Goal: Task Accomplishment & Management: Complete application form

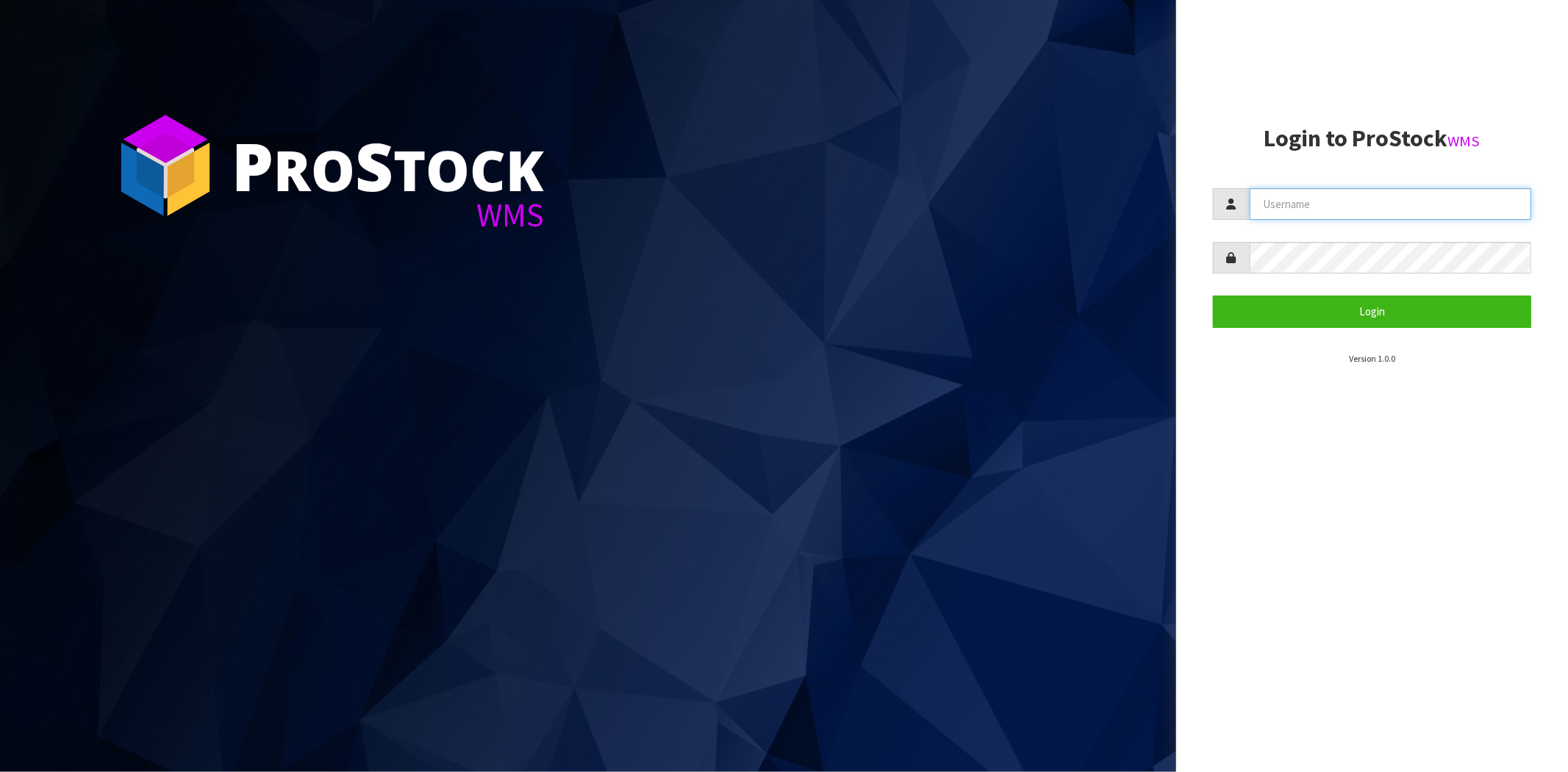
click at [1333, 192] on input "text" at bounding box center [1390, 204] width 282 height 31
type input "maji@cwl.co.nz"
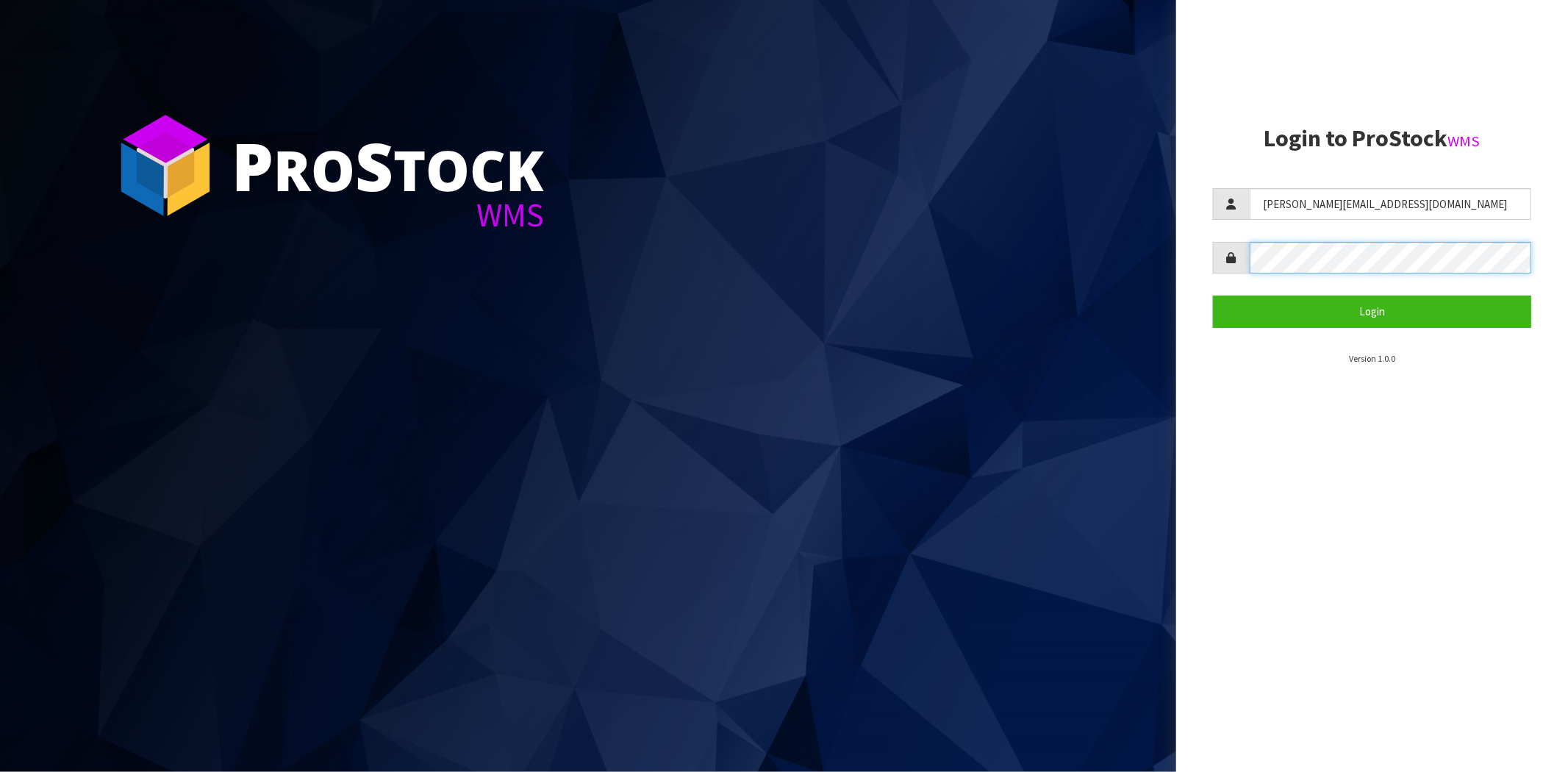
click at [1213, 295] on button "Login" at bounding box center [1372, 311] width 319 height 31
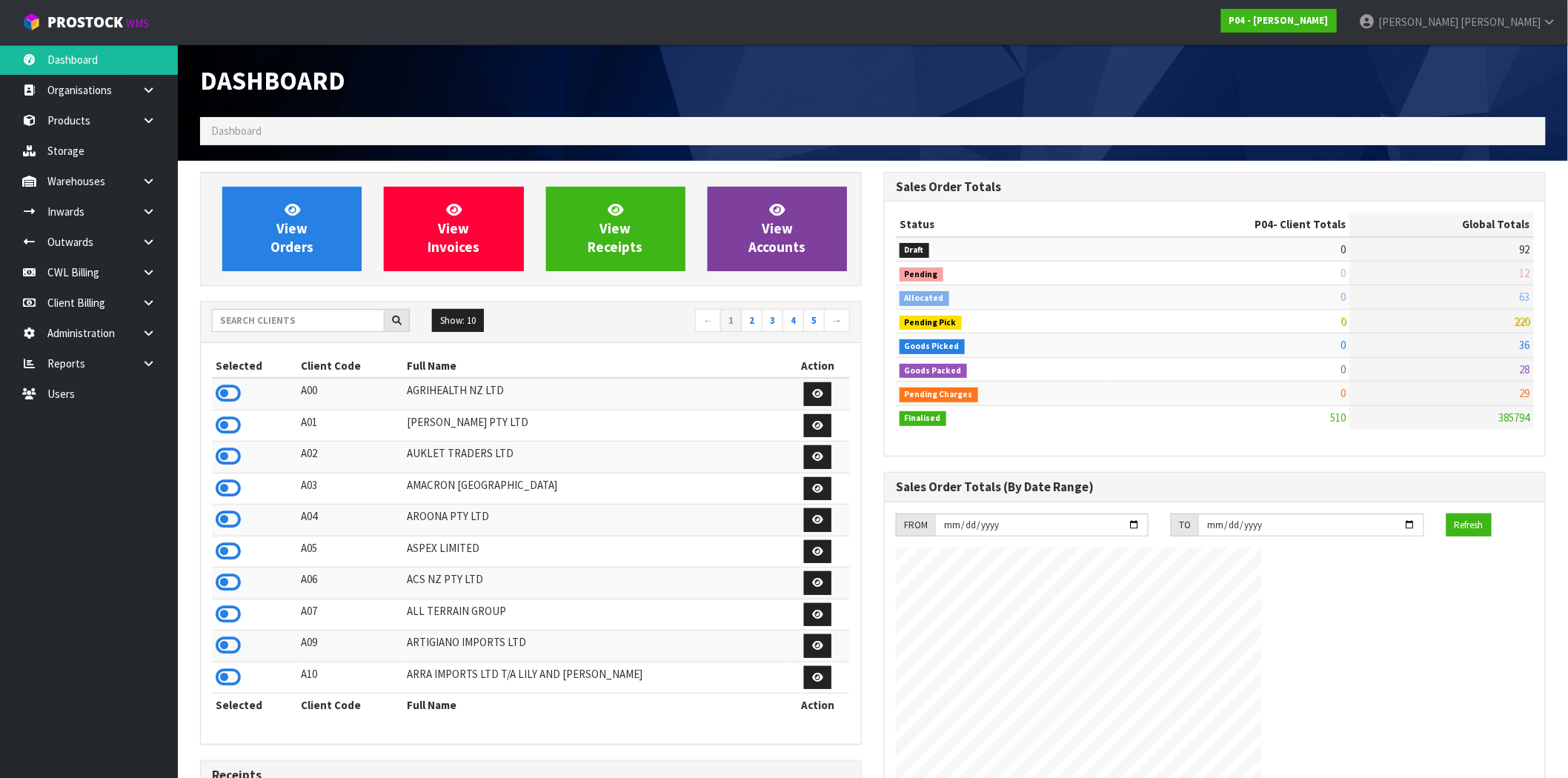
scroll to position [906, 684]
click at [259, 321] on input "text" at bounding box center [299, 320] width 173 height 23
type input "D04"
click at [224, 389] on icon at bounding box center [228, 393] width 25 height 22
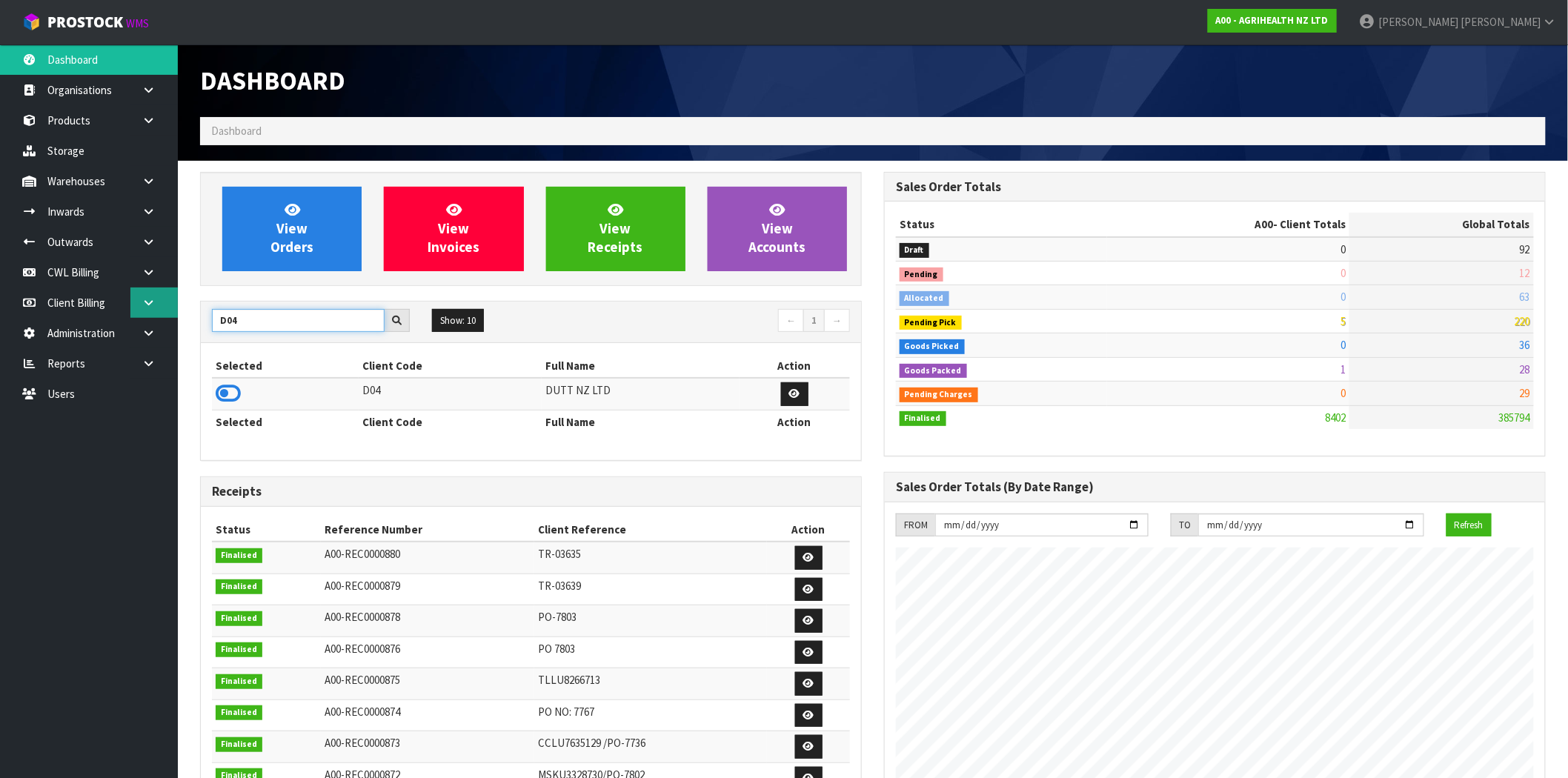
scroll to position [740000, 740333]
drag, startPoint x: 243, startPoint y: 321, endPoint x: 168, endPoint y: 310, distance: 75.8
click at [168, 310] on body "Toggle navigation ProStock WMS A00 - AGRIHEALTH NZ LTD Maji Torres Logout Dashb…" at bounding box center [784, 389] width 1568 height 778
click at [233, 396] on icon at bounding box center [228, 393] width 25 height 22
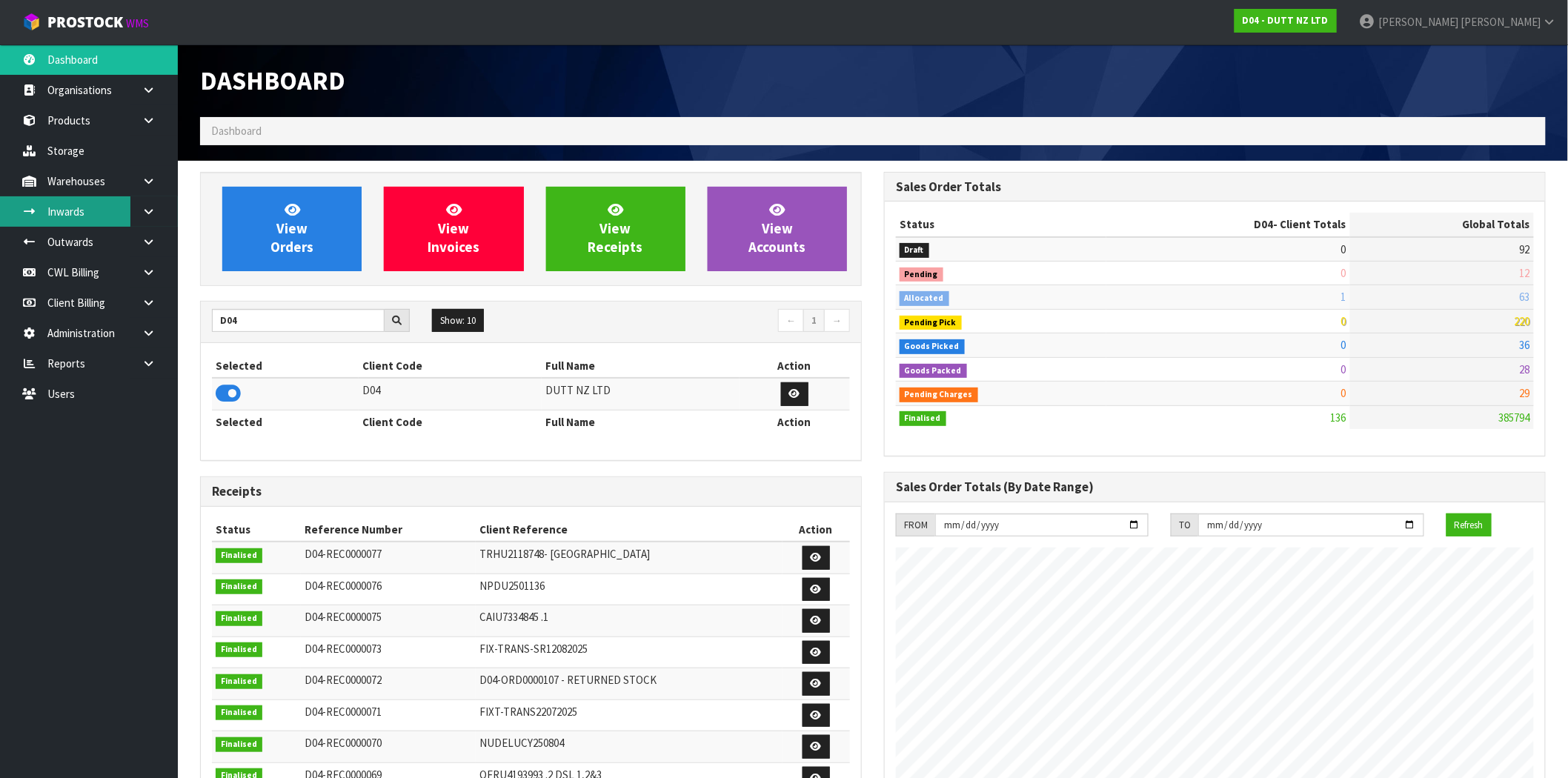
scroll to position [1123, 684]
click at [71, 117] on link "Products" at bounding box center [89, 120] width 178 height 31
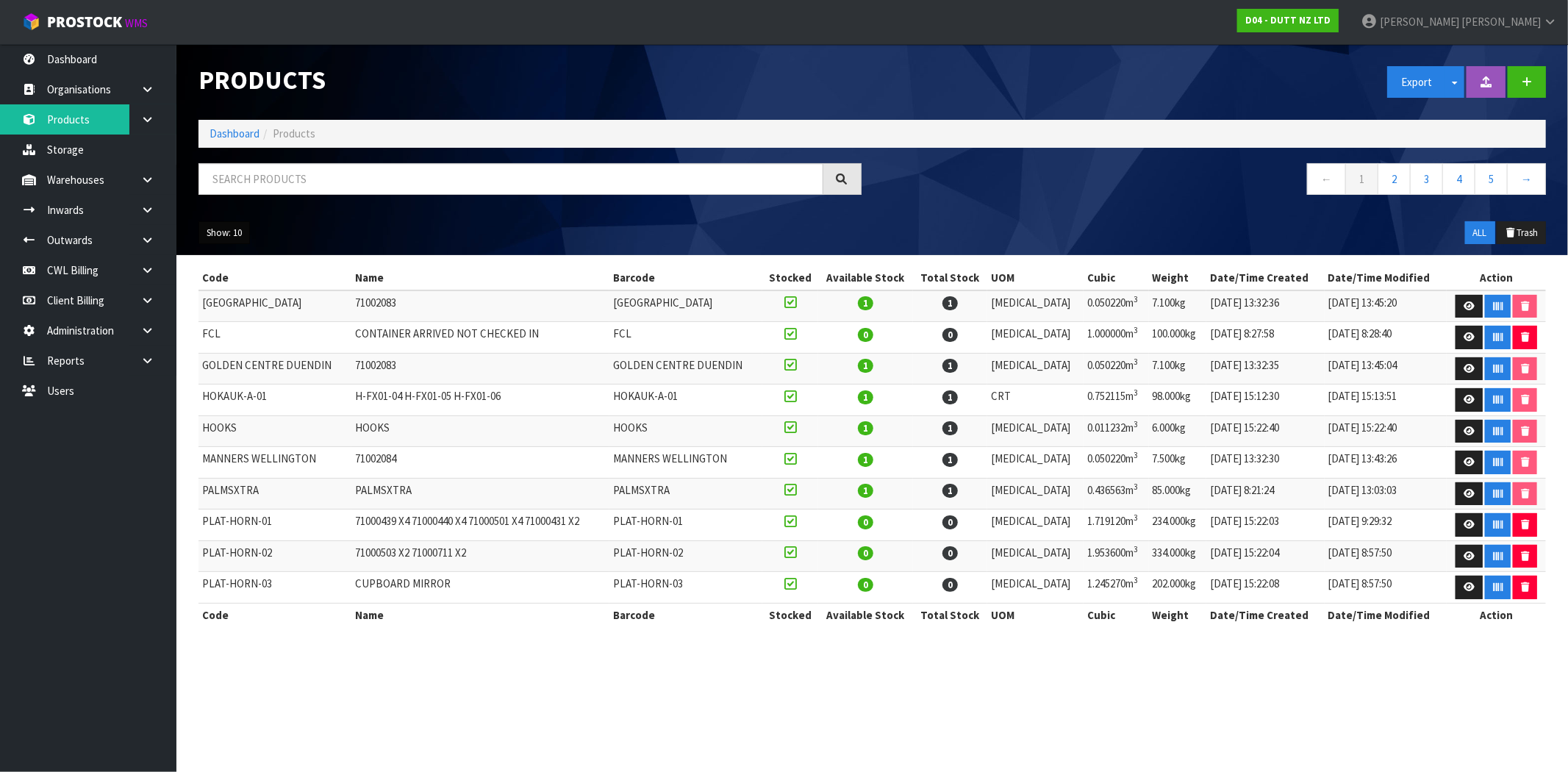
click at [226, 231] on button "Show: 10" at bounding box center [224, 232] width 51 height 23
click at [241, 323] on link "50" at bounding box center [257, 320] width 116 height 20
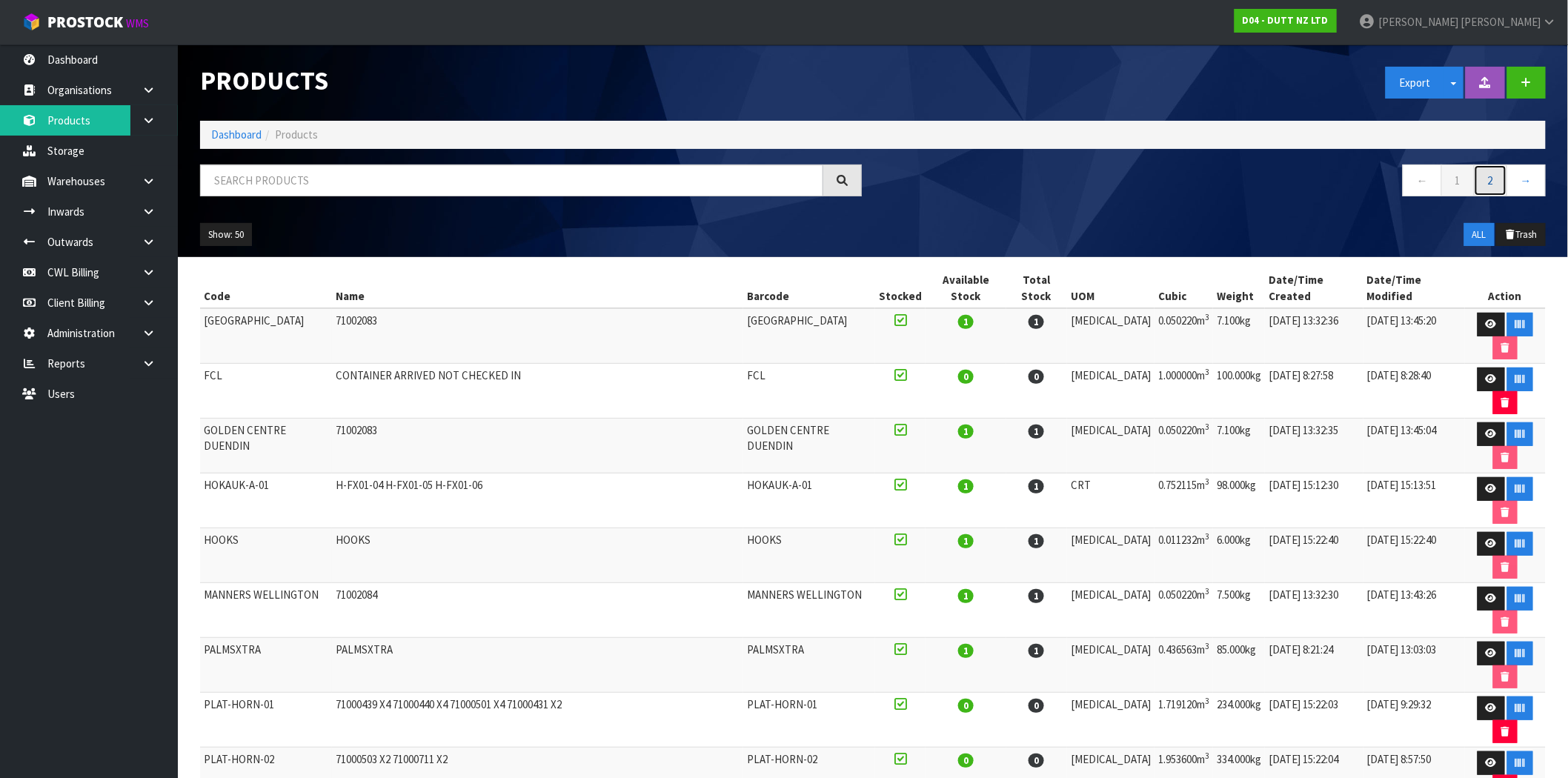
click at [1493, 183] on link "2" at bounding box center [1490, 180] width 33 height 31
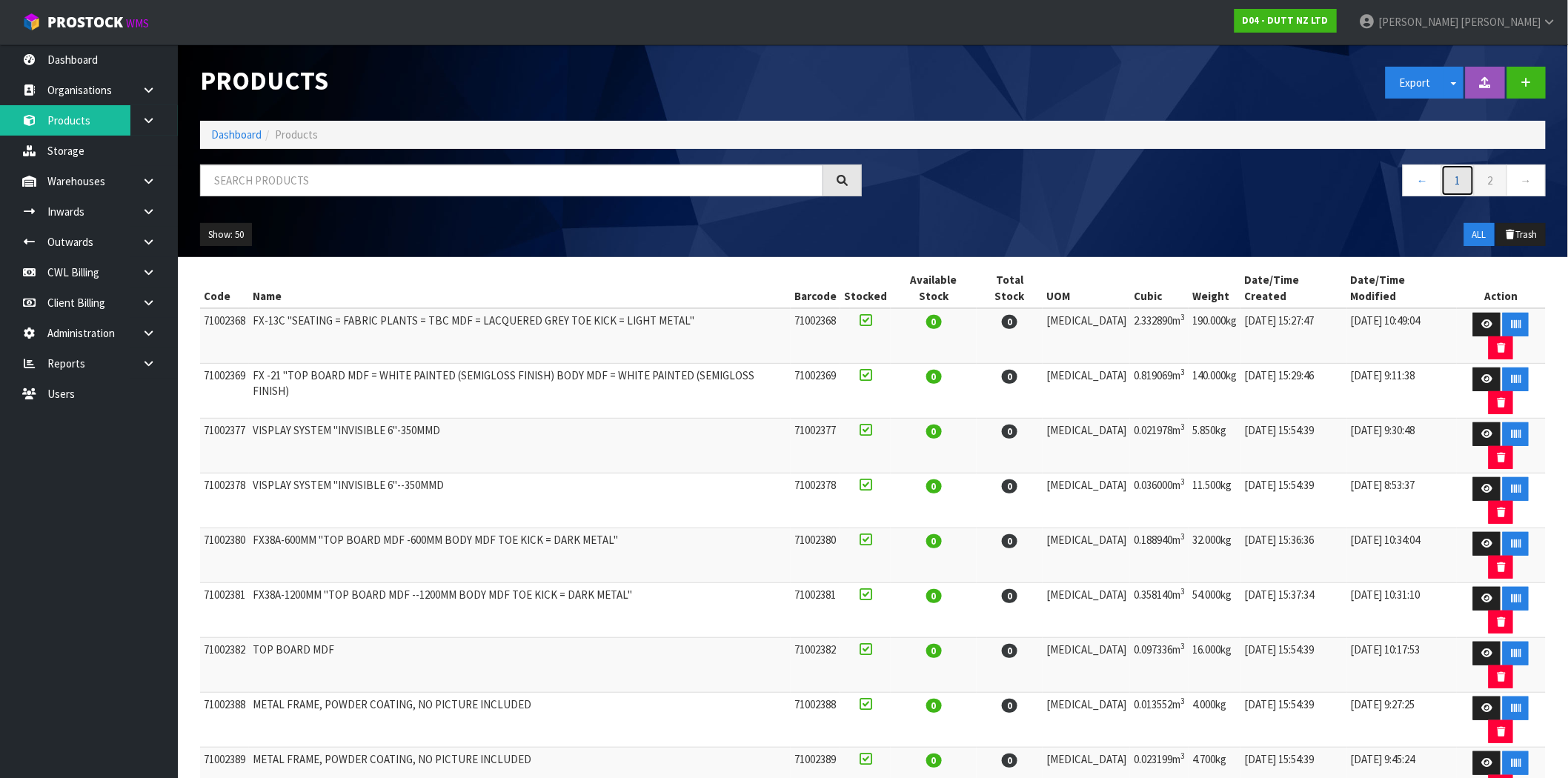
click at [1455, 183] on link "1" at bounding box center [1458, 180] width 33 height 31
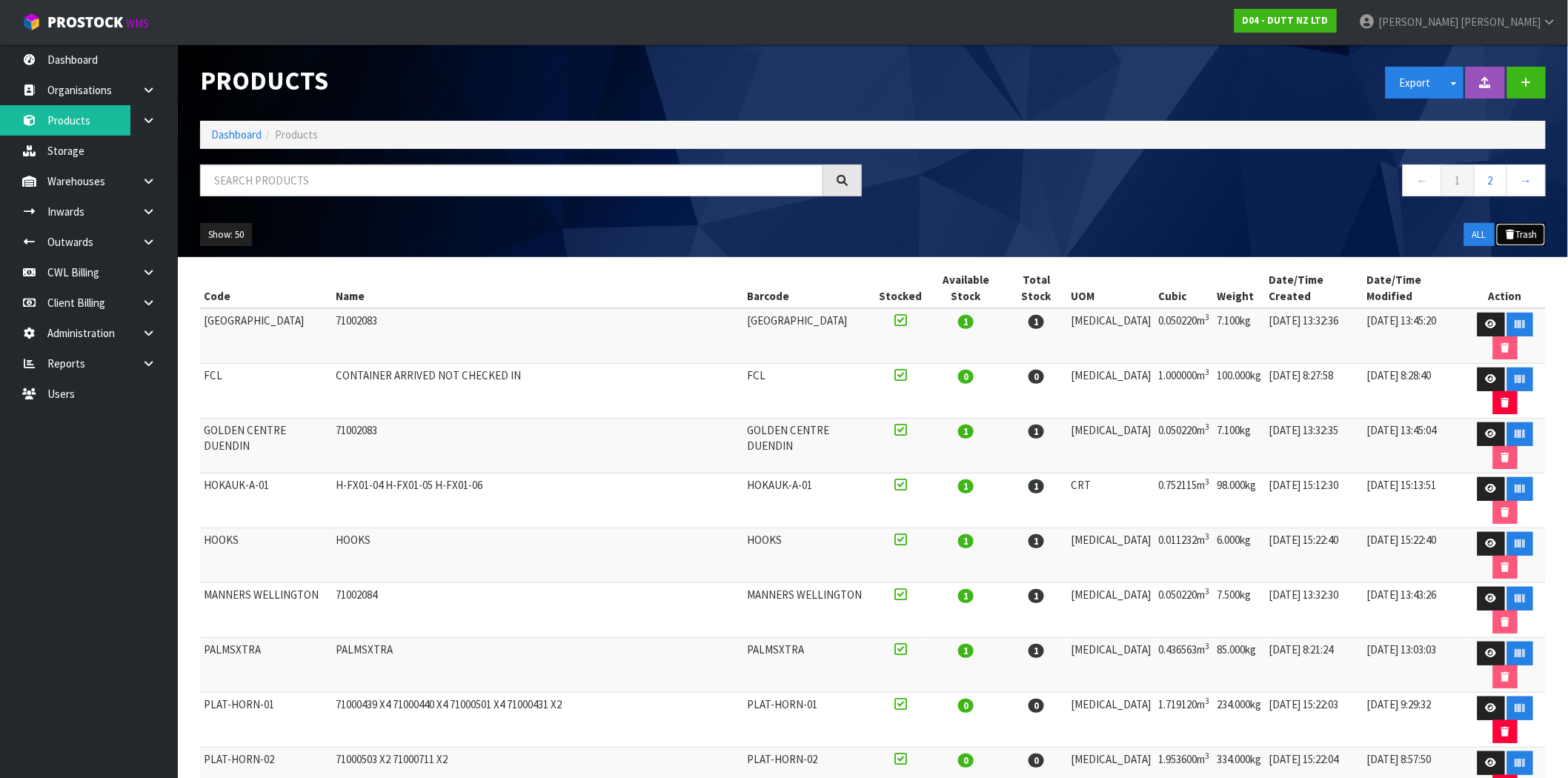
click at [1521, 233] on button "Trash" at bounding box center [1521, 234] width 50 height 24
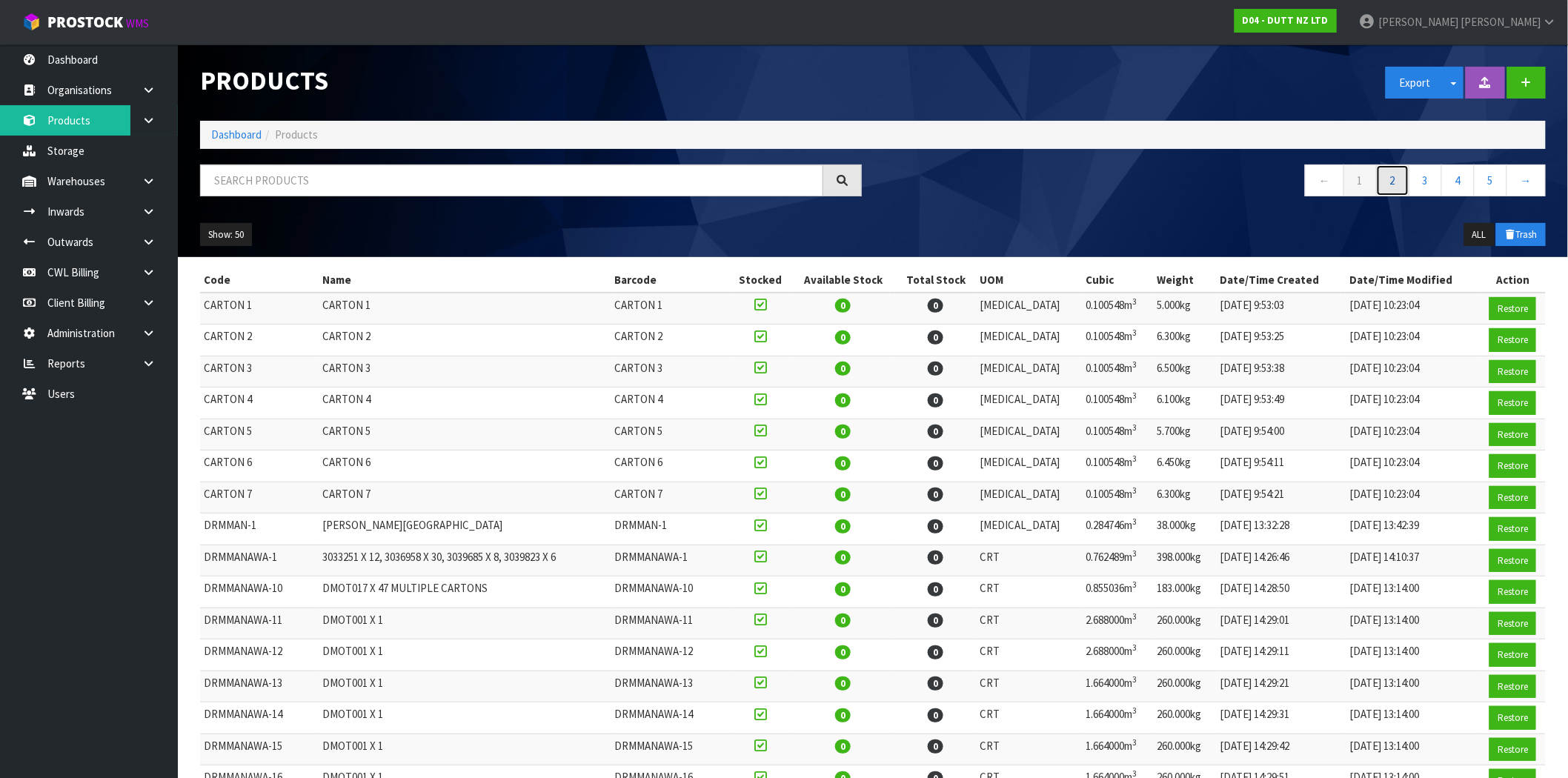
click at [1389, 180] on link "2" at bounding box center [1393, 180] width 33 height 31
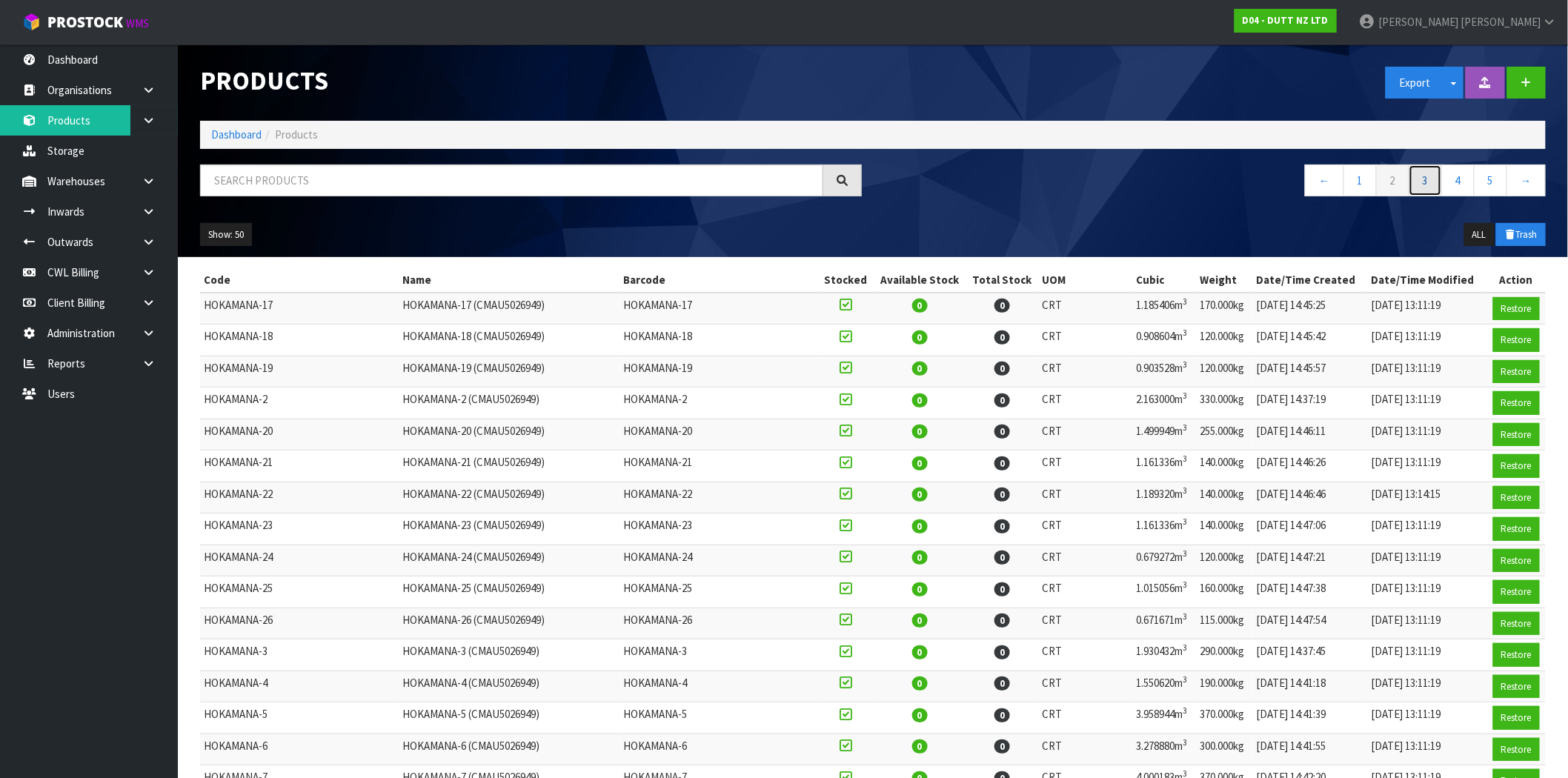
click at [1421, 176] on link "3" at bounding box center [1426, 180] width 33 height 31
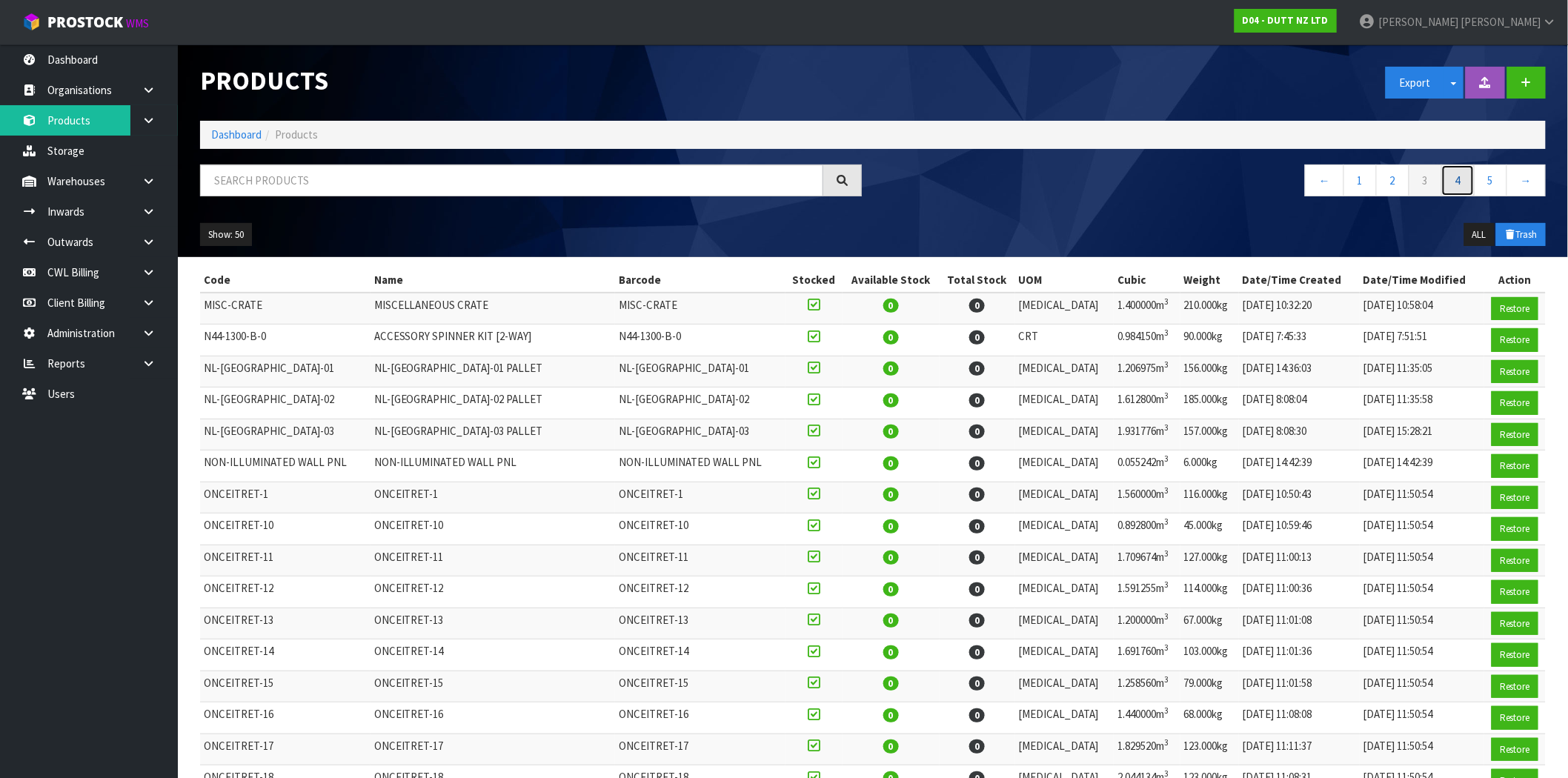
click at [1461, 179] on link "4" at bounding box center [1458, 180] width 33 height 31
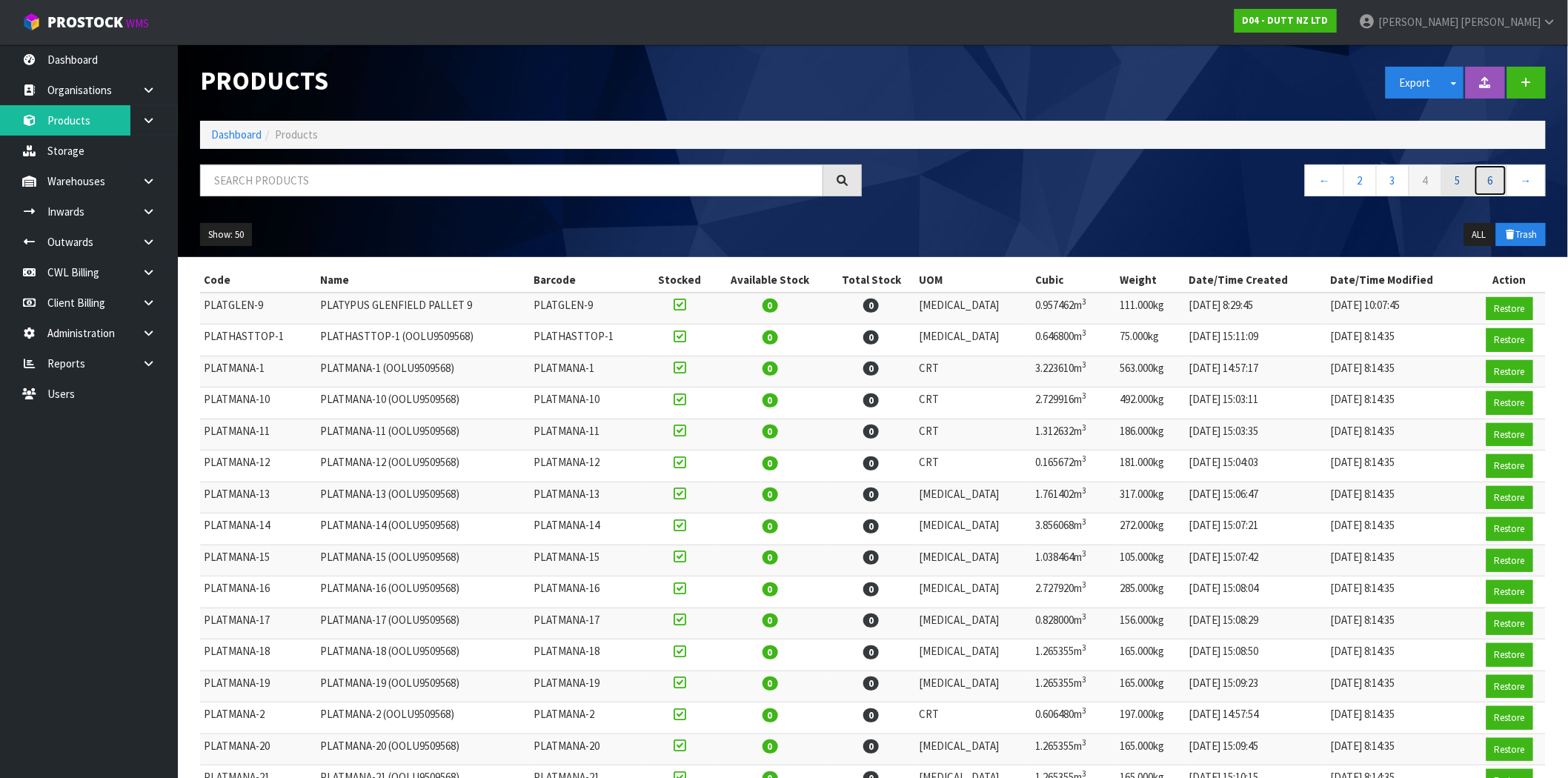
drag, startPoint x: 1475, startPoint y: 185, endPoint x: 1465, endPoint y: 183, distance: 10.2
click at [1473, 185] on ul "← 2 3 4 5 6 →" at bounding box center [1426, 180] width 241 height 31
click at [1456, 175] on link "5" at bounding box center [1458, 180] width 33 height 31
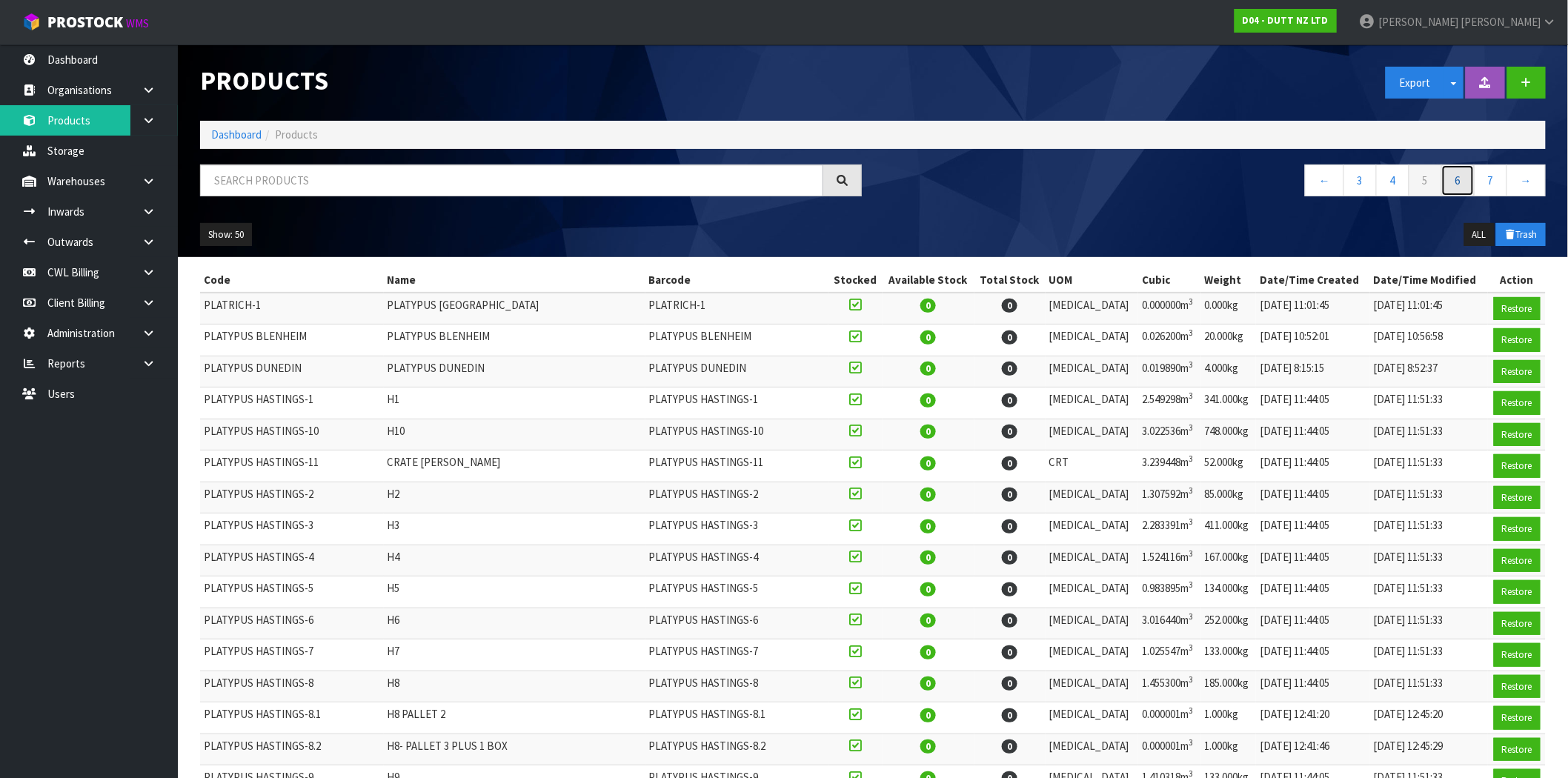
click at [1463, 180] on link "6" at bounding box center [1458, 180] width 33 height 31
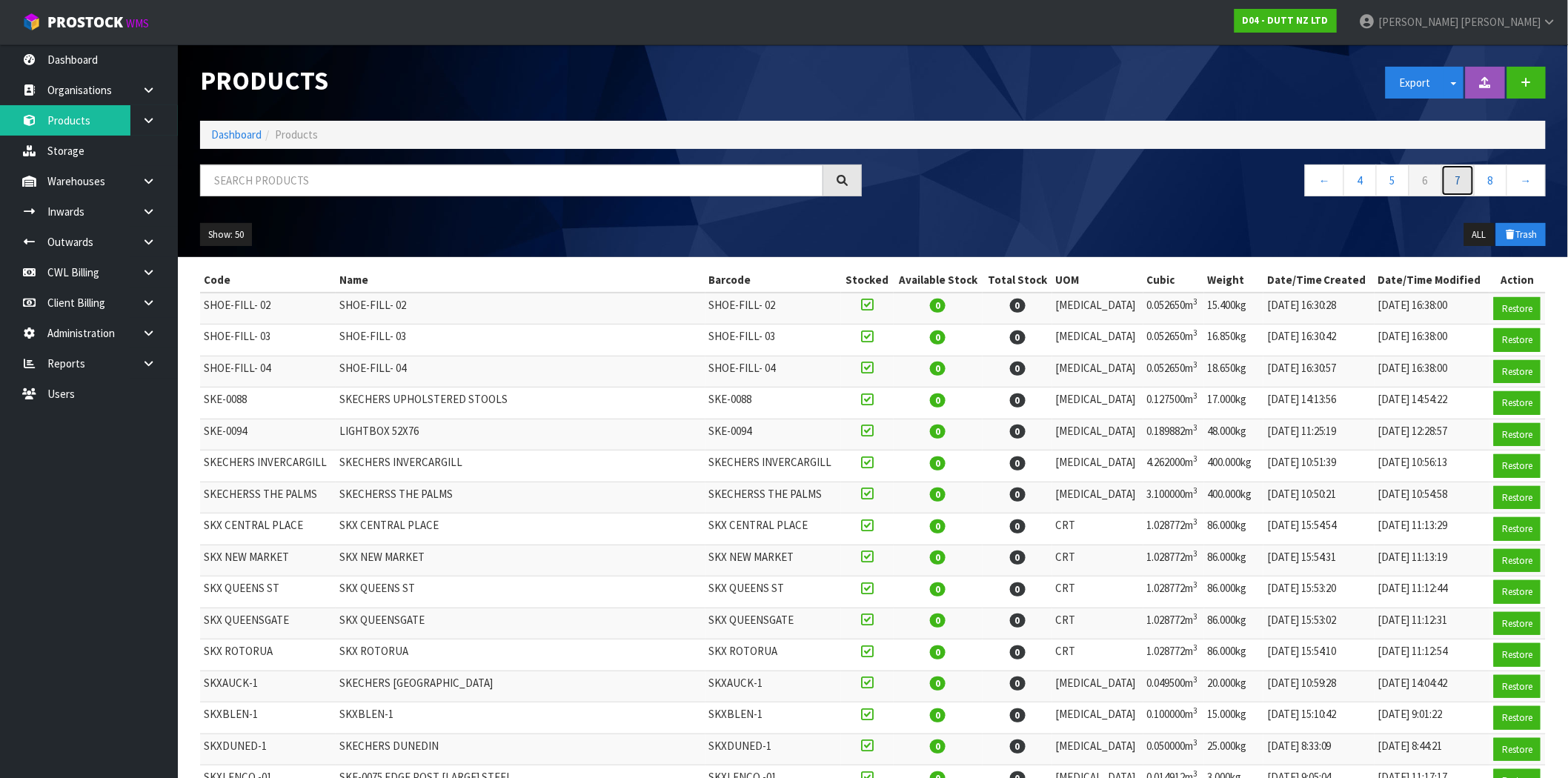
click at [1460, 182] on link "7" at bounding box center [1458, 180] width 33 height 31
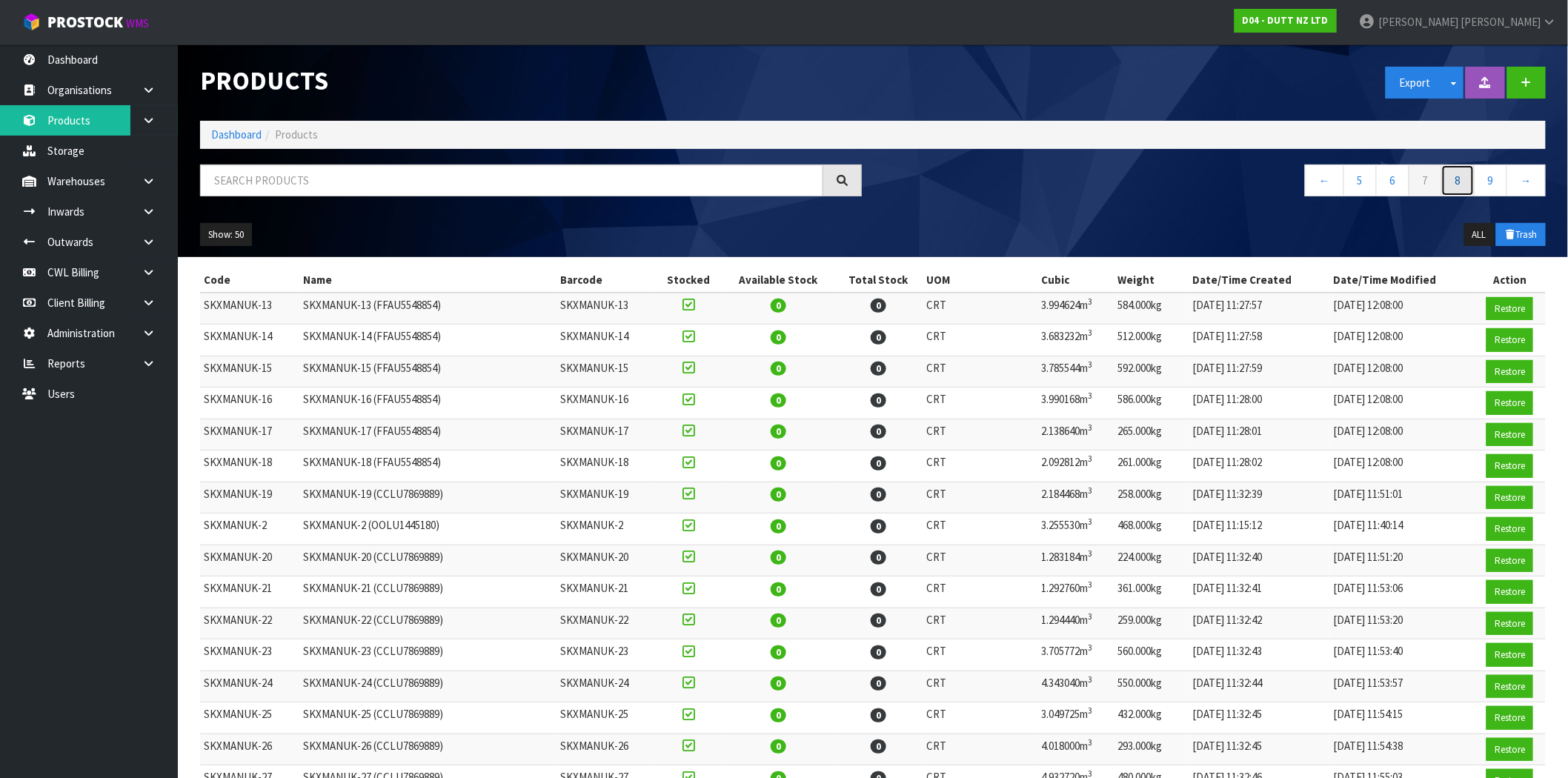
click at [1465, 176] on link "8" at bounding box center [1458, 180] width 33 height 31
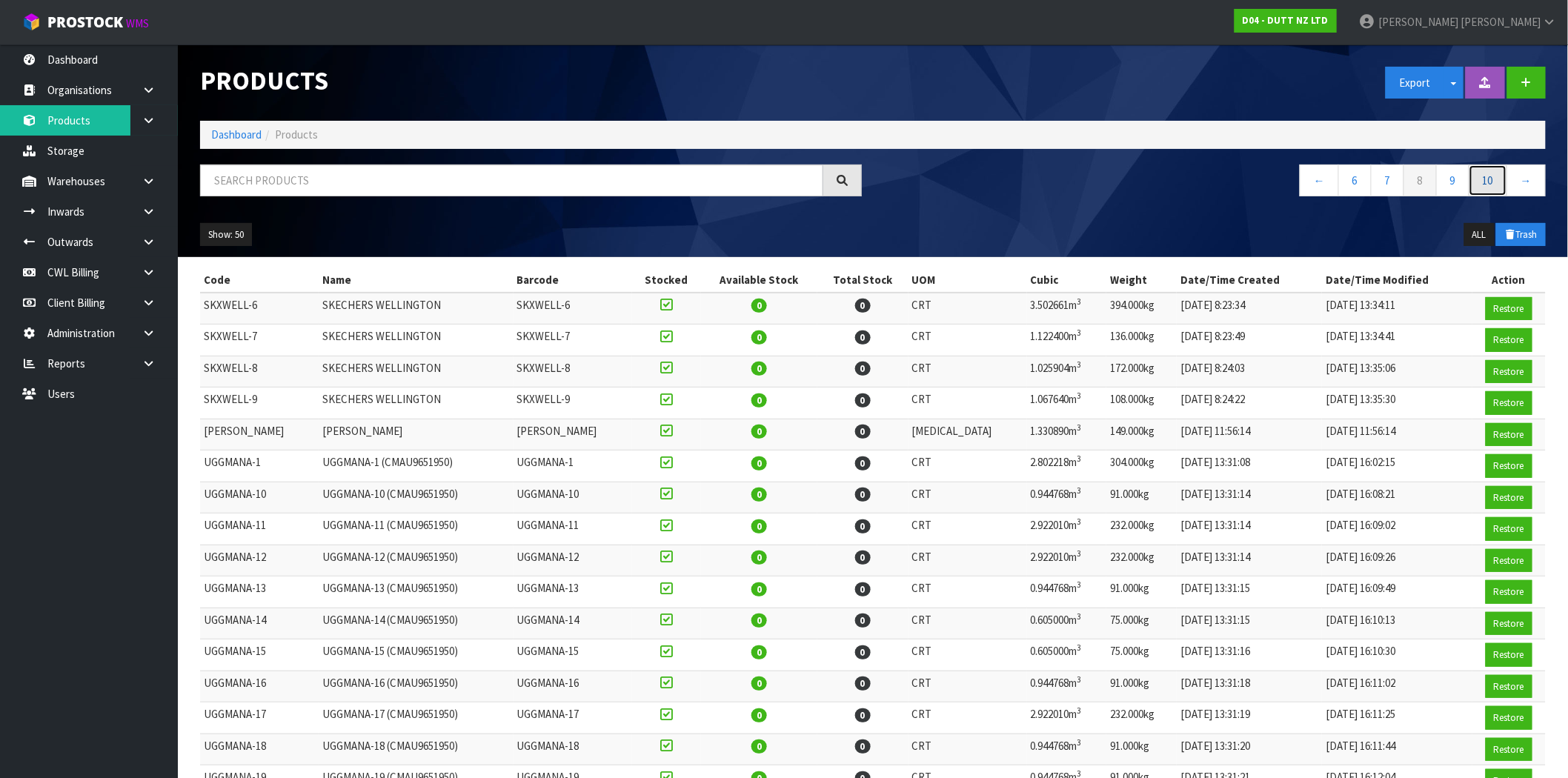
click at [1481, 179] on link "10" at bounding box center [1488, 180] width 38 height 31
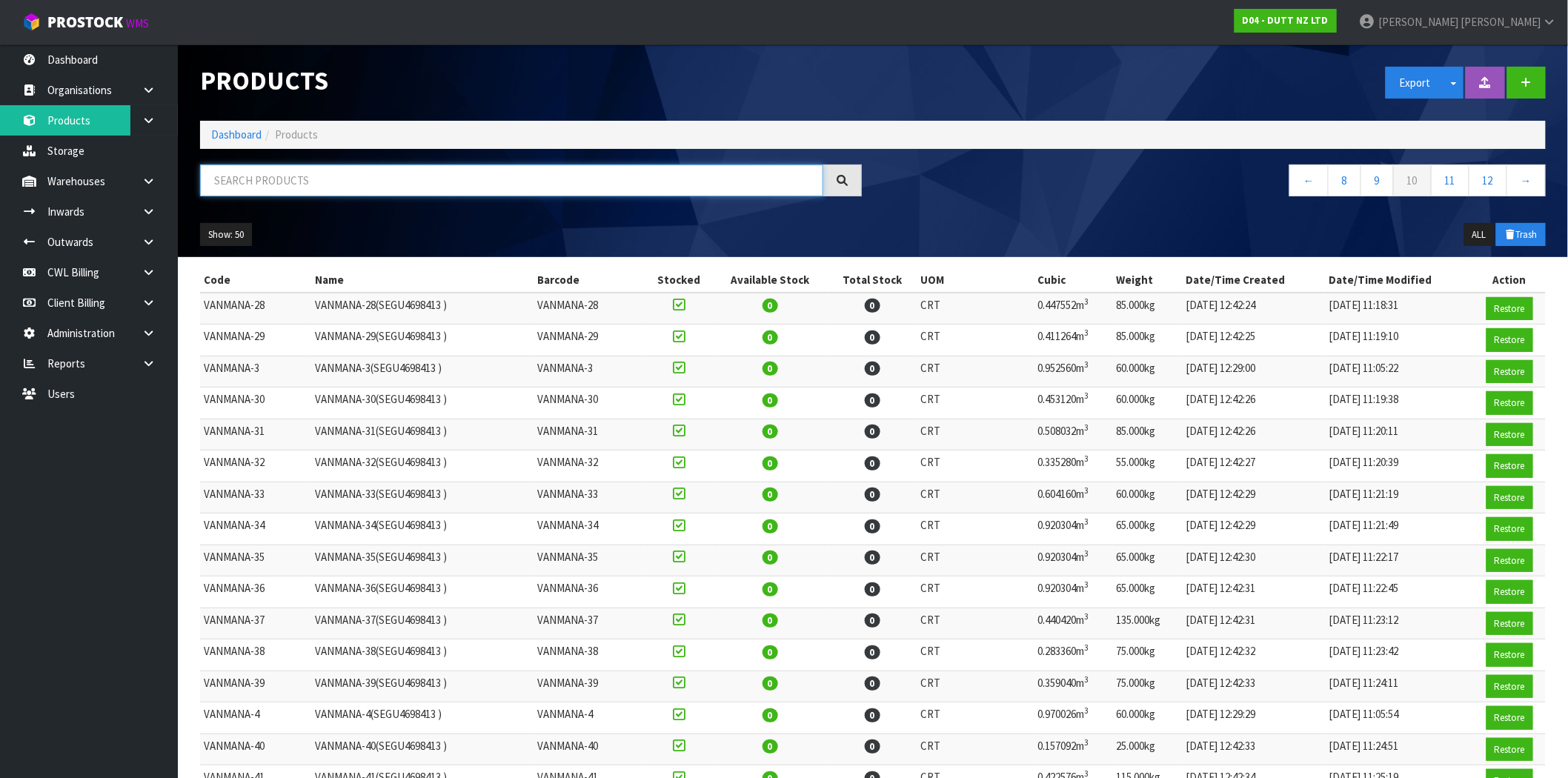
click at [522, 183] on input "text" at bounding box center [512, 180] width 623 height 31
type input "O"
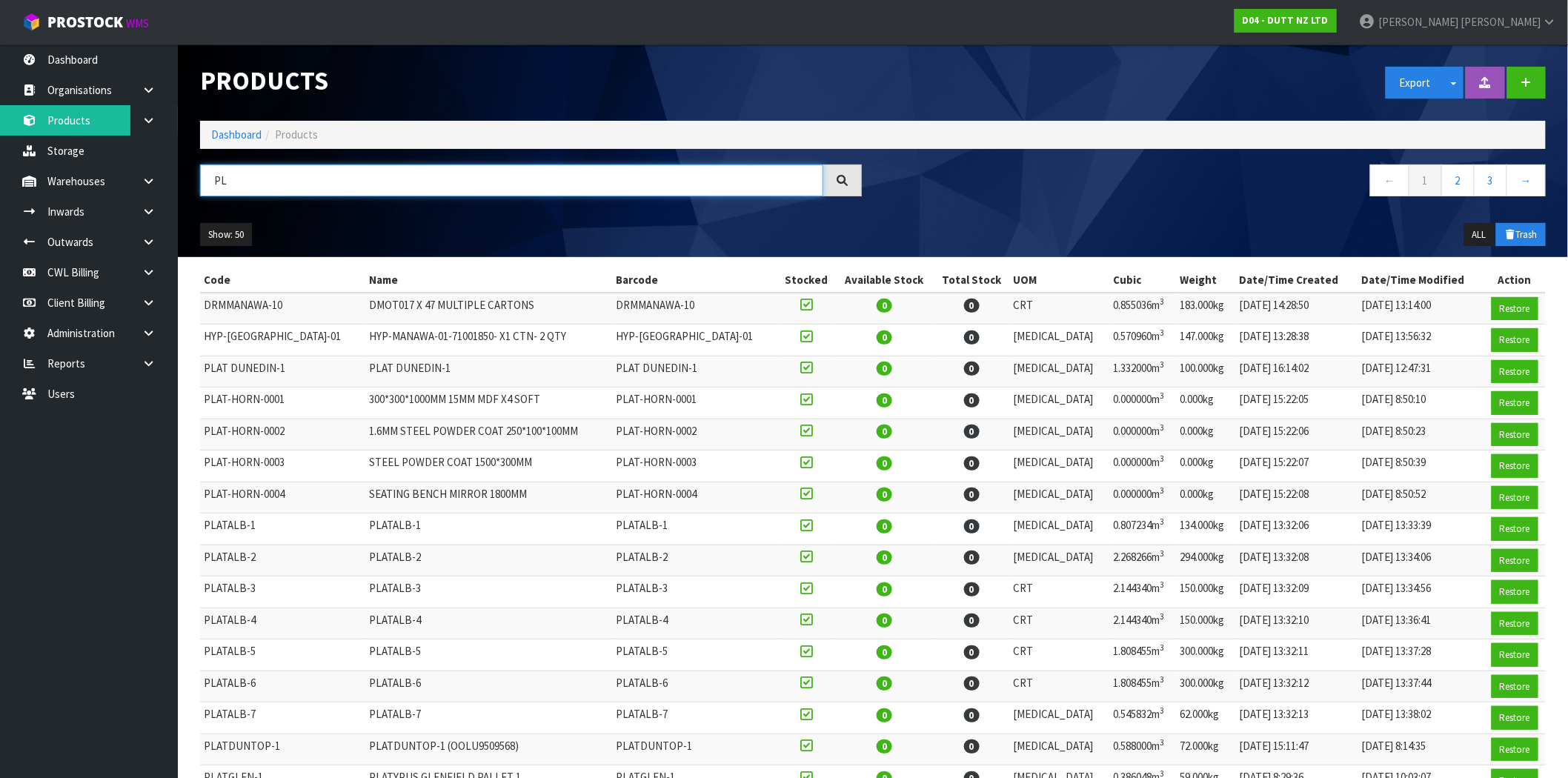
type input "PL"
drag, startPoint x: 286, startPoint y: 434, endPoint x: 205, endPoint y: 431, distance: 81.1
click at [205, 431] on td "PLAT-HORN-0002" at bounding box center [282, 435] width 165 height 31
copy td "PLAT-HORN-0002"
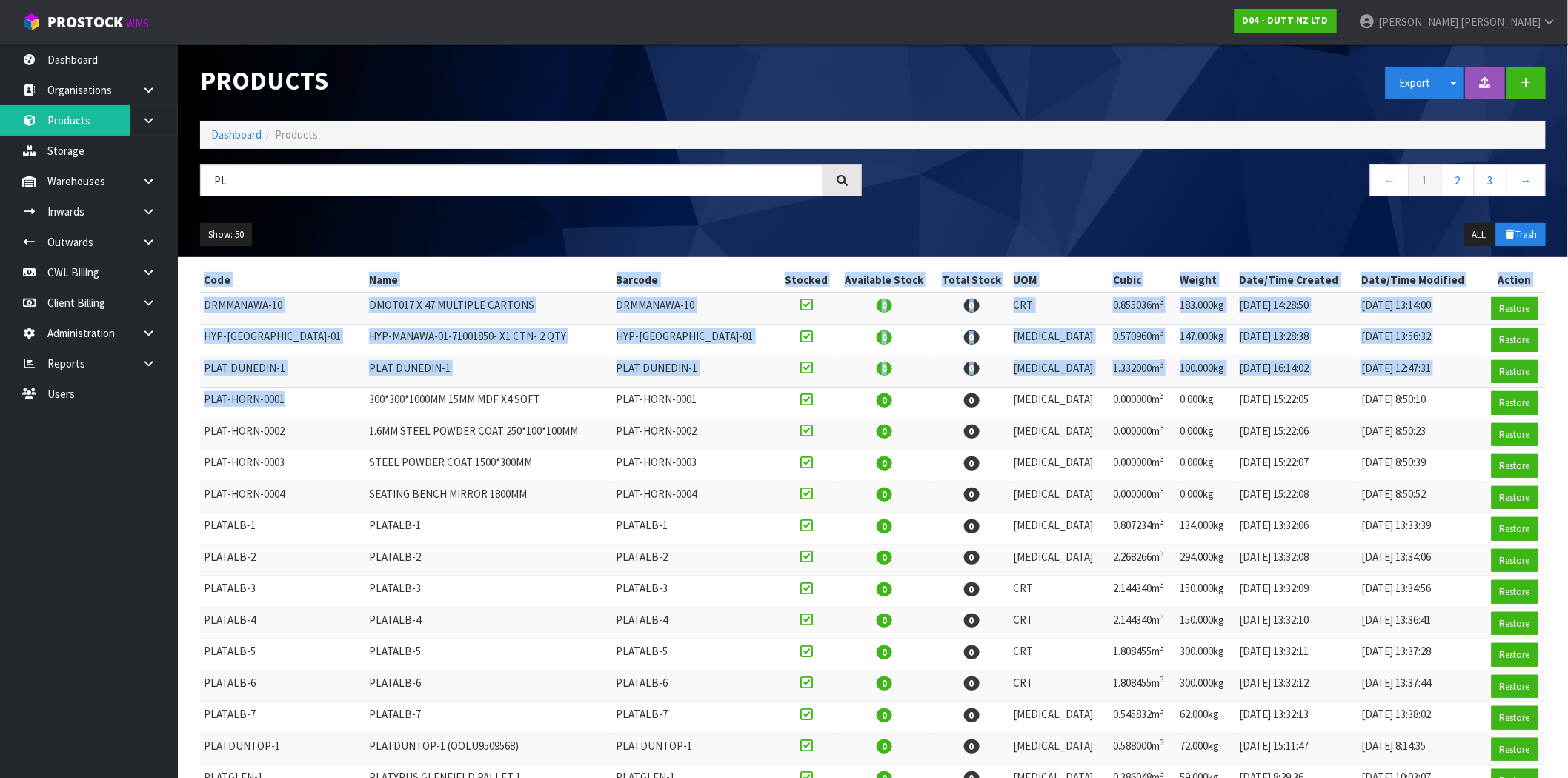
drag, startPoint x: 292, startPoint y: 398, endPoint x: 197, endPoint y: 400, distance: 95.0
click at [224, 400] on td "PLAT-HORN-0001" at bounding box center [282, 403] width 165 height 31
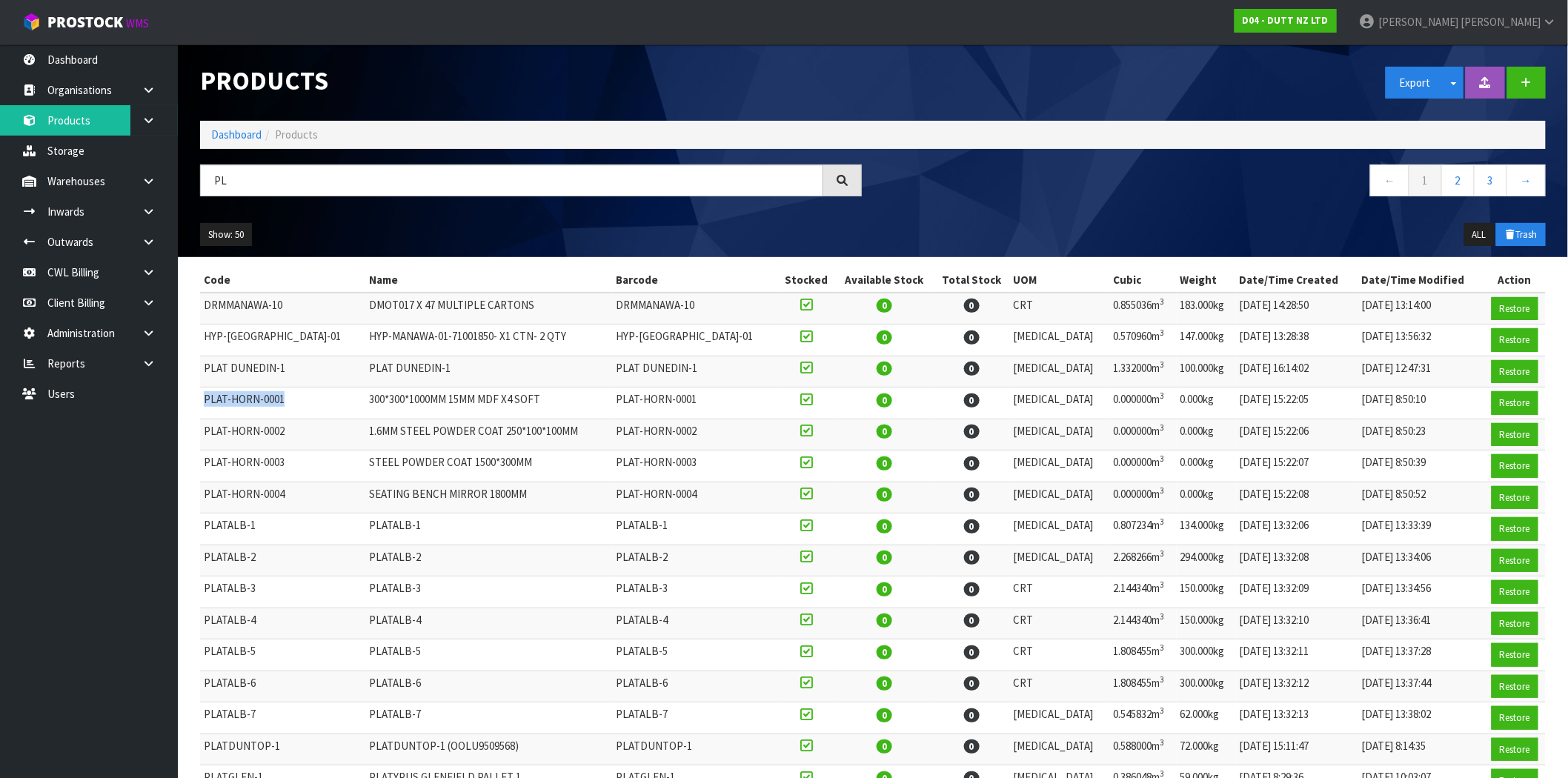
drag, startPoint x: 283, startPoint y: 402, endPoint x: 203, endPoint y: 402, distance: 80.0
click at [203, 402] on td "PLAT-HORN-0001" at bounding box center [282, 403] width 165 height 31
copy td "PLAT-HORN-0001"
drag, startPoint x: 286, startPoint y: 436, endPoint x: 202, endPoint y: 432, distance: 84.1
click at [202, 432] on td "PLAT-HORN-0002" at bounding box center [282, 435] width 165 height 31
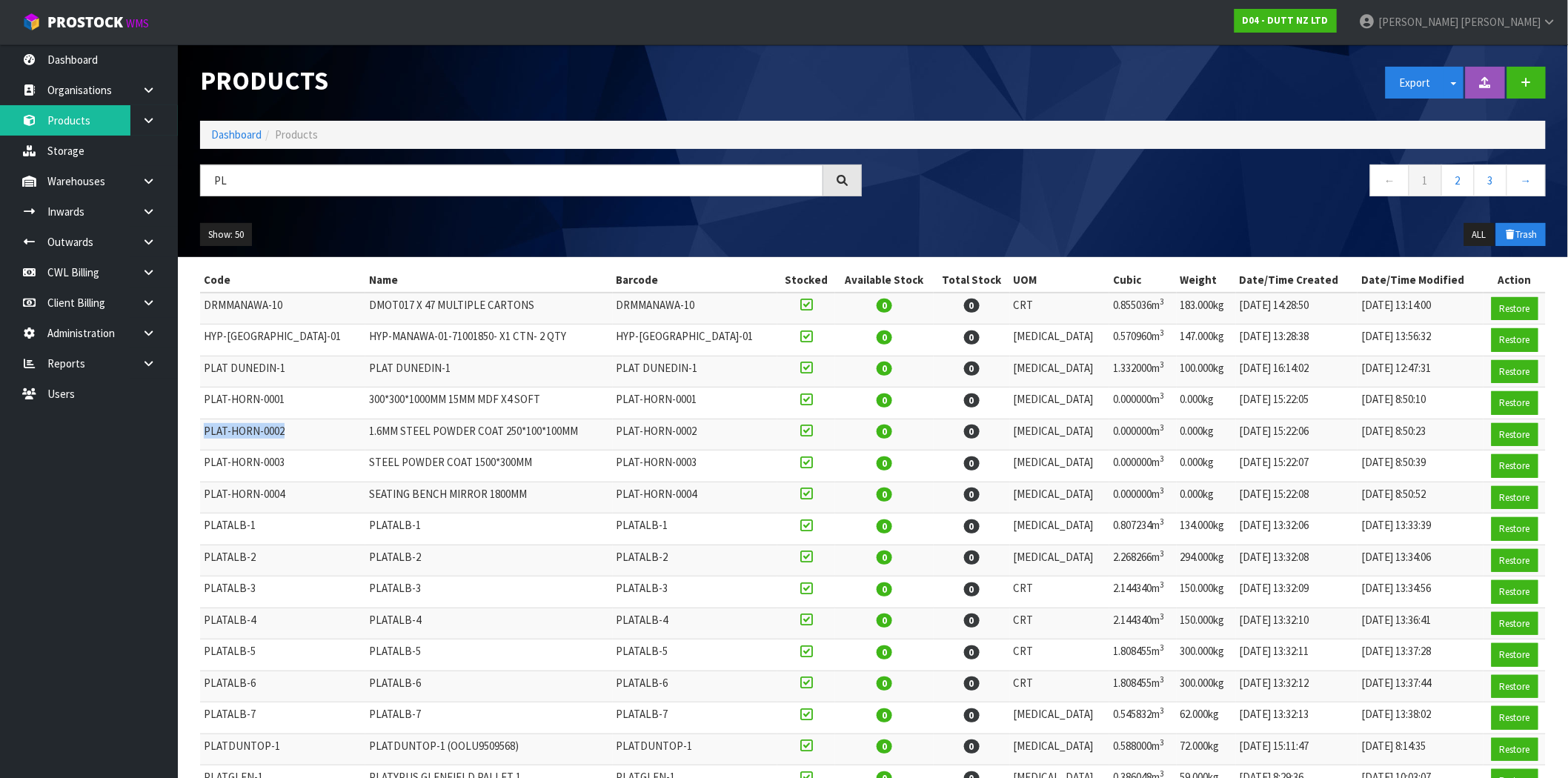
copy td "PLAT-HORN-0002"
drag, startPoint x: 292, startPoint y: 465, endPoint x: 203, endPoint y: 468, distance: 89.1
click at [203, 468] on td "PLAT-HORN-0003" at bounding box center [282, 466] width 165 height 31
copy td "PLAT-HORN-0003"
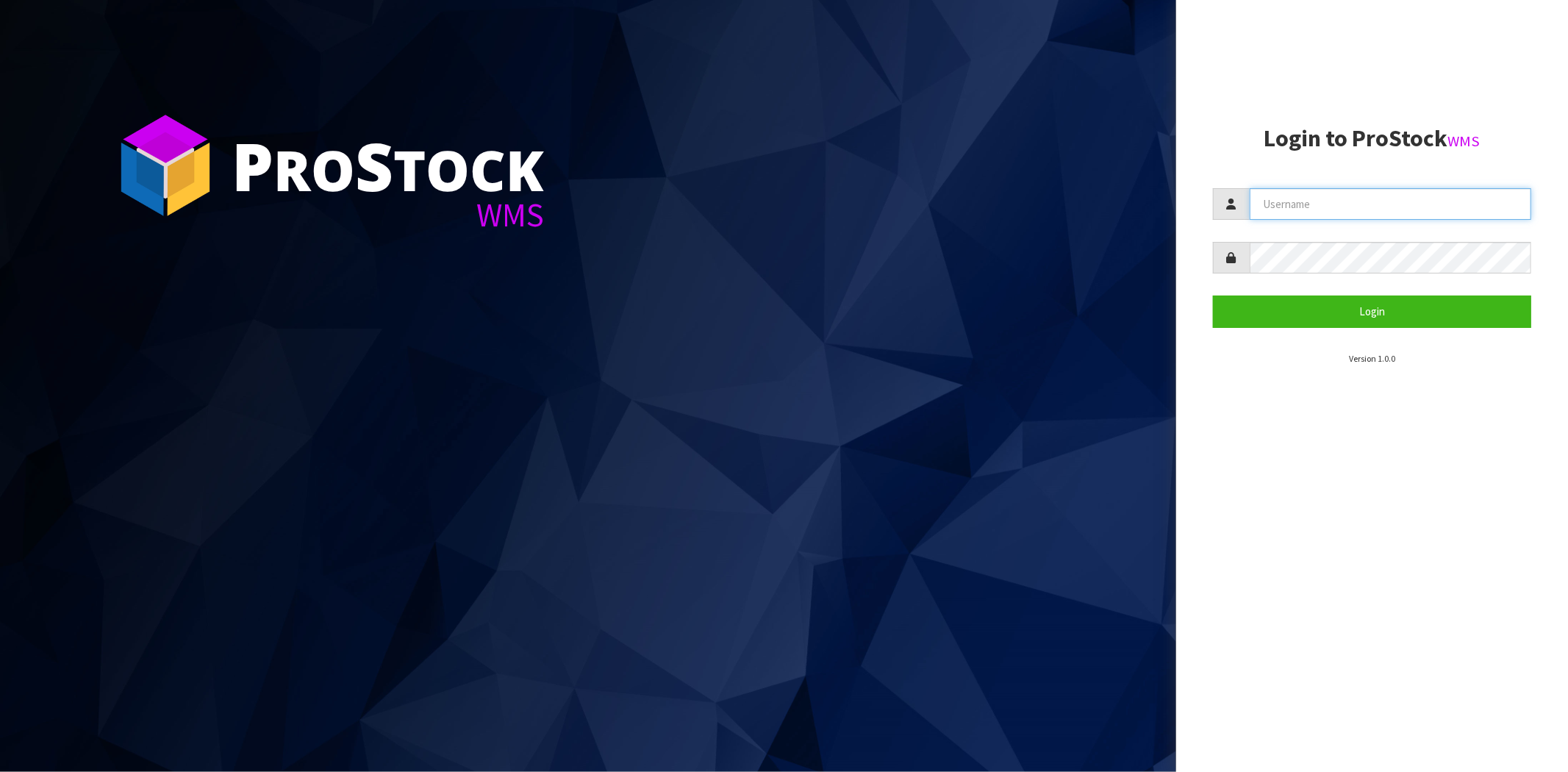
click at [1335, 204] on input "text" at bounding box center [1390, 204] width 282 height 31
type input "[PERSON_NAME][EMAIL_ADDRESS][DOMAIN_NAME]"
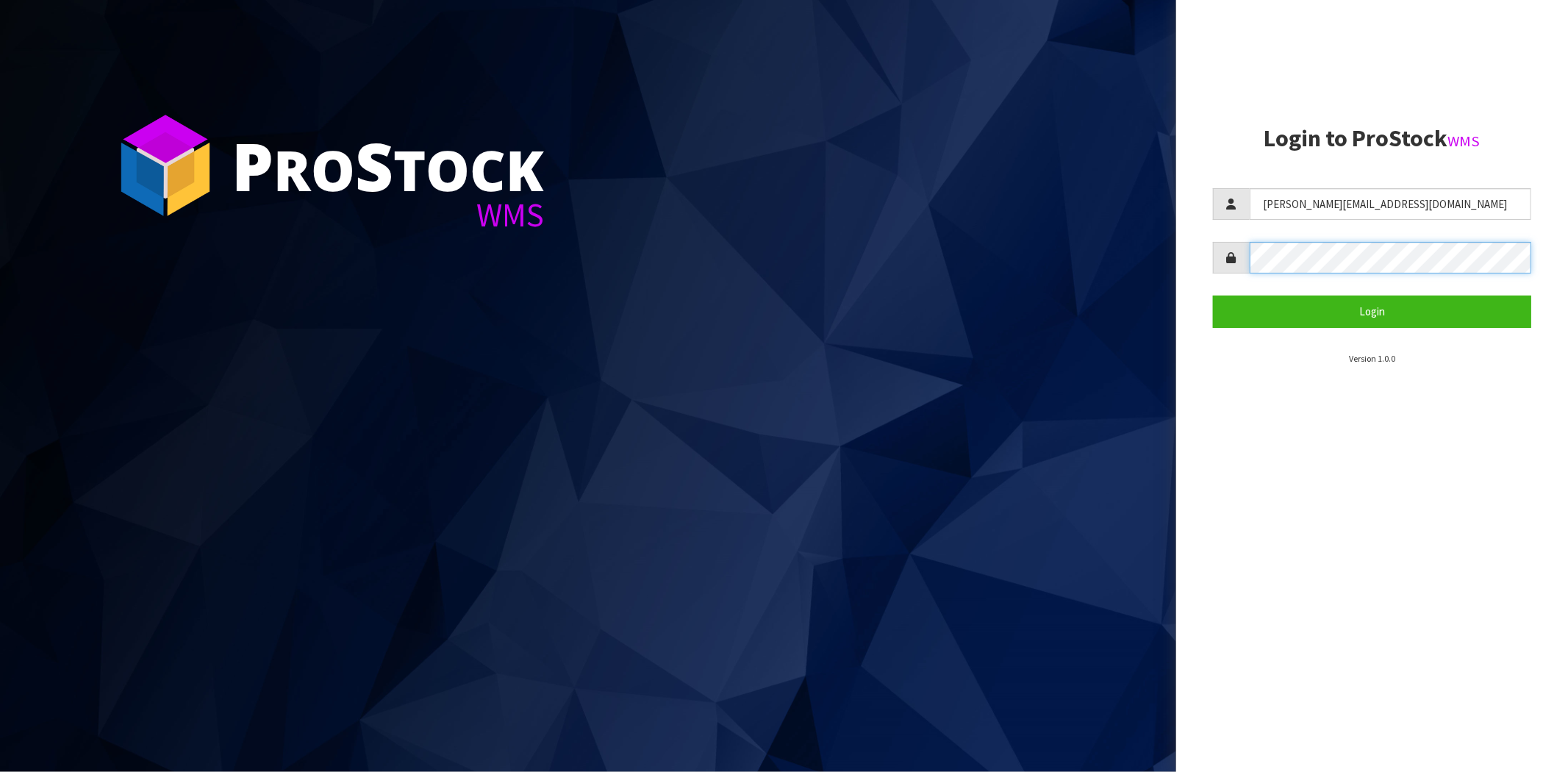
click at [1213, 295] on button "Login" at bounding box center [1372, 311] width 319 height 31
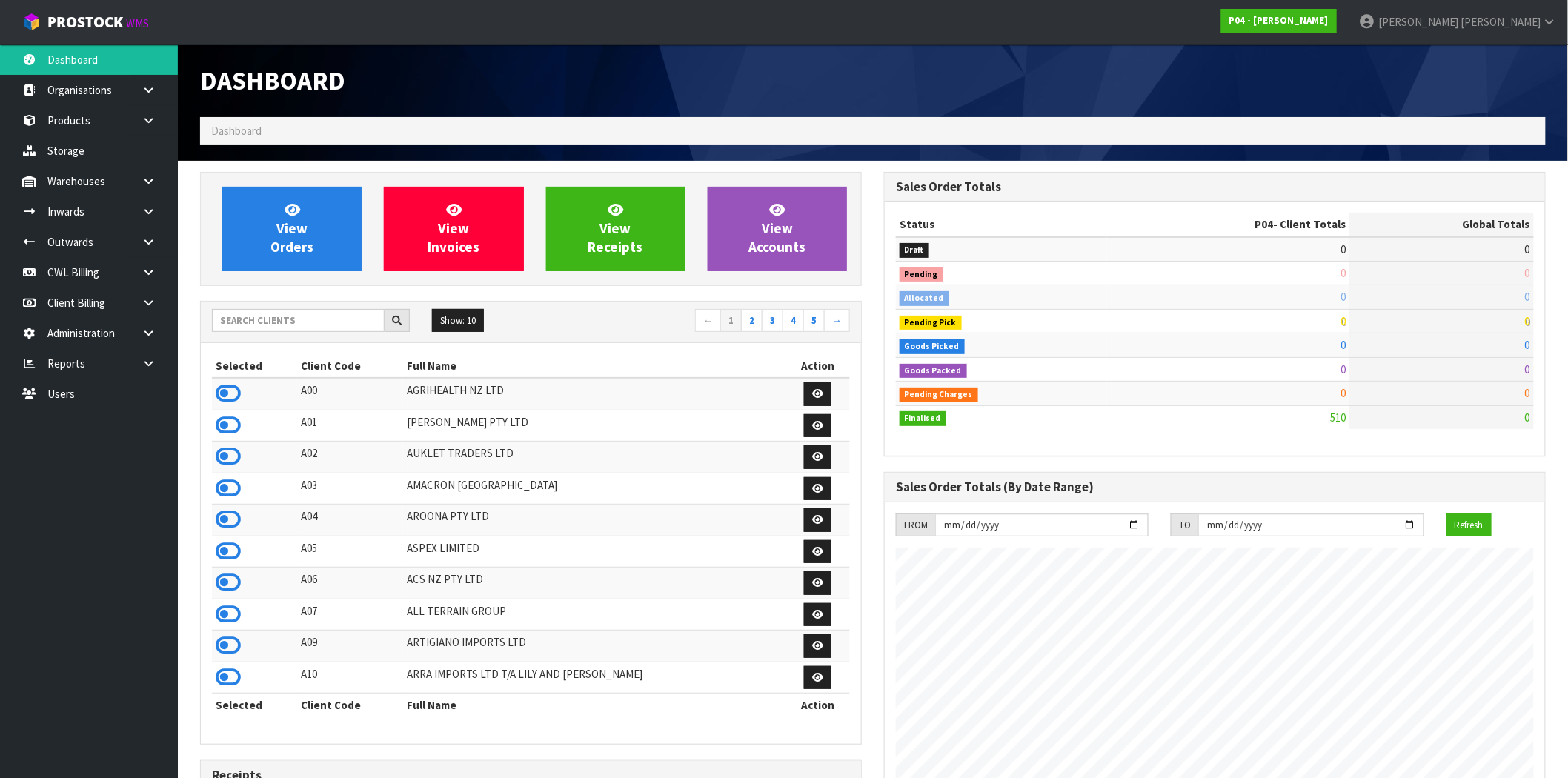
scroll to position [906, 684]
click at [347, 314] on input "text" at bounding box center [299, 320] width 173 height 23
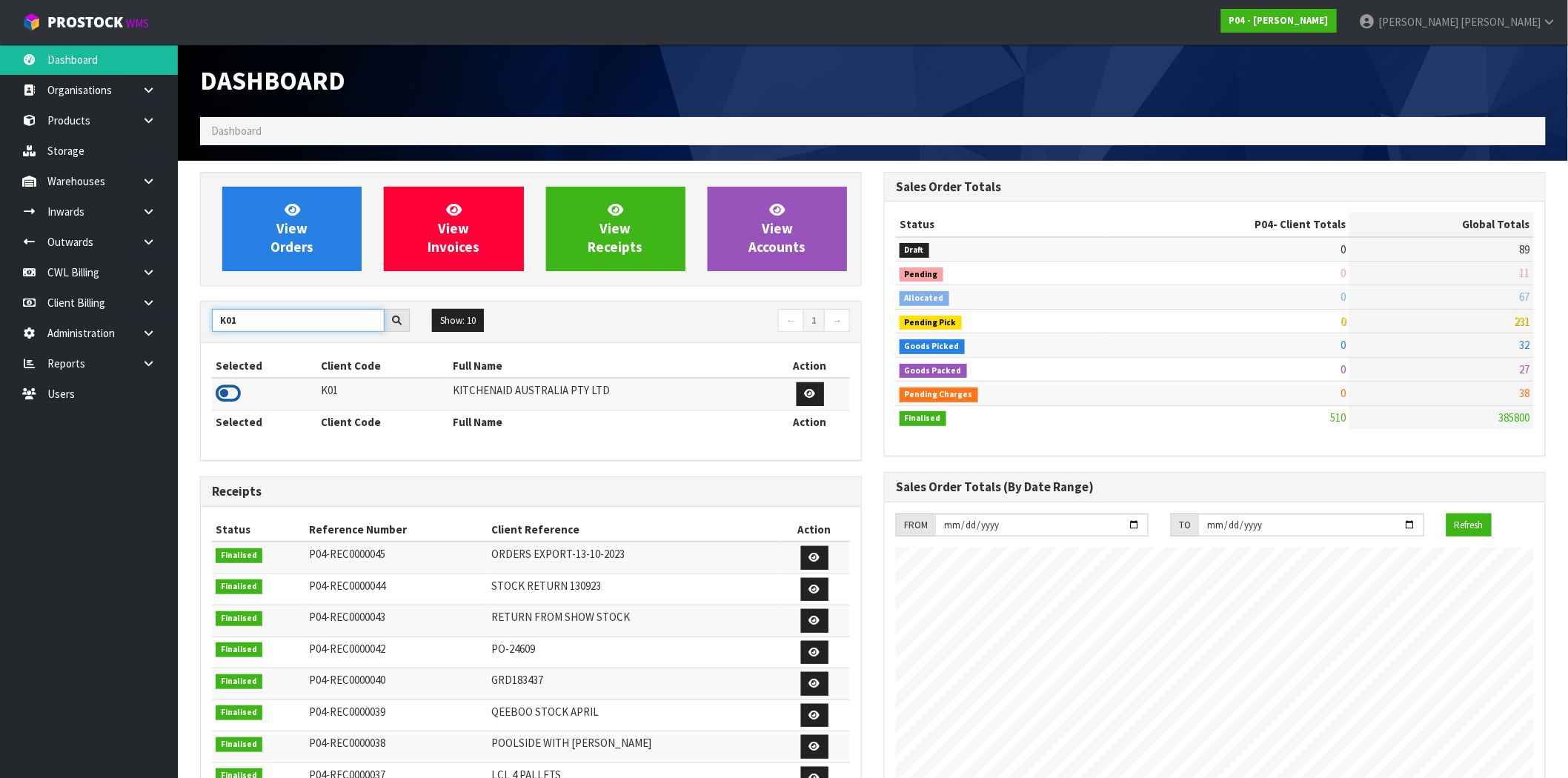
type input "K01"
click at [228, 398] on icon at bounding box center [228, 393] width 25 height 22
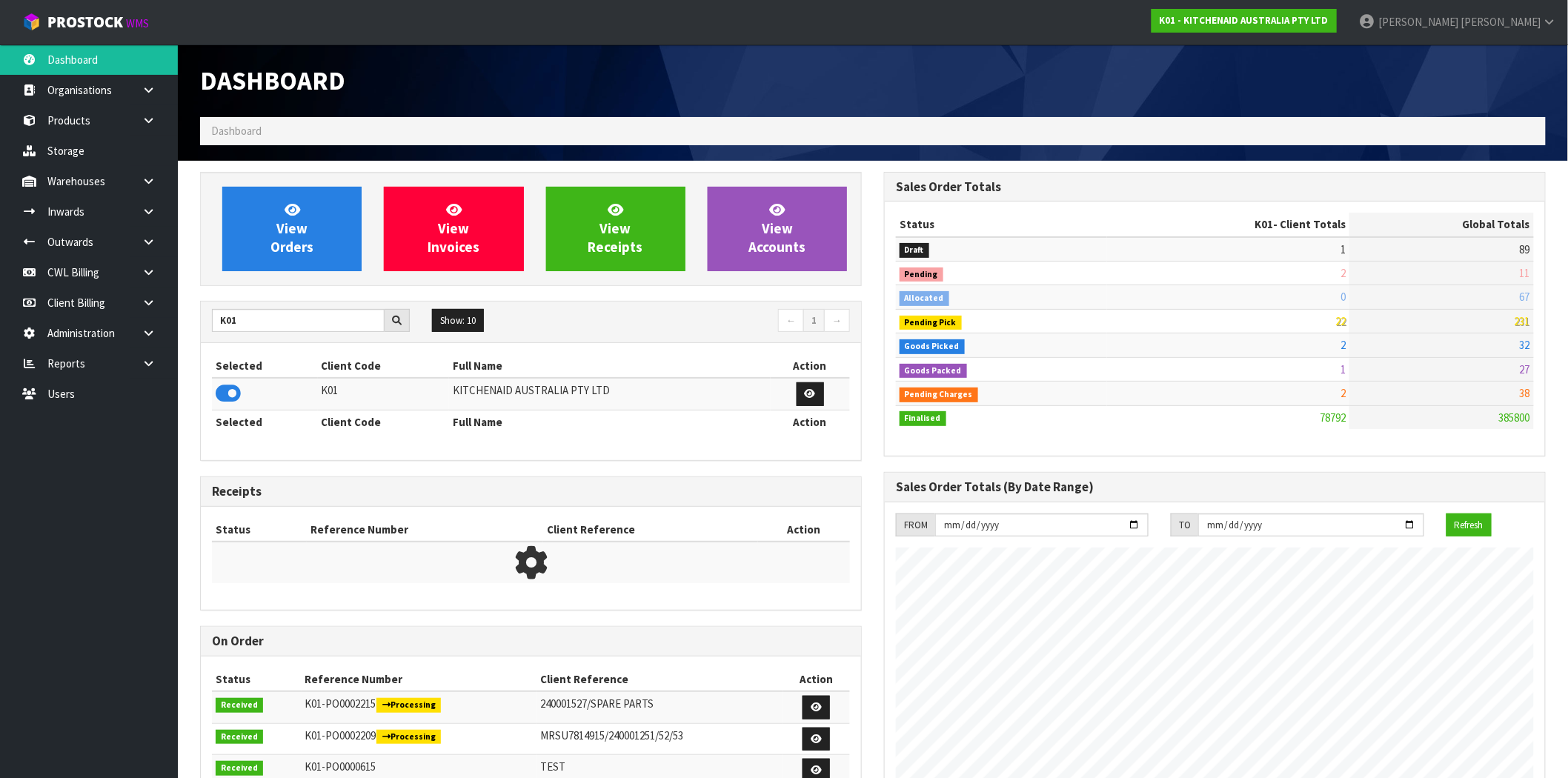
scroll to position [1123, 684]
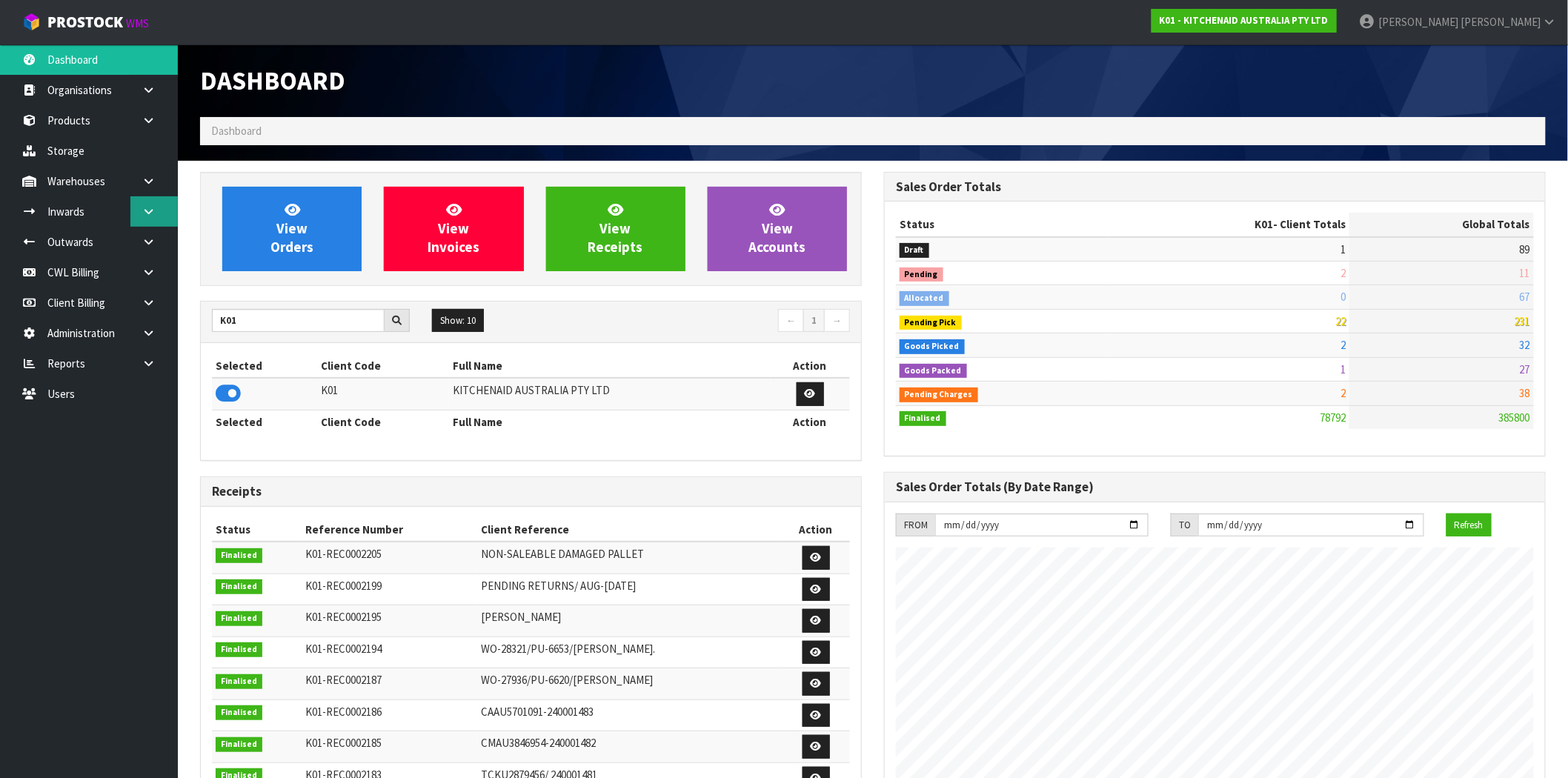
click at [154, 215] on icon at bounding box center [148, 211] width 14 height 11
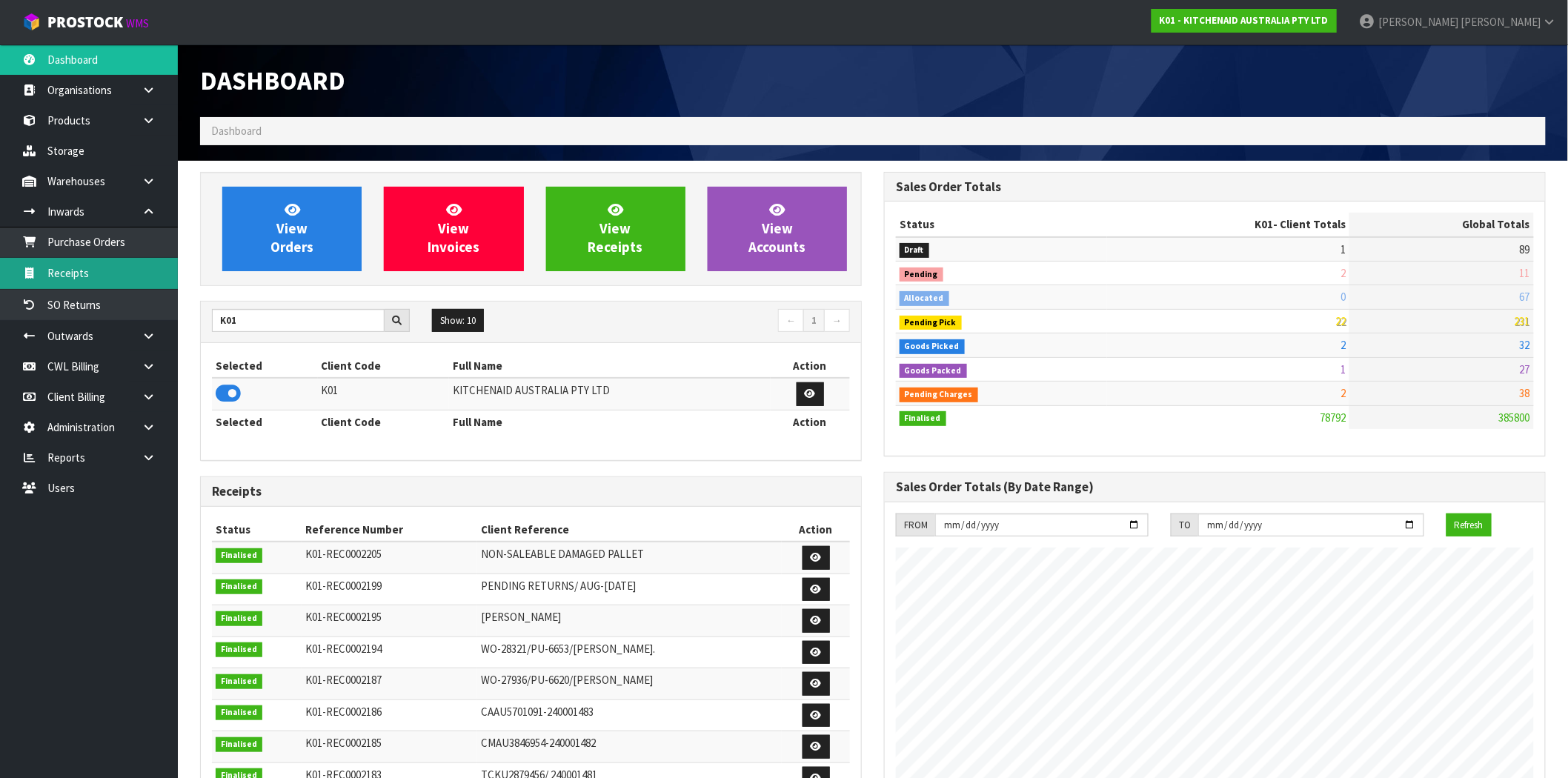
click at [89, 282] on link "Receipts" at bounding box center [89, 272] width 178 height 31
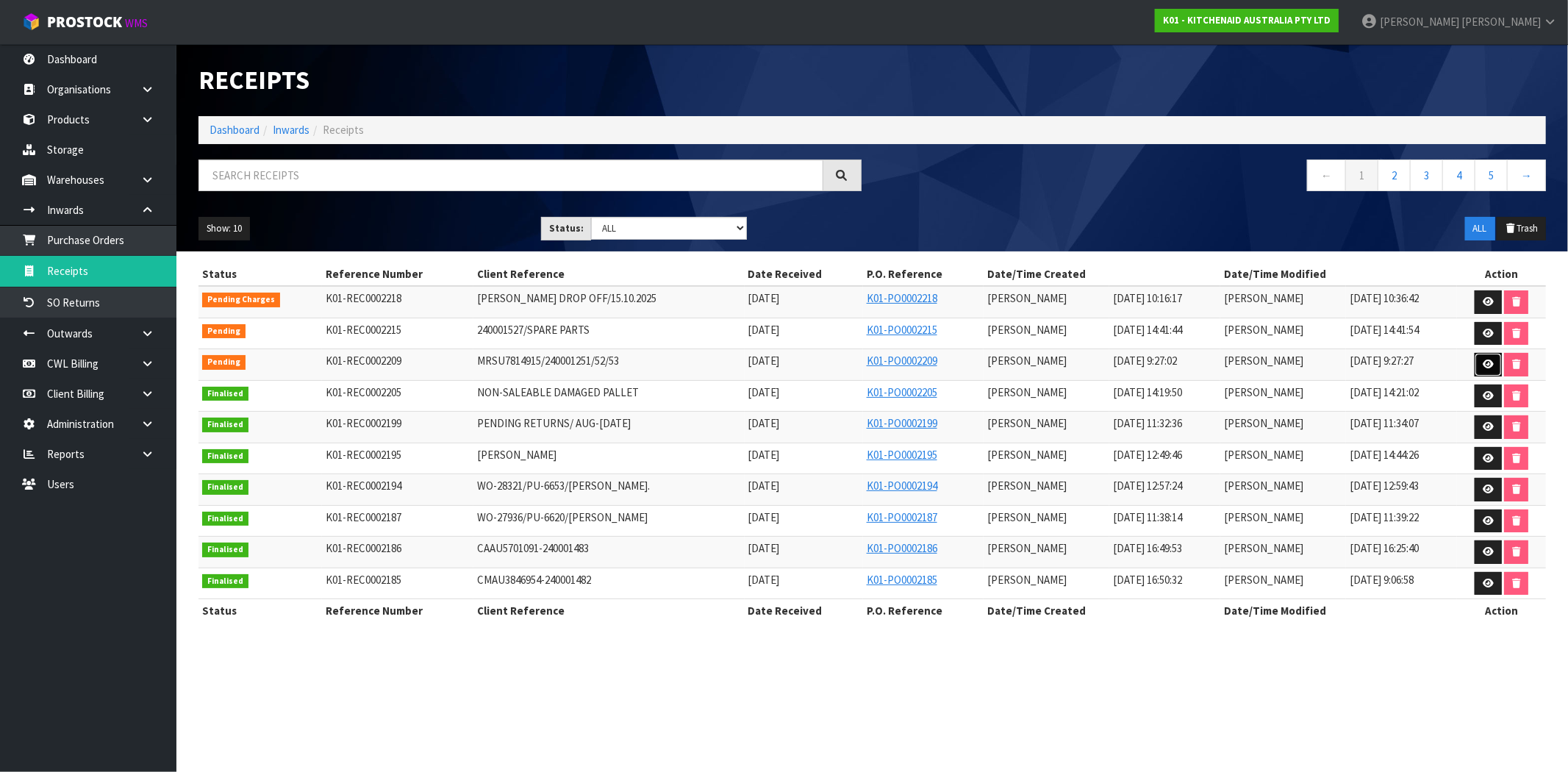
click at [1490, 368] on icon at bounding box center [1488, 364] width 11 height 10
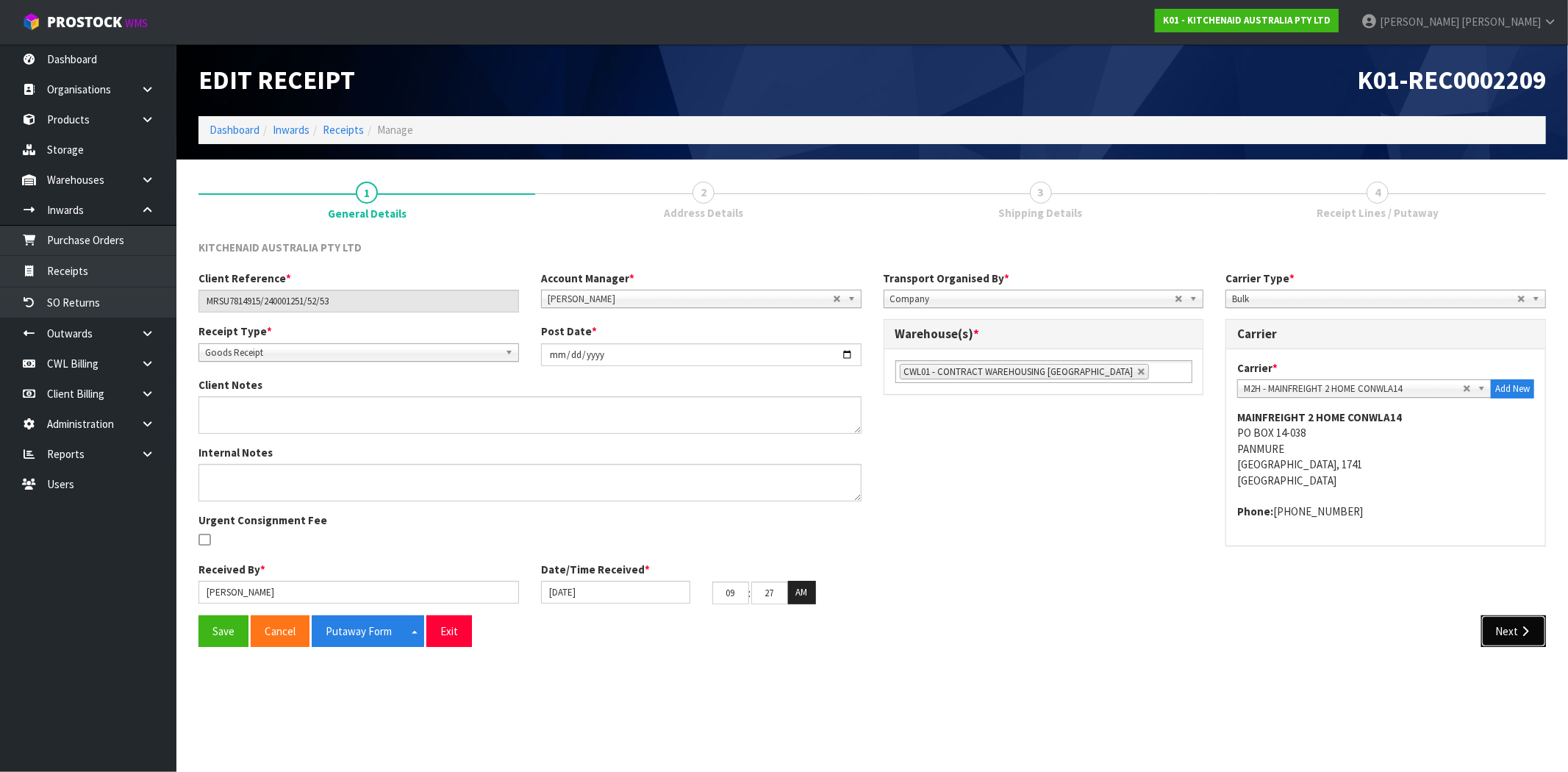
click at [1523, 622] on button "Next" at bounding box center [1513, 631] width 65 height 31
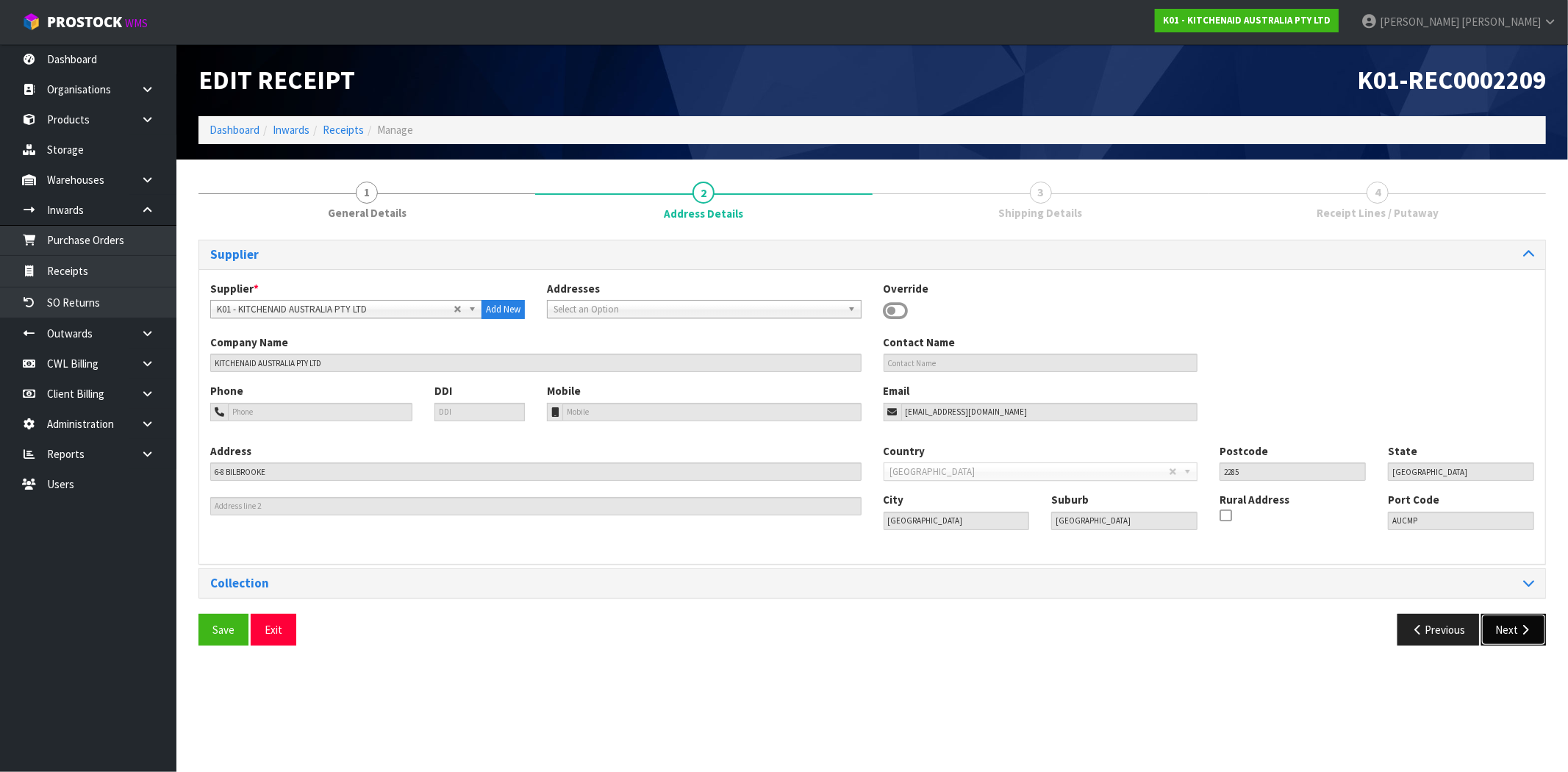
click at [1517, 642] on button "Next" at bounding box center [1513, 630] width 65 height 31
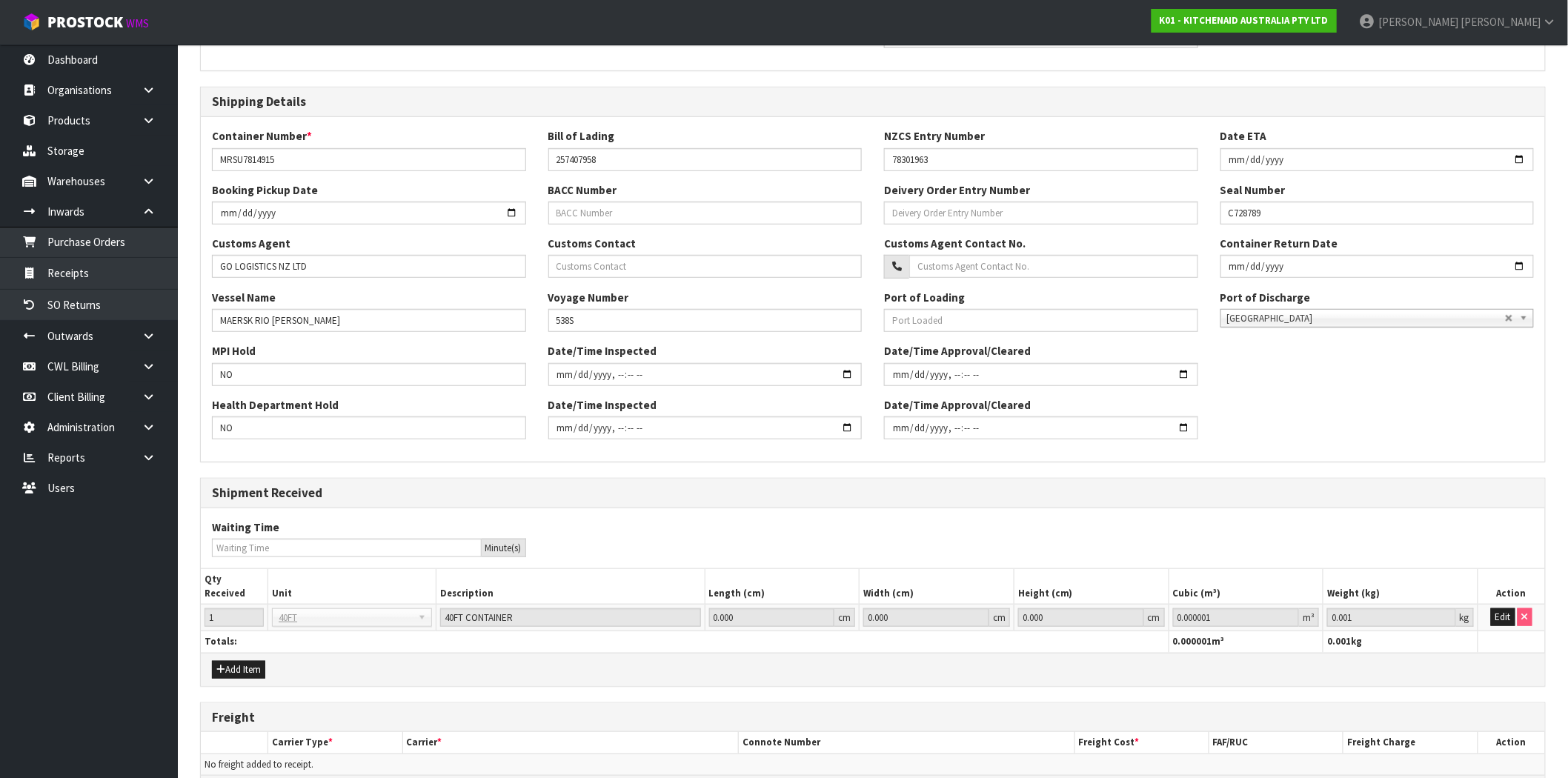
scroll to position [365, 0]
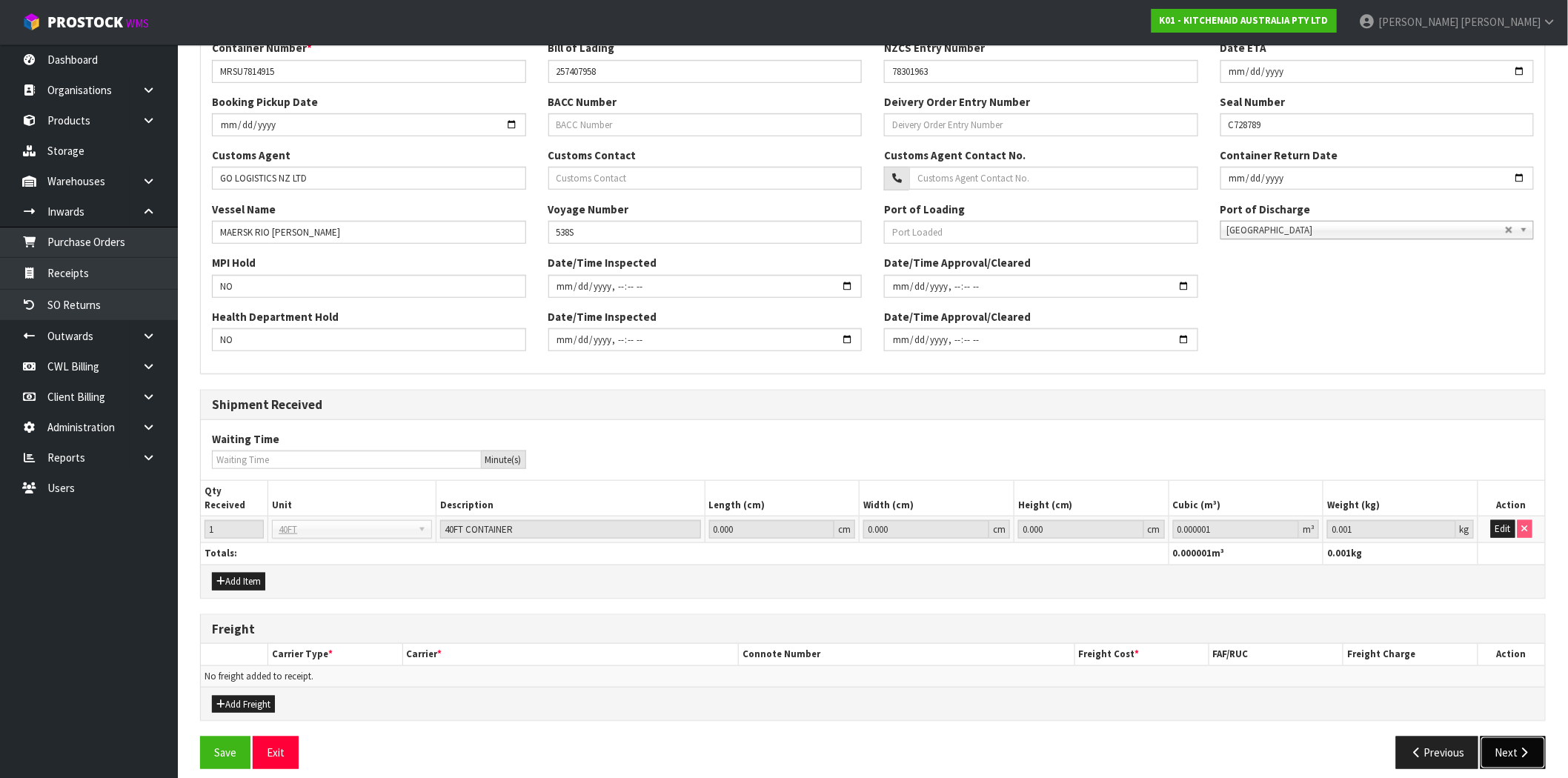
click at [1539, 747] on button "Next" at bounding box center [1513, 753] width 65 height 31
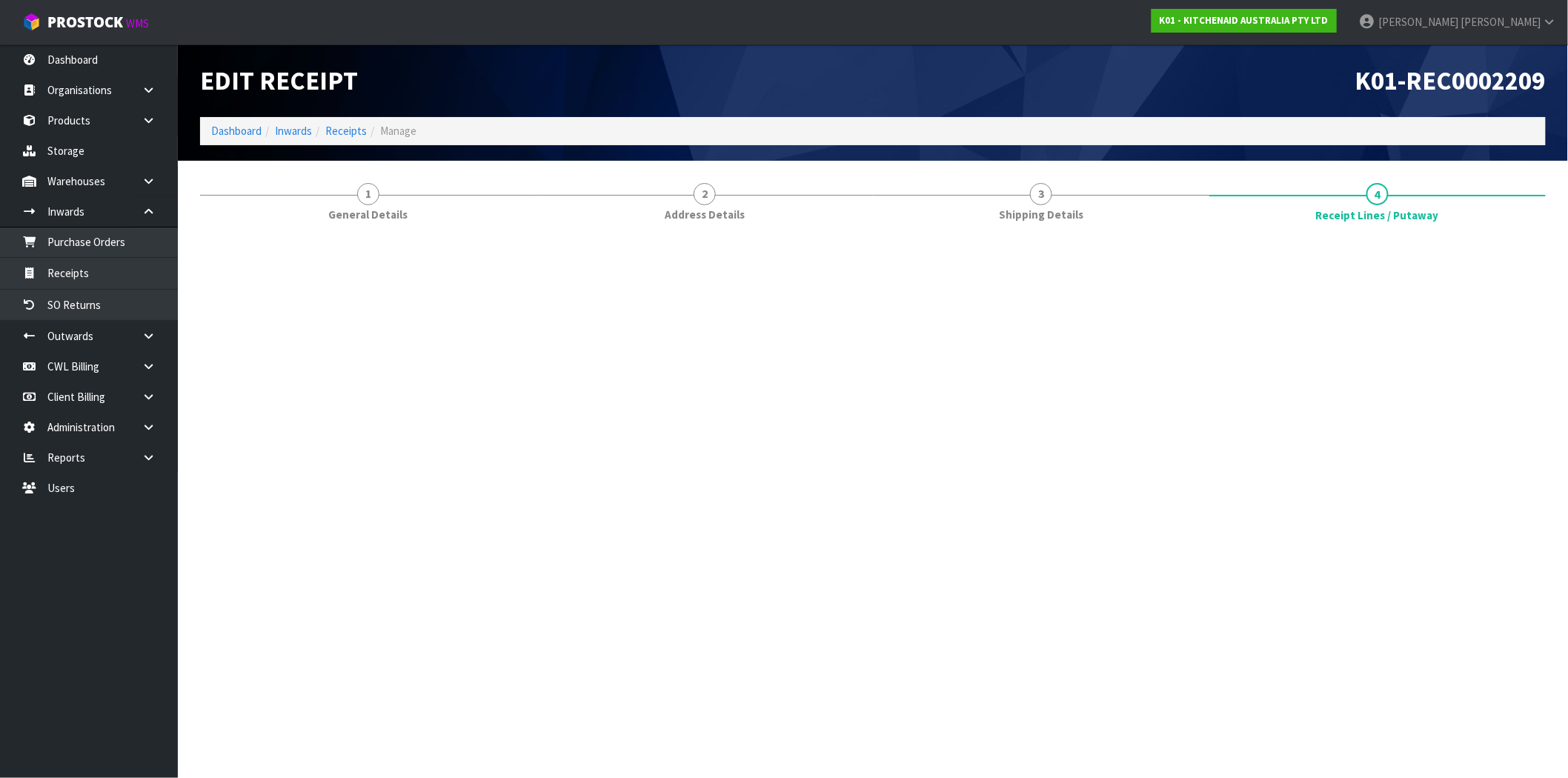
scroll to position [0, 0]
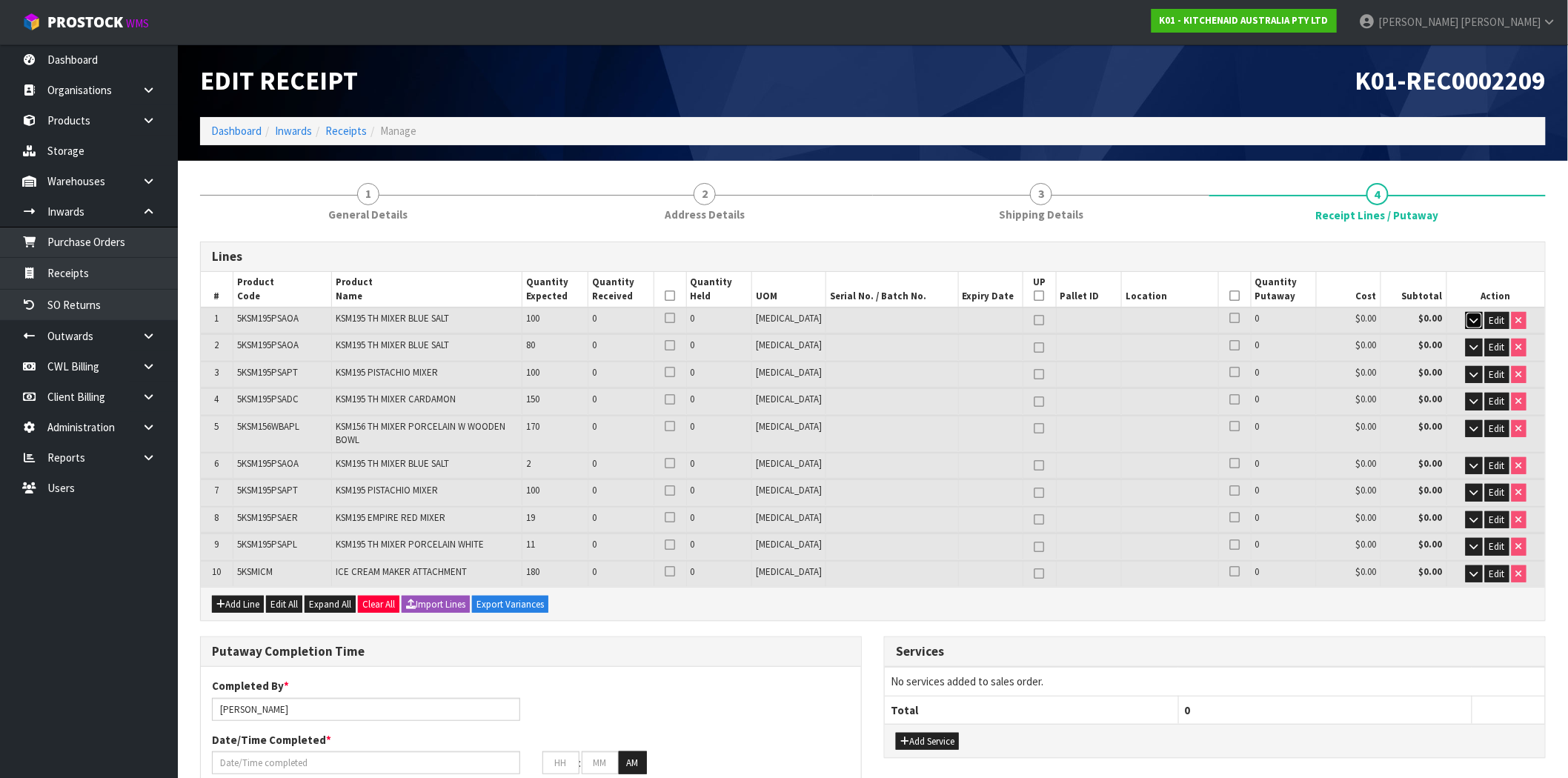
click at [1473, 320] on icon "button" at bounding box center [1474, 320] width 8 height 10
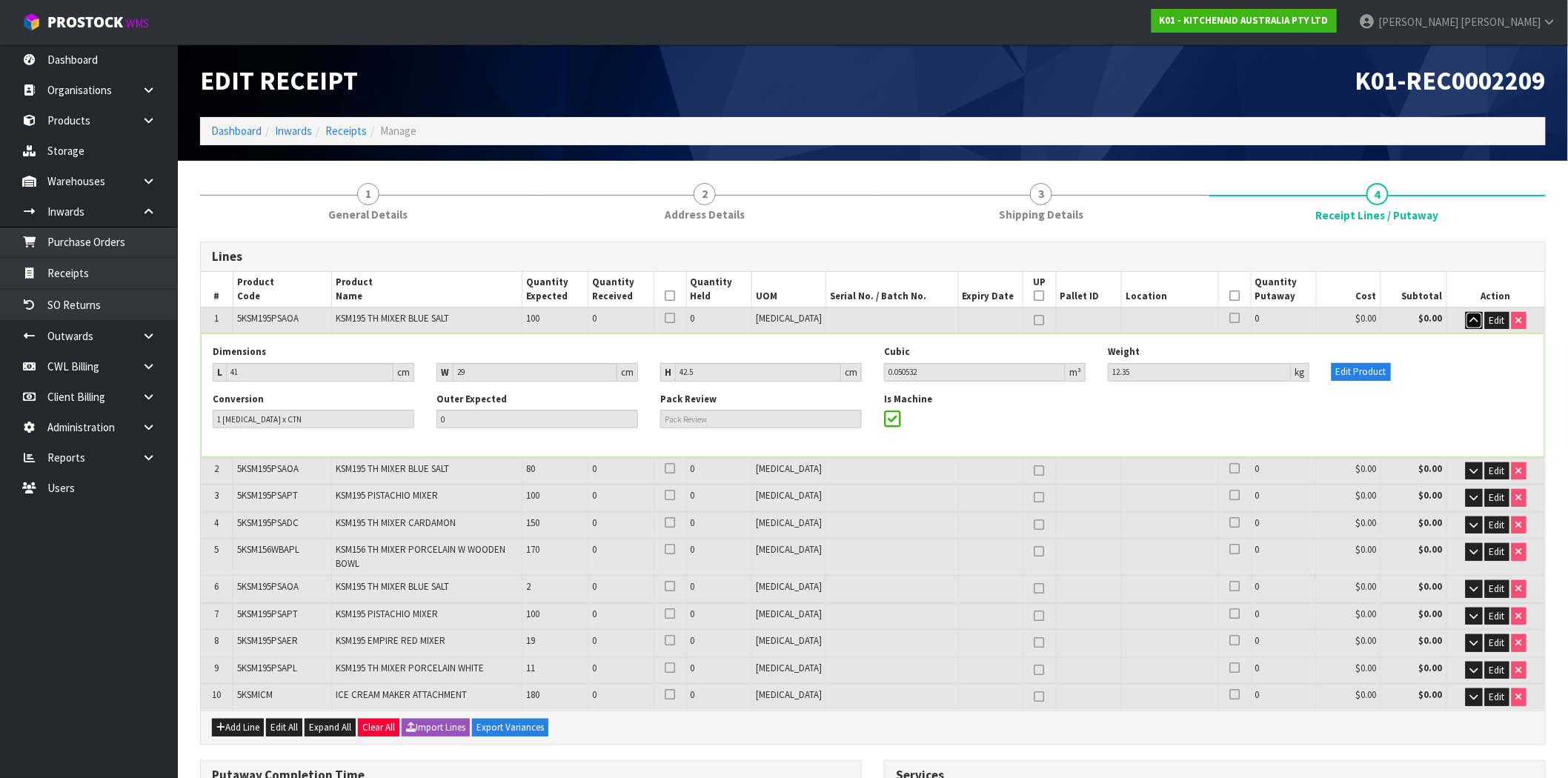
click at [1473, 320] on icon "button" at bounding box center [1474, 320] width 8 height 10
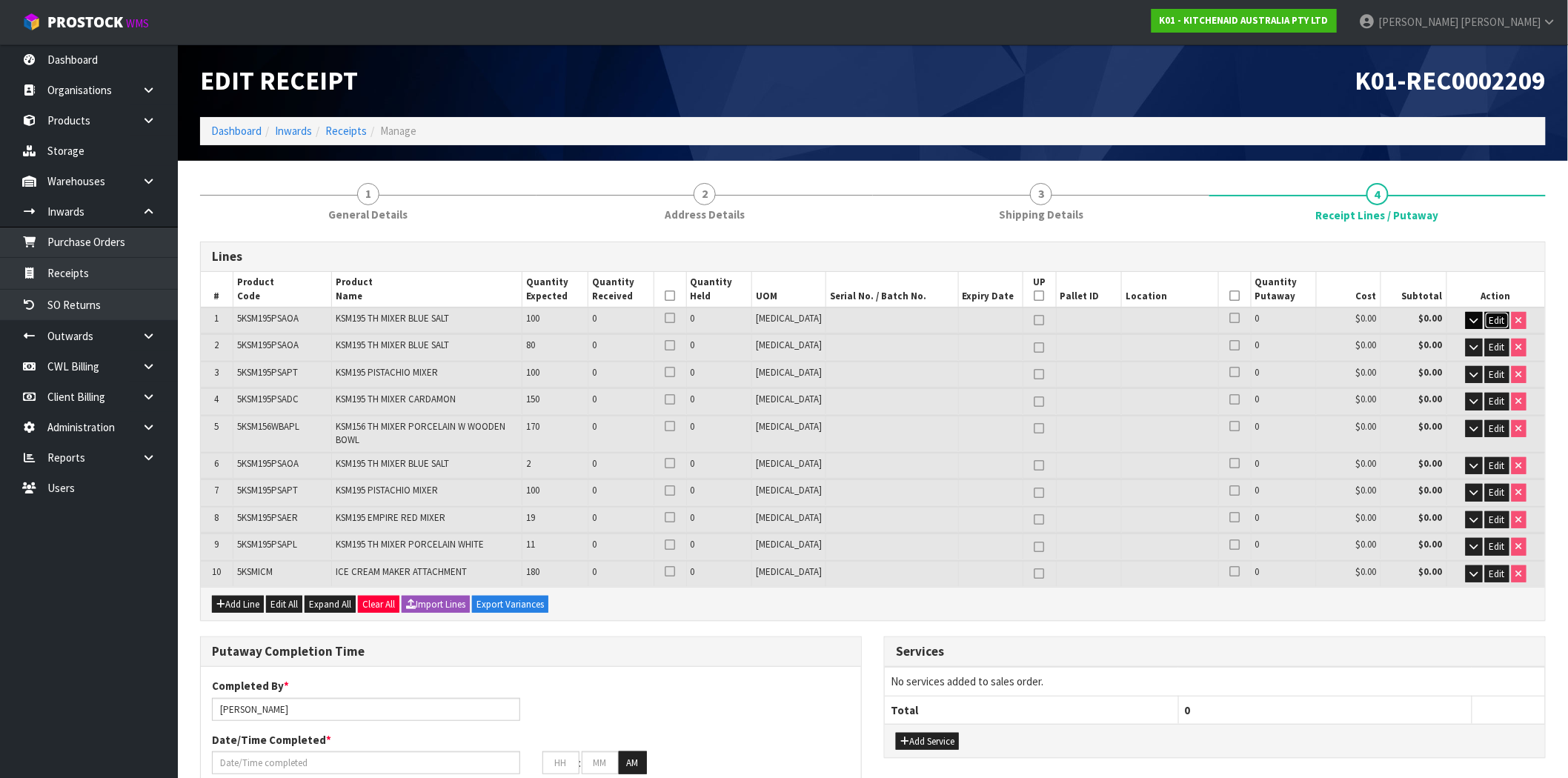
click at [1497, 319] on span "Edit" at bounding box center [1497, 320] width 16 height 12
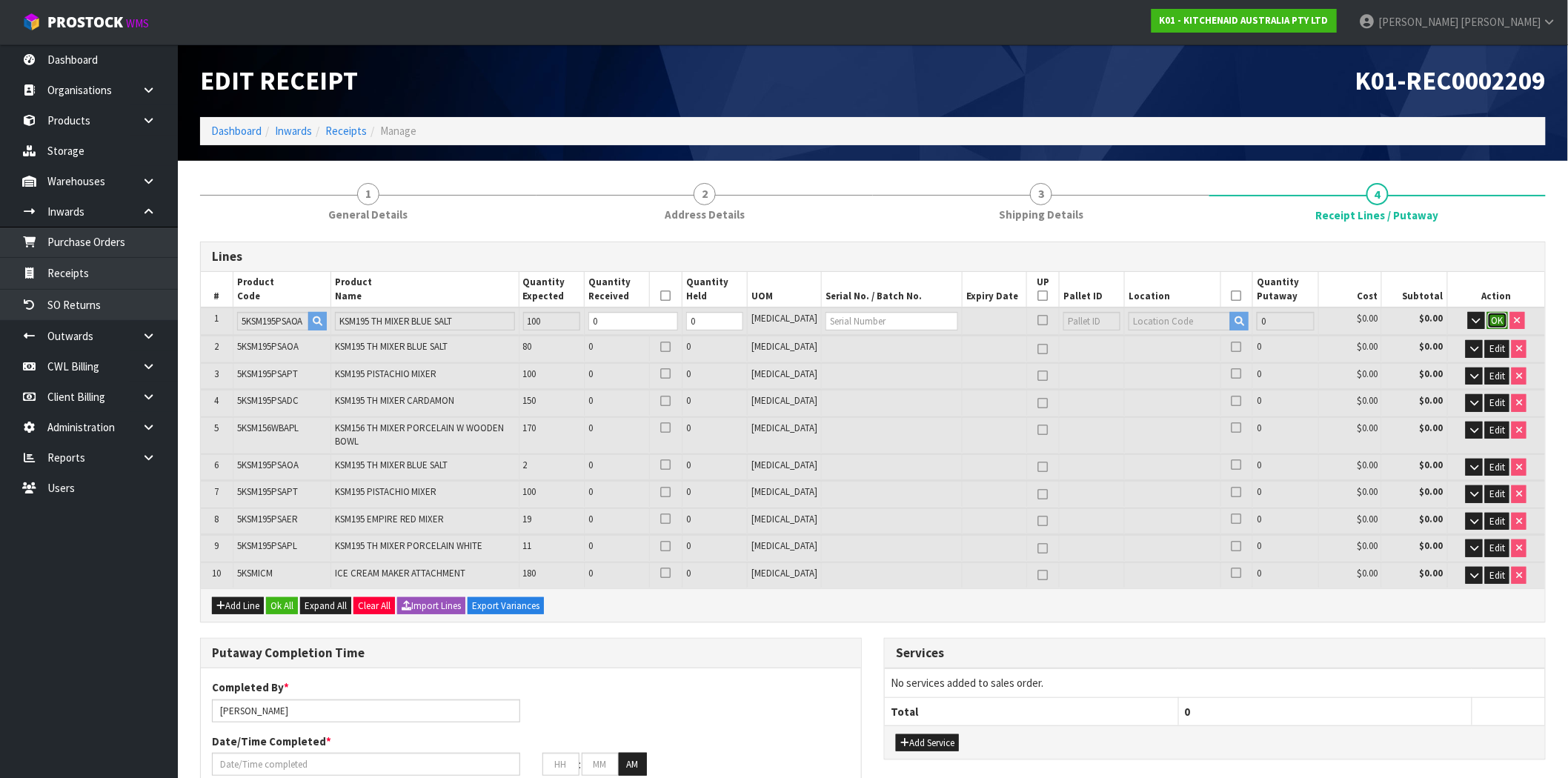
click at [1495, 320] on span "OK" at bounding box center [1498, 320] width 12 height 12
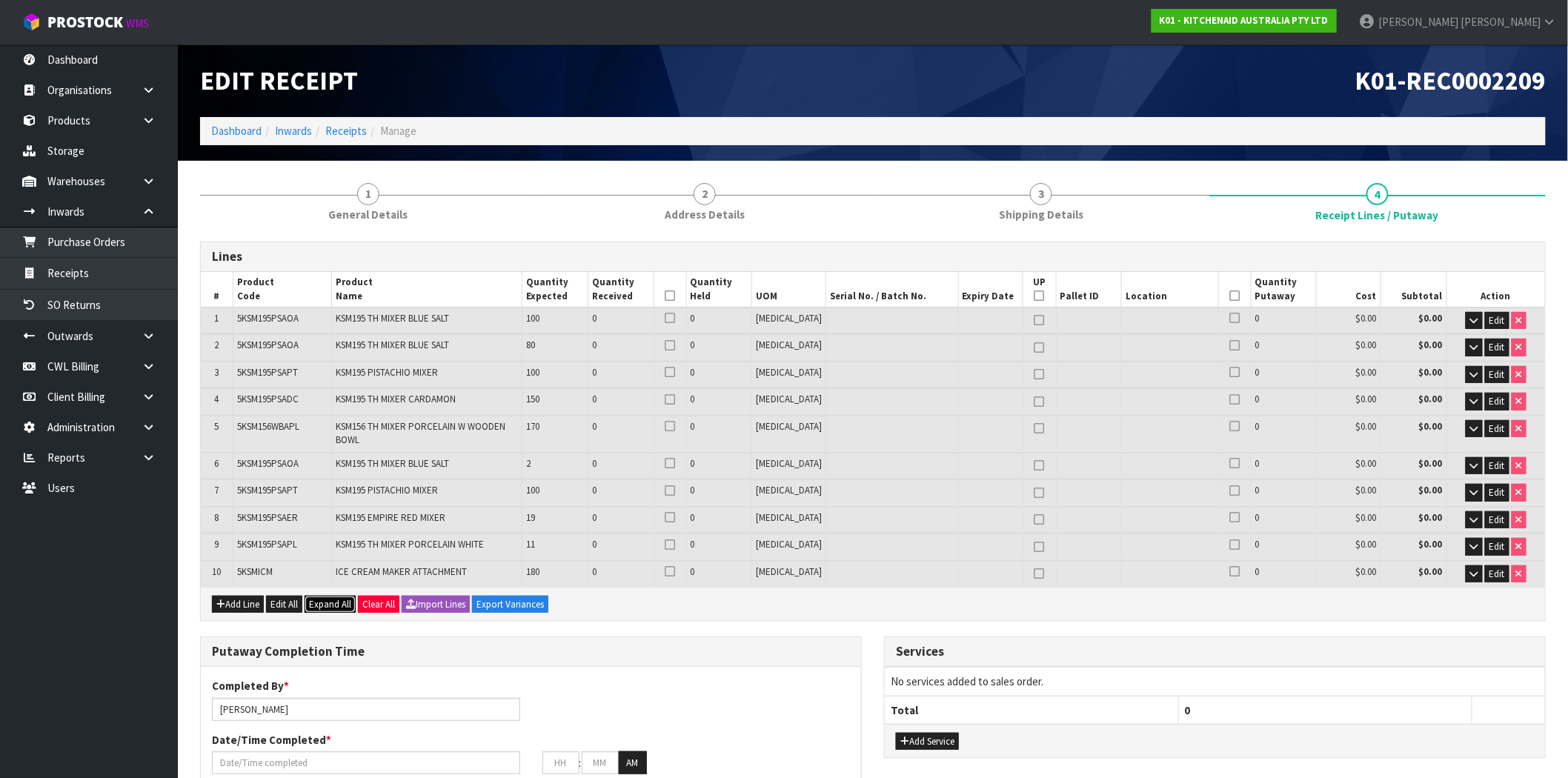
click at [340, 598] on span "Expand All" at bounding box center [330, 604] width 42 height 12
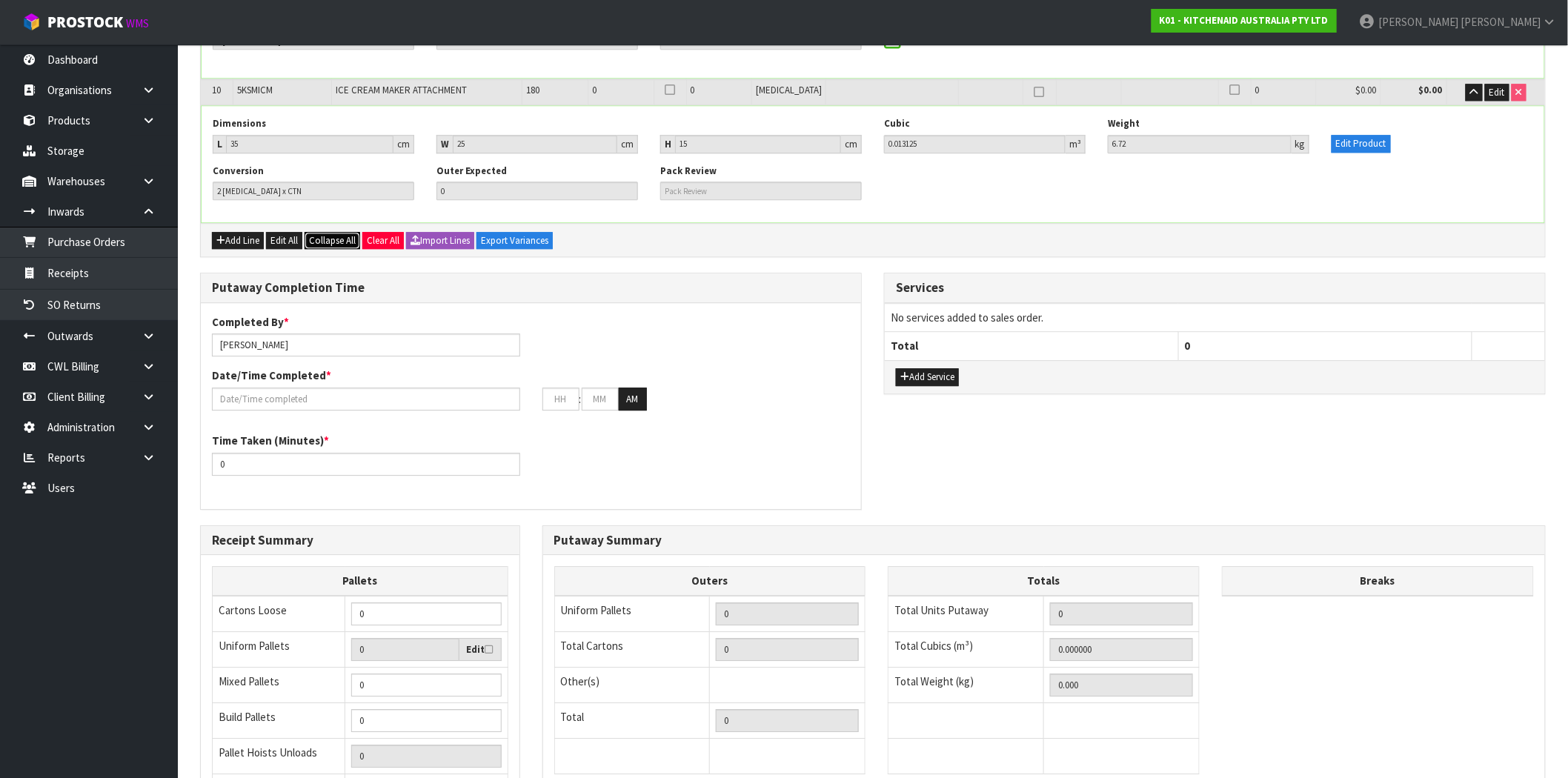
scroll to position [1246, 0]
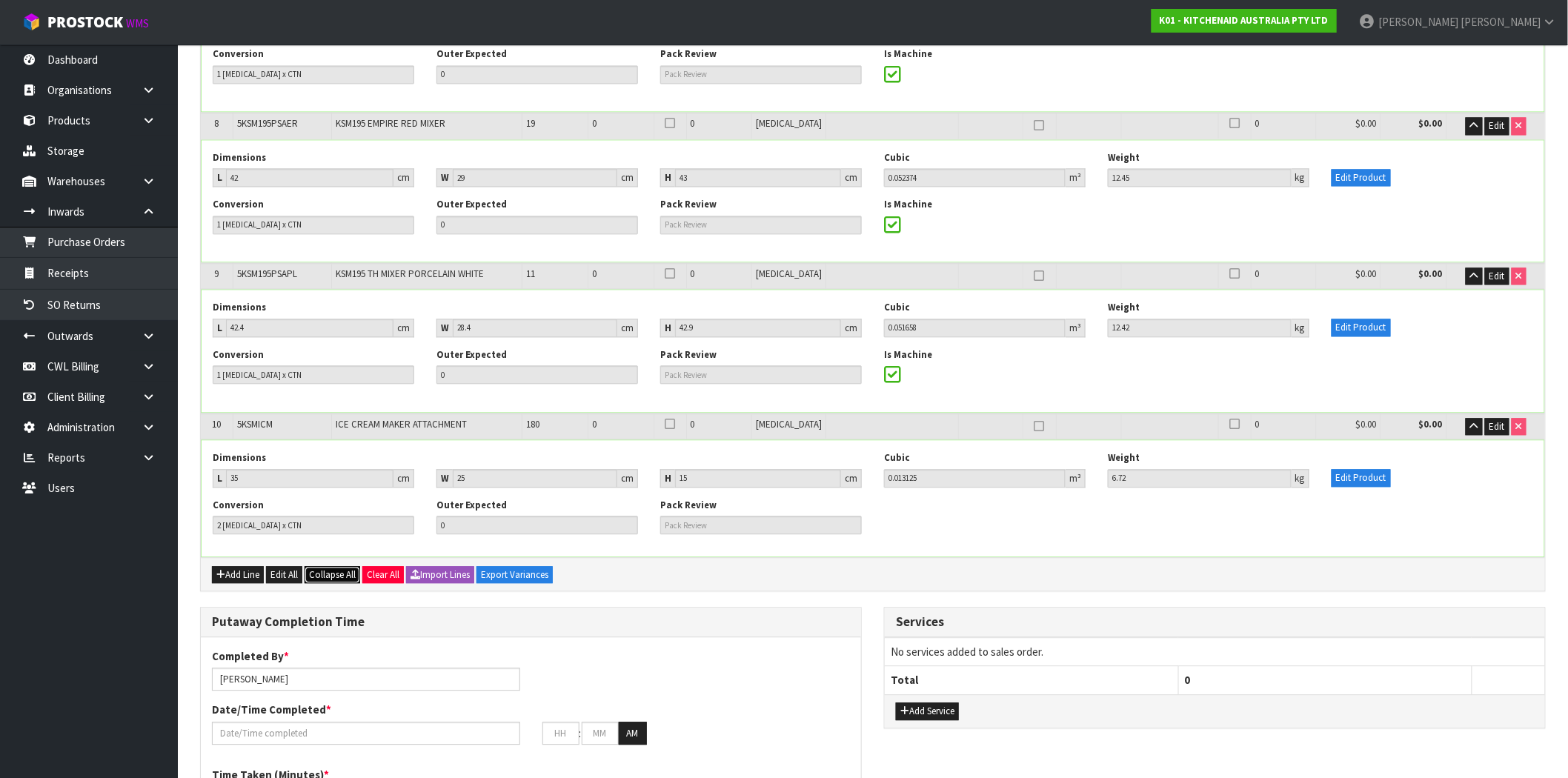
click at [350, 568] on span "Collapse All" at bounding box center [332, 575] width 46 height 12
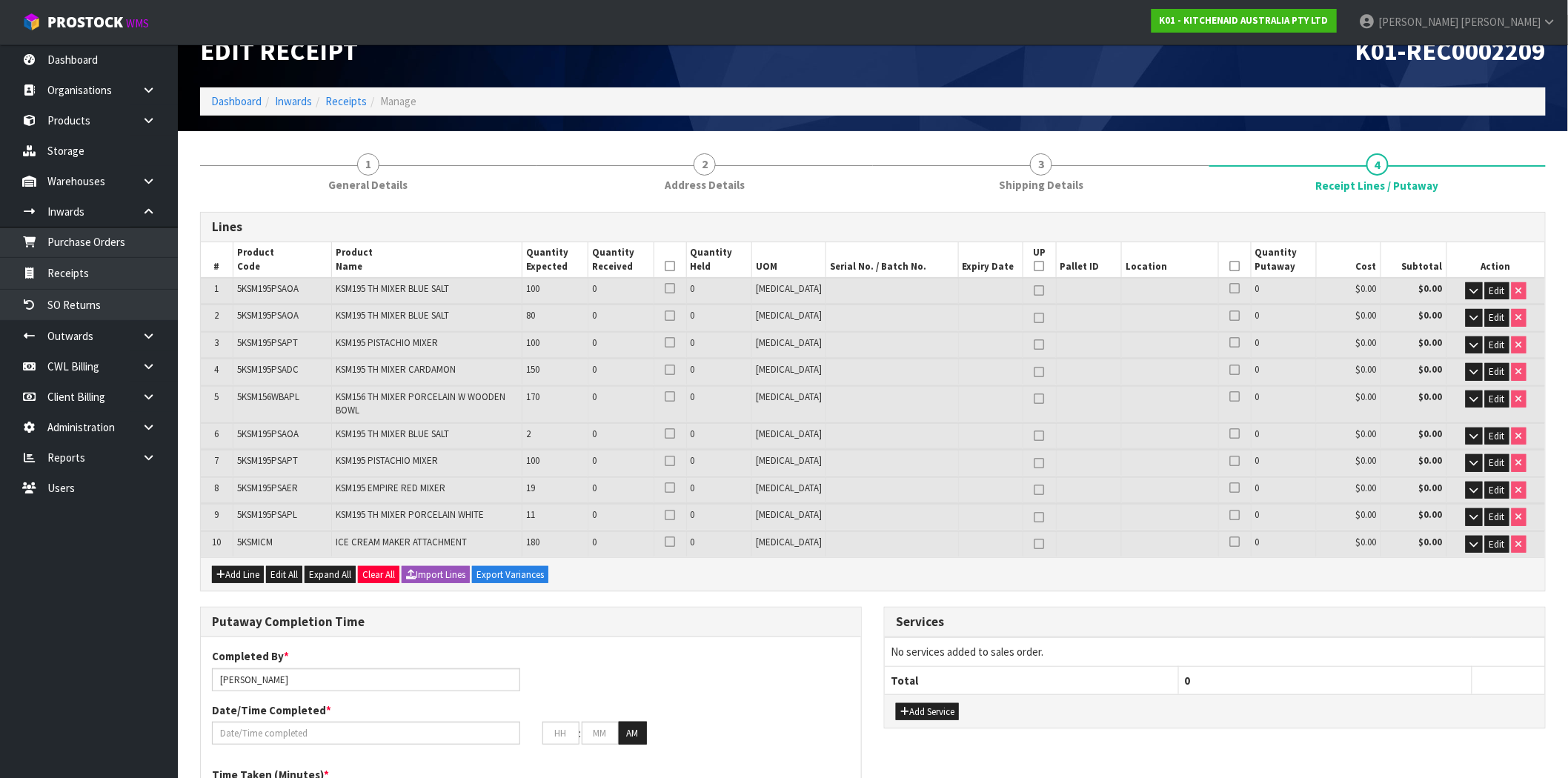
scroll to position [0, 0]
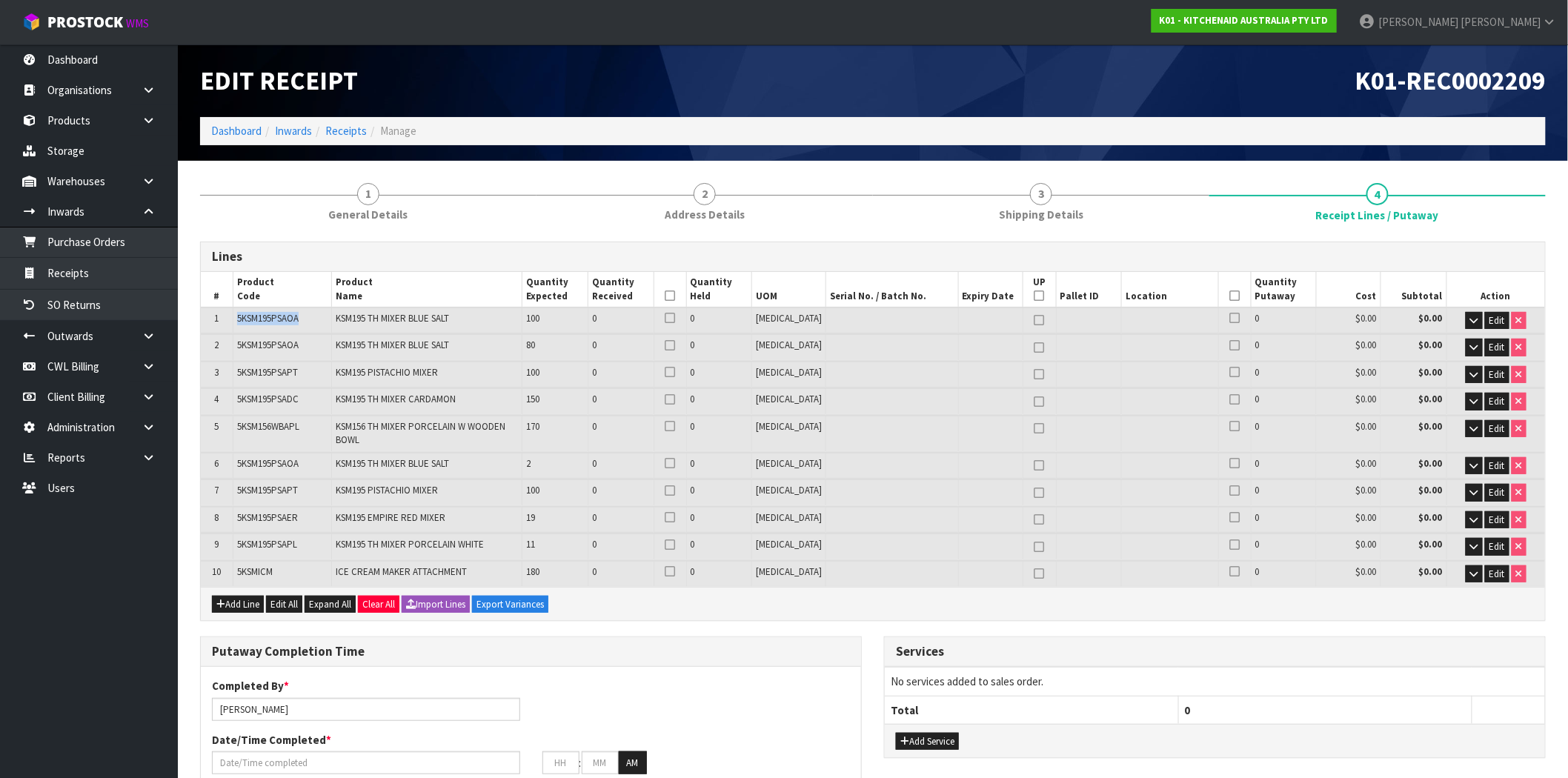
drag, startPoint x: 313, startPoint y: 317, endPoint x: 223, endPoint y: 321, distance: 90.1
click at [223, 321] on tr "1 5KSM195PSAOA KSM195 TH MIXER BLUE SALT 100 0 0 PCE 0 $0.00 $0.00 Edit" at bounding box center [873, 320] width 1344 height 26
copy tr "5KSM195PSAOA"
drag, startPoint x: 1357, startPoint y: 79, endPoint x: 1580, endPoint y: 102, distance: 224.2
click at [1568, 102] on html "Toggle navigation ProStock WMS K01 - KITCHENAID AUSTRALIA PTY LTD Maji Torres L…" at bounding box center [784, 389] width 1568 height 778
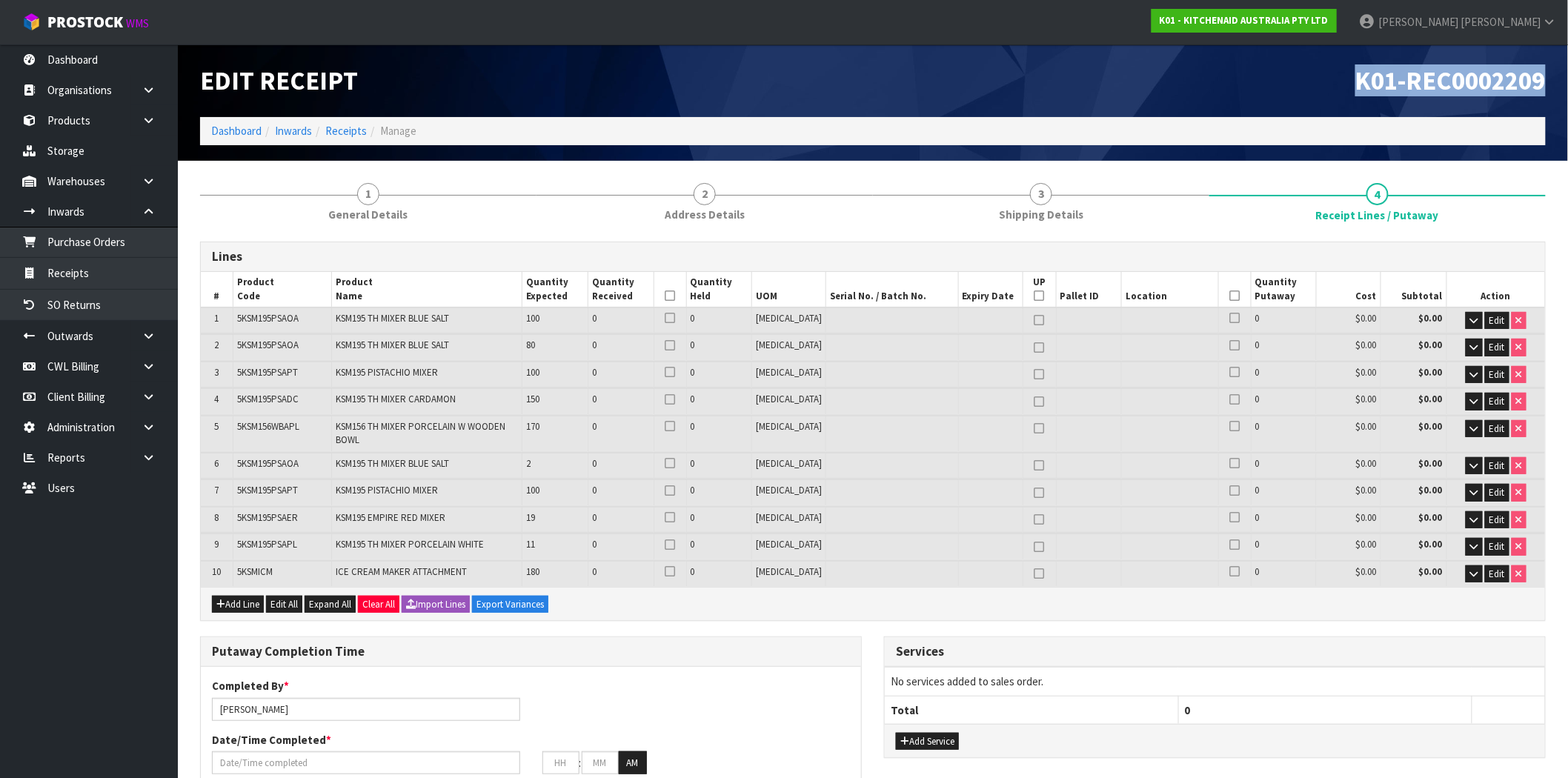
copy span "K01-REC0002209"
click at [698, 96] on div "Edit Receipt" at bounding box center [530, 80] width 684 height 72
click at [742, 76] on h1 "Edit Receipt" at bounding box center [531, 80] width 662 height 28
drag, startPoint x: 311, startPoint y: 314, endPoint x: 201, endPoint y: 314, distance: 110.0
click at [202, 314] on tr "1 5KSM195PSAOA KSM195 TH MIXER BLUE SALT 100 0 0 PCE 0 $0.00 $0.00 Edit" at bounding box center [873, 320] width 1344 height 26
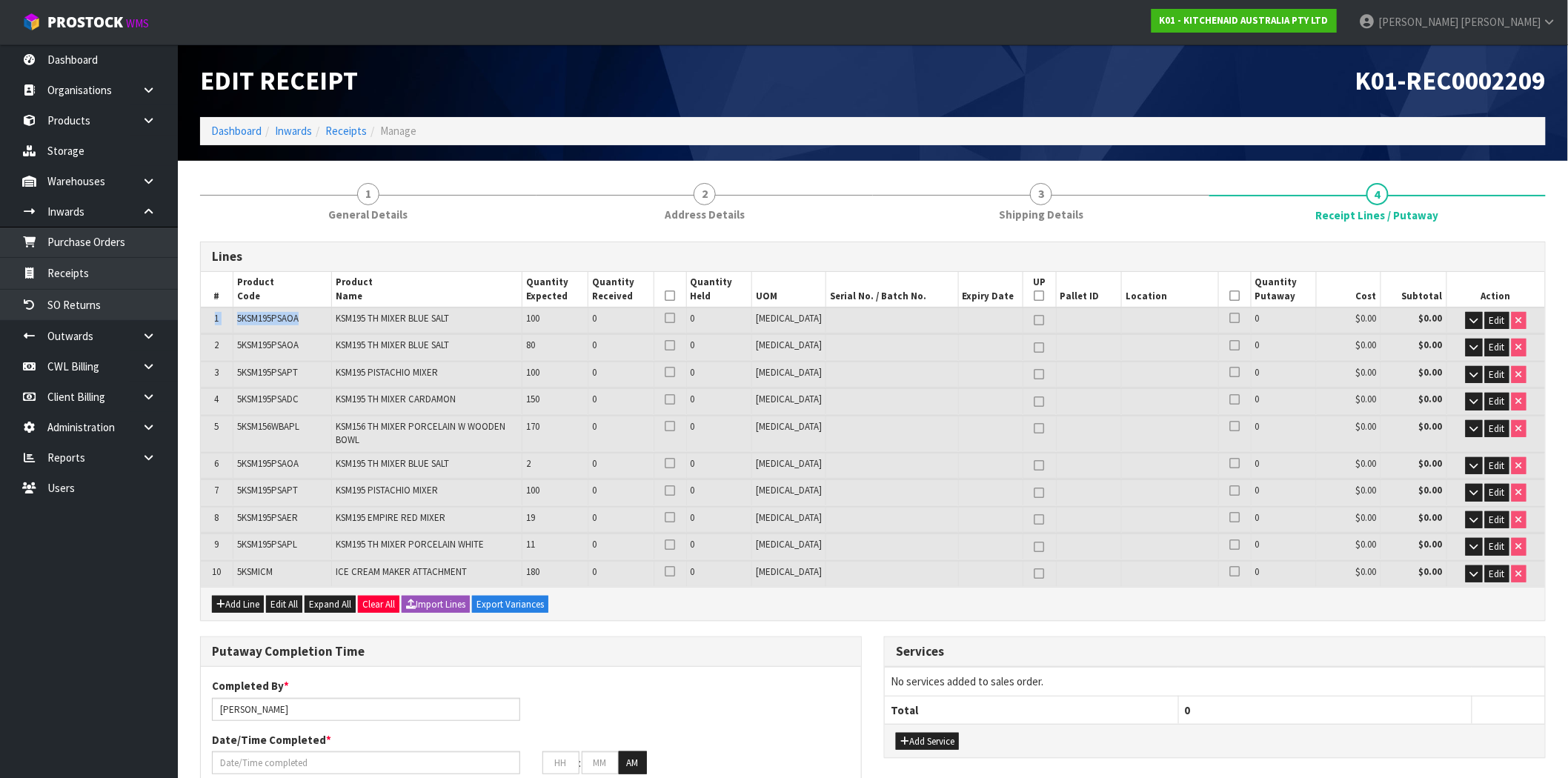
click at [309, 320] on td "5KSM195PSAOA" at bounding box center [282, 320] width 99 height 26
drag, startPoint x: 304, startPoint y: 316, endPoint x: 237, endPoint y: 320, distance: 67.1
click at [237, 320] on td "5KSM195PSAOA" at bounding box center [282, 320] width 99 height 26
copy span "5KSM195PSAOA"
drag, startPoint x: 301, startPoint y: 373, endPoint x: 227, endPoint y: 375, distance: 74.0
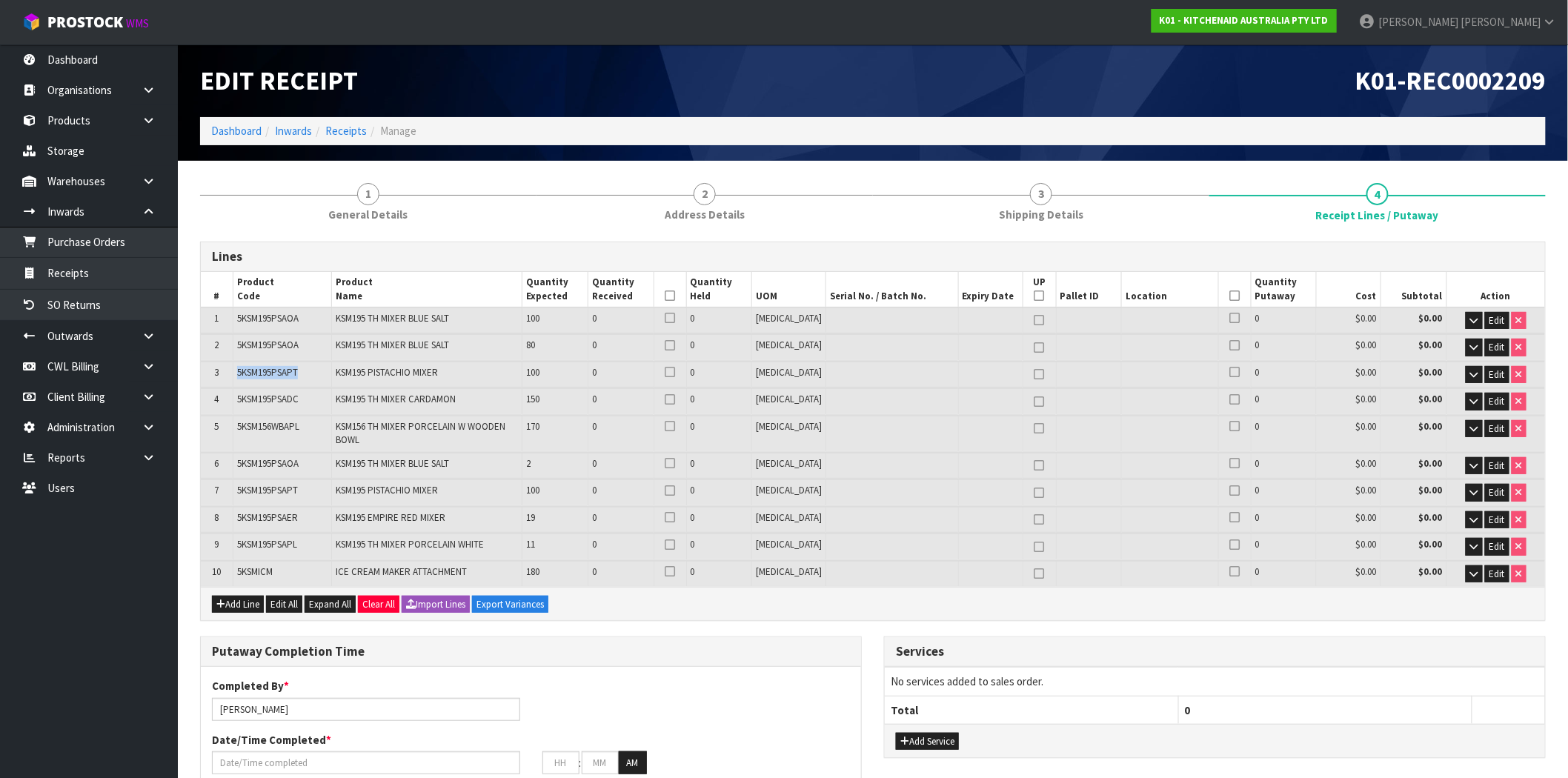
click at [227, 375] on tr "3 5KSM195PSAPT KSM195 PISTACHIO MIXER 100 0 0 PCE 0 $0.00 $0.00 Edit" at bounding box center [873, 375] width 1344 height 26
copy tr "5KSM195PSAPT"
click at [305, 399] on td "5KSM195PSADC" at bounding box center [282, 402] width 99 height 26
drag, startPoint x: 301, startPoint y: 399, endPoint x: 236, endPoint y: 405, distance: 65.3
click at [236, 405] on td "5KSM195PSADC" at bounding box center [282, 402] width 99 height 26
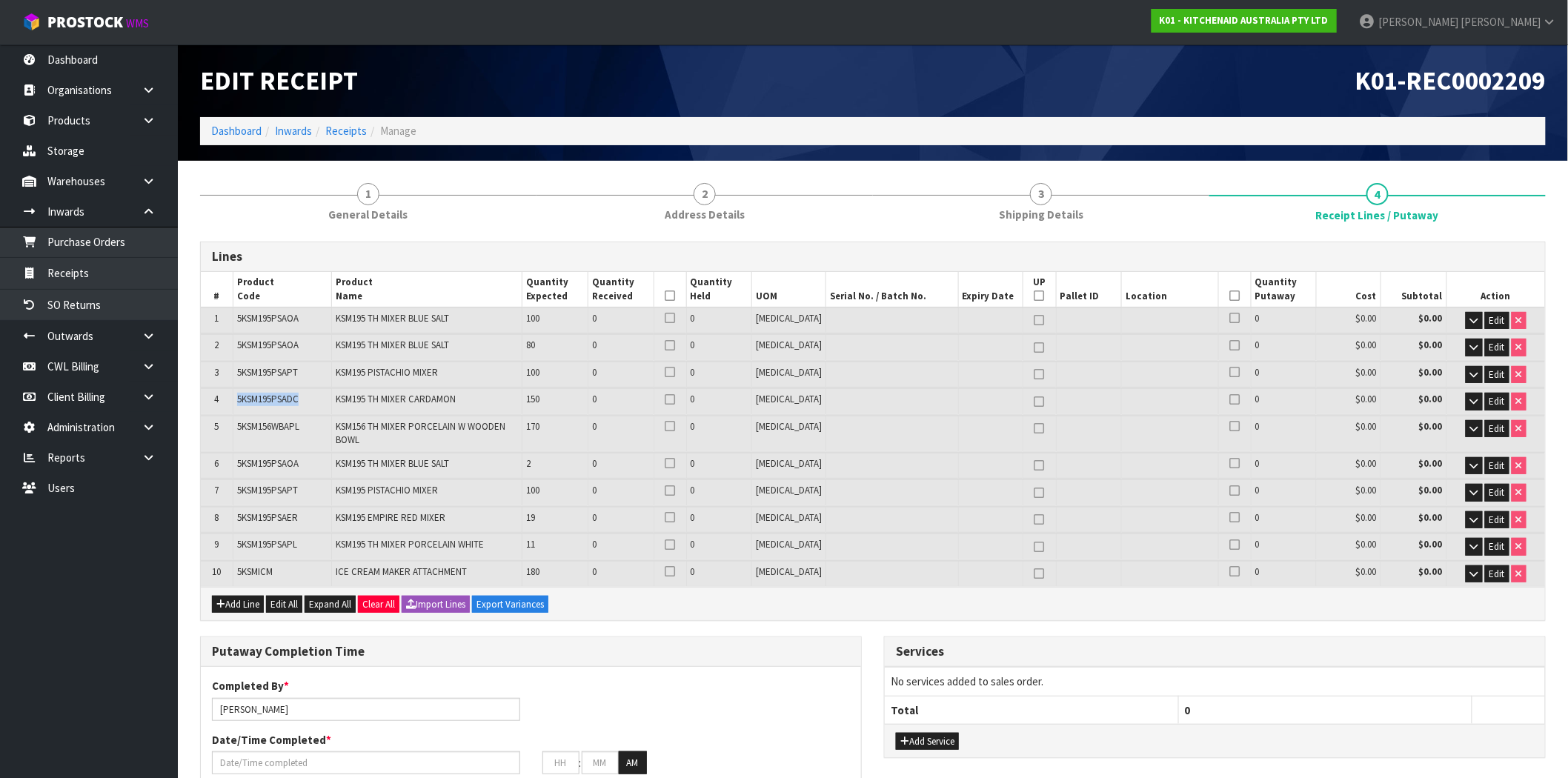
copy span "5KSM195PSADC"
drag, startPoint x: 307, startPoint y: 424, endPoint x: 231, endPoint y: 424, distance: 76.0
click at [231, 424] on tr "5 5KSM156WBAPL KSM156 TH MIXER PORCELAIN W WOODEN BOWL 170 0 0 PCE 0 $0.00 $0.0…" at bounding box center [873, 433] width 1344 height 36
copy tr "5KSM156WBAPL"
drag, startPoint x: 311, startPoint y: 457, endPoint x: 203, endPoint y: 458, distance: 108.0
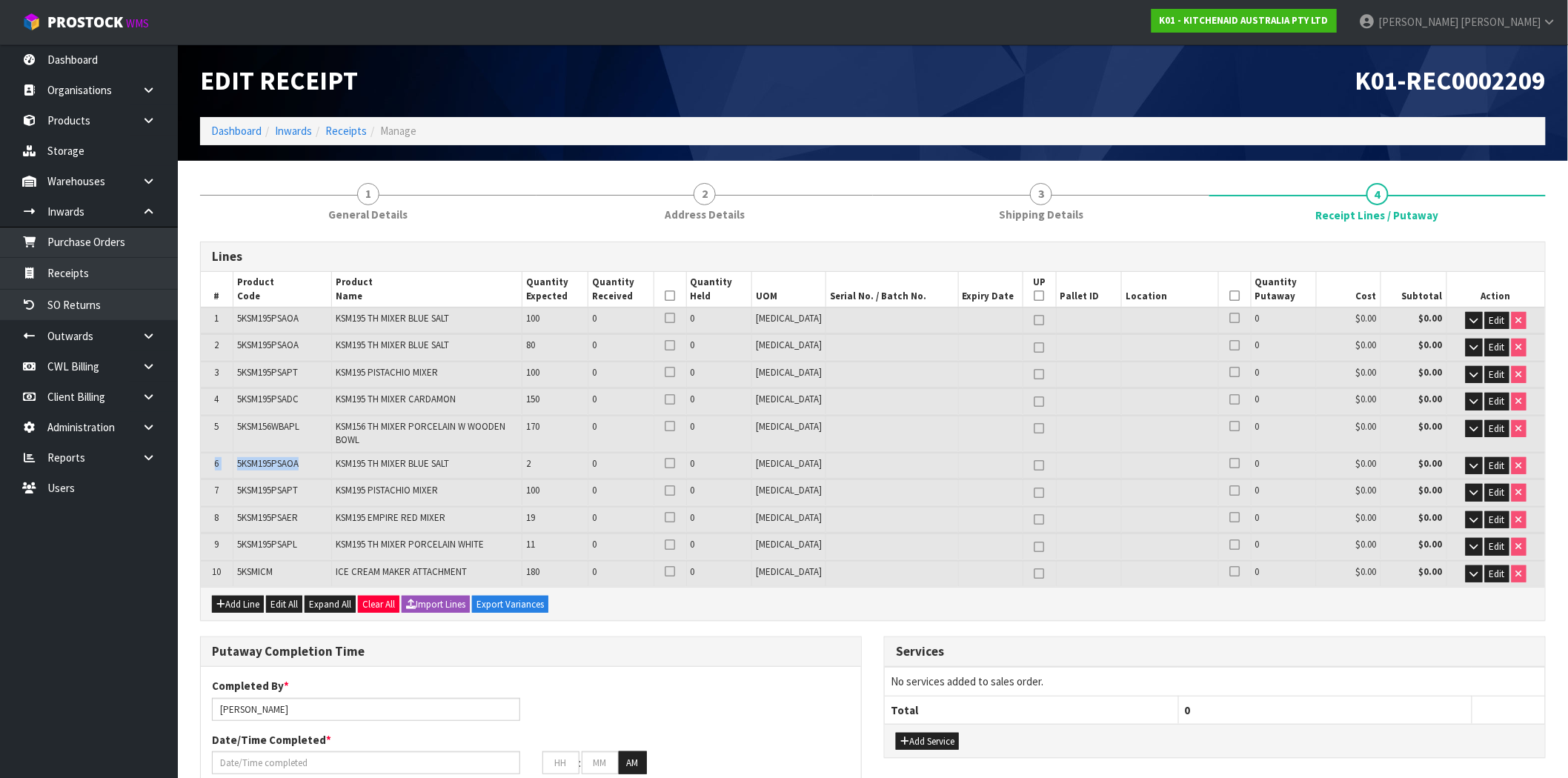
click at [203, 458] on tr "6 5KSM195PSAOA KSM195 TH MIXER BLUE SALT 2 0 0 PCE 0 $0.00 $0.00 Edit" at bounding box center [873, 466] width 1344 height 26
click at [254, 472] on td "5KSM195PSAOA" at bounding box center [282, 466] width 99 height 26
drag, startPoint x: 304, startPoint y: 458, endPoint x: 230, endPoint y: 462, distance: 74.1
click at [230, 462] on tr "6 5KSM195PSAOA KSM195 TH MIXER BLUE SALT 2 0 0 PCE 0 $0.00 $0.00 Edit" at bounding box center [873, 466] width 1344 height 26
copy tr "5KSM195PSAOA"
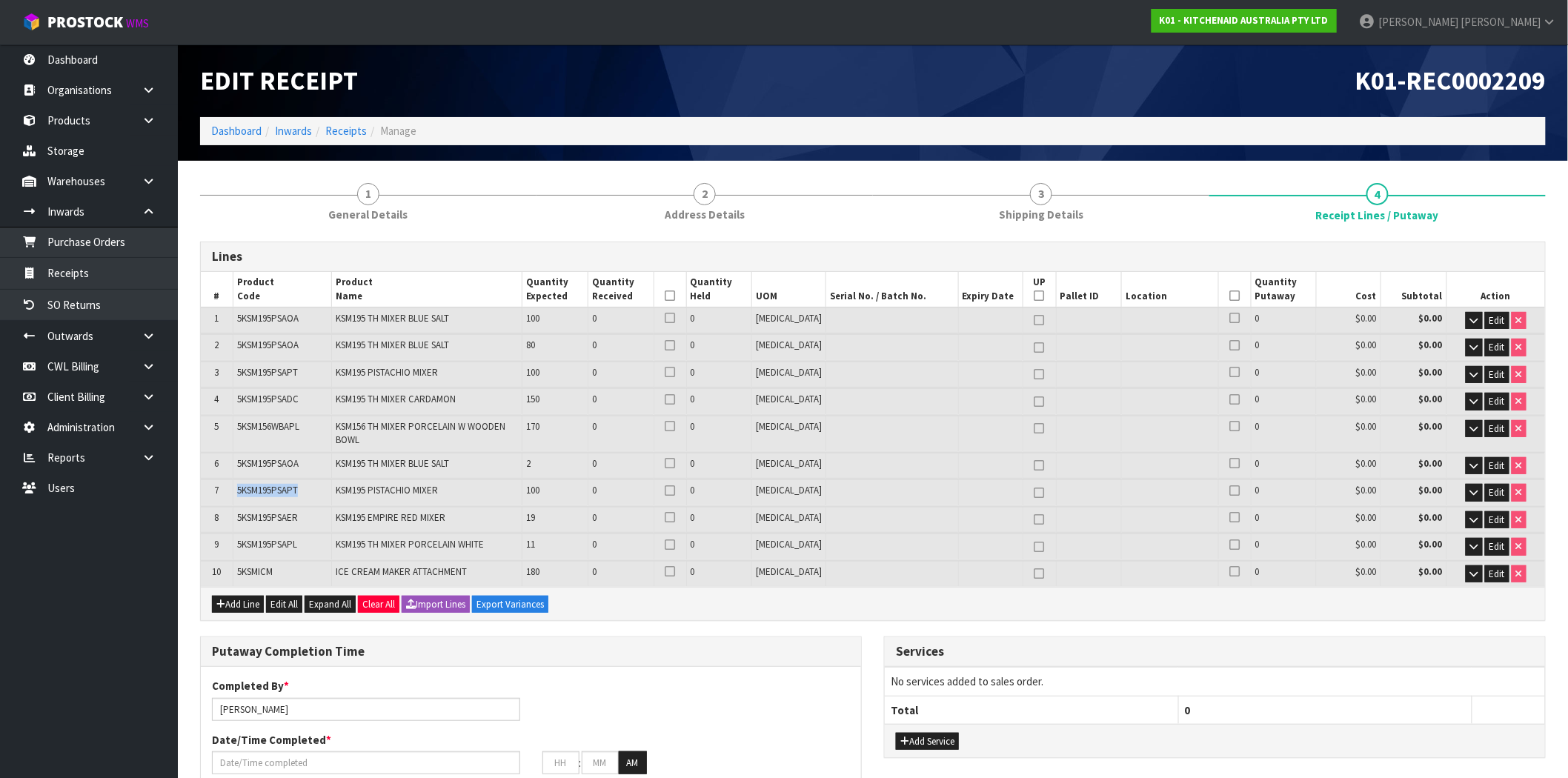
drag, startPoint x: 302, startPoint y: 485, endPoint x: 237, endPoint y: 487, distance: 65.0
click at [237, 487] on td "5KSM195PSAPT" at bounding box center [282, 492] width 99 height 26
copy span "5KSM195PSAPT"
drag, startPoint x: 307, startPoint y: 512, endPoint x: 205, endPoint y: 513, distance: 102.0
click at [205, 513] on tr "8 5KSM195PSAER KSM195 EMPIRE RED MIXER 19 0 0 PCE 0 $0.00 $0.00 Edit" at bounding box center [873, 520] width 1344 height 26
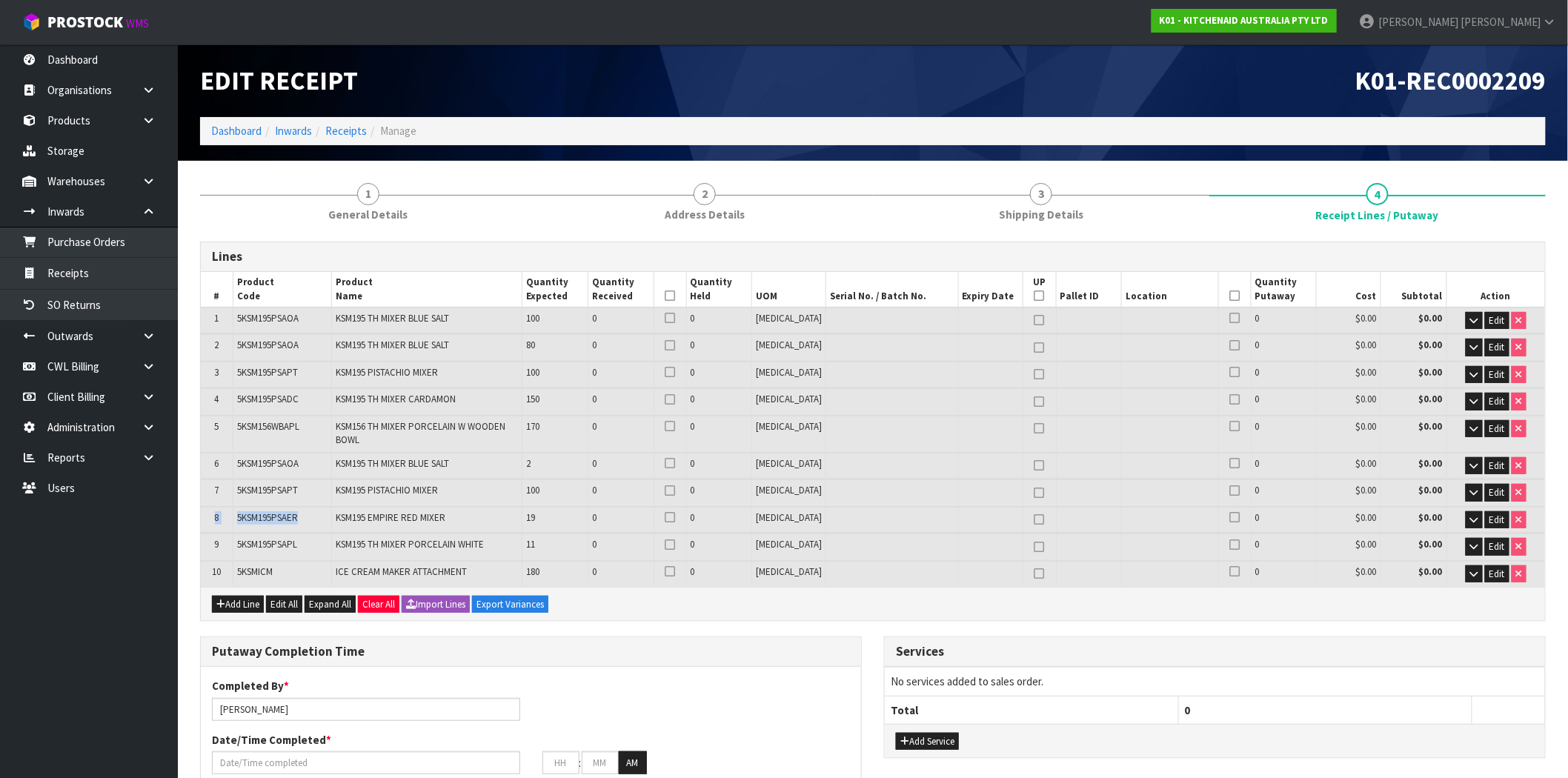
click at [291, 520] on td "5KSM195PSAER" at bounding box center [282, 520] width 99 height 26
drag, startPoint x: 302, startPoint y: 517, endPoint x: 239, endPoint y: 517, distance: 63.0
click at [239, 517] on td "5KSM195PSAER" at bounding box center [282, 520] width 99 height 26
copy span "5KSM195PSAER"
drag, startPoint x: 310, startPoint y: 545, endPoint x: 240, endPoint y: 547, distance: 70.0
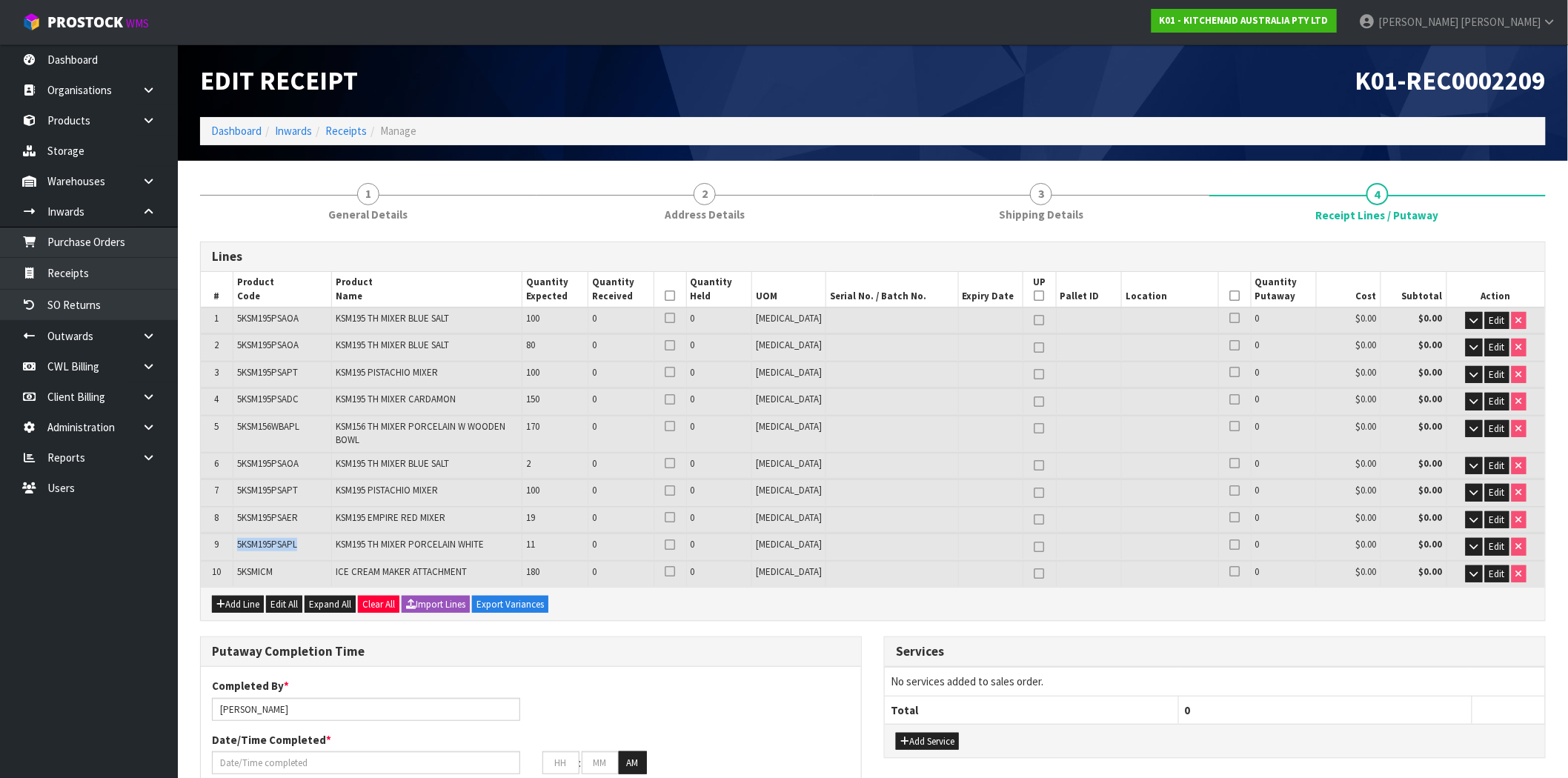
click at [240, 547] on td "5KSM195PSAPL" at bounding box center [282, 547] width 99 height 26
copy span "5KSM195PSAPL"
drag, startPoint x: 276, startPoint y: 568, endPoint x: 236, endPoint y: 571, distance: 40.1
click at [236, 571] on td "5KSMICM" at bounding box center [282, 575] width 99 height 26
click at [814, 645] on h3 "Putaway Completion Time" at bounding box center [531, 651] width 638 height 14
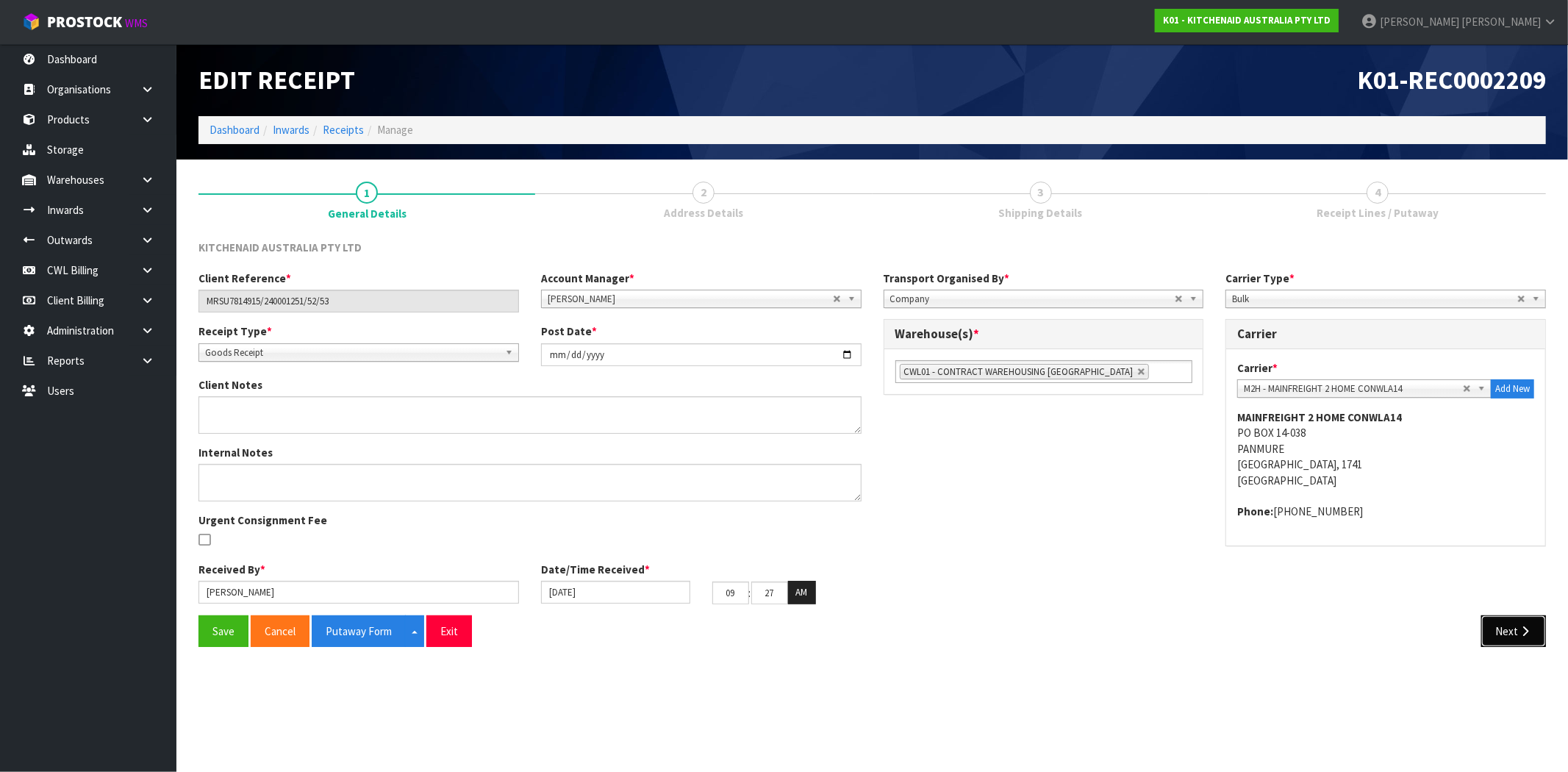
click at [1513, 641] on button "Next" at bounding box center [1513, 631] width 65 height 31
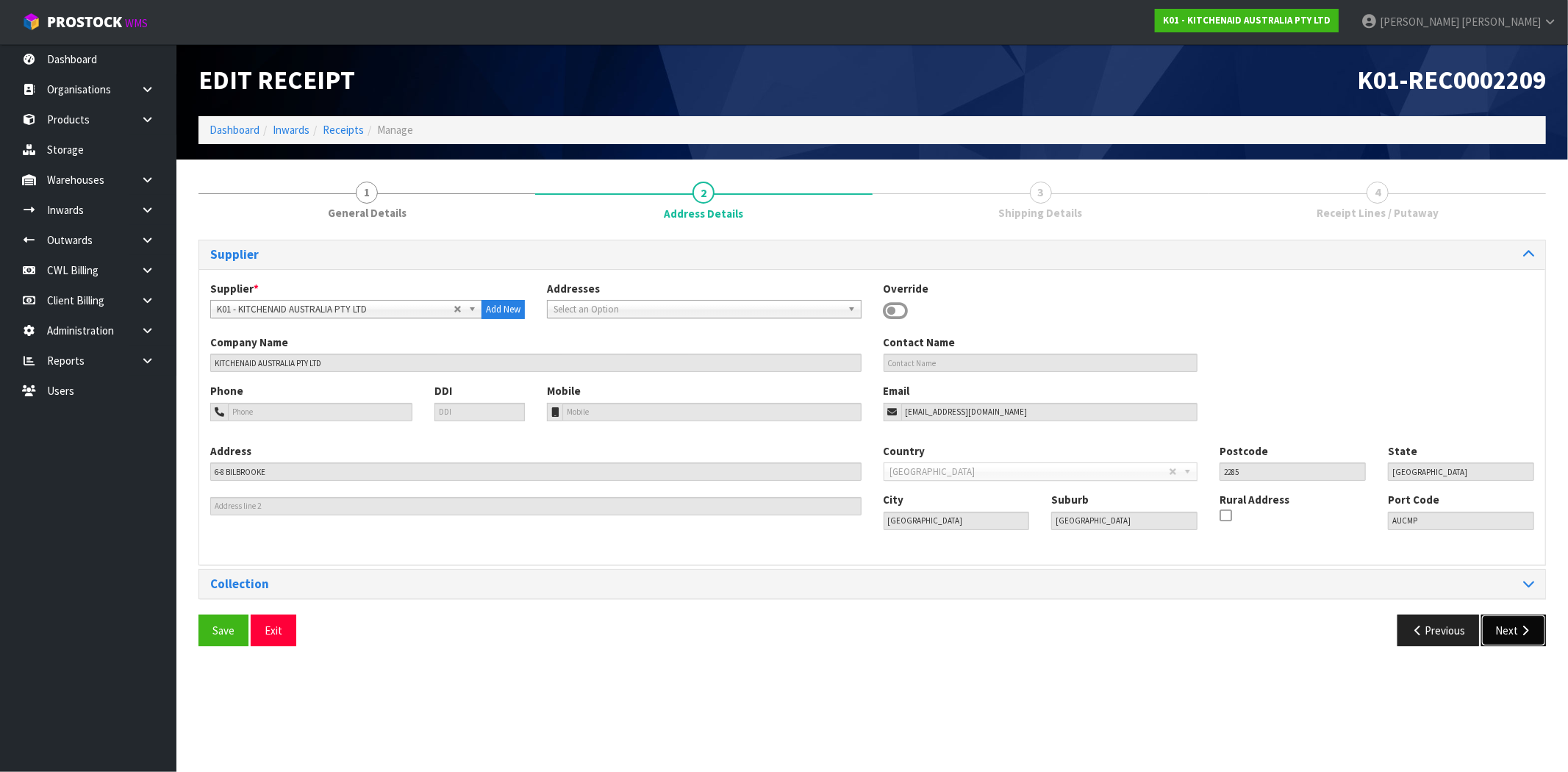
click at [1511, 629] on button "Next" at bounding box center [1513, 631] width 65 height 31
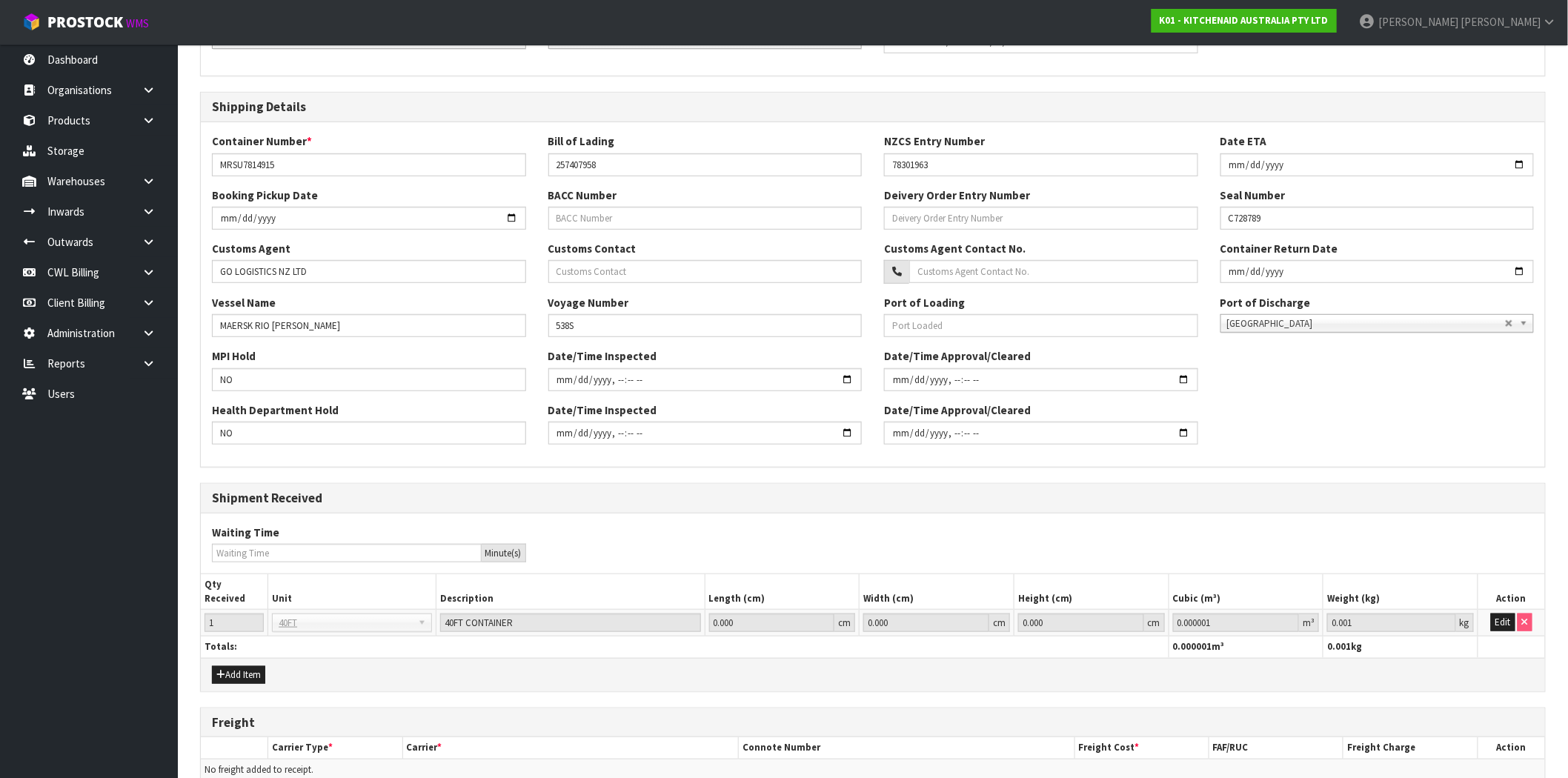
scroll to position [365, 0]
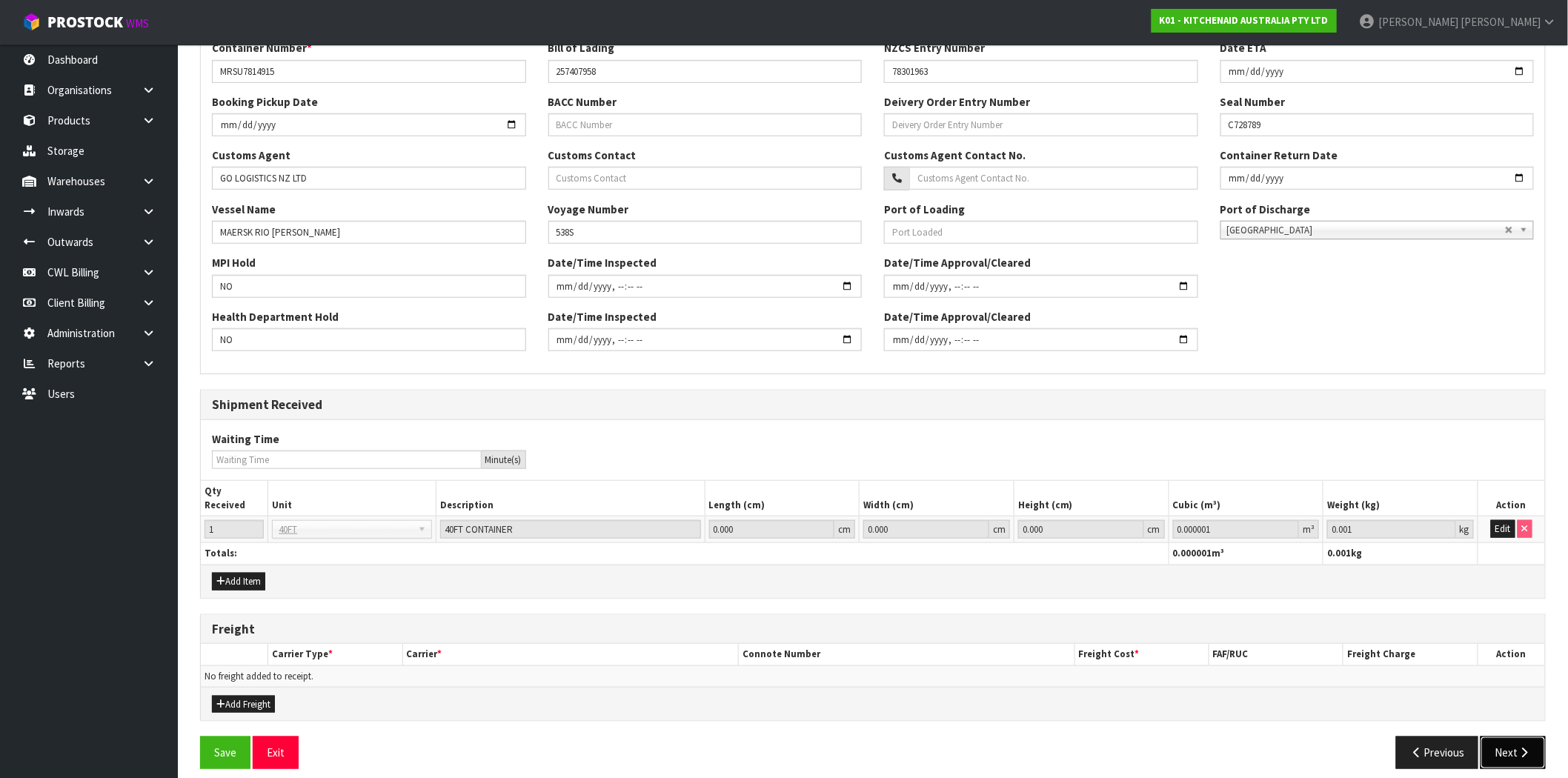
click at [1516, 747] on button "Next" at bounding box center [1513, 753] width 65 height 31
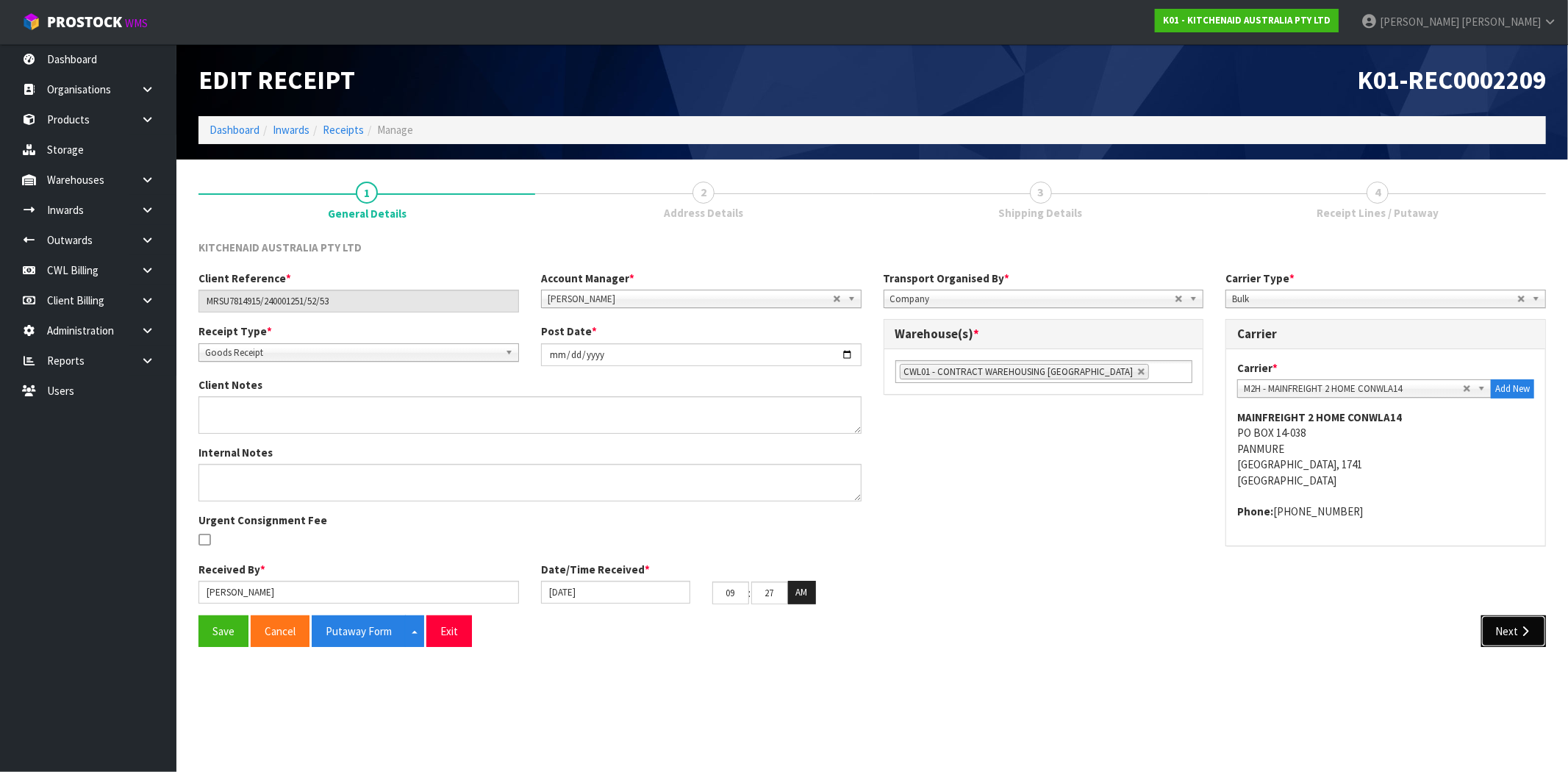
click at [1517, 640] on button "Next" at bounding box center [1513, 631] width 65 height 31
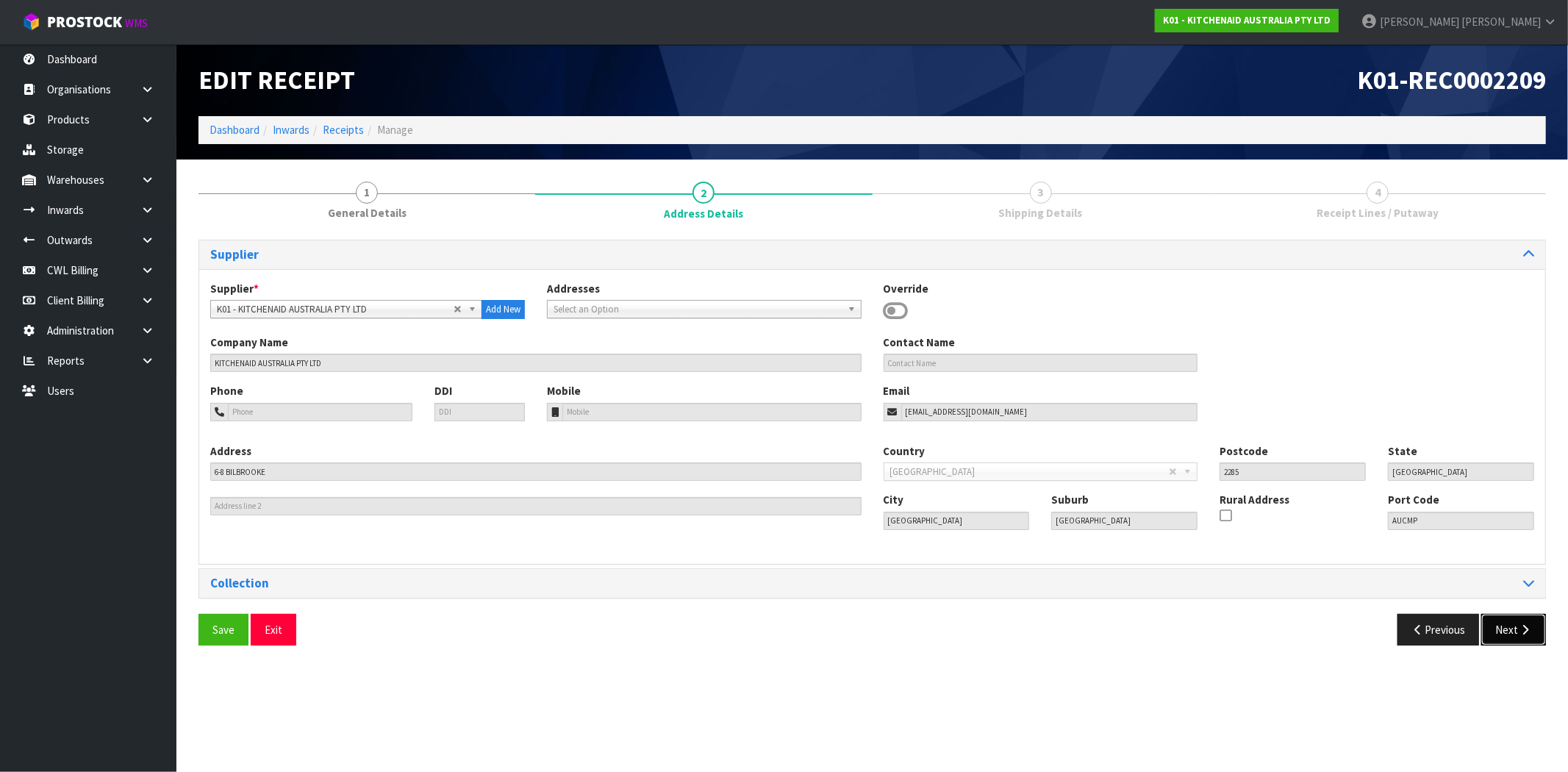
click at [1525, 624] on button "Next" at bounding box center [1513, 630] width 65 height 31
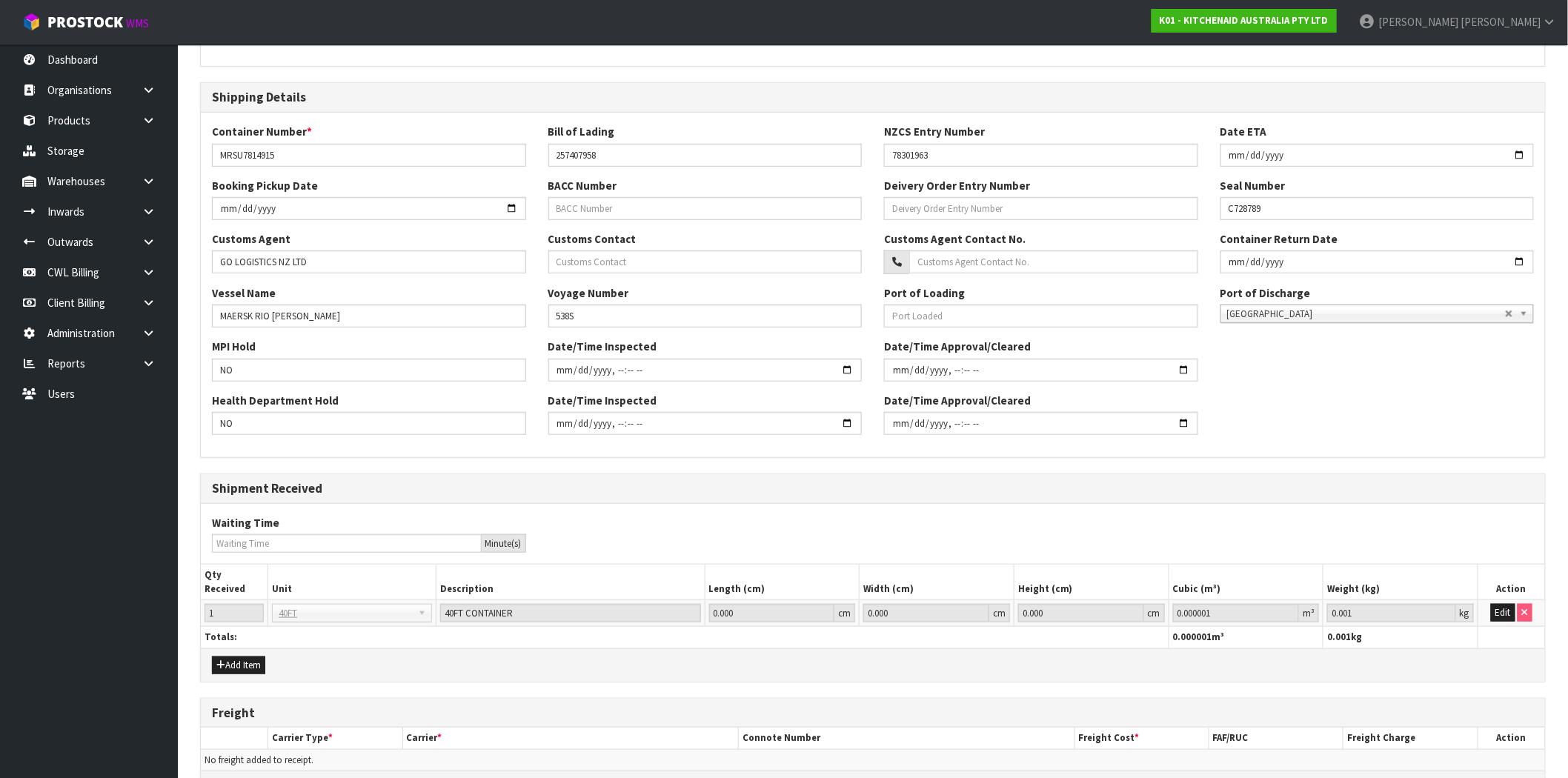
scroll to position [365, 0]
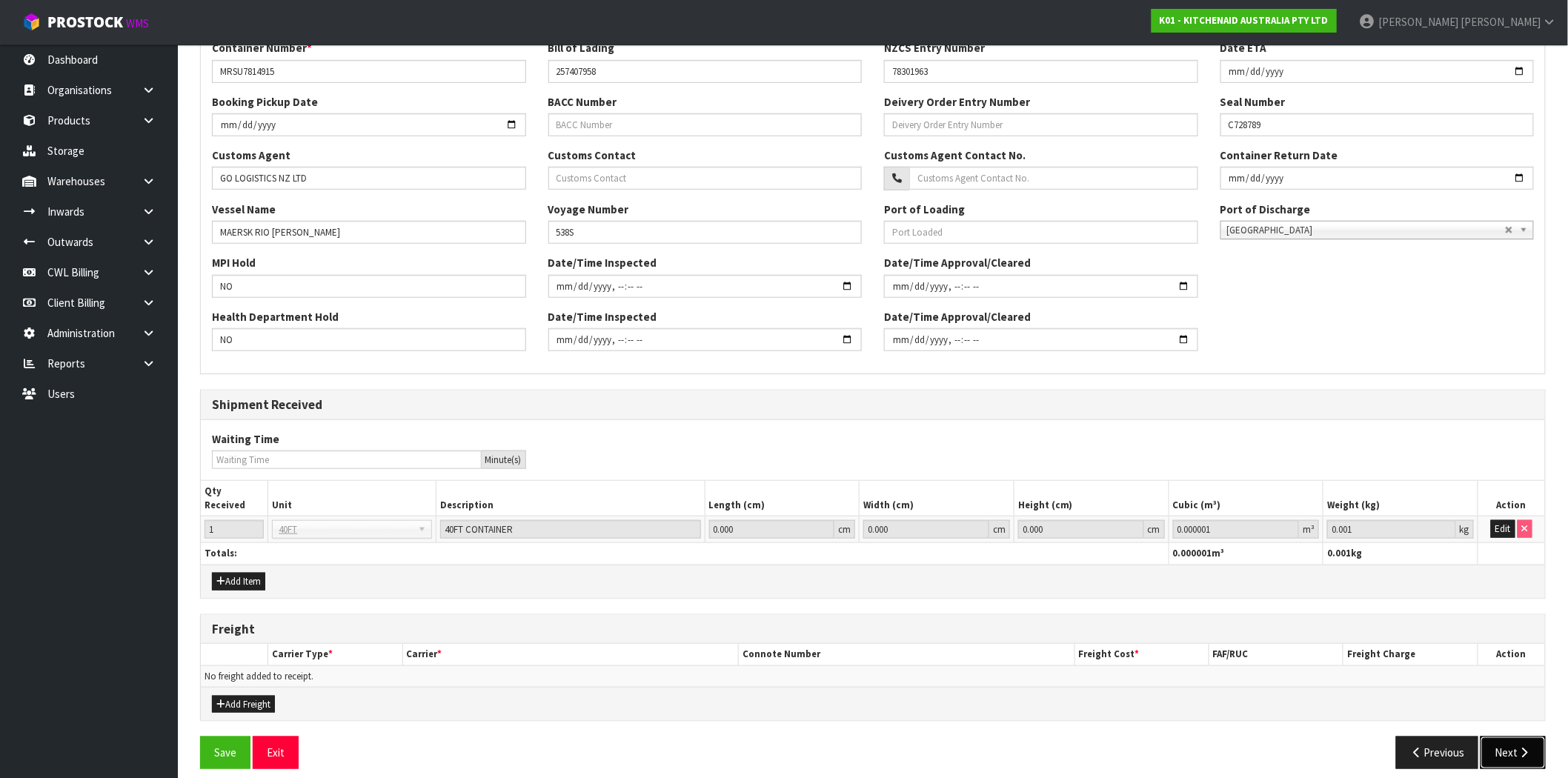
click at [1523, 747] on icon "button" at bounding box center [1524, 753] width 14 height 11
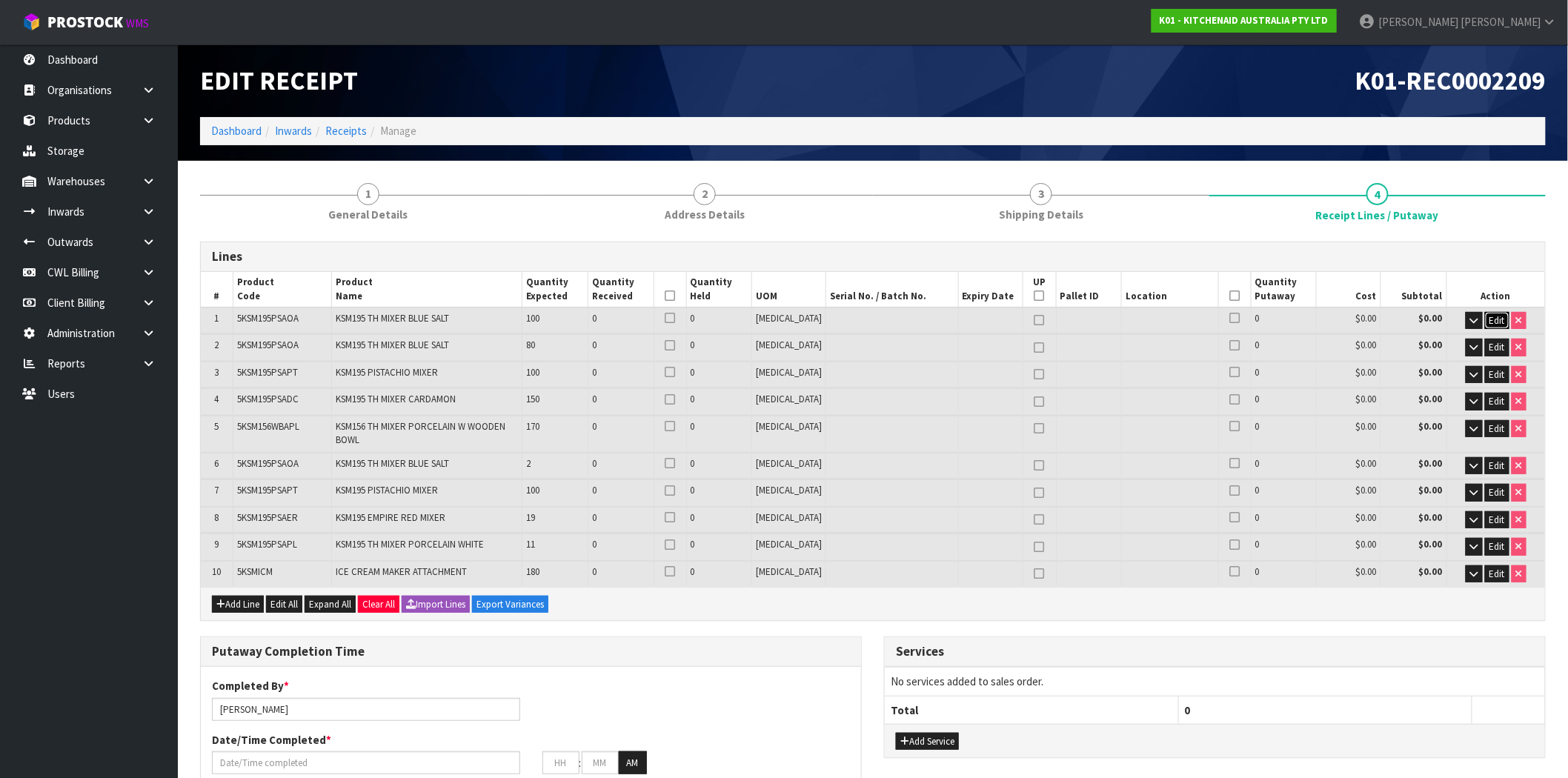
click at [1493, 320] on span "Edit" at bounding box center [1497, 320] width 16 height 12
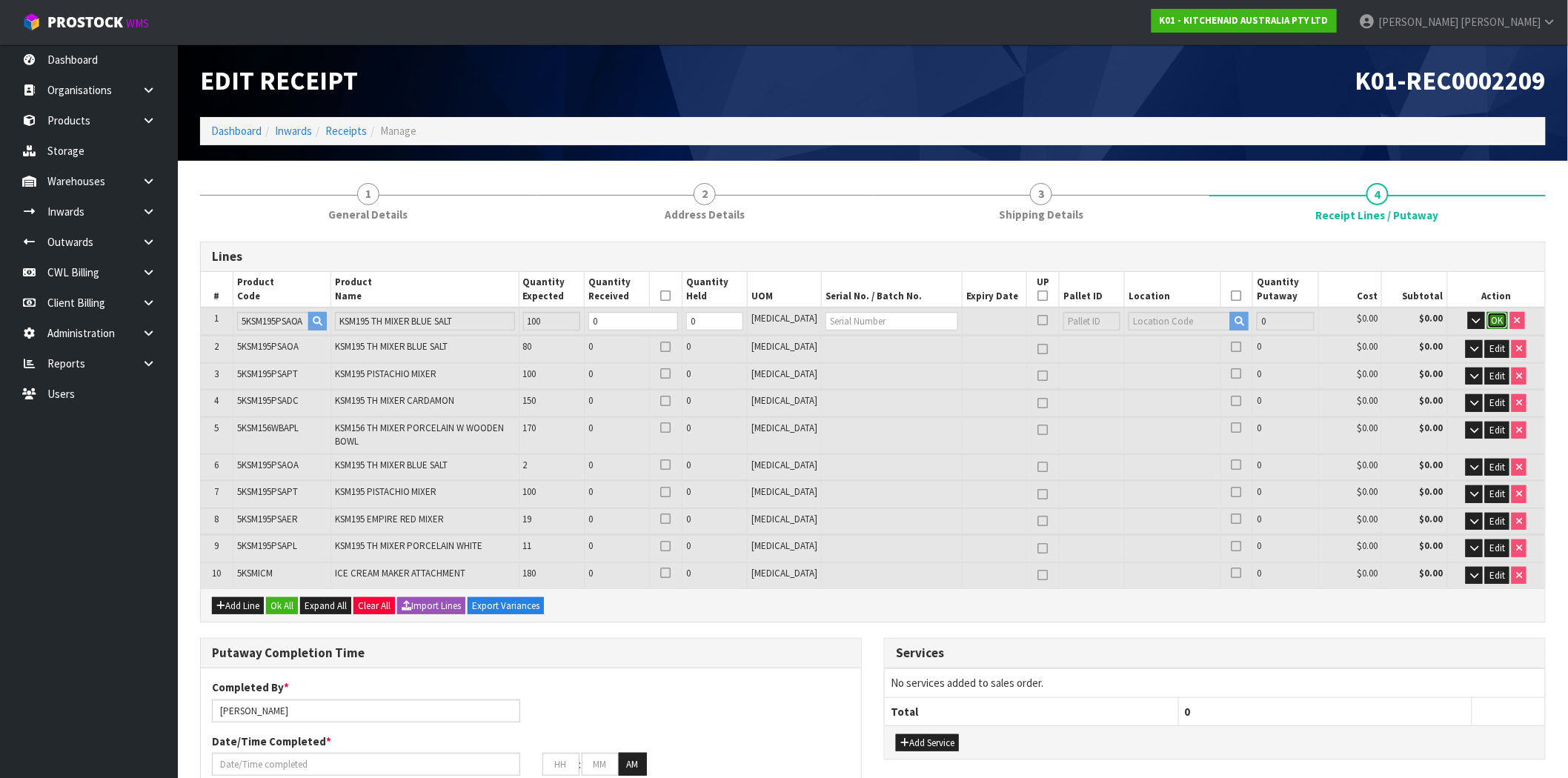
click at [1492, 321] on span "OK" at bounding box center [1498, 320] width 12 height 12
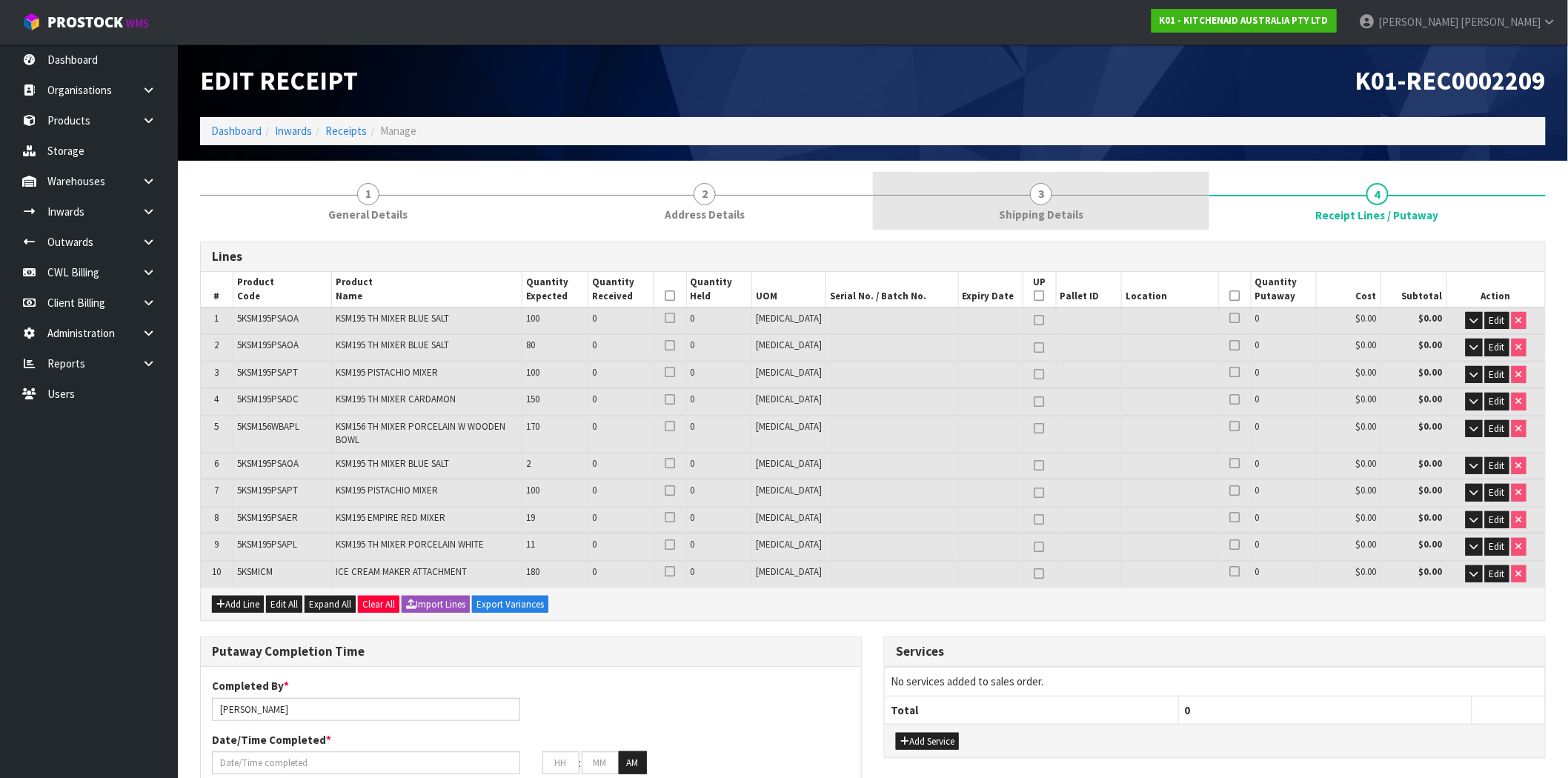
click at [1070, 211] on span "Shipping Details" at bounding box center [1041, 215] width 85 height 16
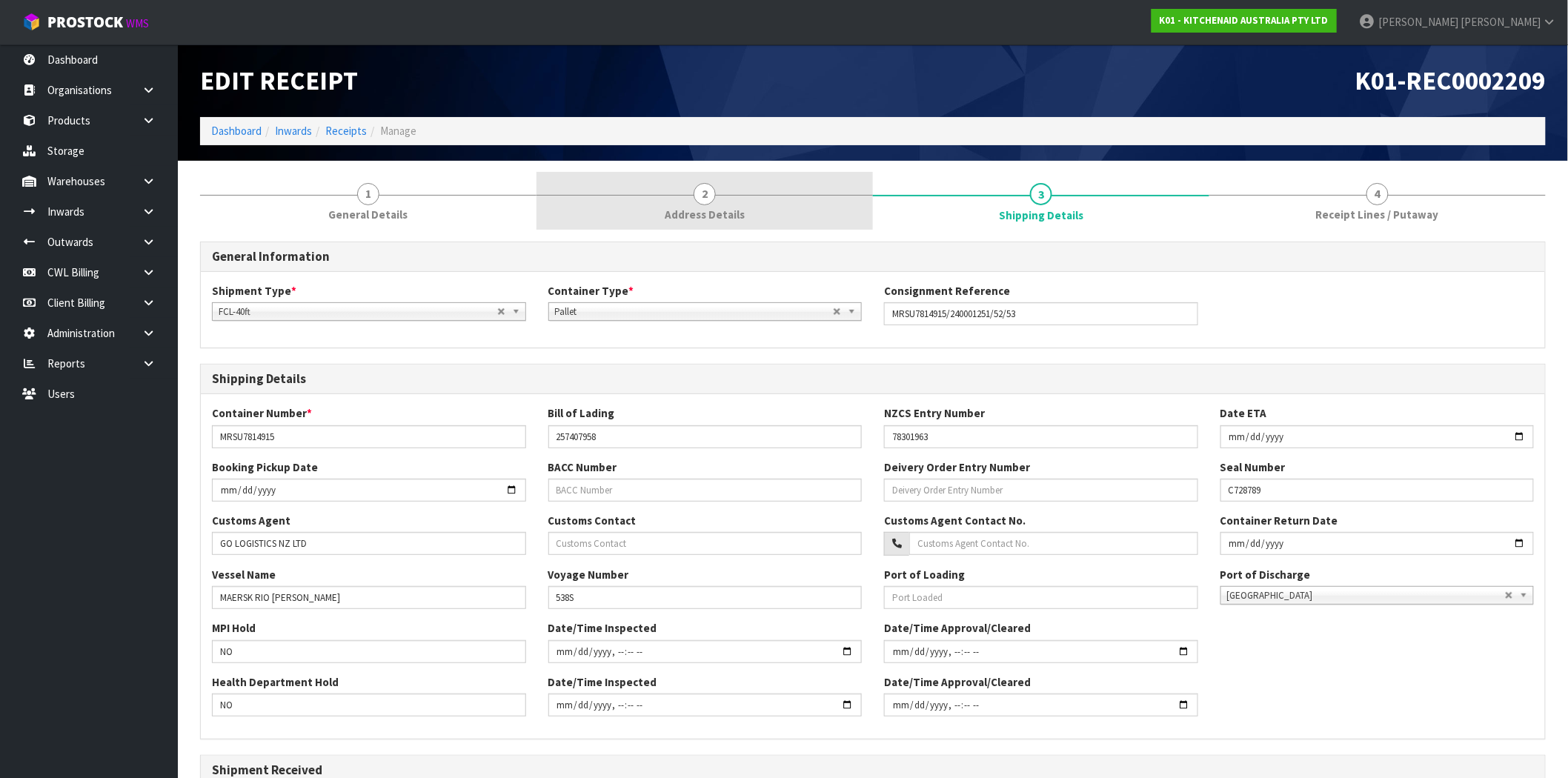
click at [841, 204] on link "2 Address Details" at bounding box center [705, 201] width 336 height 59
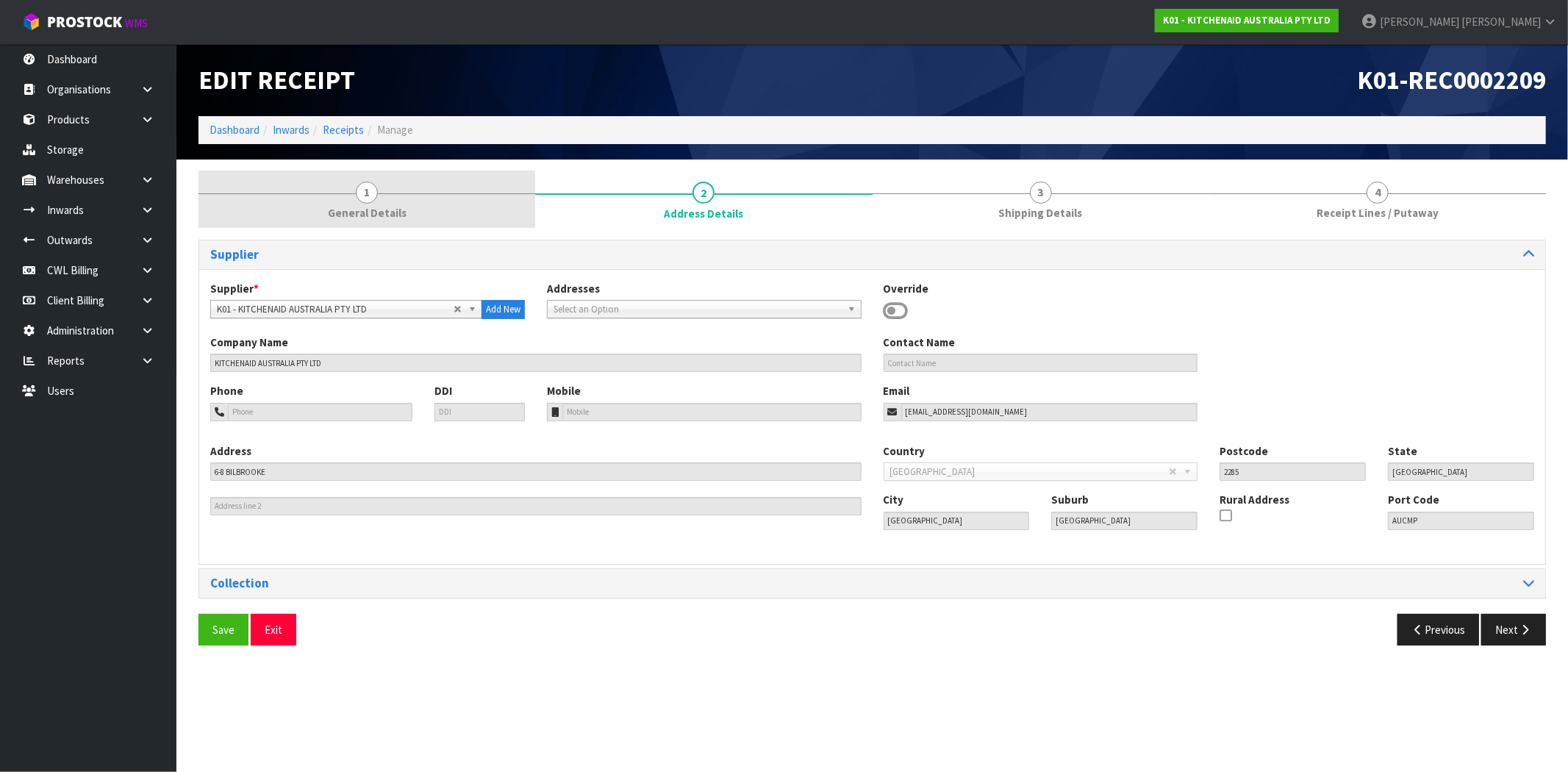
click at [459, 211] on link "1 General Details" at bounding box center [366, 199] width 337 height 58
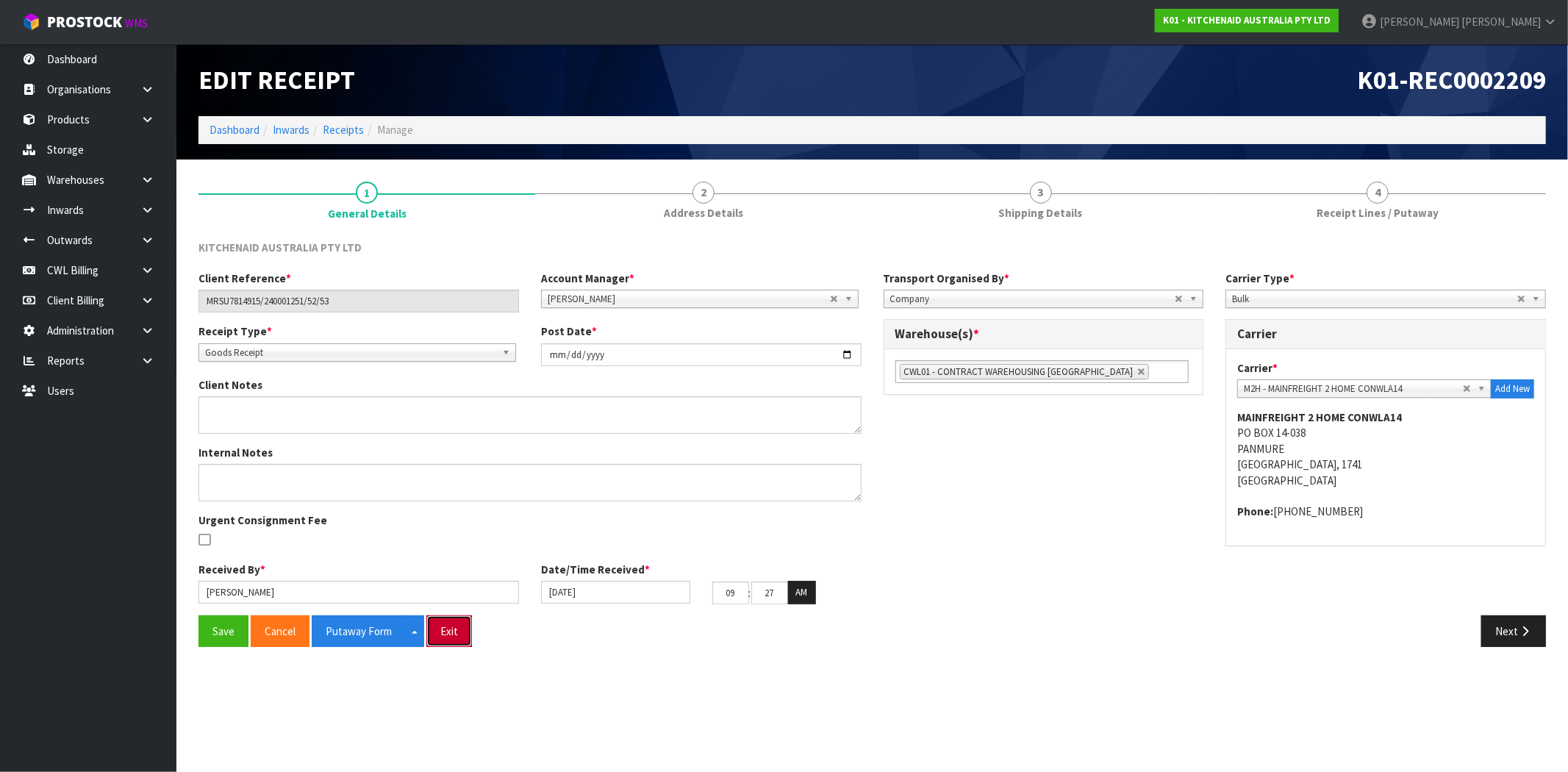
click at [438, 645] on button "Exit" at bounding box center [449, 631] width 46 height 31
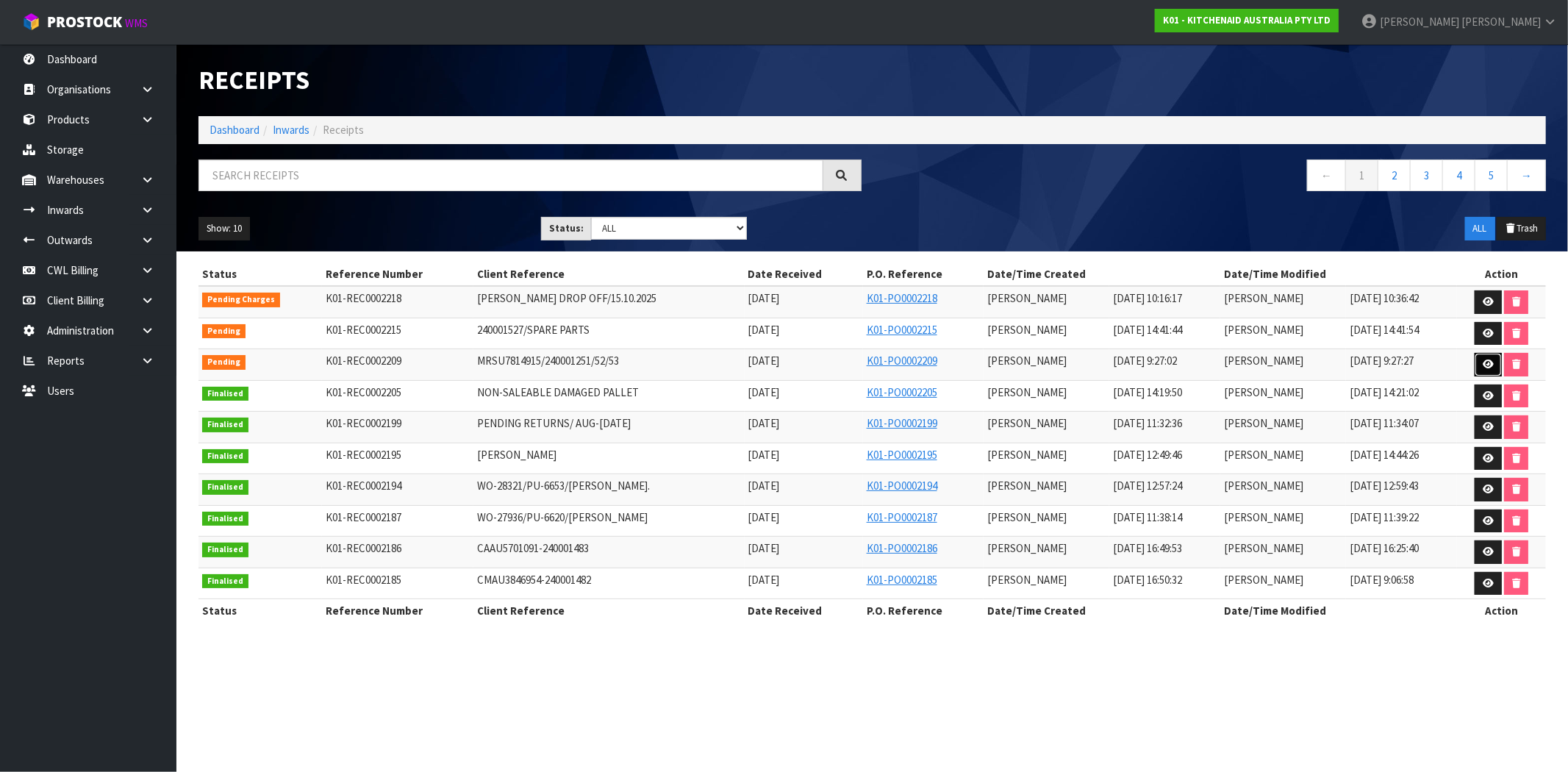
click at [1494, 362] on icon at bounding box center [1488, 364] width 11 height 10
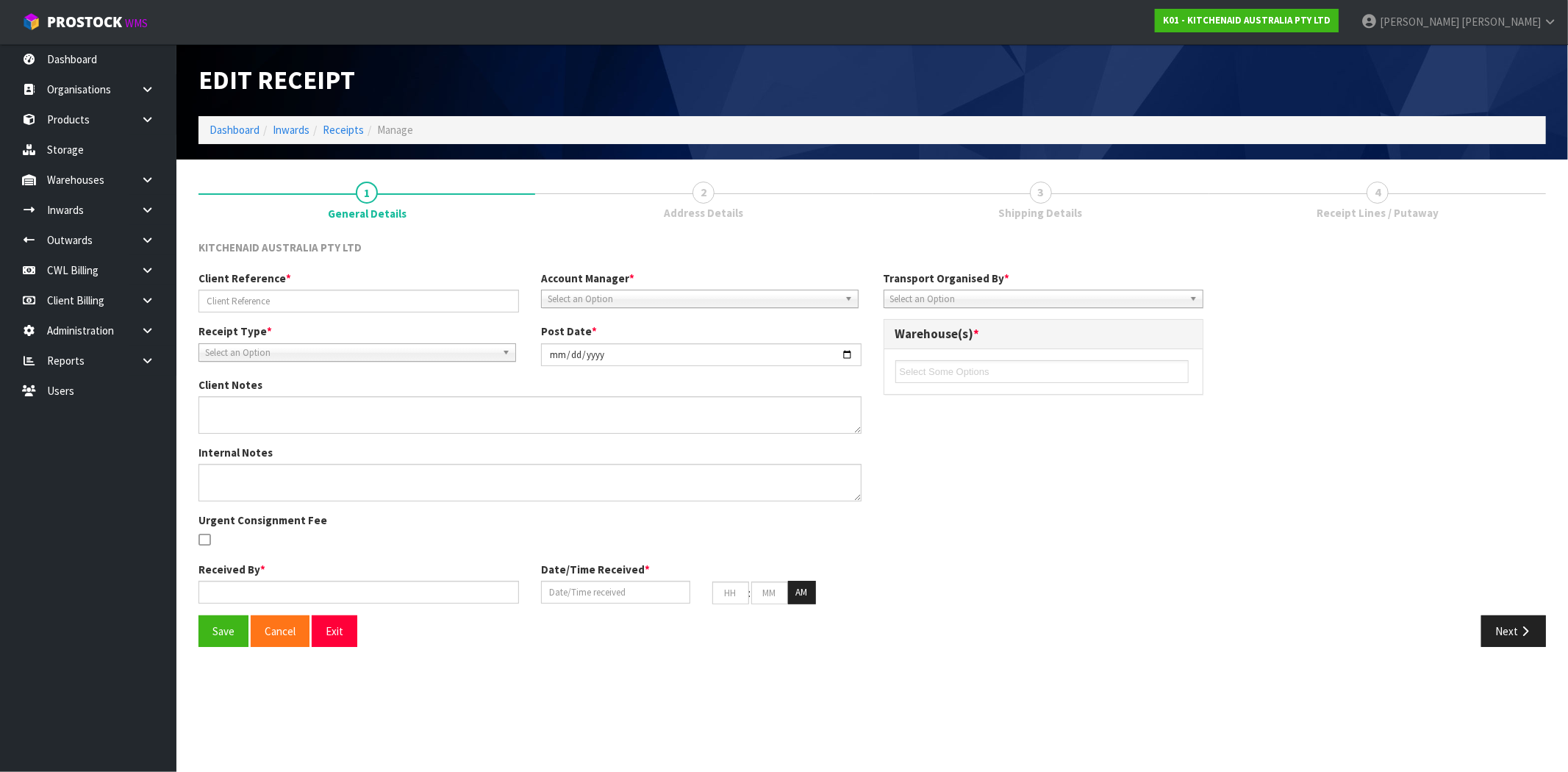
type input "MRSU7814915/240001251/52/53"
type input "[DATE]"
type input "[PERSON_NAME]"
type input "[DATE]"
type input "09"
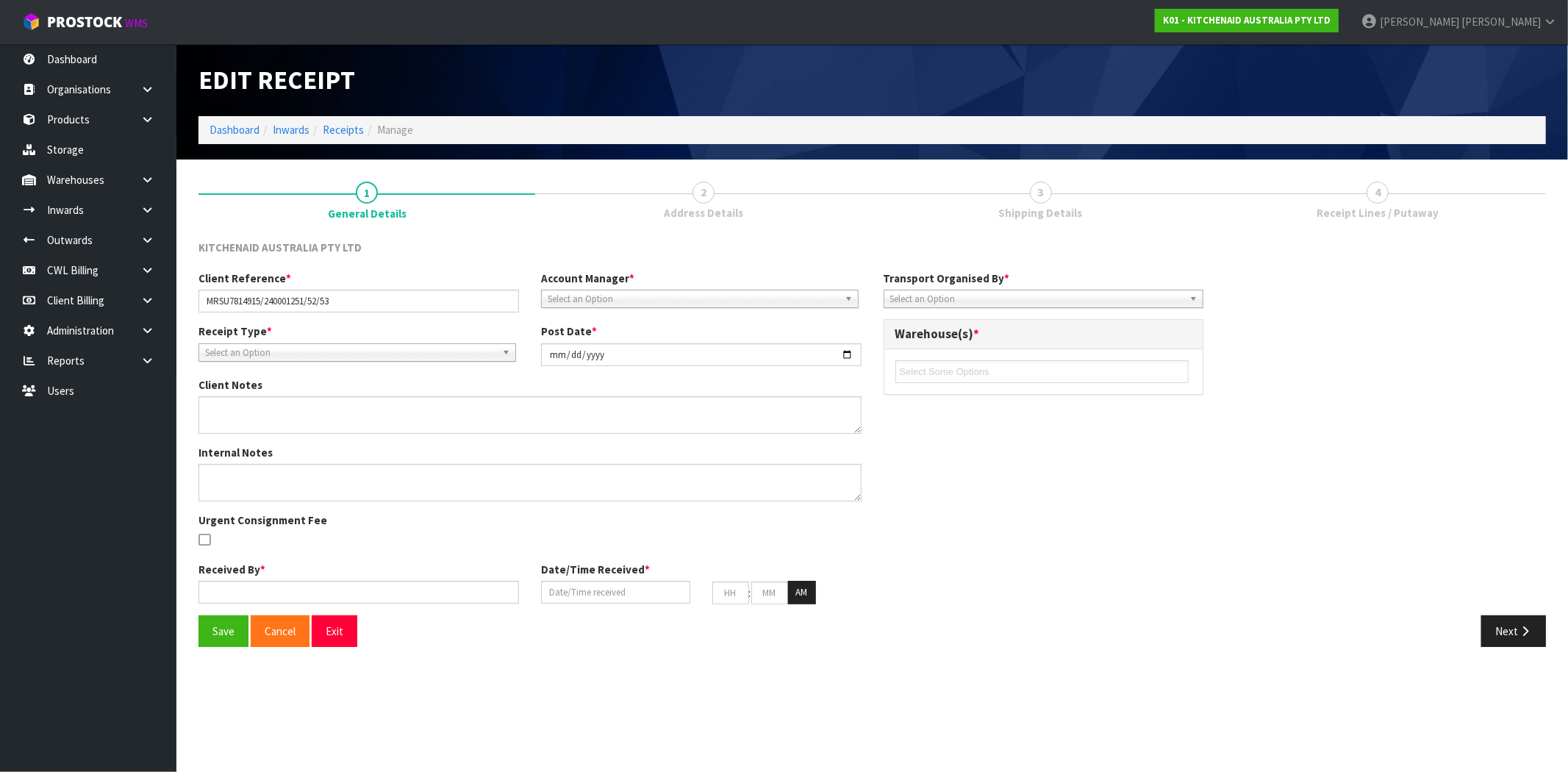
type input "27"
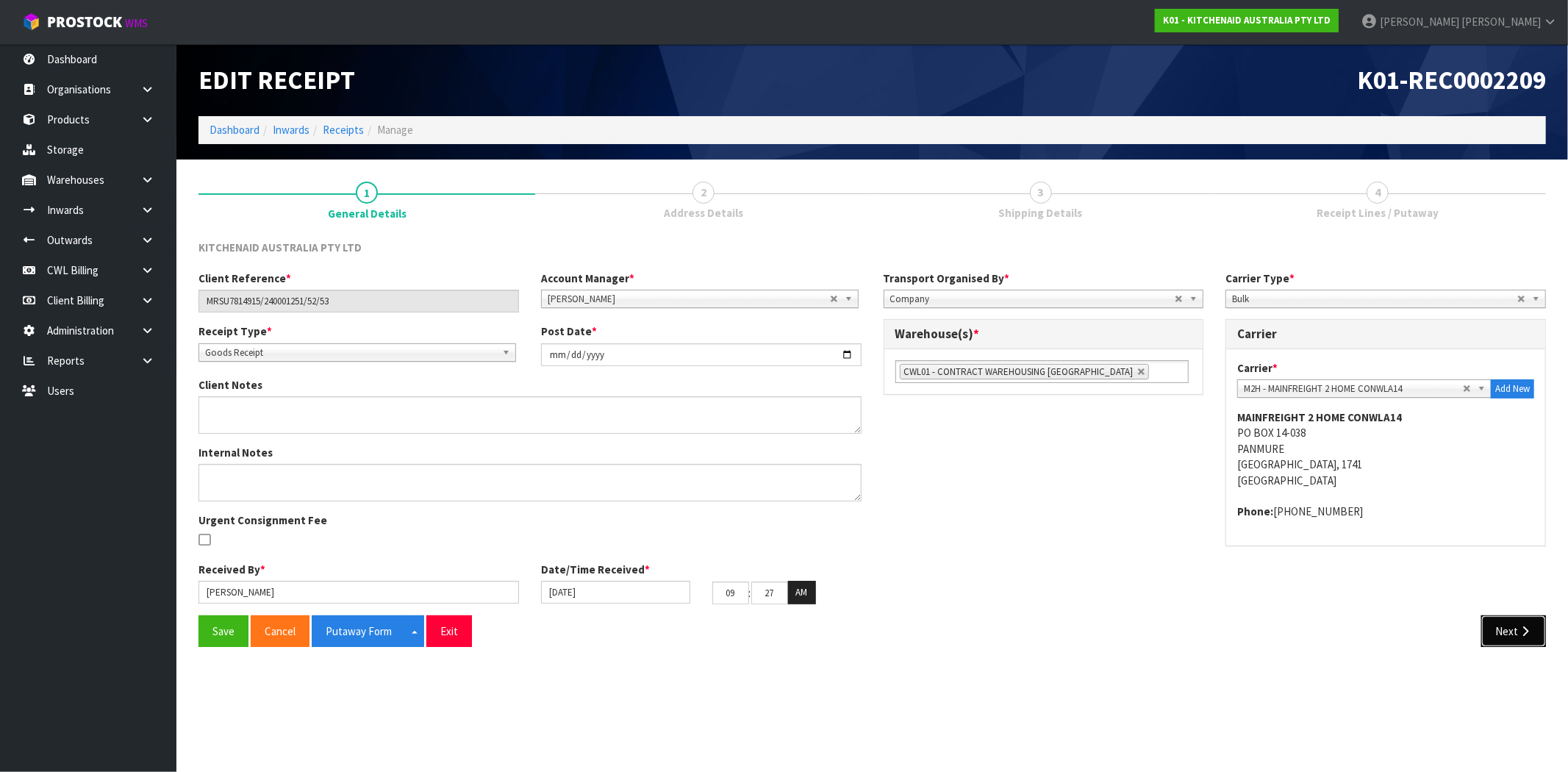
click at [1510, 644] on button "Next" at bounding box center [1513, 631] width 65 height 31
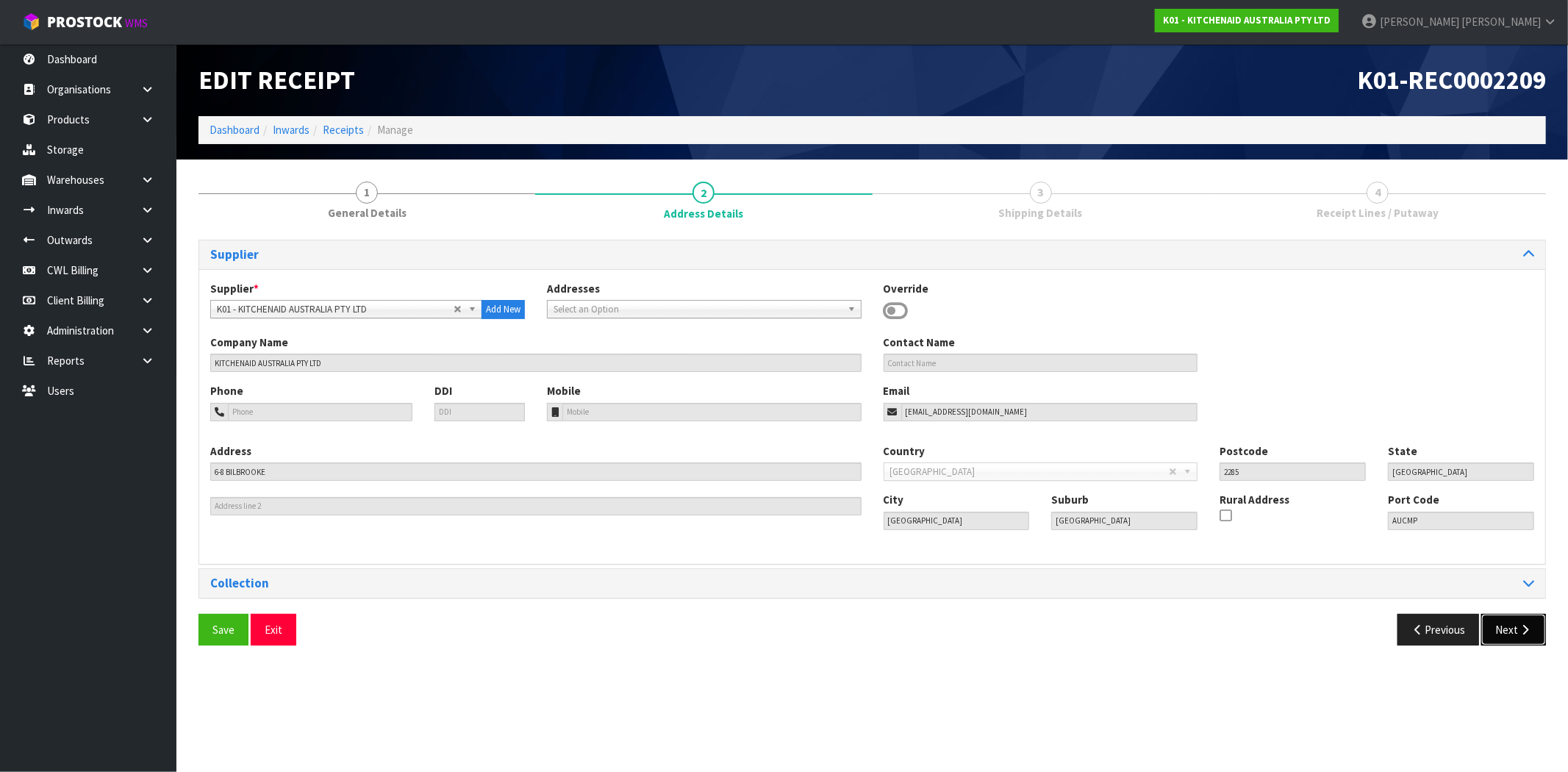
click at [1509, 630] on button "Next" at bounding box center [1513, 630] width 65 height 31
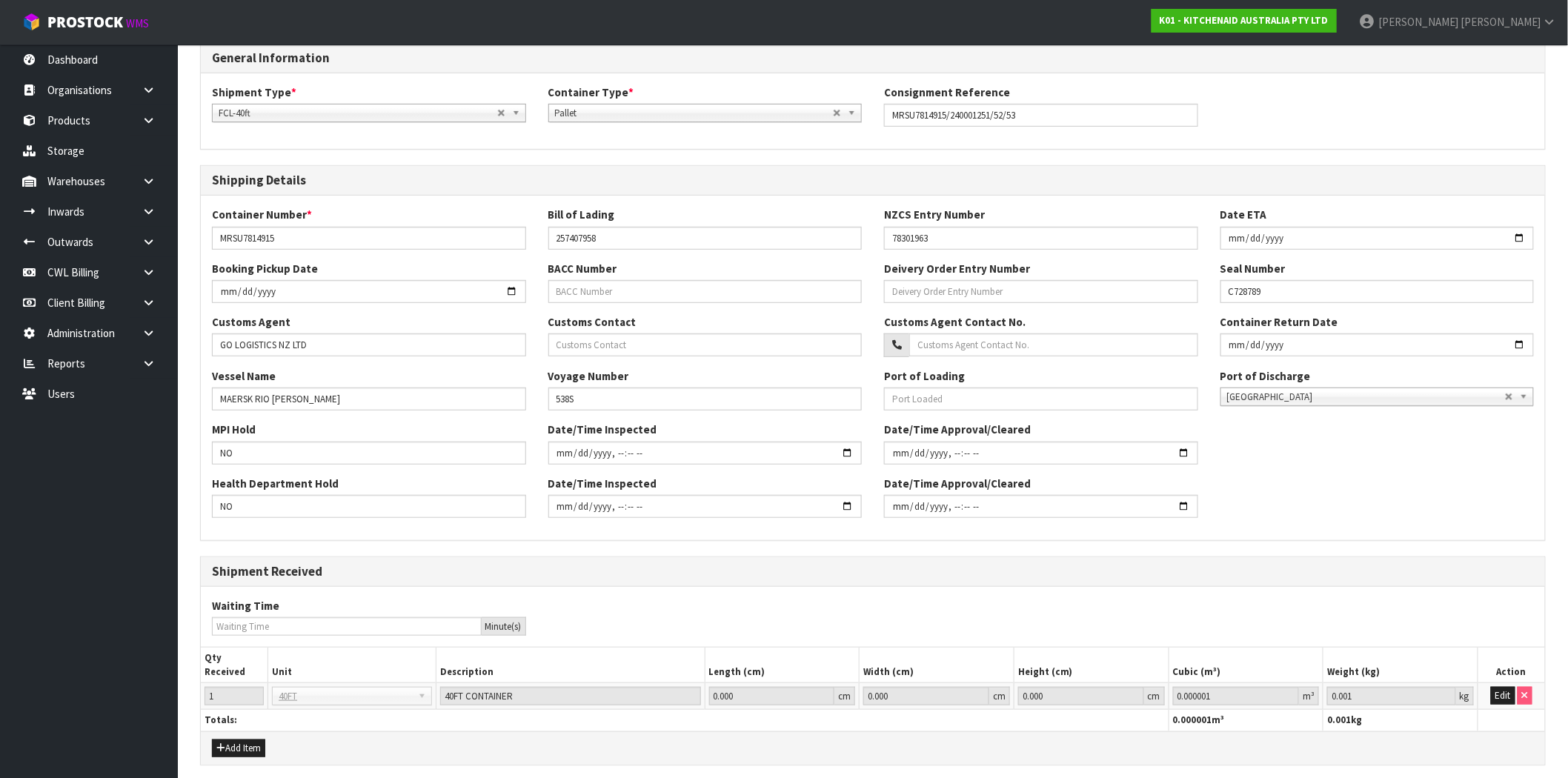
scroll to position [329, 0]
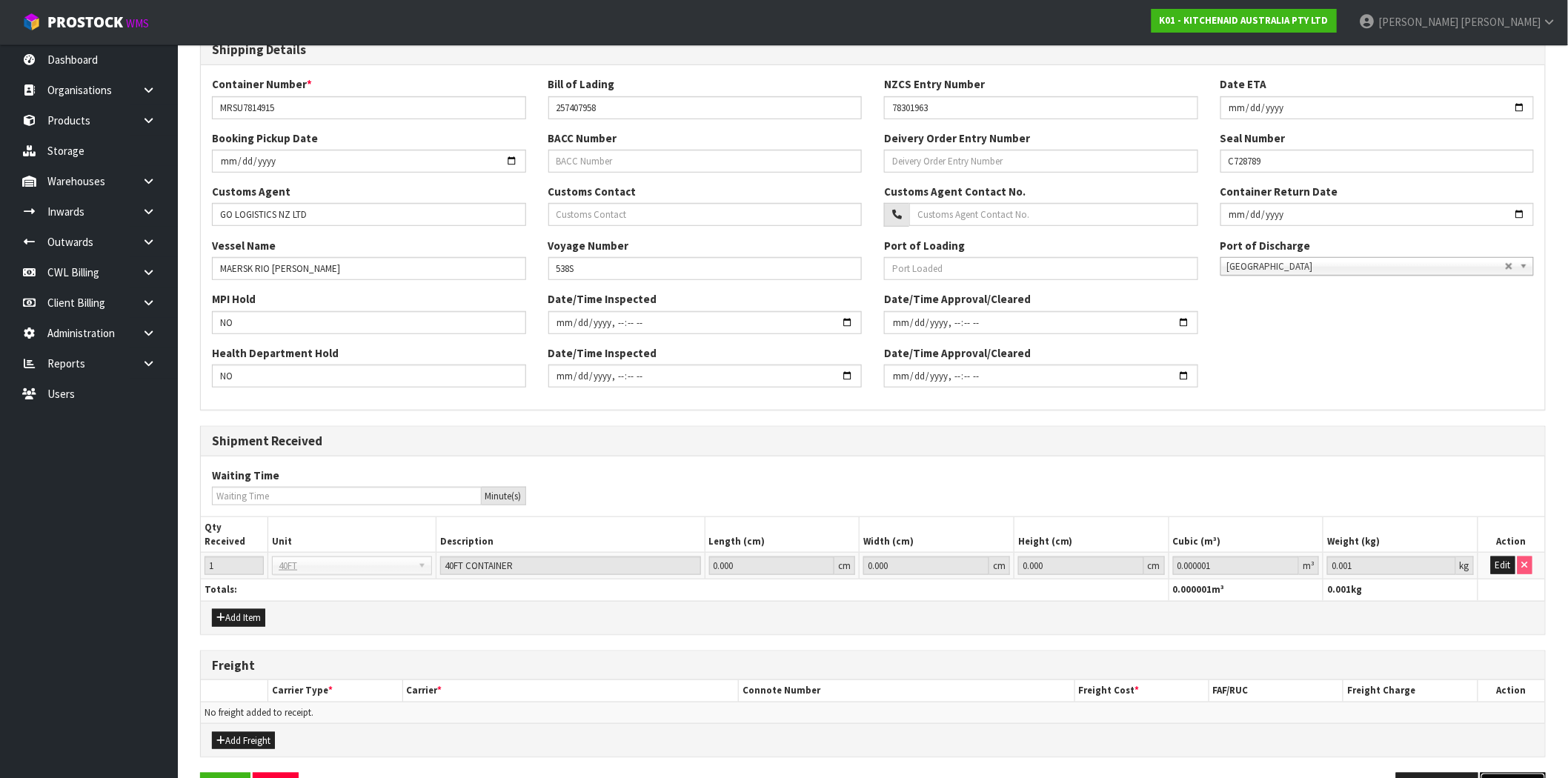
click at [1509, 773] on button "Next" at bounding box center [1513, 788] width 65 height 31
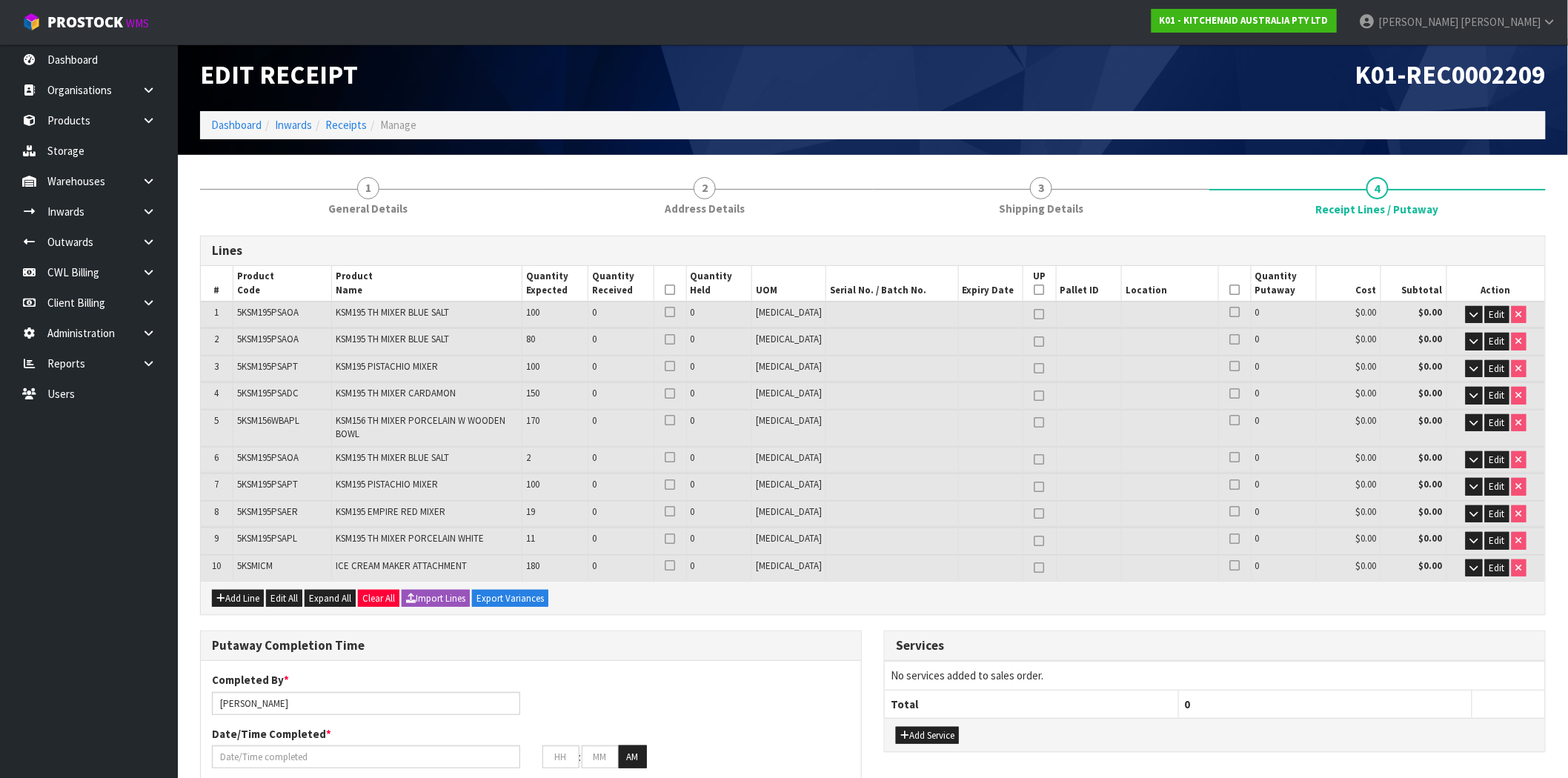
scroll to position [0, 0]
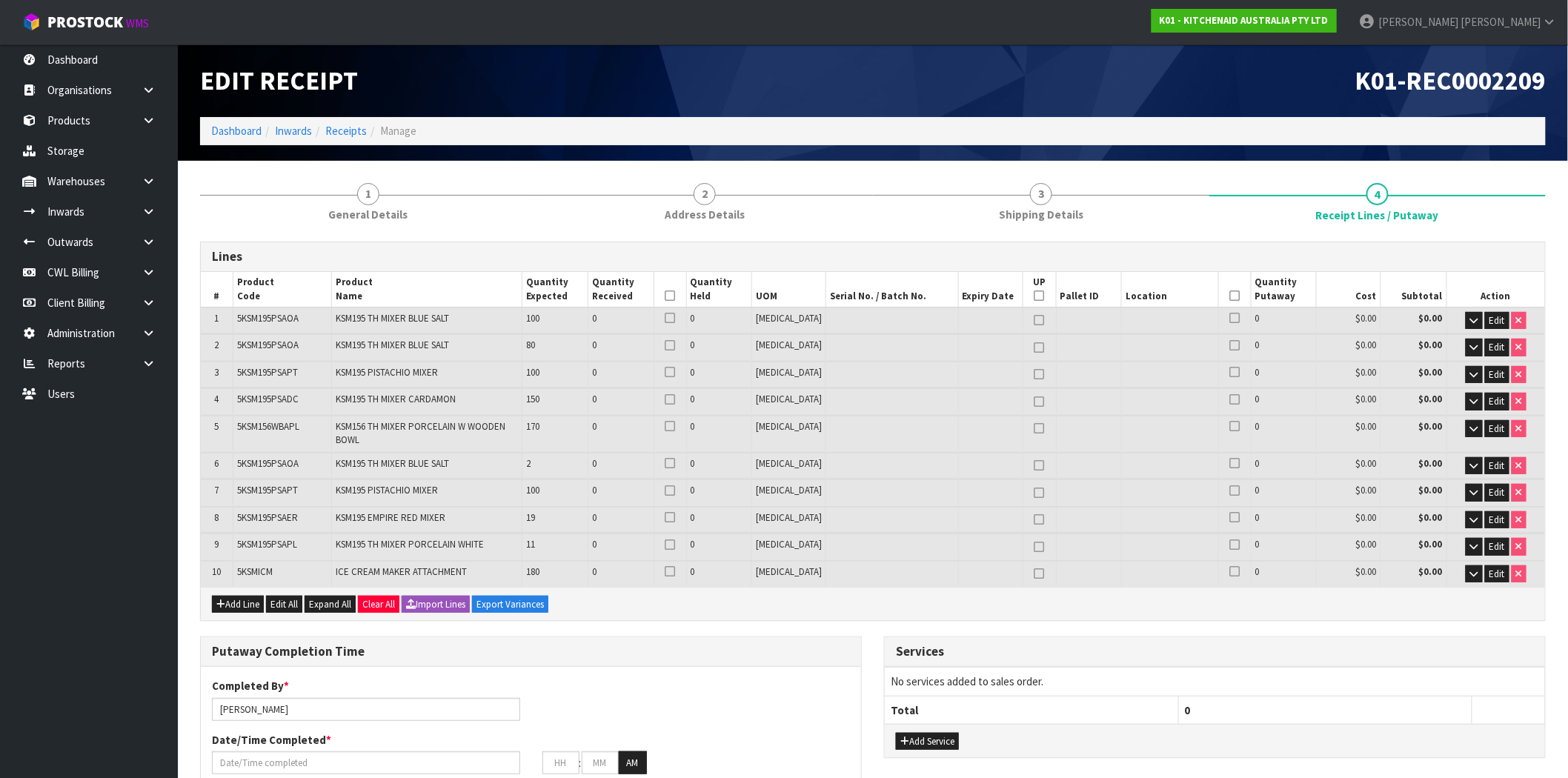
drag, startPoint x: 459, startPoint y: 89, endPoint x: 443, endPoint y: 71, distance: 24.1
click at [443, 71] on h1 "Edit Receipt" at bounding box center [531, 80] width 662 height 28
click at [1329, 21] on strong "K01 - KITCHENAID AUSTRALIA PTY LTD" at bounding box center [1244, 20] width 169 height 12
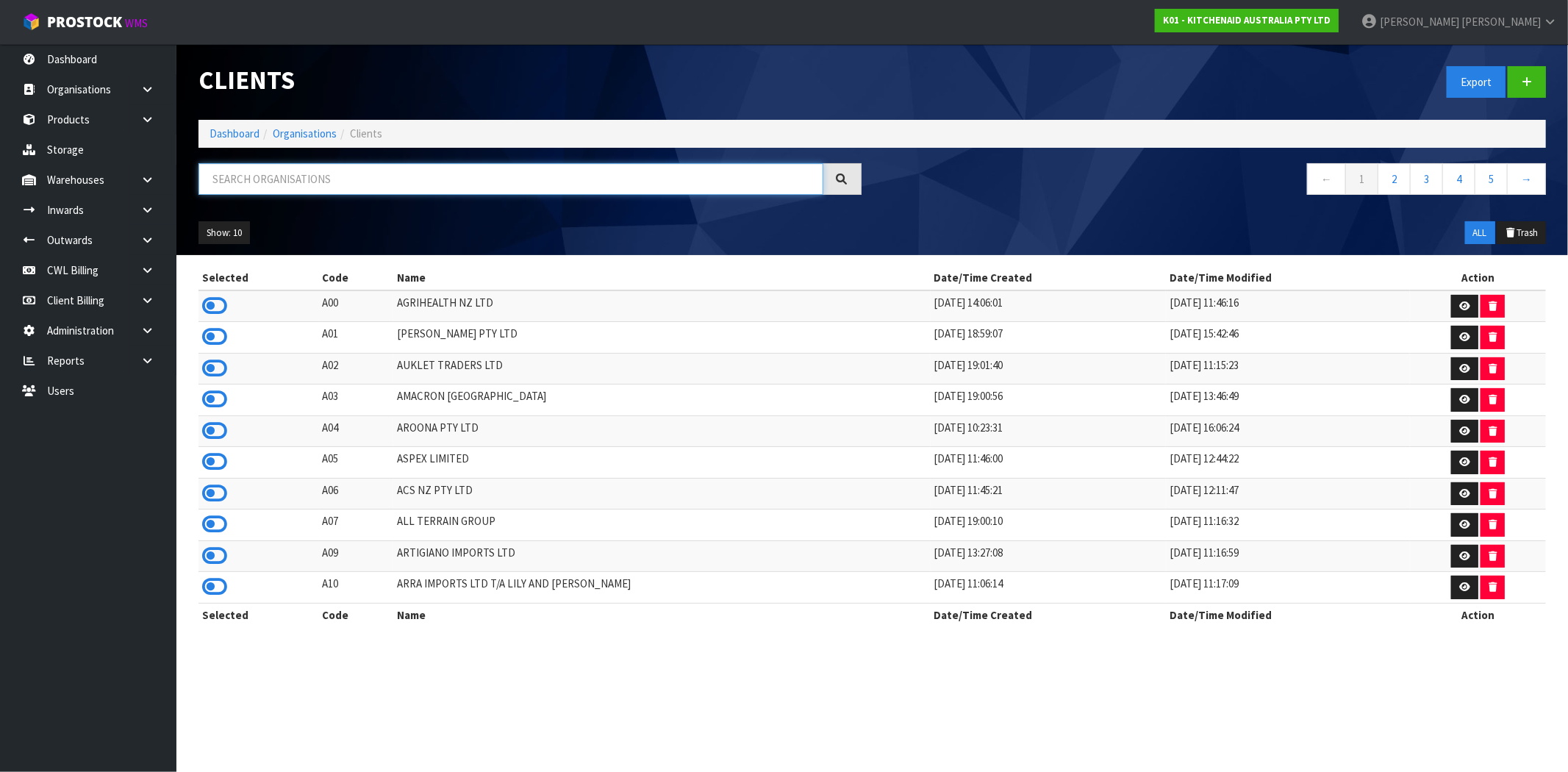
click at [319, 178] on input "text" at bounding box center [510, 178] width 625 height 31
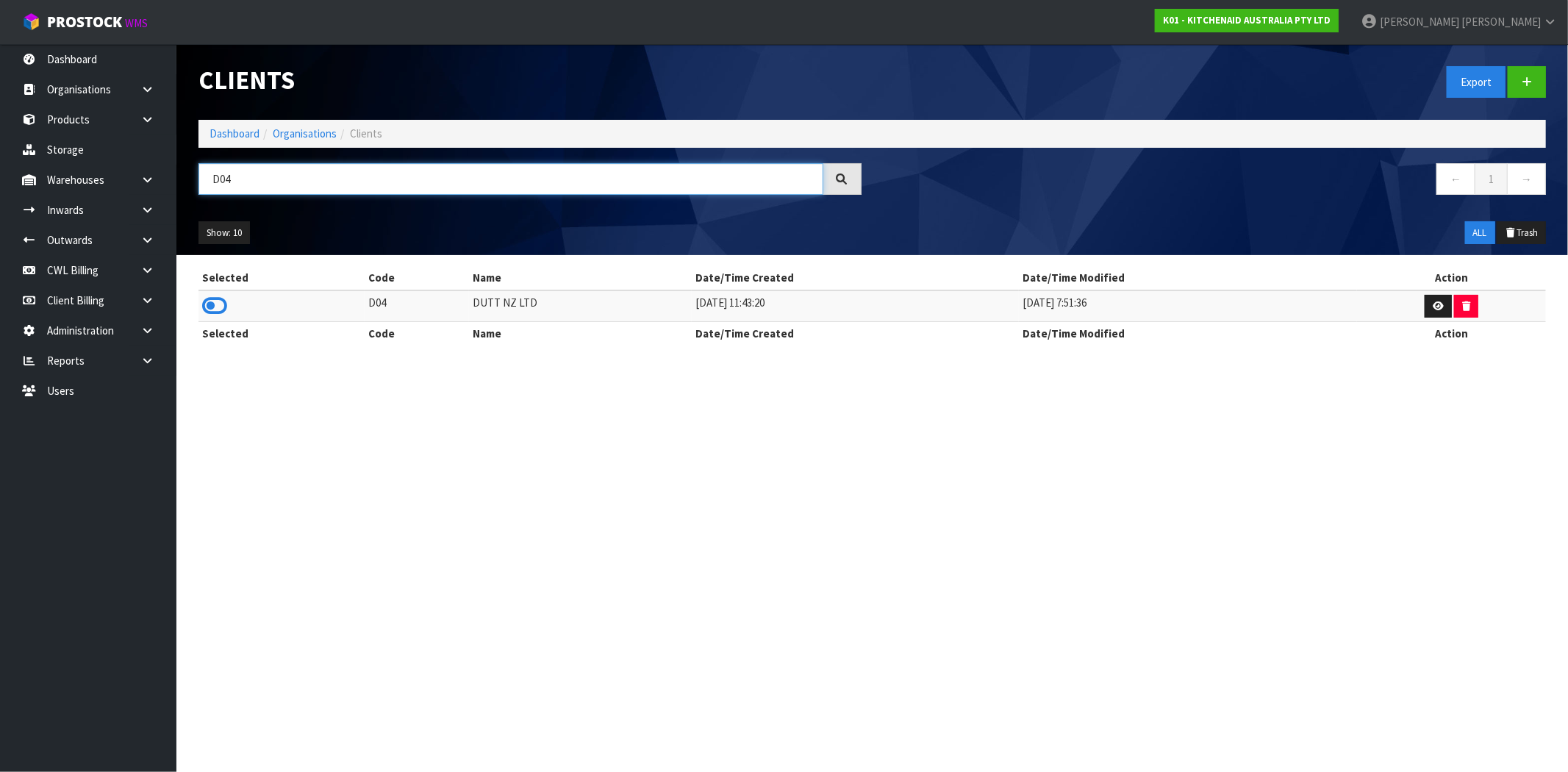
type input "D04"
click at [194, 297] on div "Selected Code Name Date/Time Created Date/Time Modified Action D04 DUTT NZ LTD …" at bounding box center [871, 313] width 1370 height 94
click at [211, 302] on icon at bounding box center [214, 305] width 25 height 22
click at [95, 152] on link "Storage" at bounding box center [88, 149] width 177 height 30
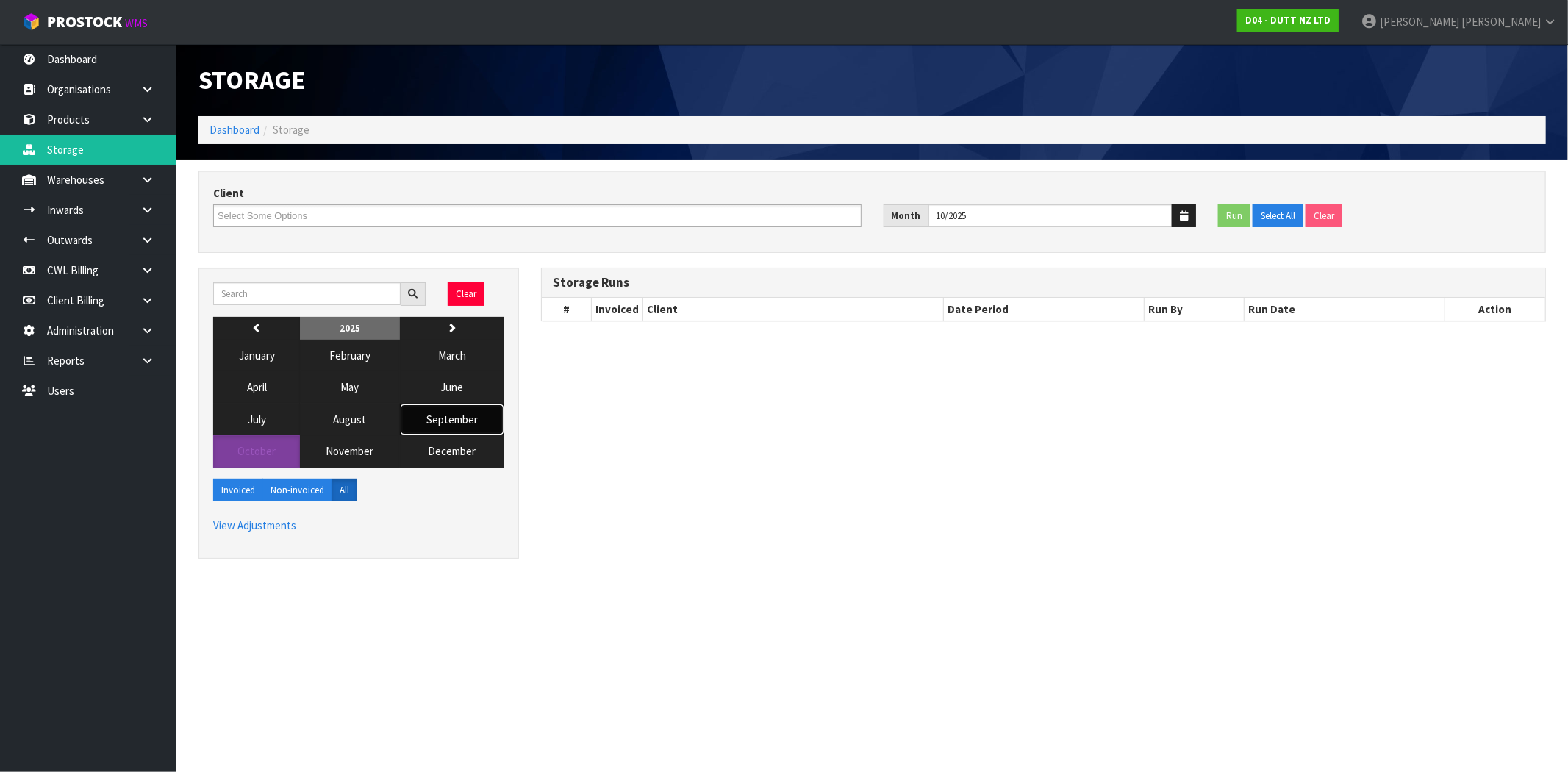
click at [457, 419] on span "September" at bounding box center [451, 419] width 51 height 14
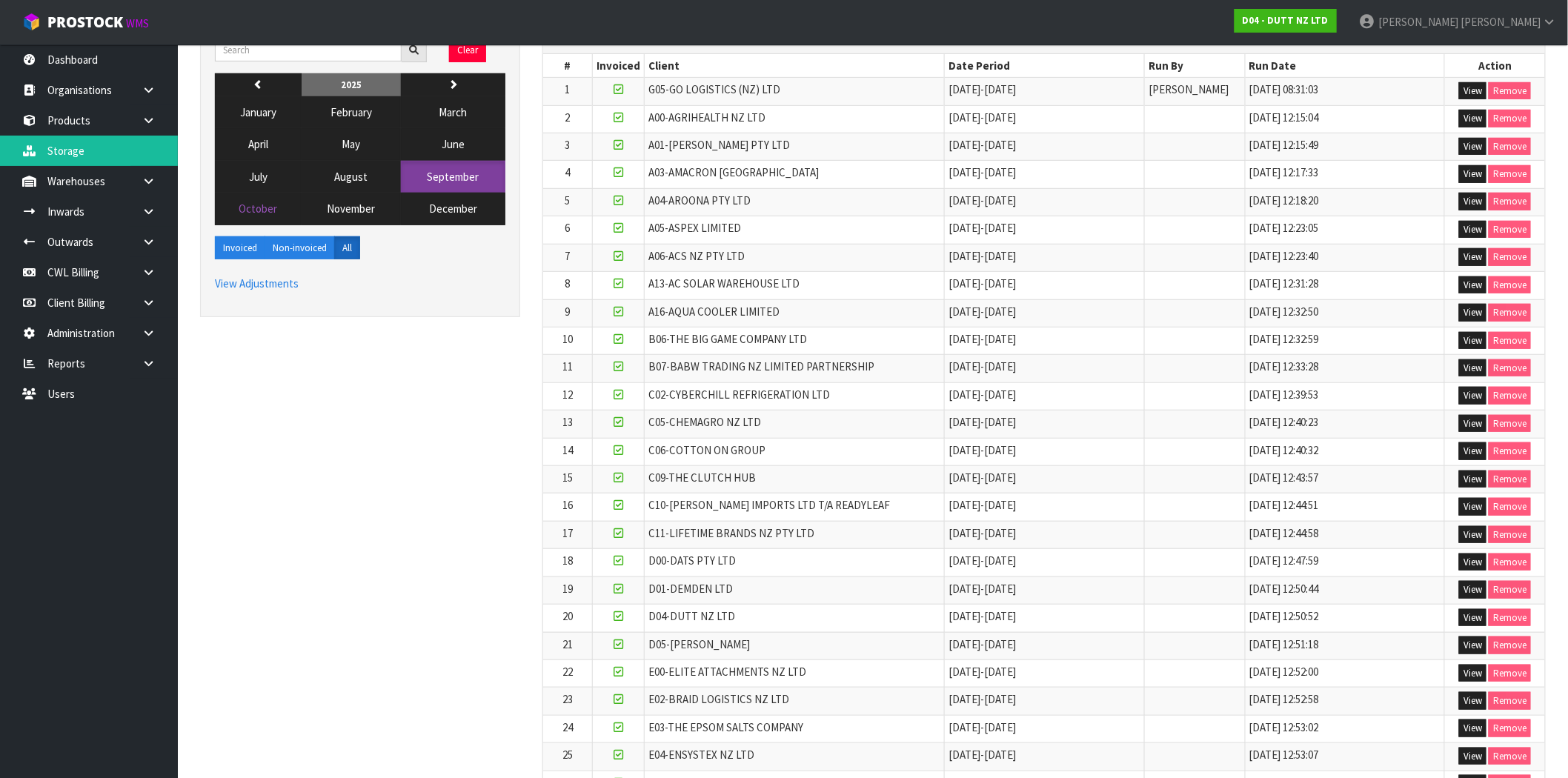
scroll to position [247, 0]
click at [1473, 616] on button "View" at bounding box center [1472, 617] width 27 height 17
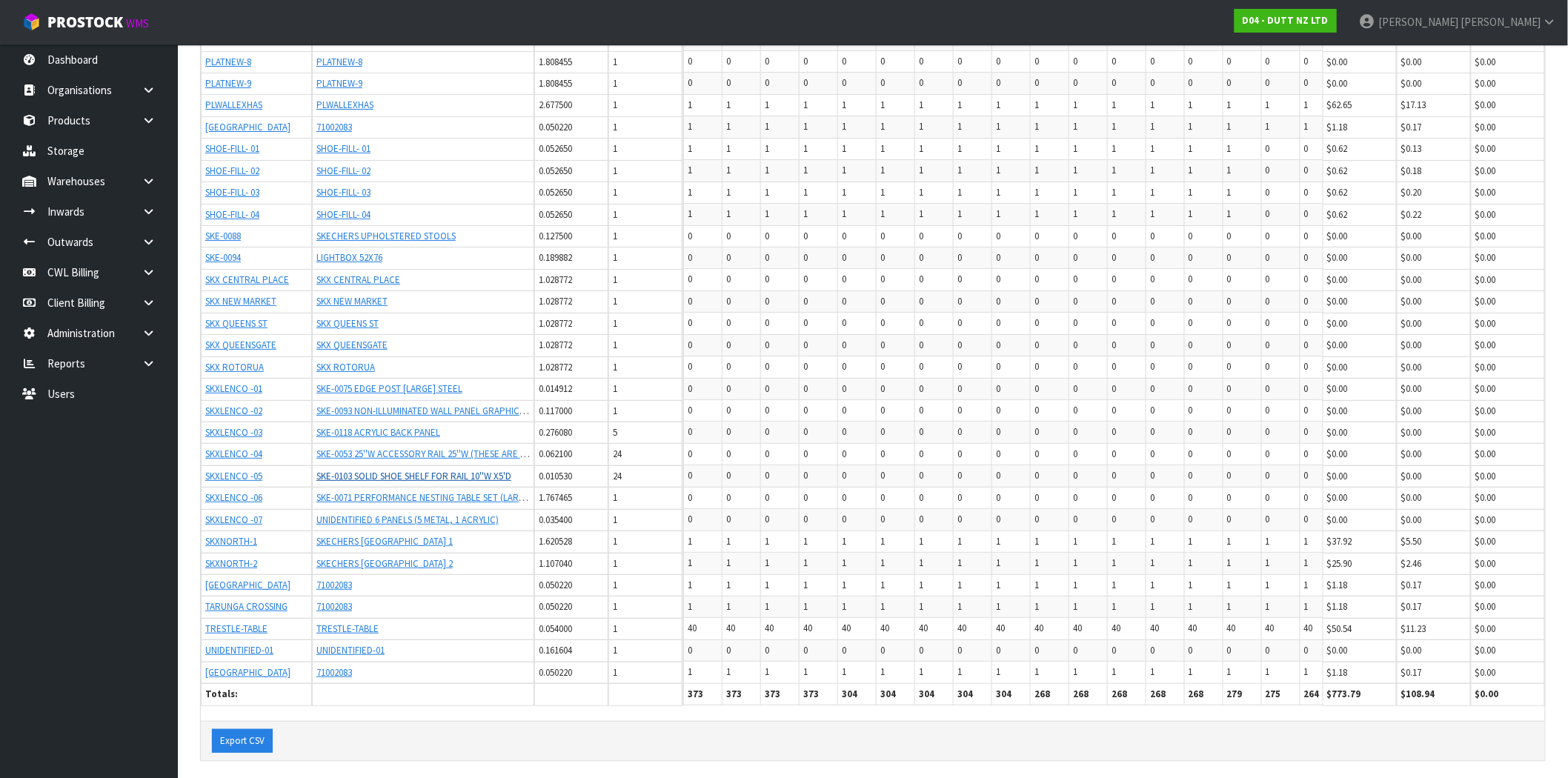
scroll to position [2287, 0]
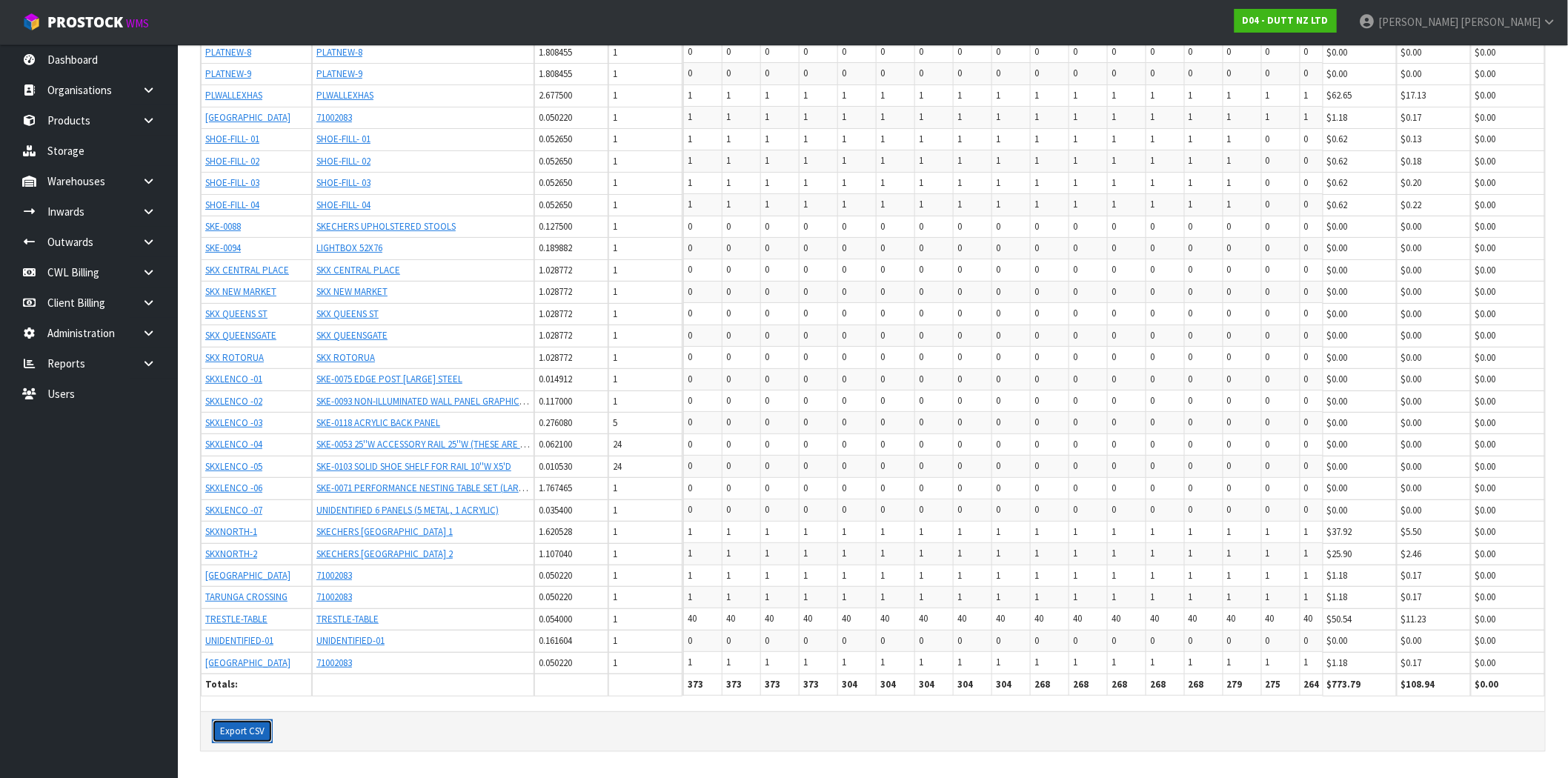
click at [254, 729] on button "Export CSV" at bounding box center [243, 731] width 61 height 24
click at [237, 731] on button "Export CSV" at bounding box center [243, 731] width 61 height 24
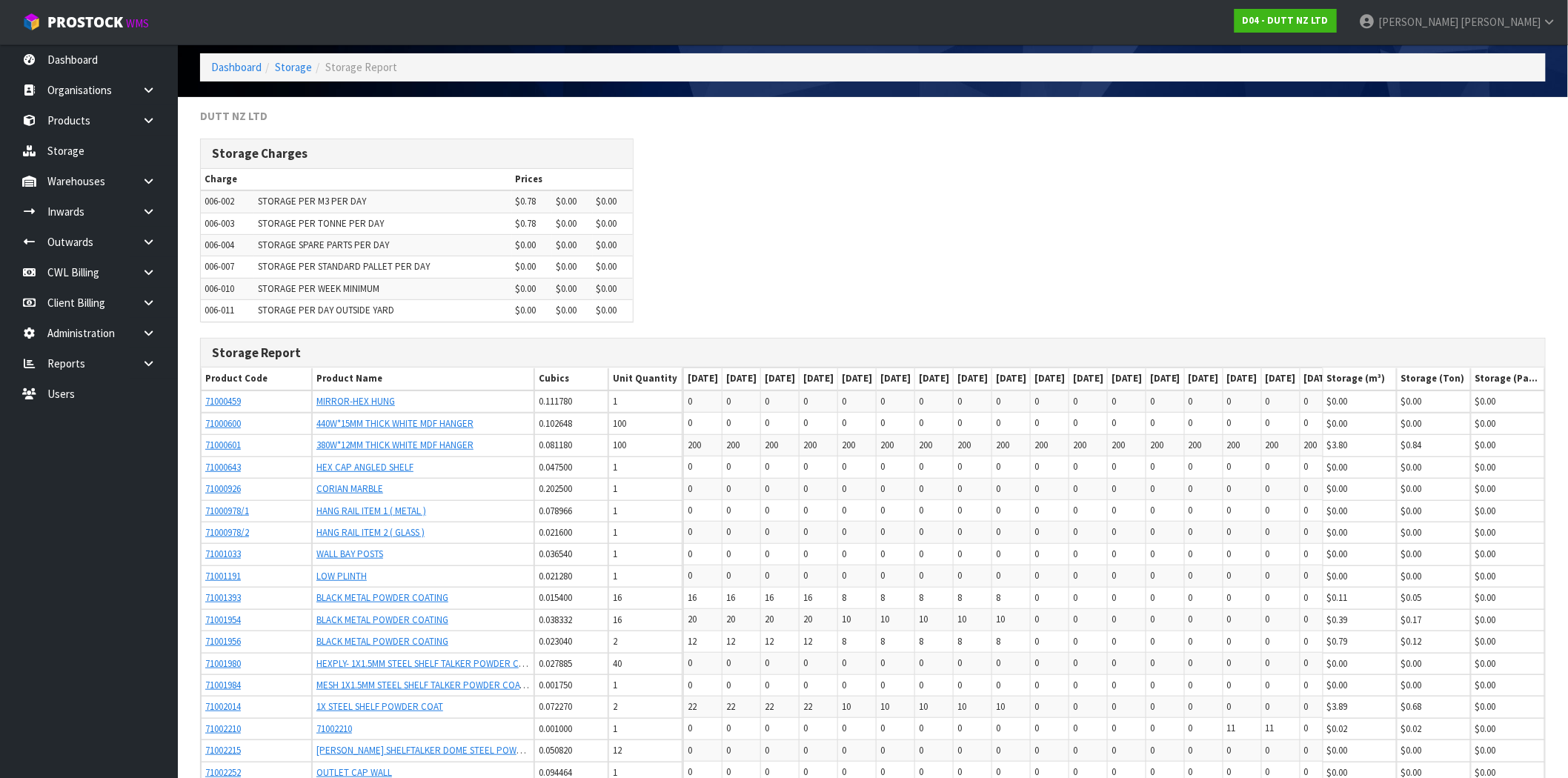
scroll to position [0, 0]
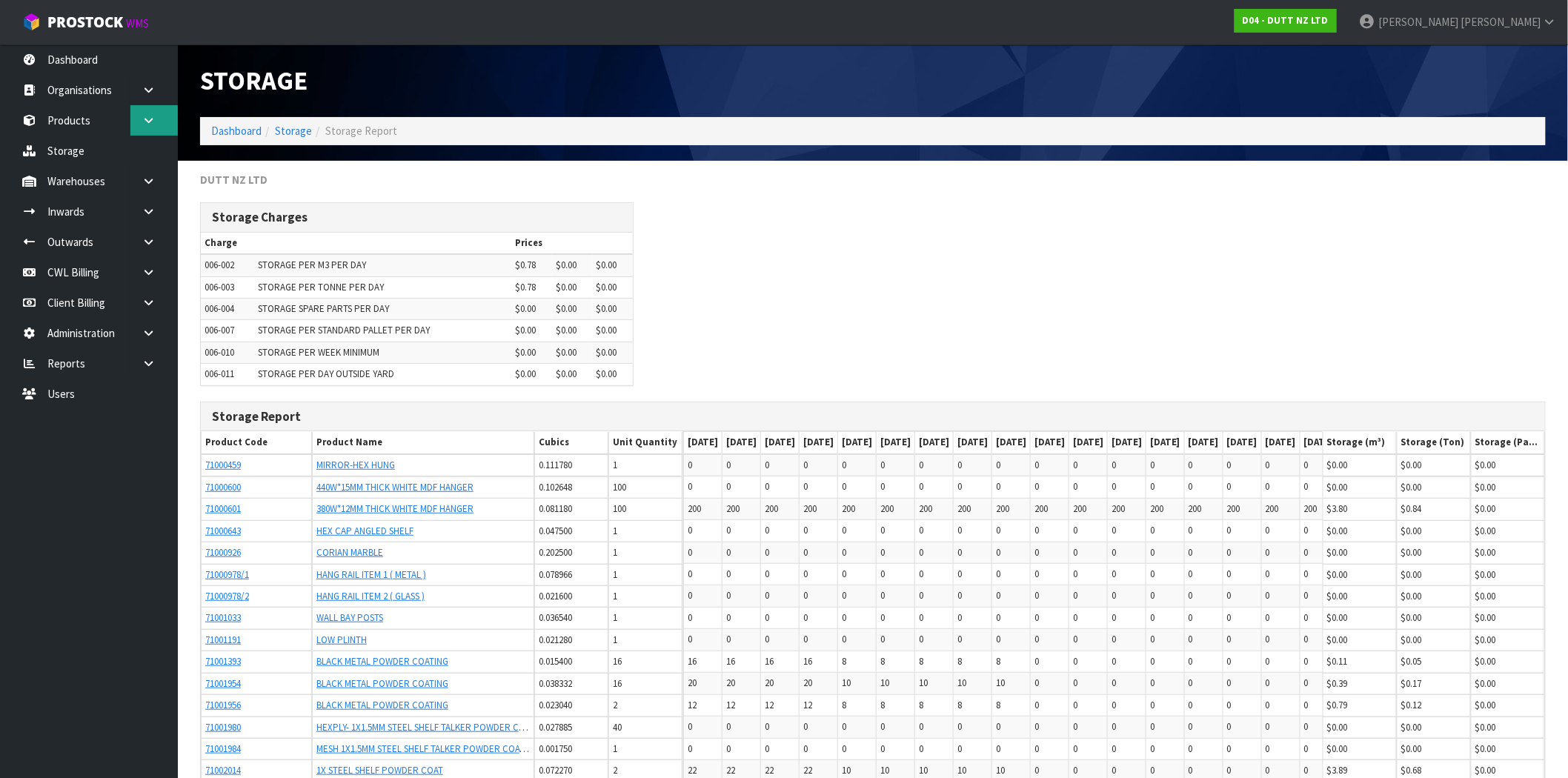
click at [157, 120] on link at bounding box center [154, 120] width 47 height 31
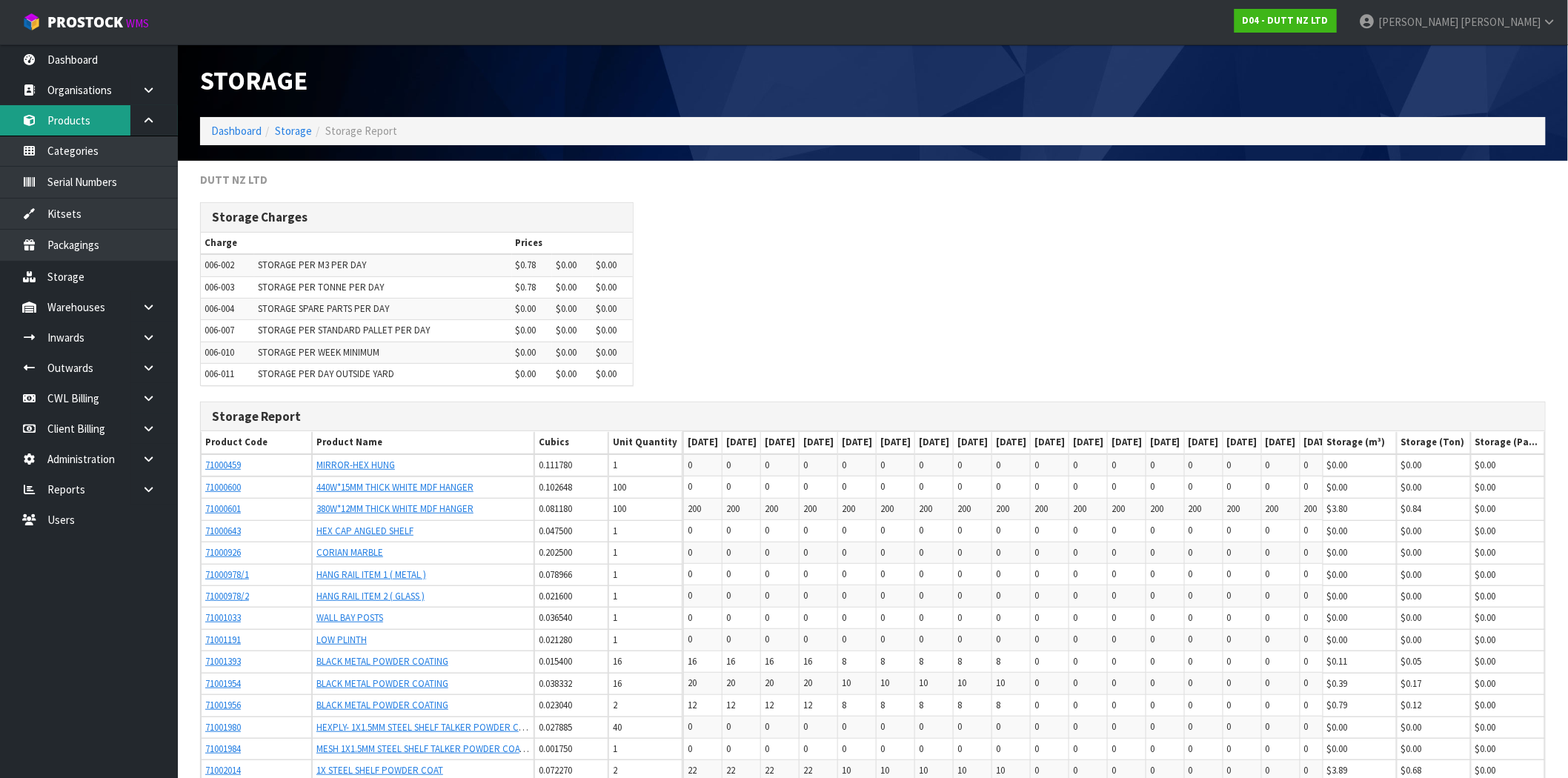
click at [65, 120] on link "Products" at bounding box center [89, 120] width 178 height 31
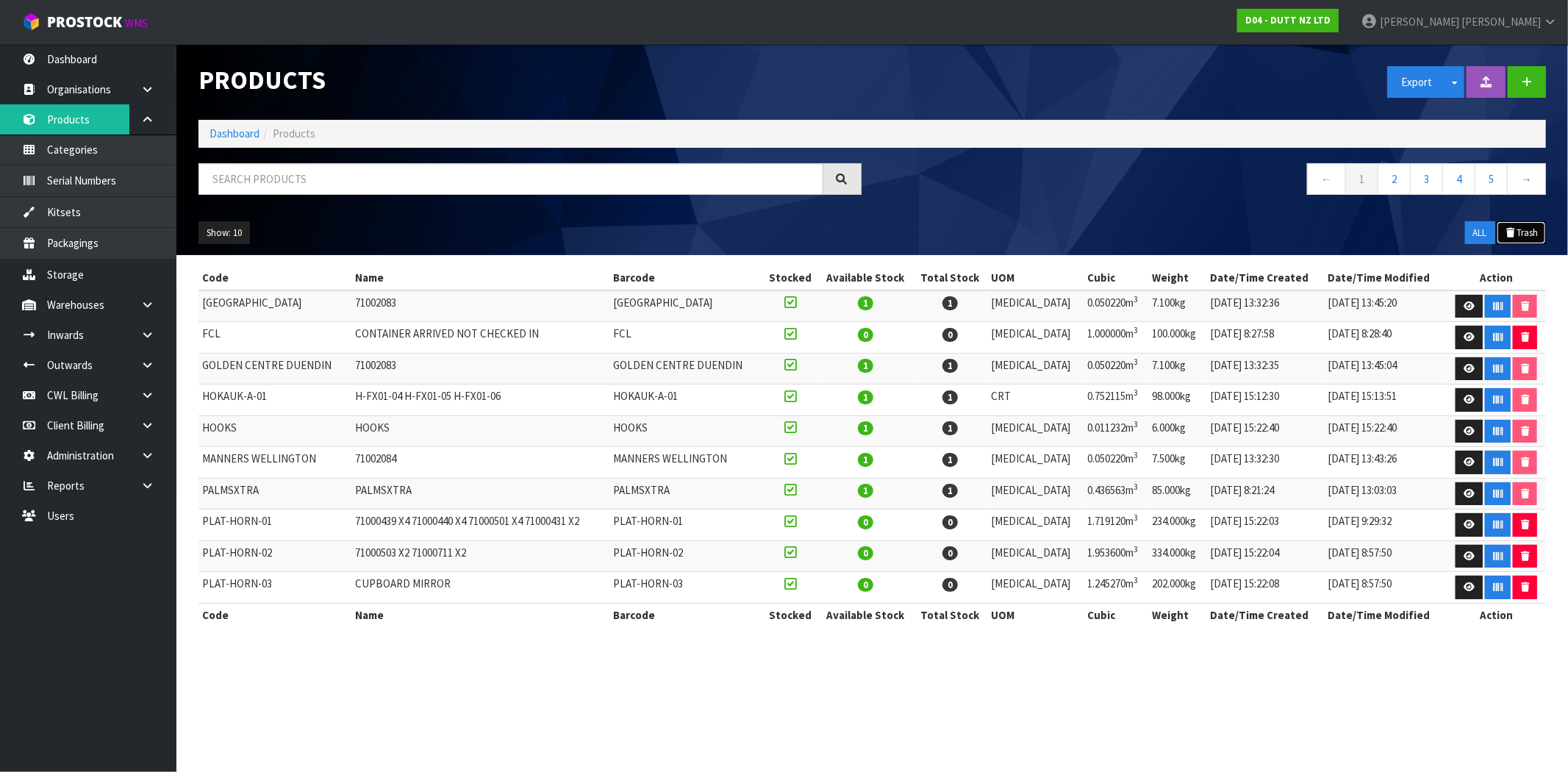
click at [1533, 239] on button "Trash" at bounding box center [1521, 232] width 49 height 23
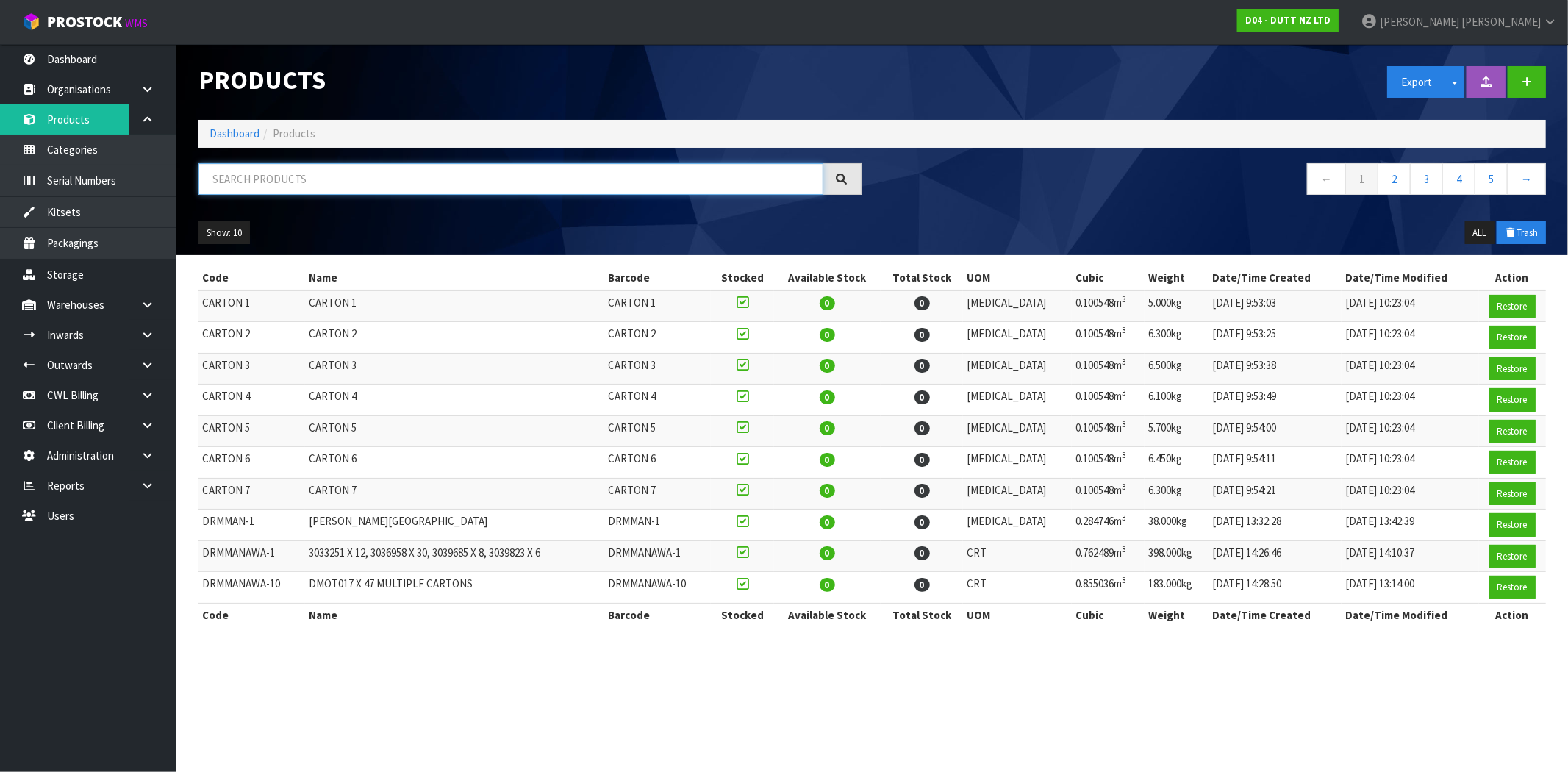
click at [282, 173] on input "text" at bounding box center [510, 178] width 625 height 31
paste input "71000459"
type input "71000459"
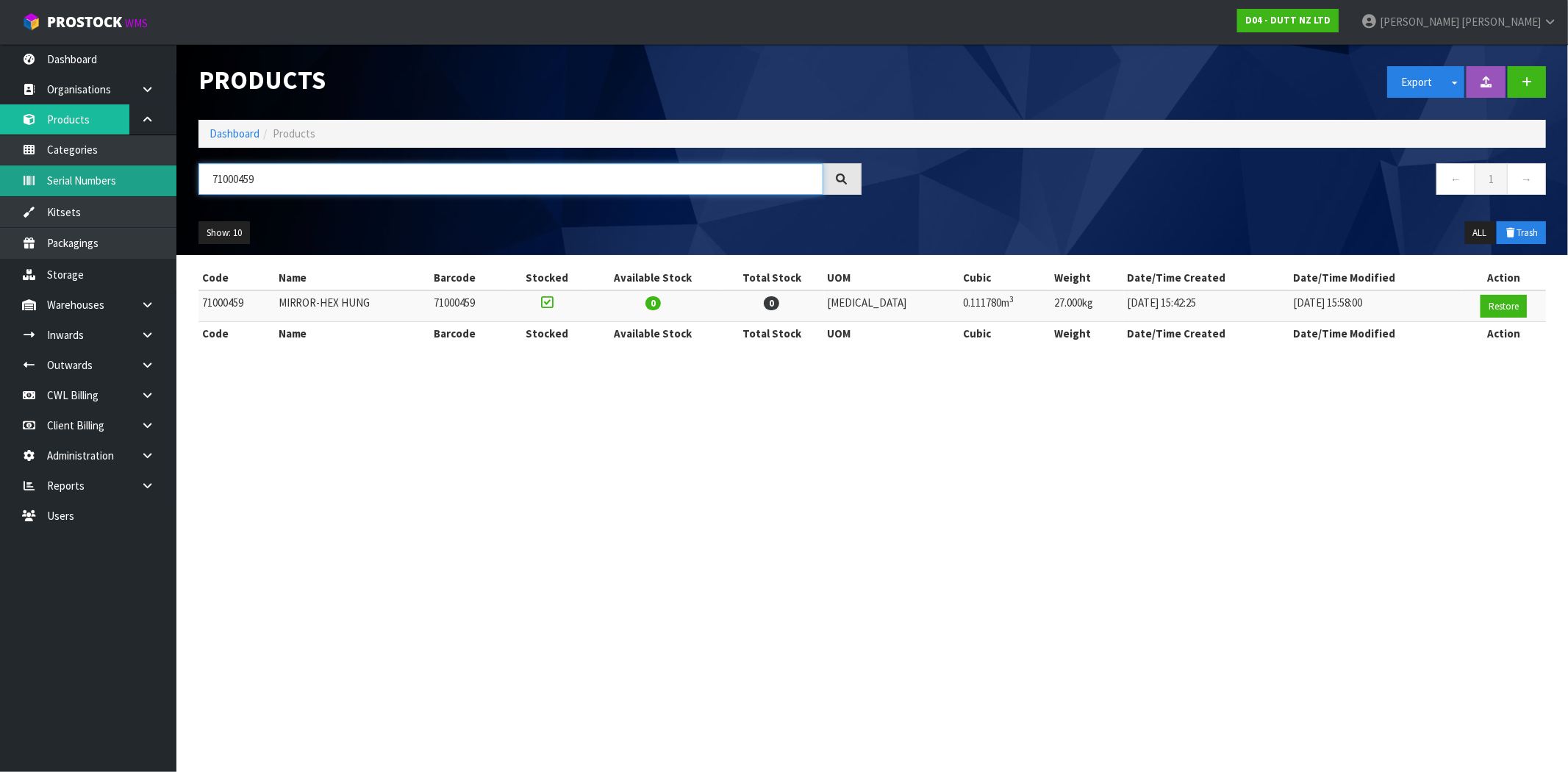
drag, startPoint x: 295, startPoint y: 180, endPoint x: 162, endPoint y: 187, distance: 133.2
click at [155, 180] on body "Toggle navigation ProStock WMS D04 - DUTT NZ LTD Maji Torres Logout Dashboard O…" at bounding box center [784, 386] width 1568 height 772
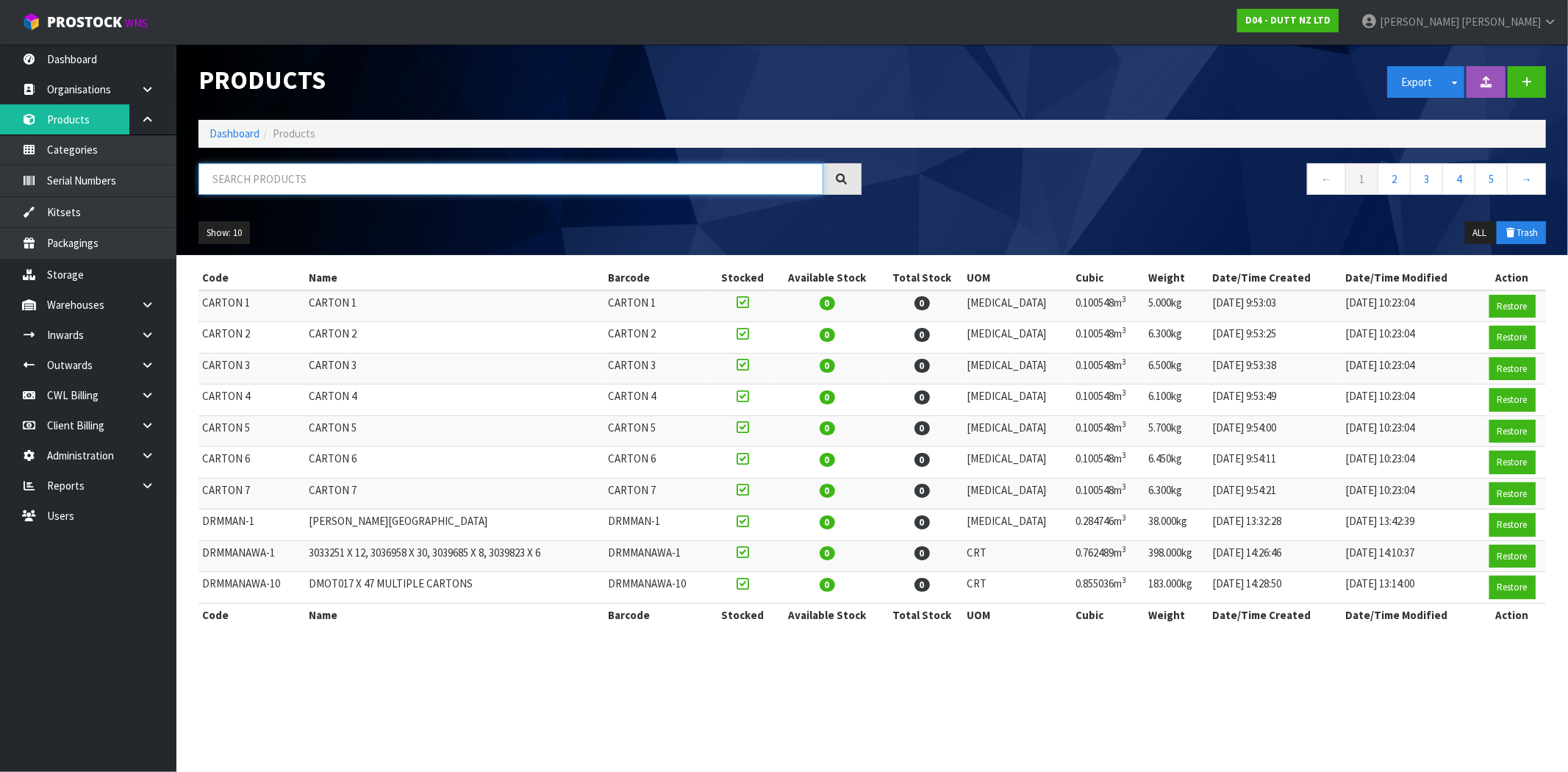
click at [322, 180] on input "text" at bounding box center [510, 178] width 625 height 31
paste input "71000643"
type input "71000643"
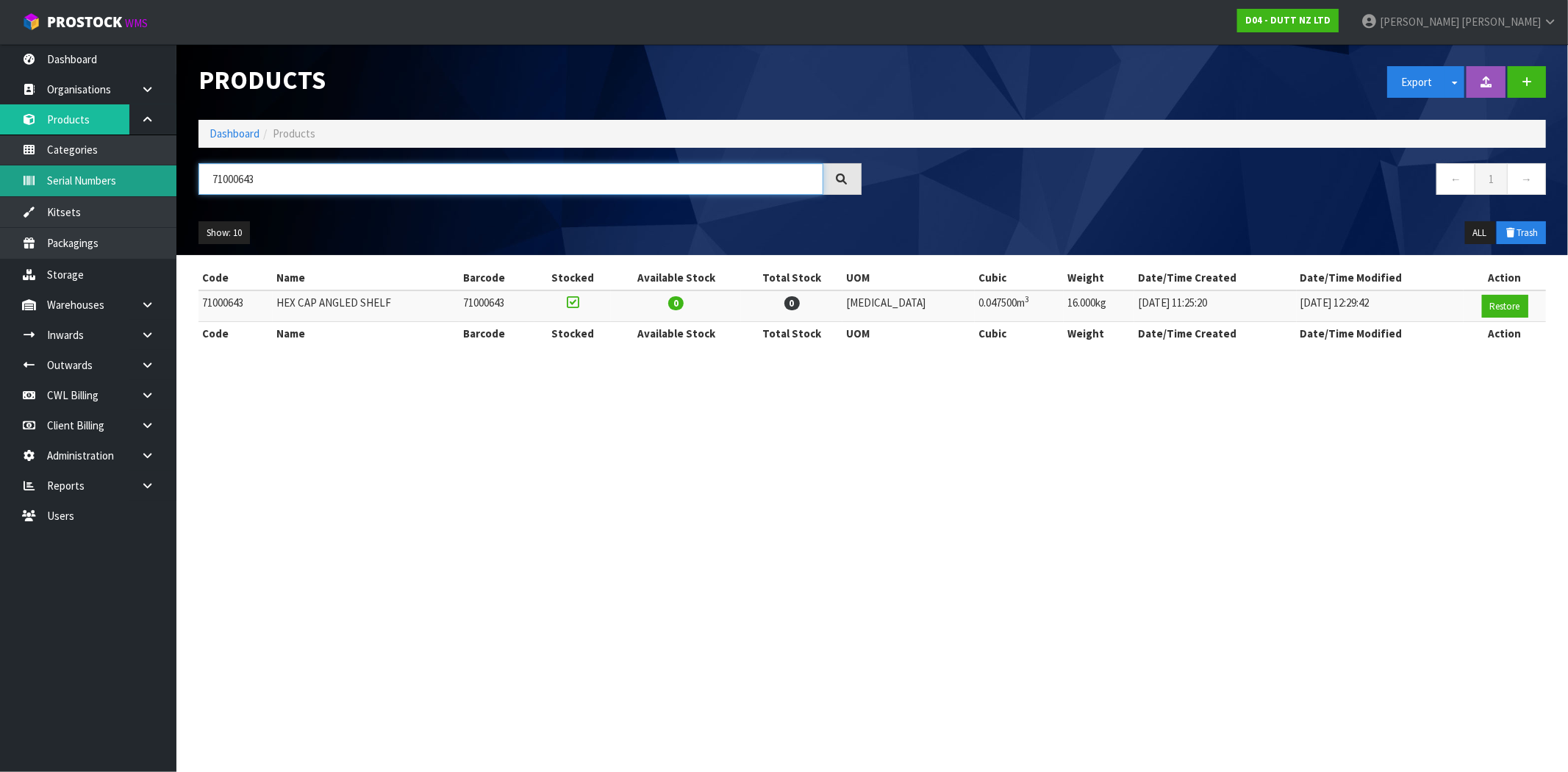
drag, startPoint x: 321, startPoint y: 182, endPoint x: 151, endPoint y: 179, distance: 170.0
click at [151, 179] on body "Toggle navigation ProStock WMS D04 - DUTT NZ LTD Maji Torres Logout Dashboard O…" at bounding box center [784, 386] width 1568 height 772
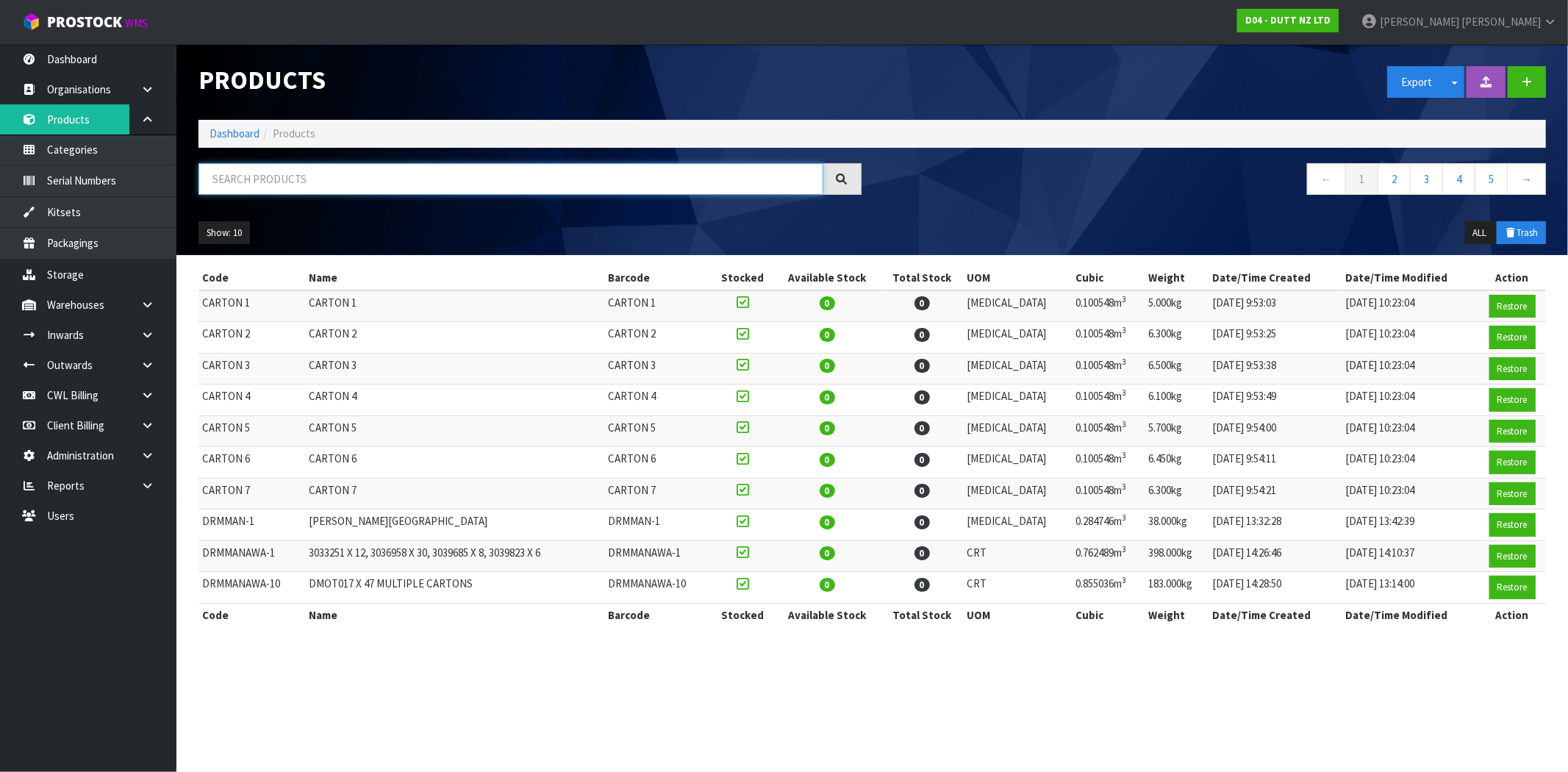
click at [387, 187] on input "text" at bounding box center [510, 178] width 625 height 31
paste input "71001393"
type input "71001393"
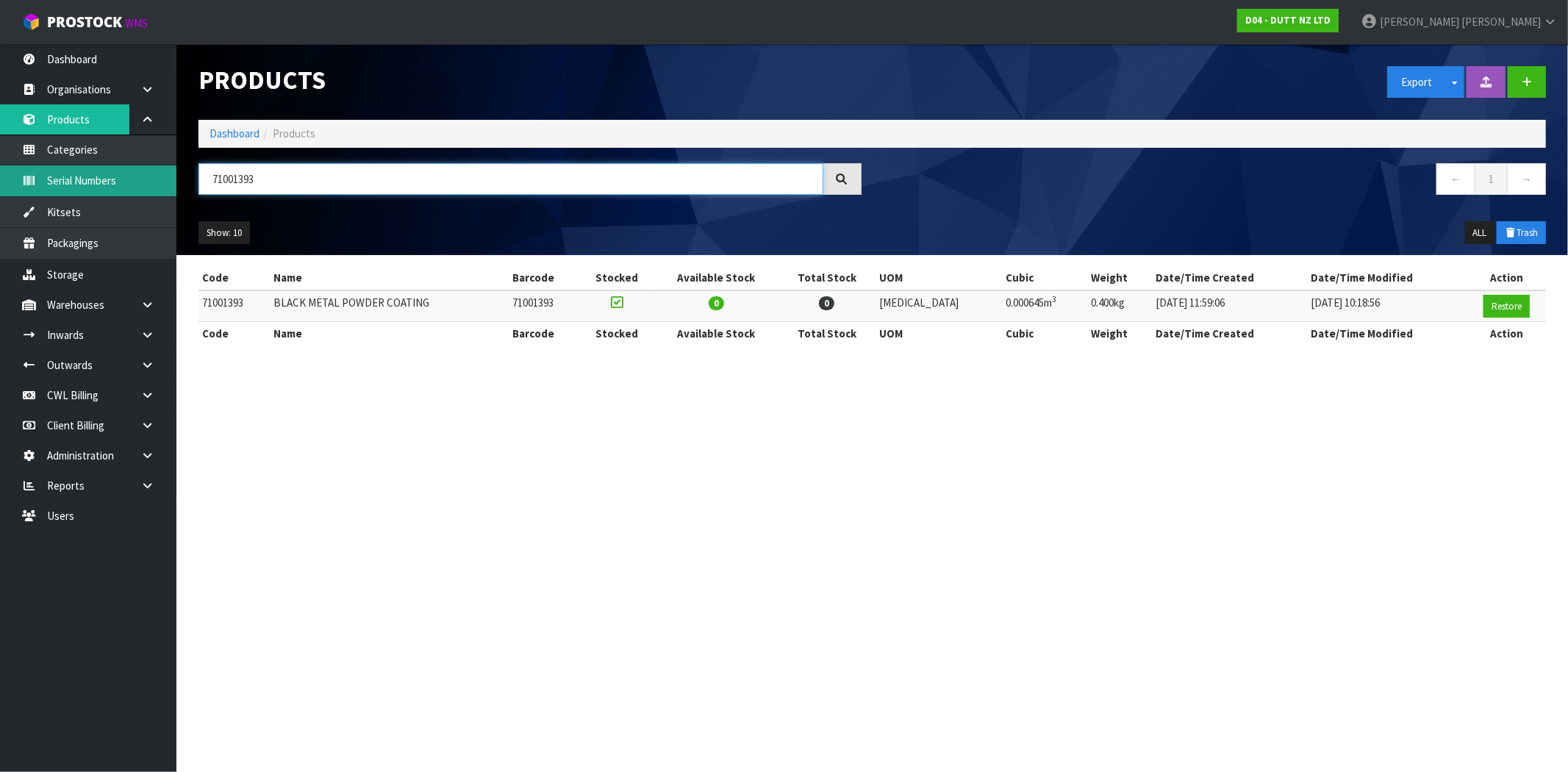
drag, startPoint x: 347, startPoint y: 180, endPoint x: 152, endPoint y: 185, distance: 195.1
click at [153, 185] on body "Toggle navigation ProStock WMS D04 - DUTT NZ LTD Maji Torres Logout Dashboard O…" at bounding box center [784, 386] width 1568 height 772
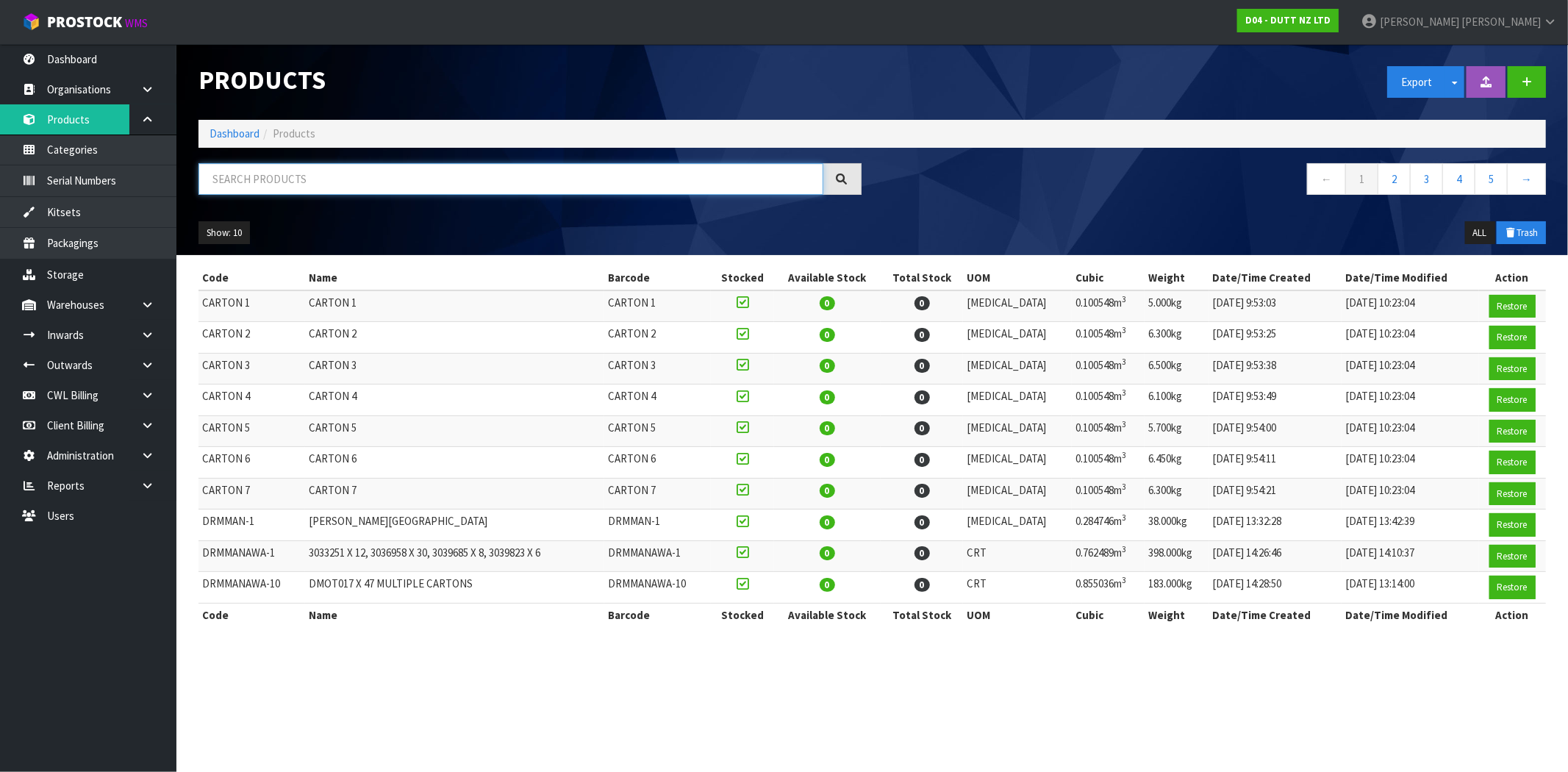
click at [358, 169] on input "text" at bounding box center [510, 178] width 625 height 31
paste input "71002323"
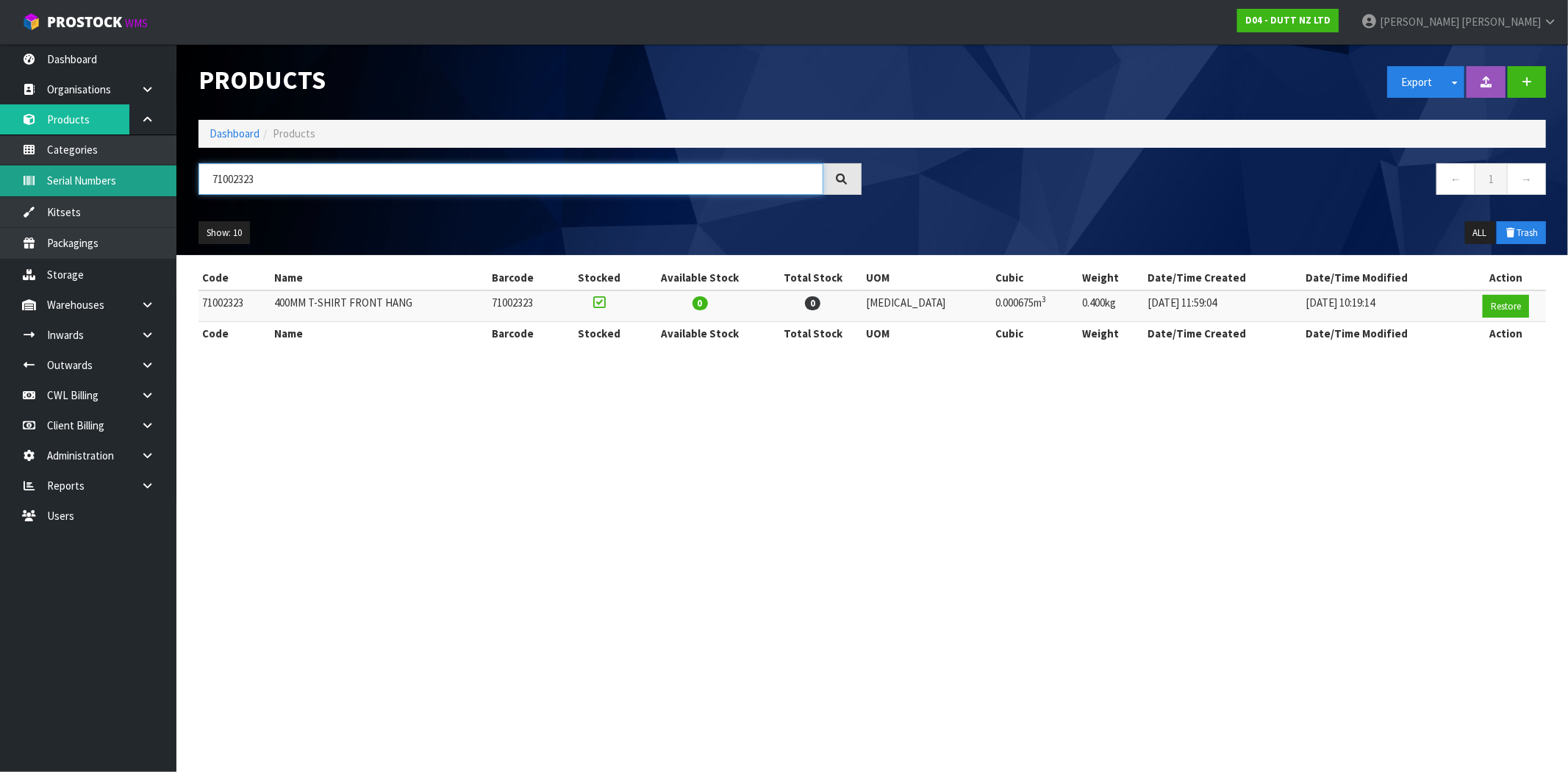
drag, startPoint x: 114, startPoint y: 178, endPoint x: 76, endPoint y: 210, distance: 49.7
click at [21, 185] on body "Toggle navigation ProStock WMS D04 - DUTT NZ LTD Maji Torres Logout Dashboard O…" at bounding box center [784, 386] width 1568 height 772
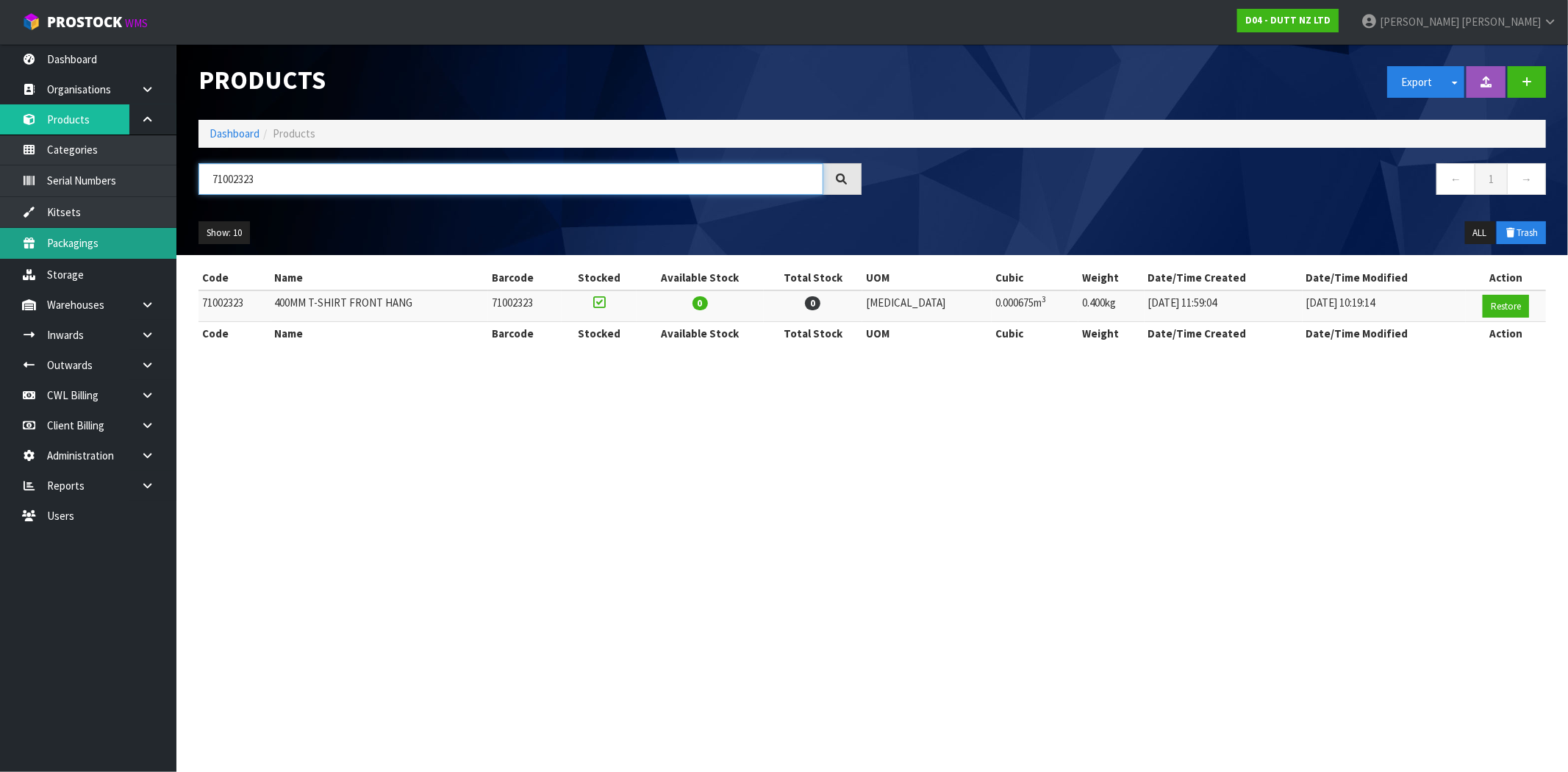
paste input "HOKAUK-09"
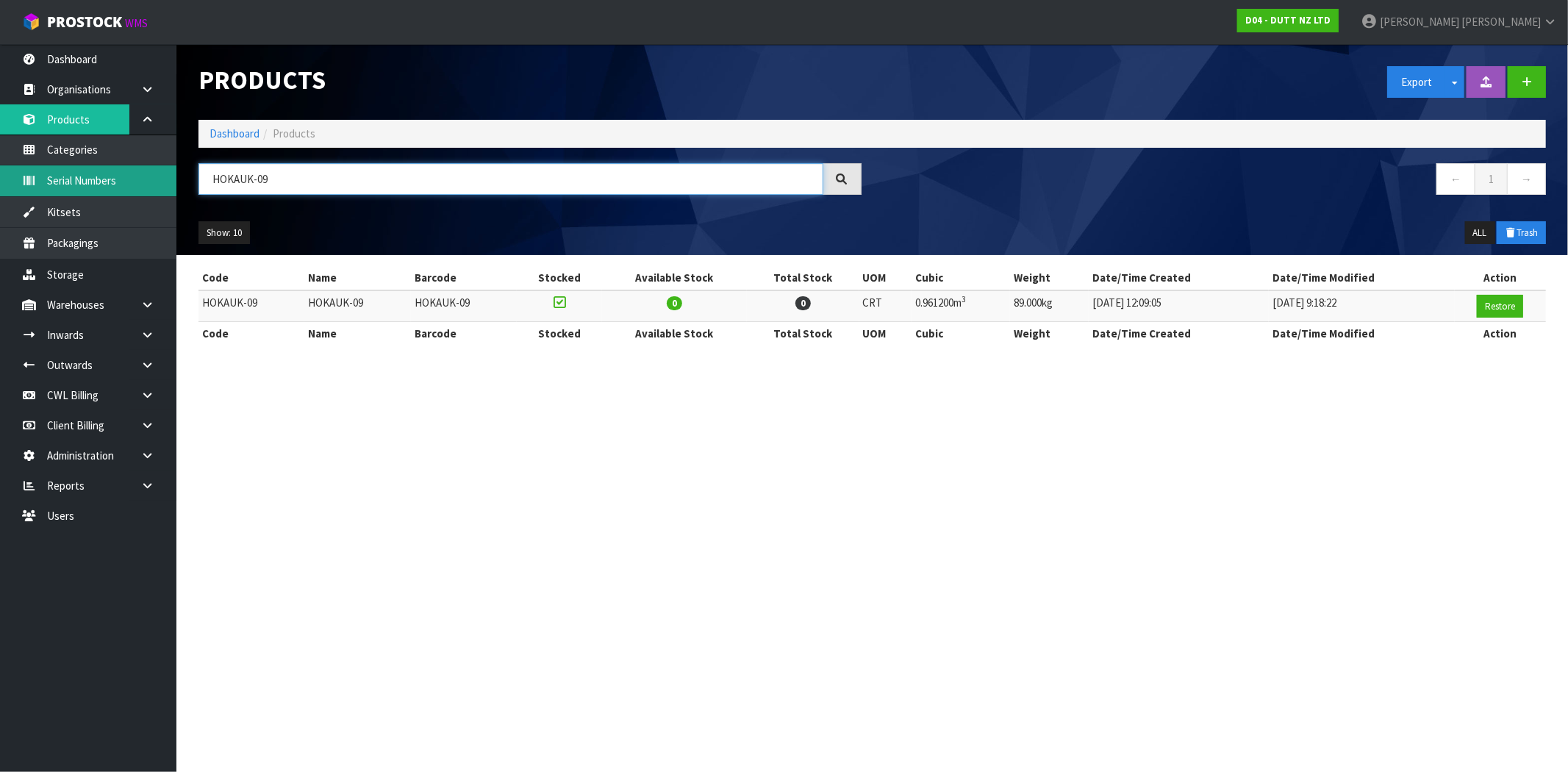
drag, startPoint x: 288, startPoint y: 184, endPoint x: 143, endPoint y: 188, distance: 145.1
click at [144, 187] on body "Toggle navigation ProStock WMS D04 - DUTT NZ LTD Maji Torres Logout Dashboard O…" at bounding box center [784, 386] width 1568 height 772
paste input "PLATNEW-6"
drag, startPoint x: 275, startPoint y: 165, endPoint x: 144, endPoint y: 182, distance: 132.1
click at [151, 182] on body "Toggle navigation ProStock WMS D04 - DUTT NZ LTD Maji Torres Logout Dashboard O…" at bounding box center [784, 386] width 1568 height 772
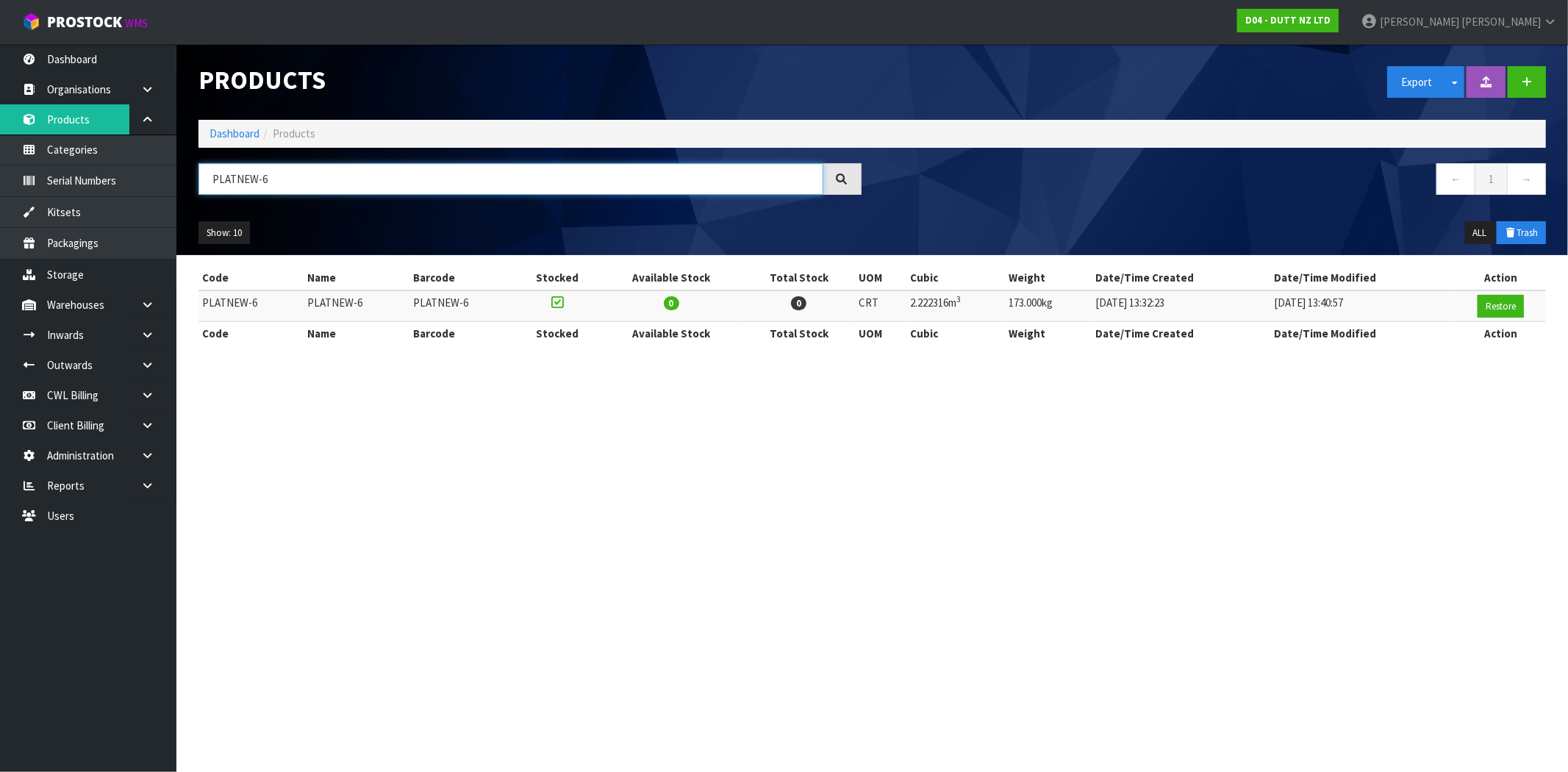
paste input "SKXLENCO -02"
type input "SKXLENCO -02"
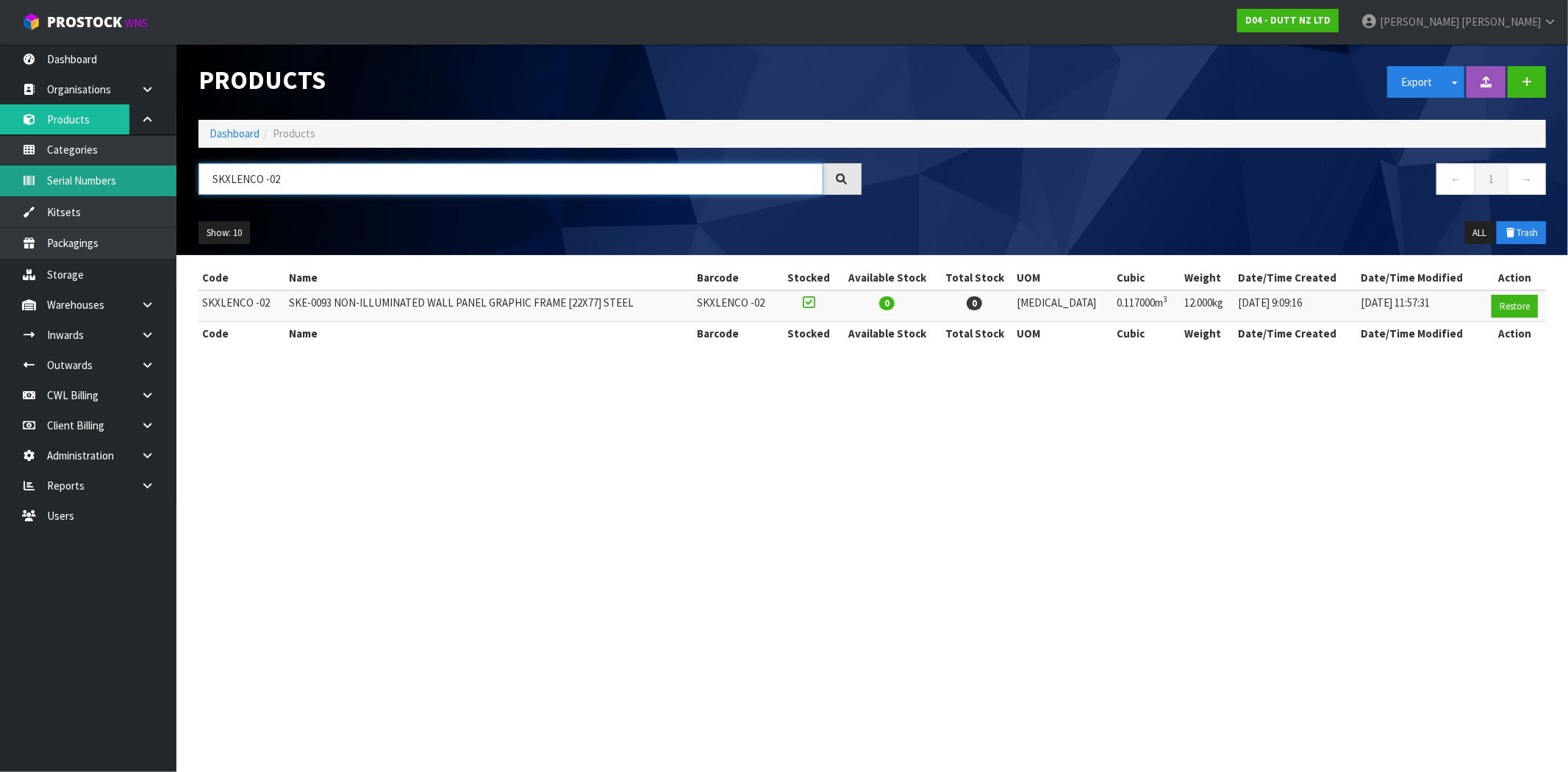
drag, startPoint x: 282, startPoint y: 179, endPoint x: 165, endPoint y: 195, distance: 118.1
click at [114, 178] on body "Toggle navigation ProStock WMS D04 - DUTT NZ LTD Maji Torres Logout Dashboard O…" at bounding box center [784, 386] width 1568 height 772
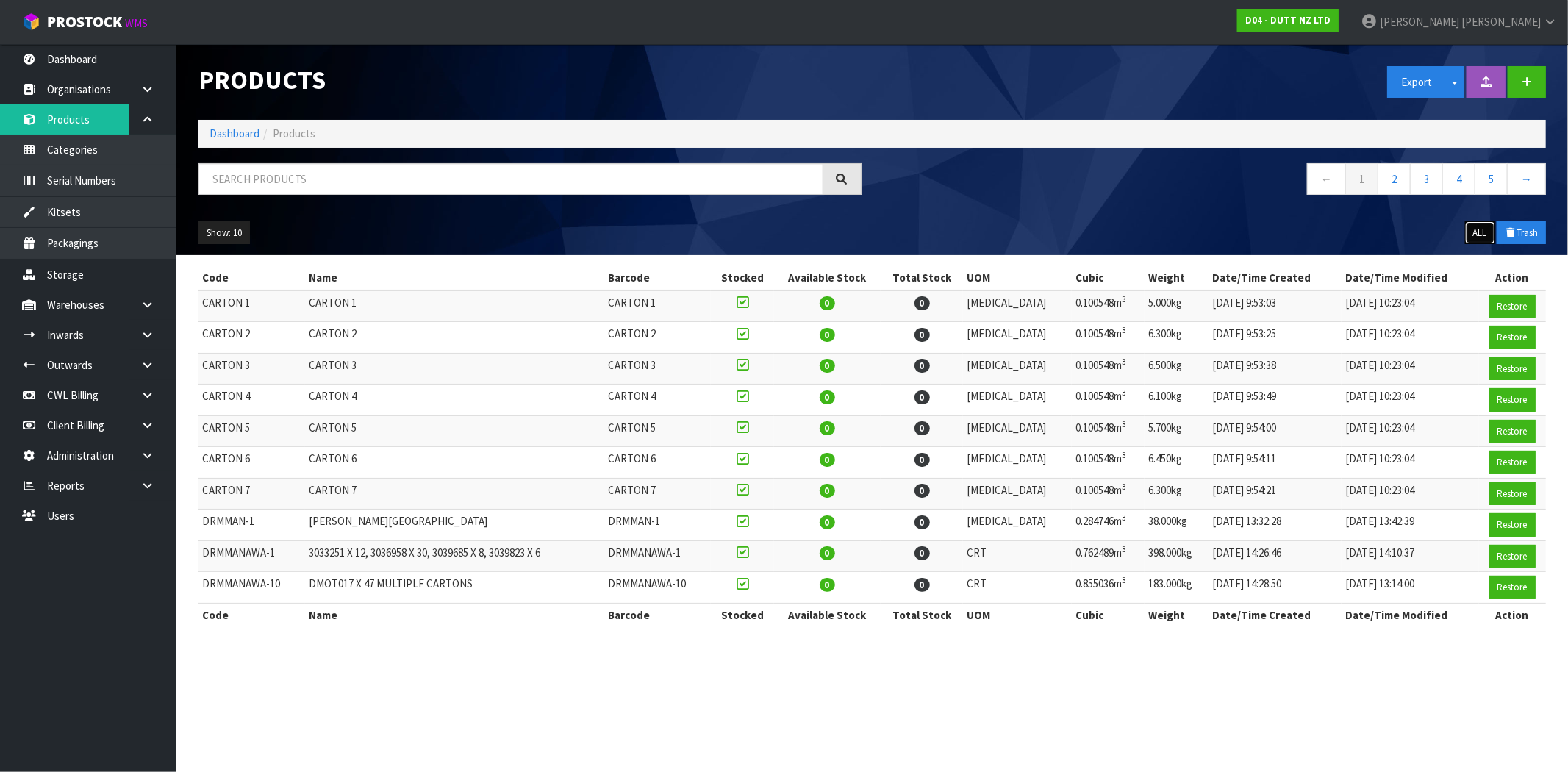
click at [1476, 233] on button "ALL" at bounding box center [1481, 232] width 30 height 23
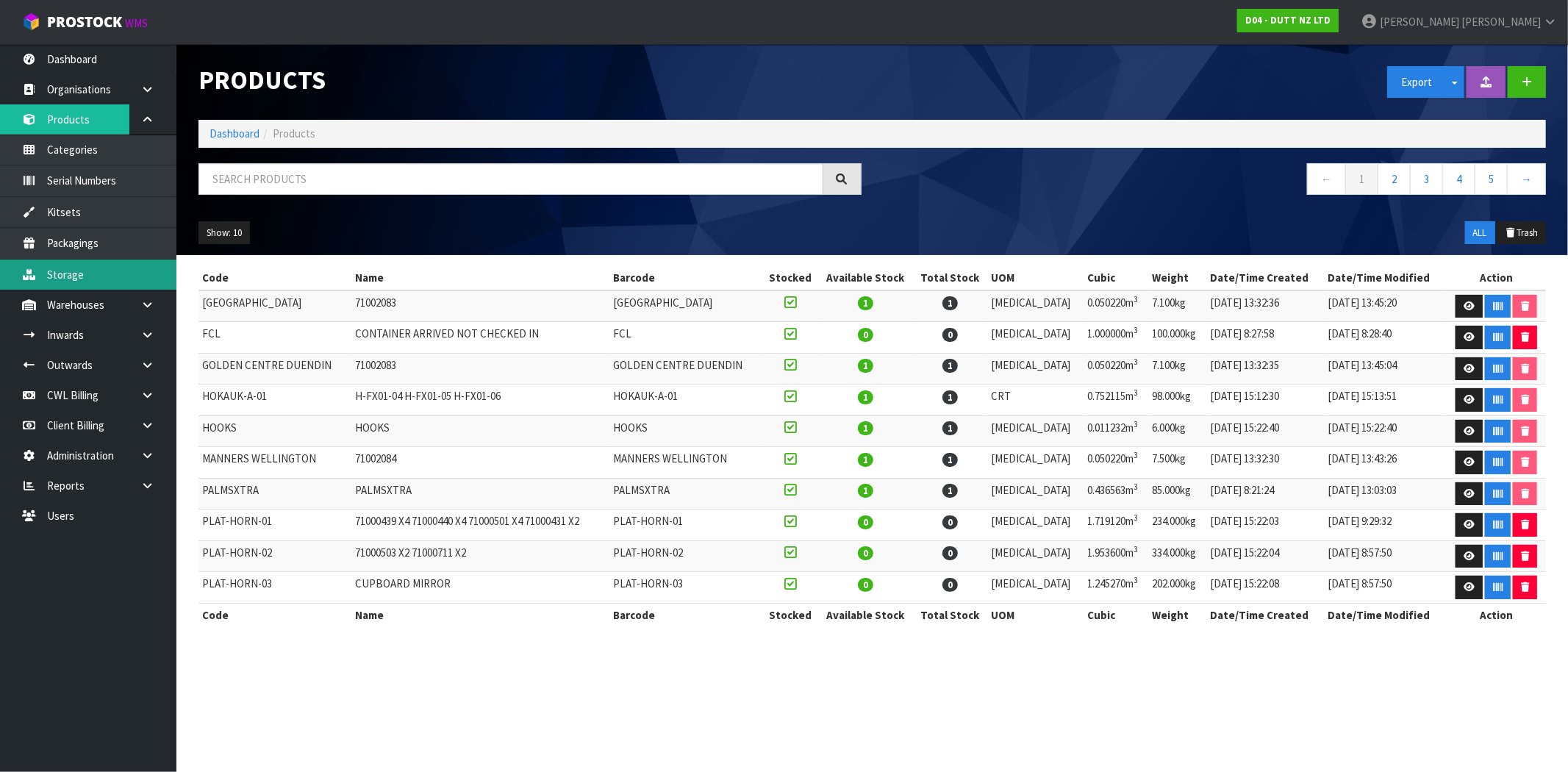
click at [100, 275] on link "Storage" at bounding box center [88, 275] width 177 height 30
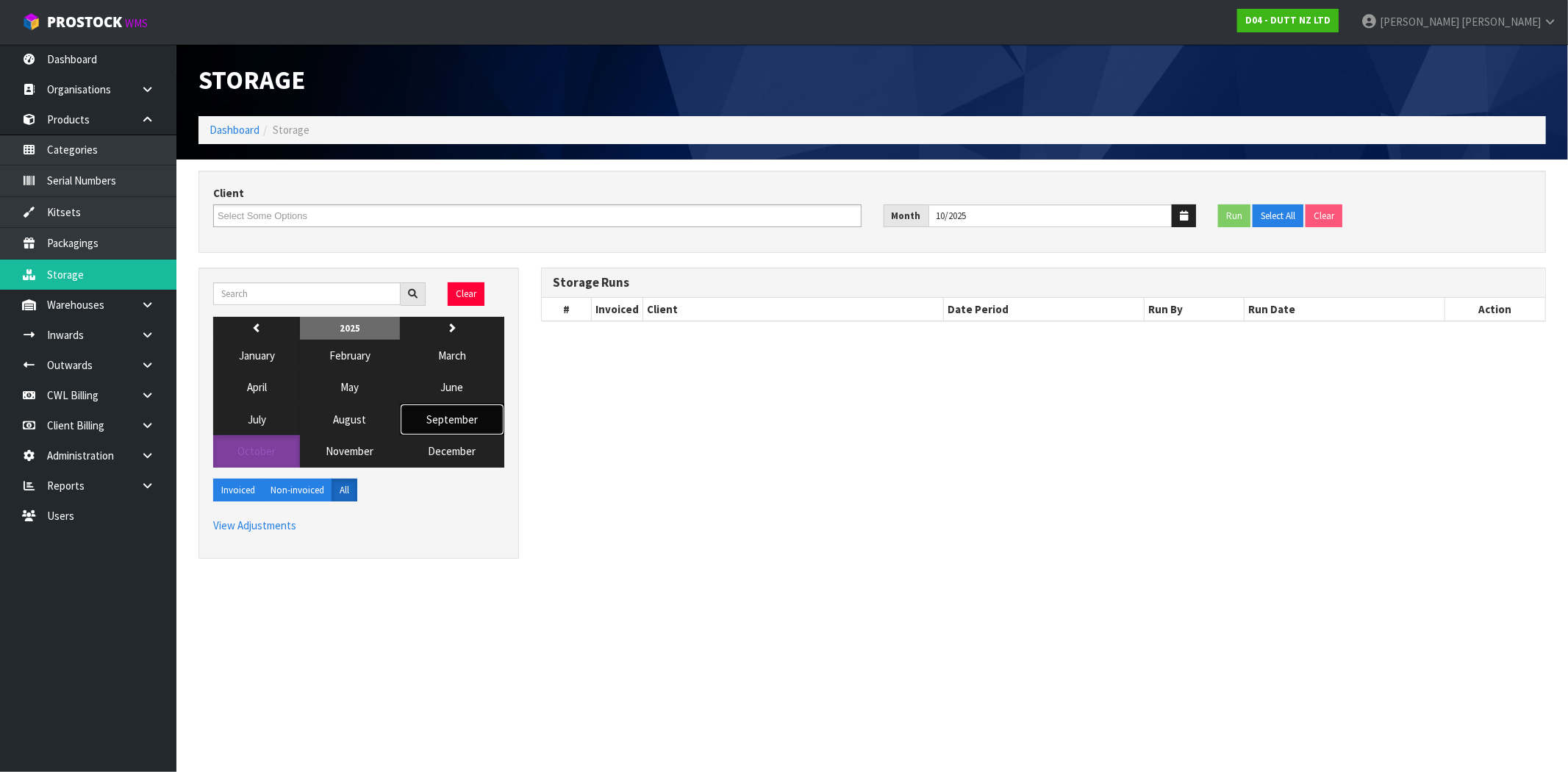
click at [445, 424] on span "September" at bounding box center [451, 419] width 51 height 14
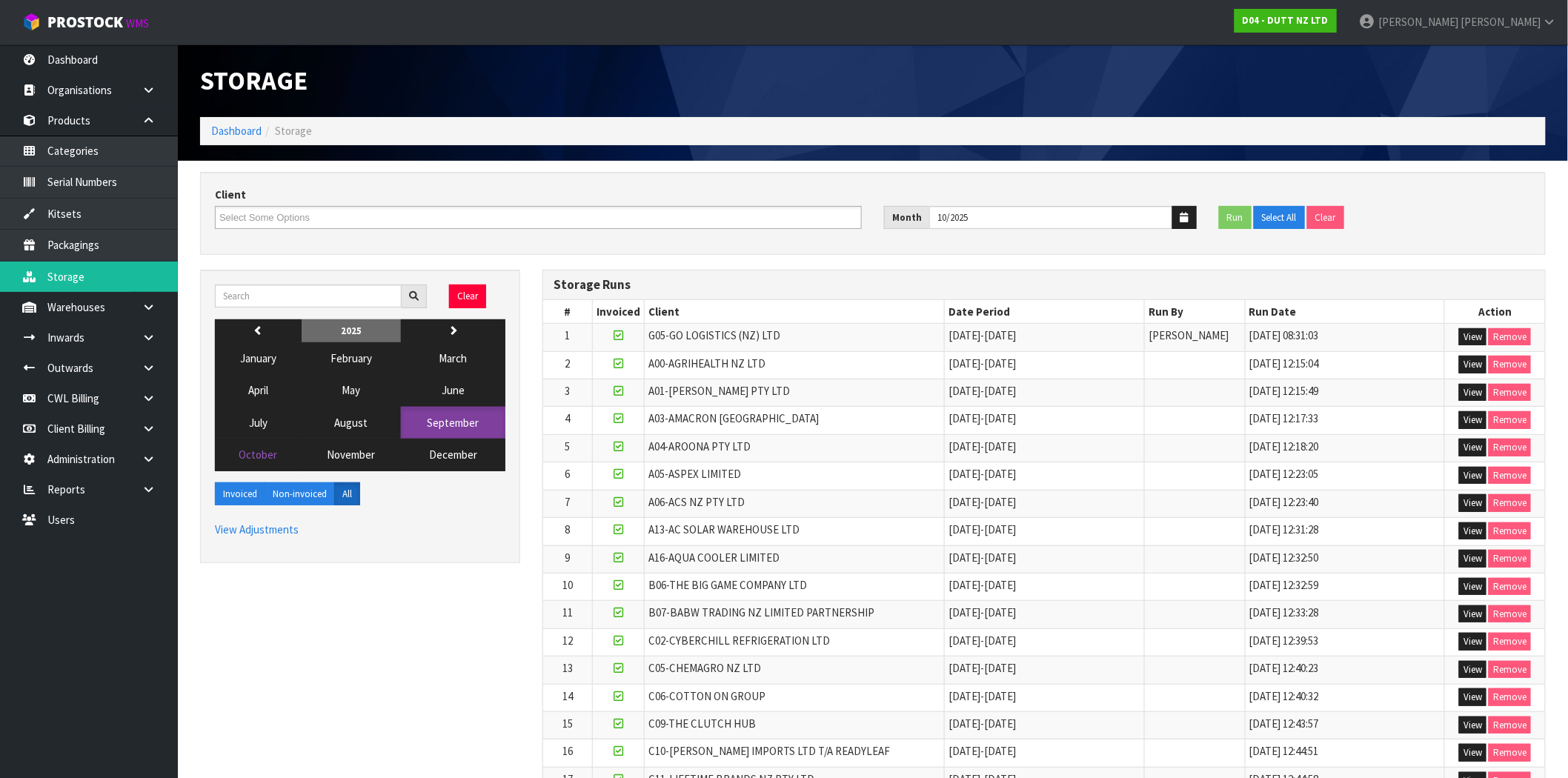
scroll to position [476, 0]
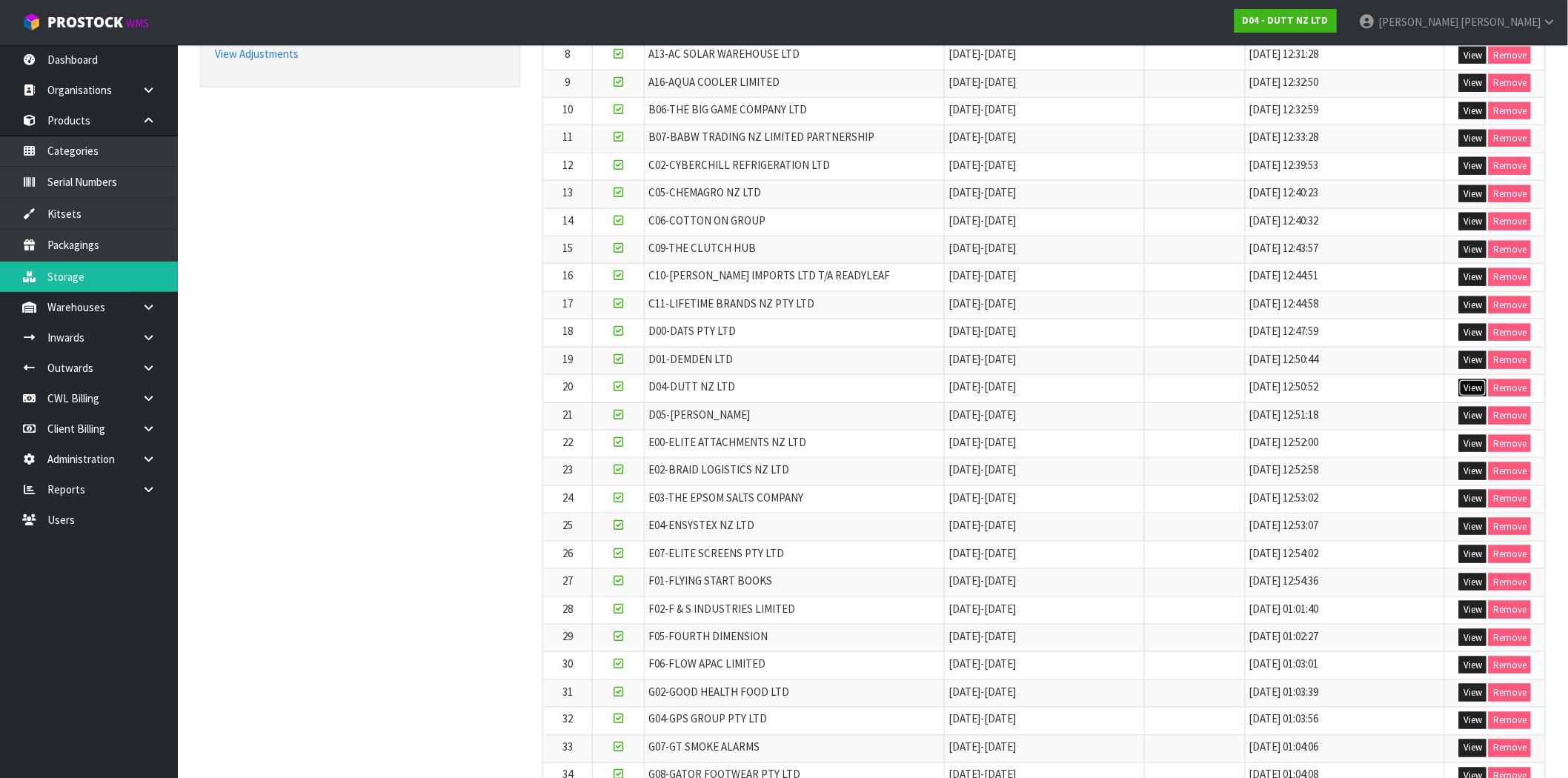
click at [1475, 386] on button "View" at bounding box center [1472, 389] width 27 height 17
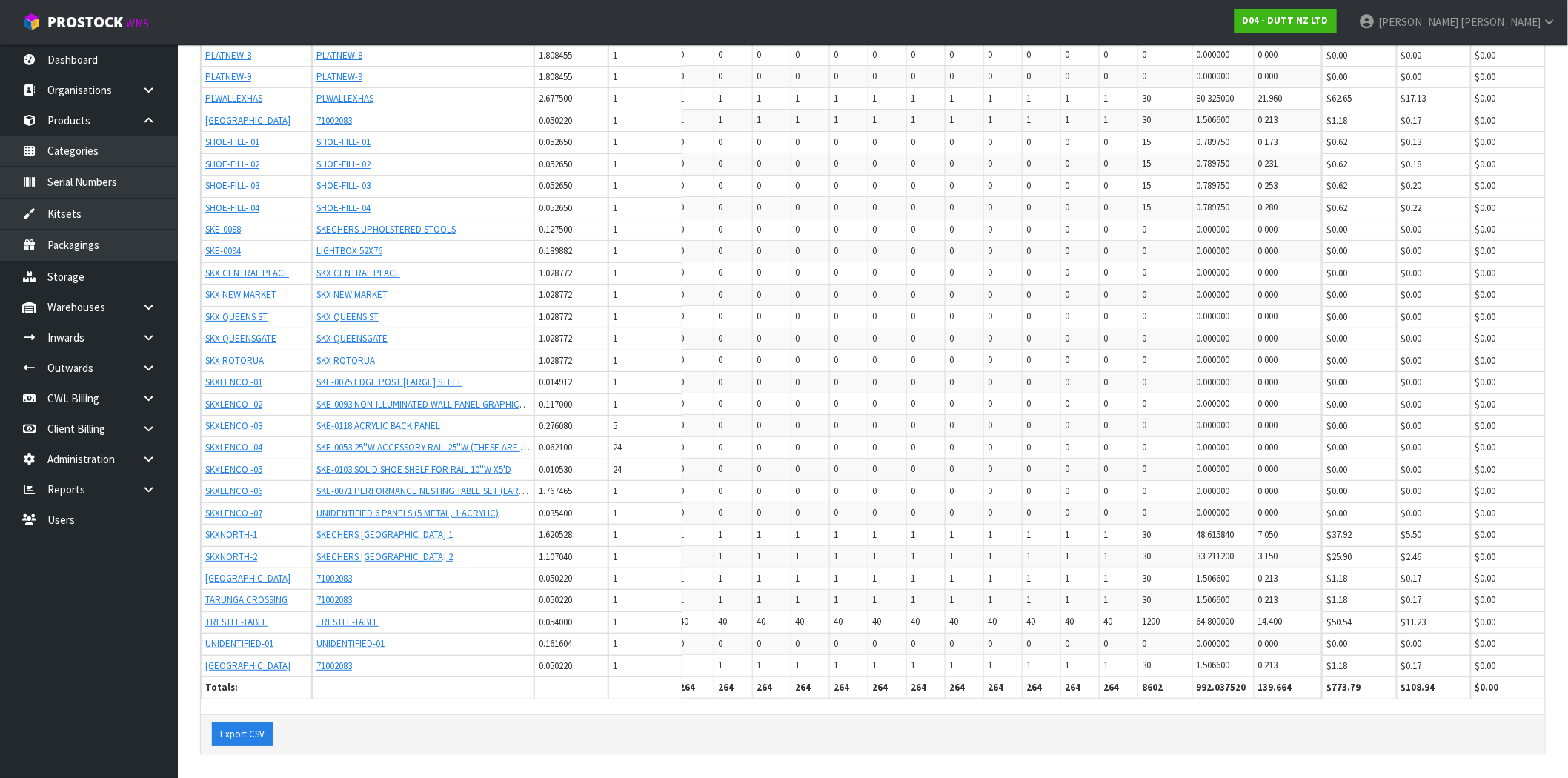
scroll to position [2287, 0]
click at [241, 730] on button "Export CSV" at bounding box center [243, 731] width 61 height 24
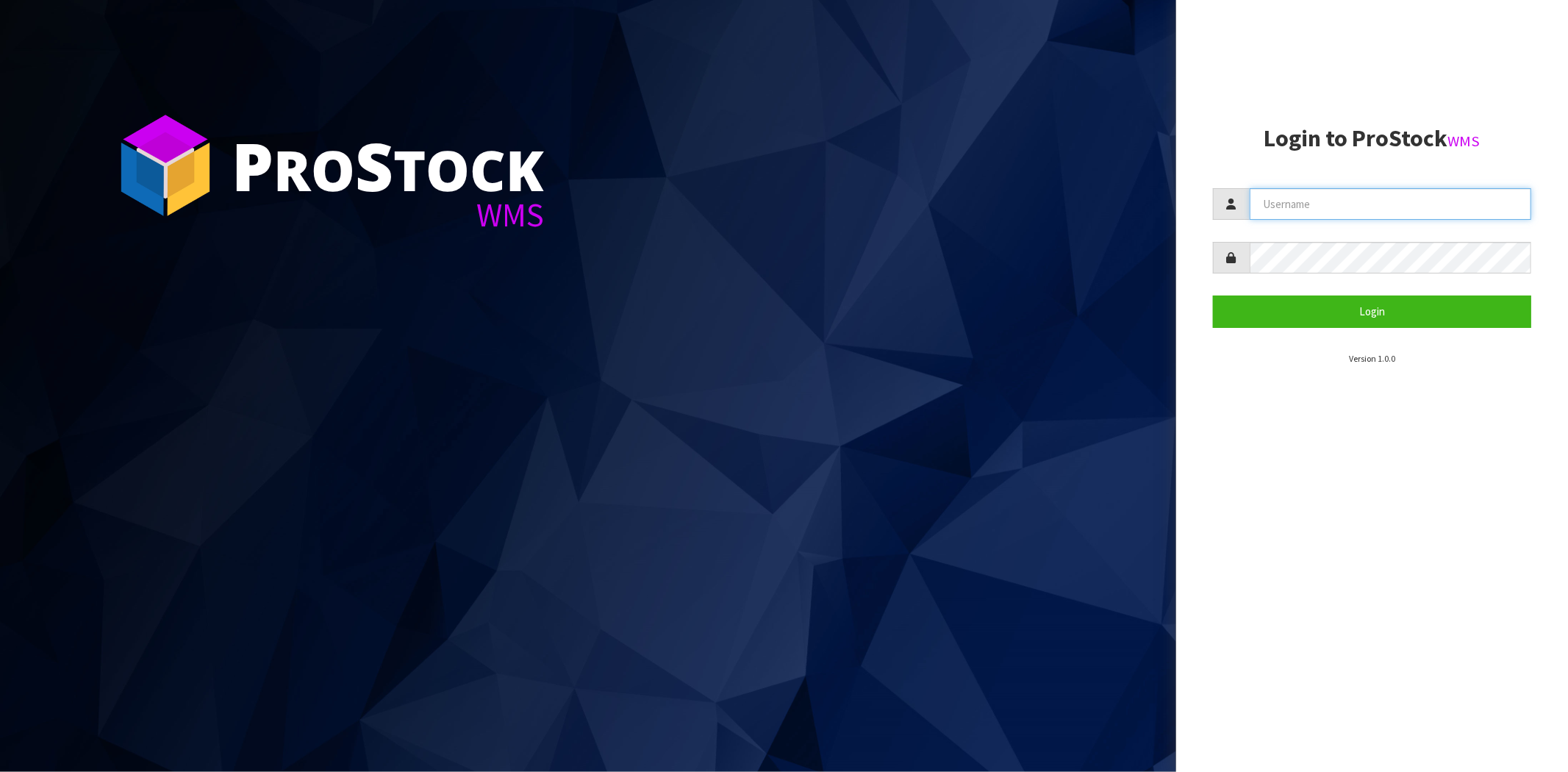
click at [1314, 202] on input "text" at bounding box center [1390, 204] width 282 height 31
type input "[PERSON_NAME][EMAIL_ADDRESS][DOMAIN_NAME]"
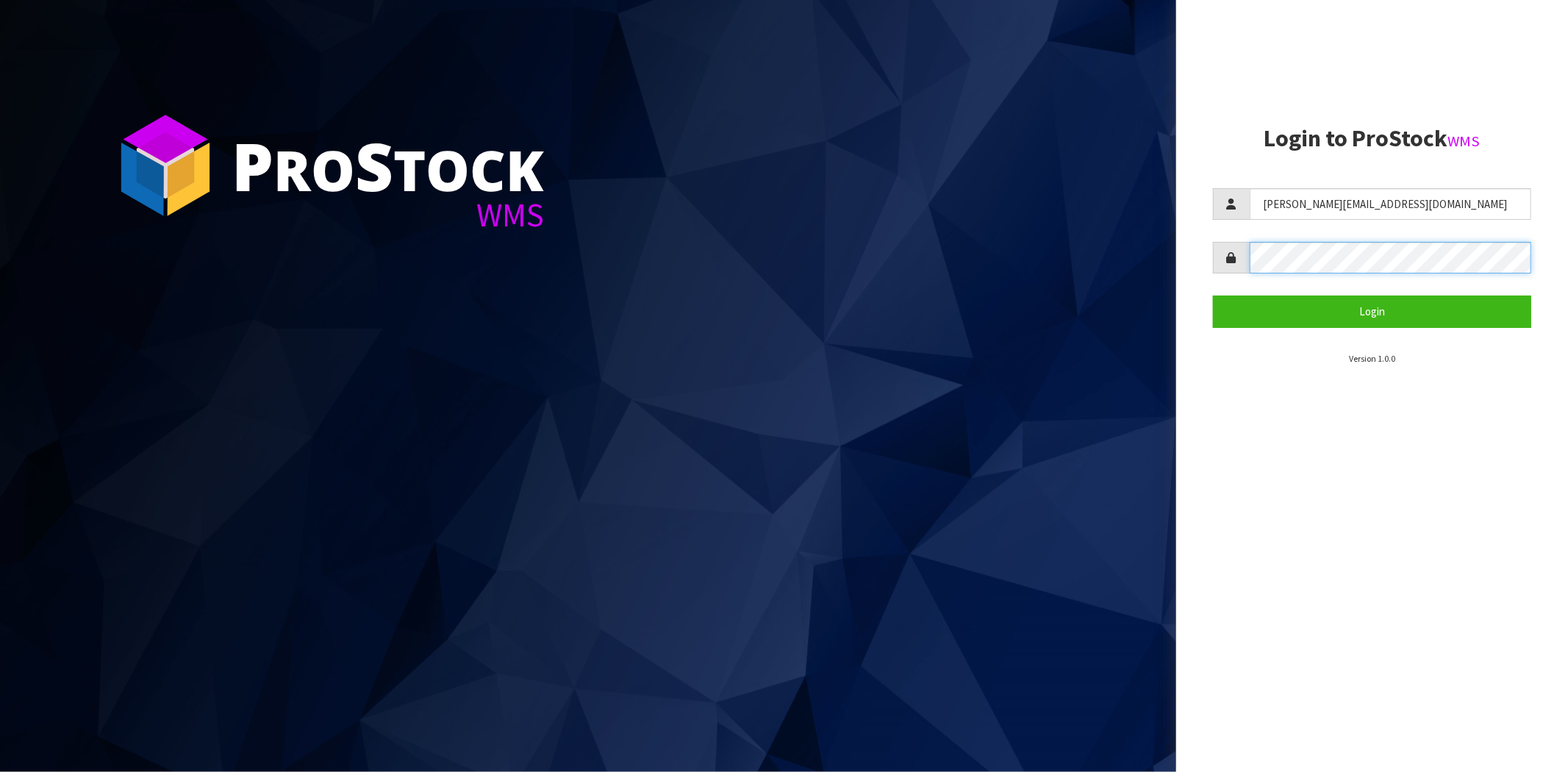
click at [1213, 295] on button "Login" at bounding box center [1372, 311] width 319 height 31
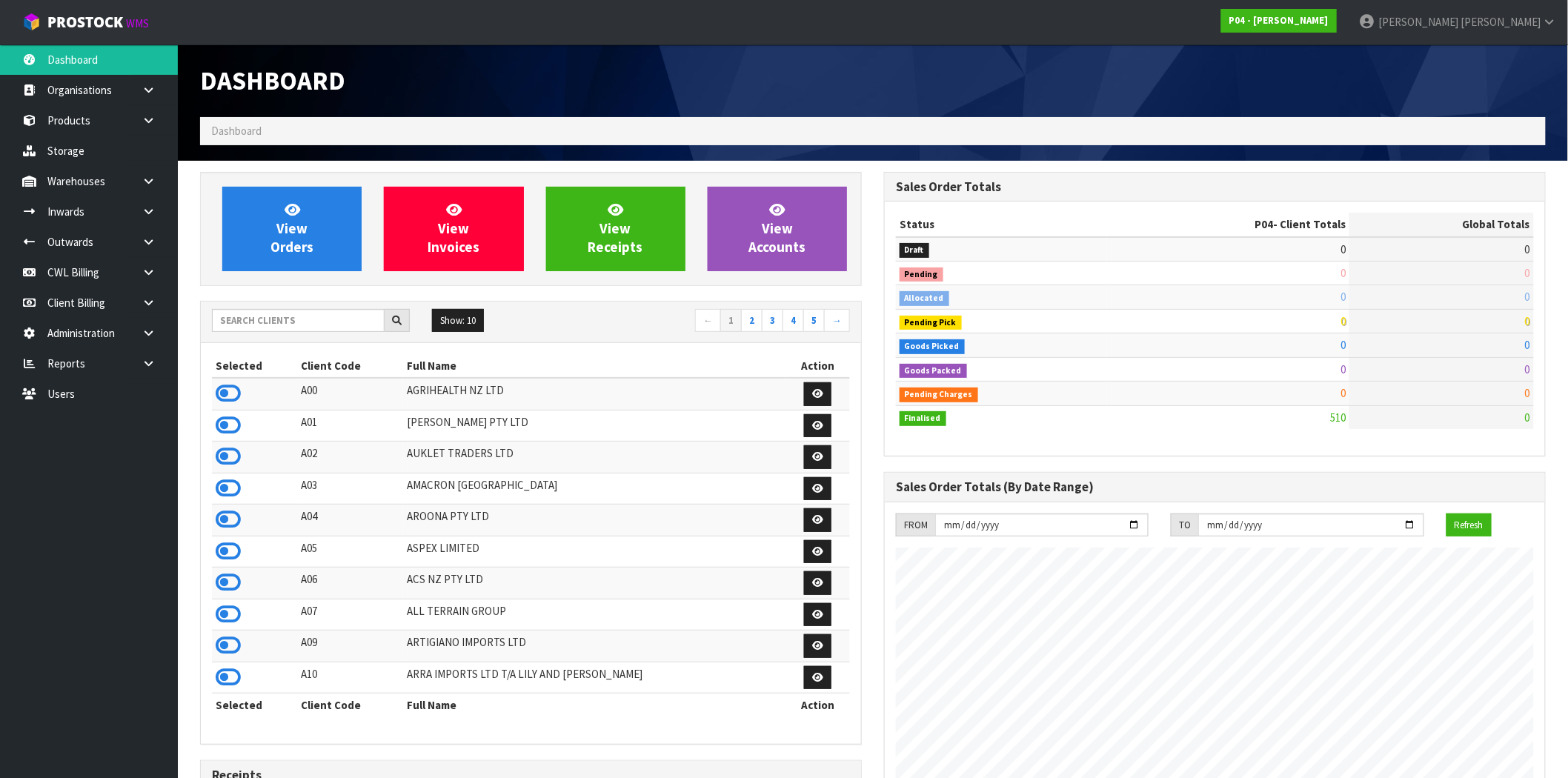
scroll to position [906, 684]
click at [290, 317] on input "text" at bounding box center [299, 320] width 173 height 23
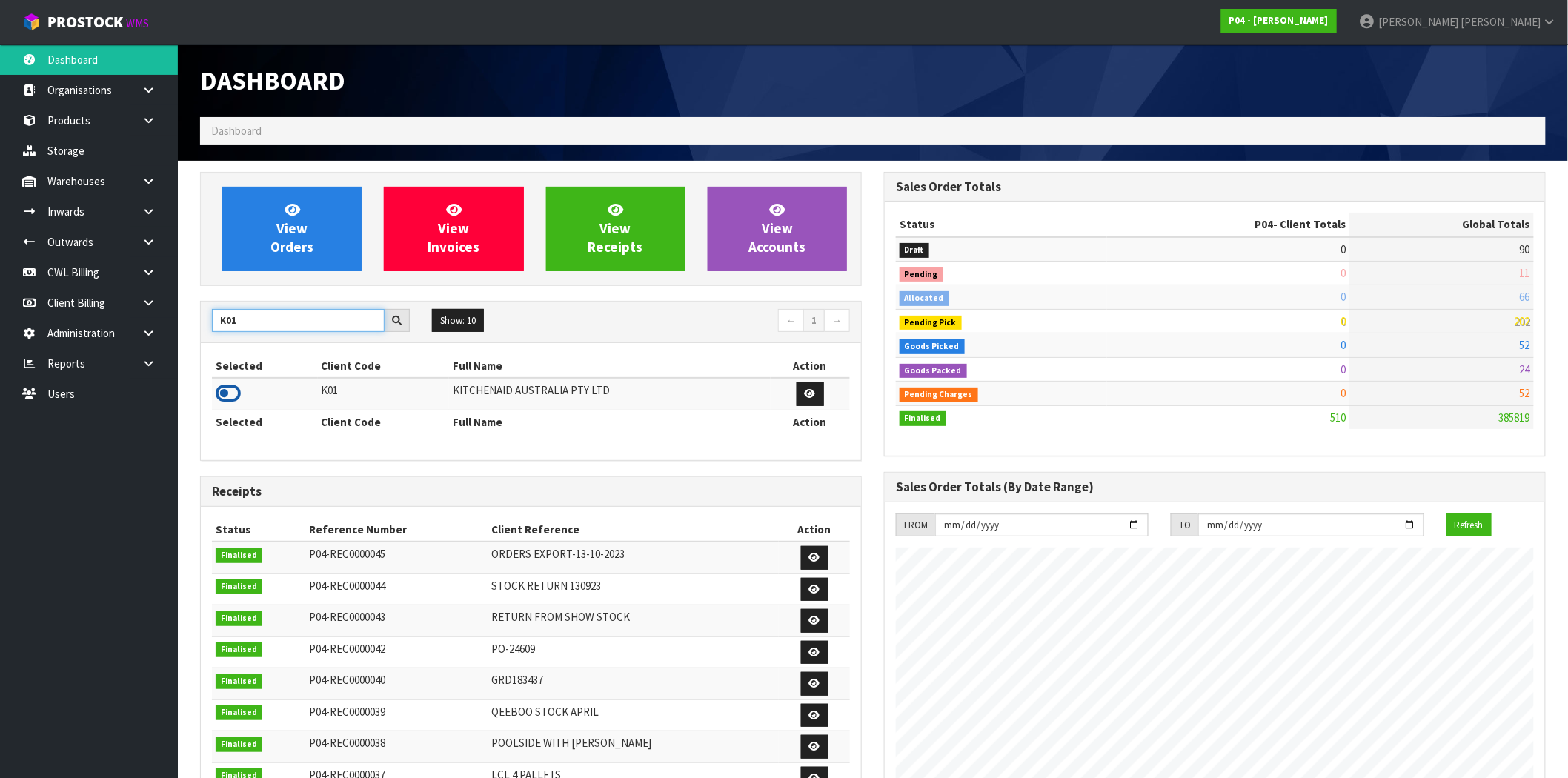
type input "K01"
click at [218, 395] on icon at bounding box center [228, 393] width 25 height 22
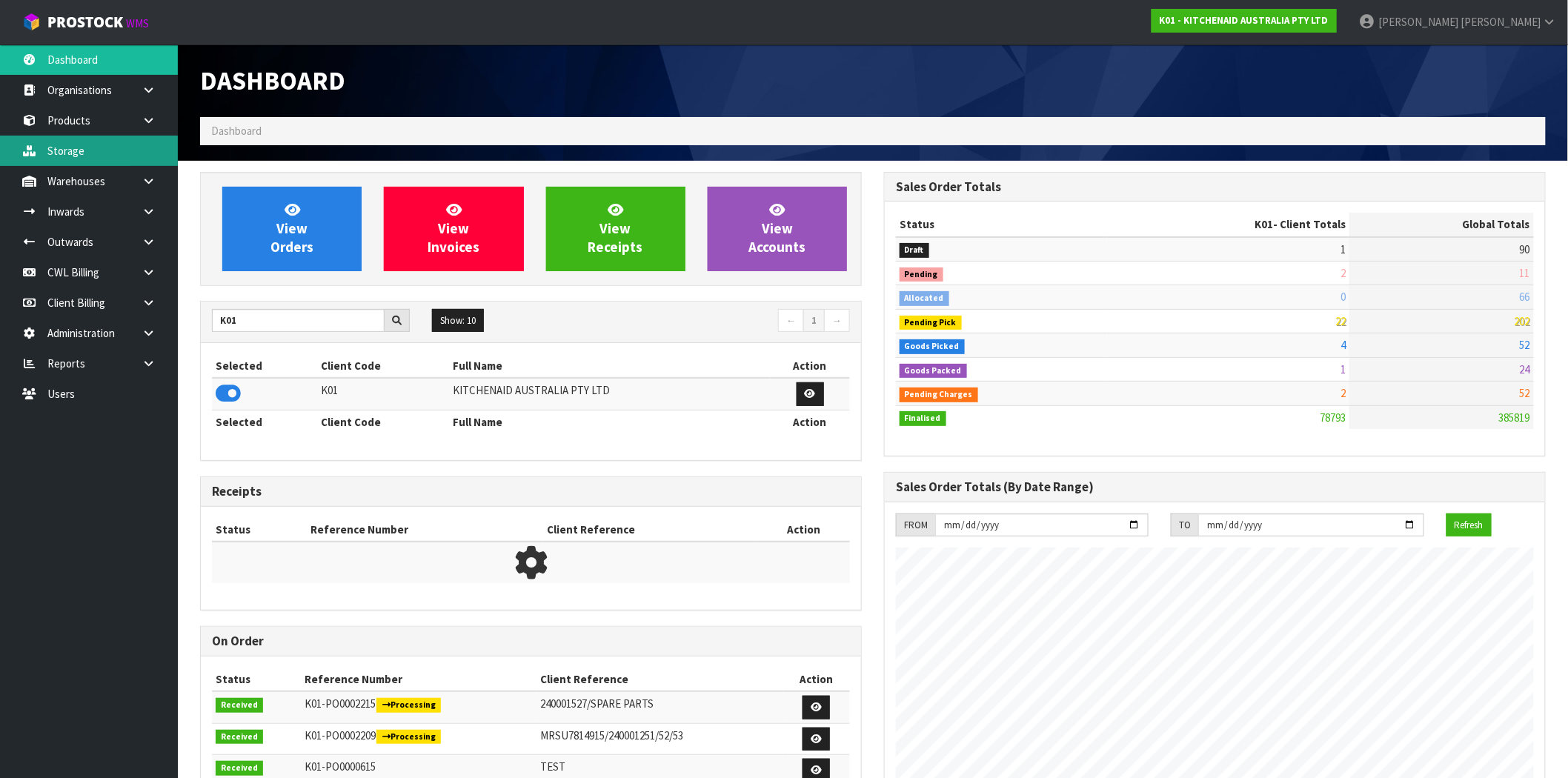
scroll to position [1123, 684]
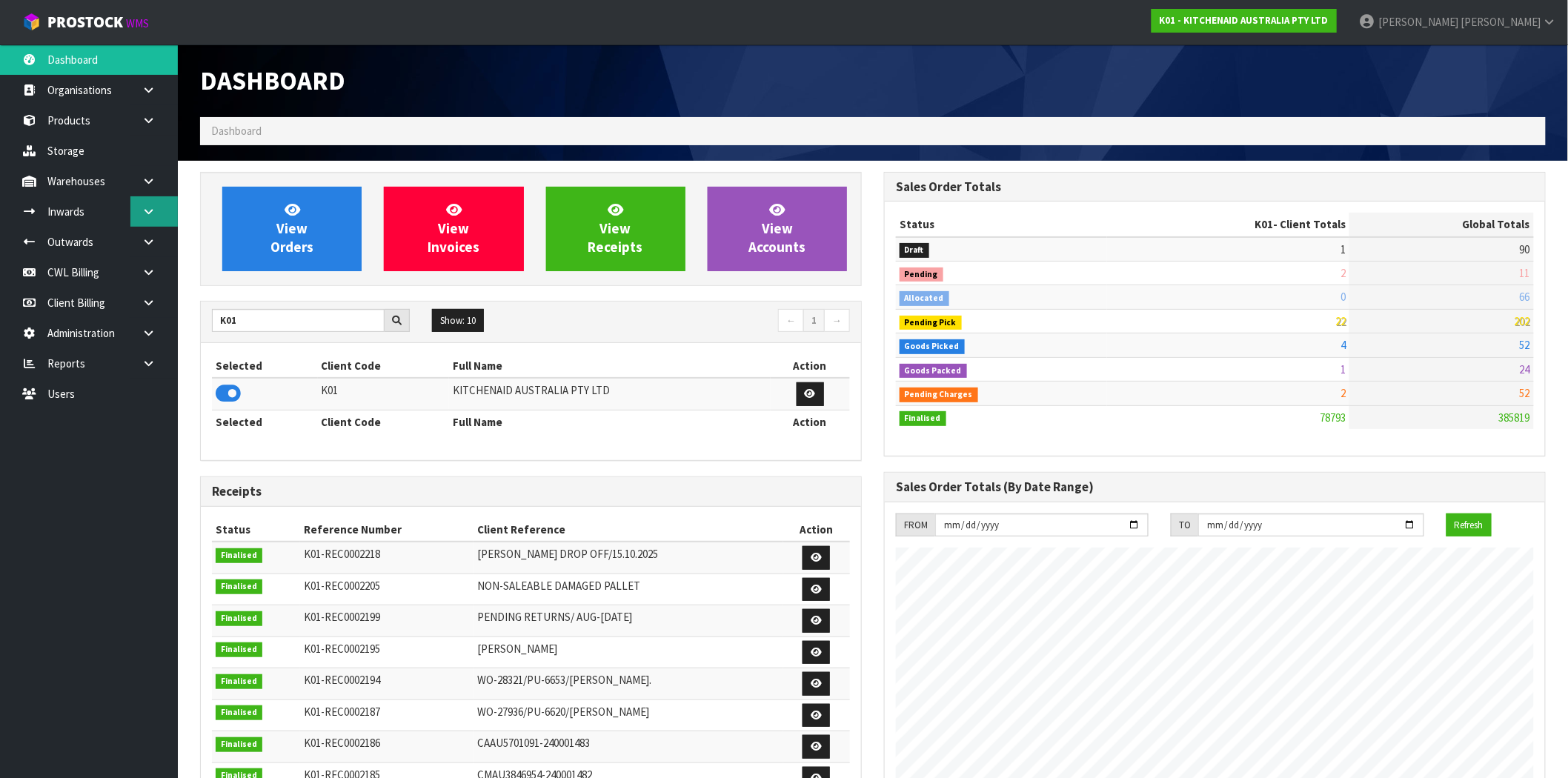
click at [146, 213] on icon at bounding box center [148, 211] width 14 height 11
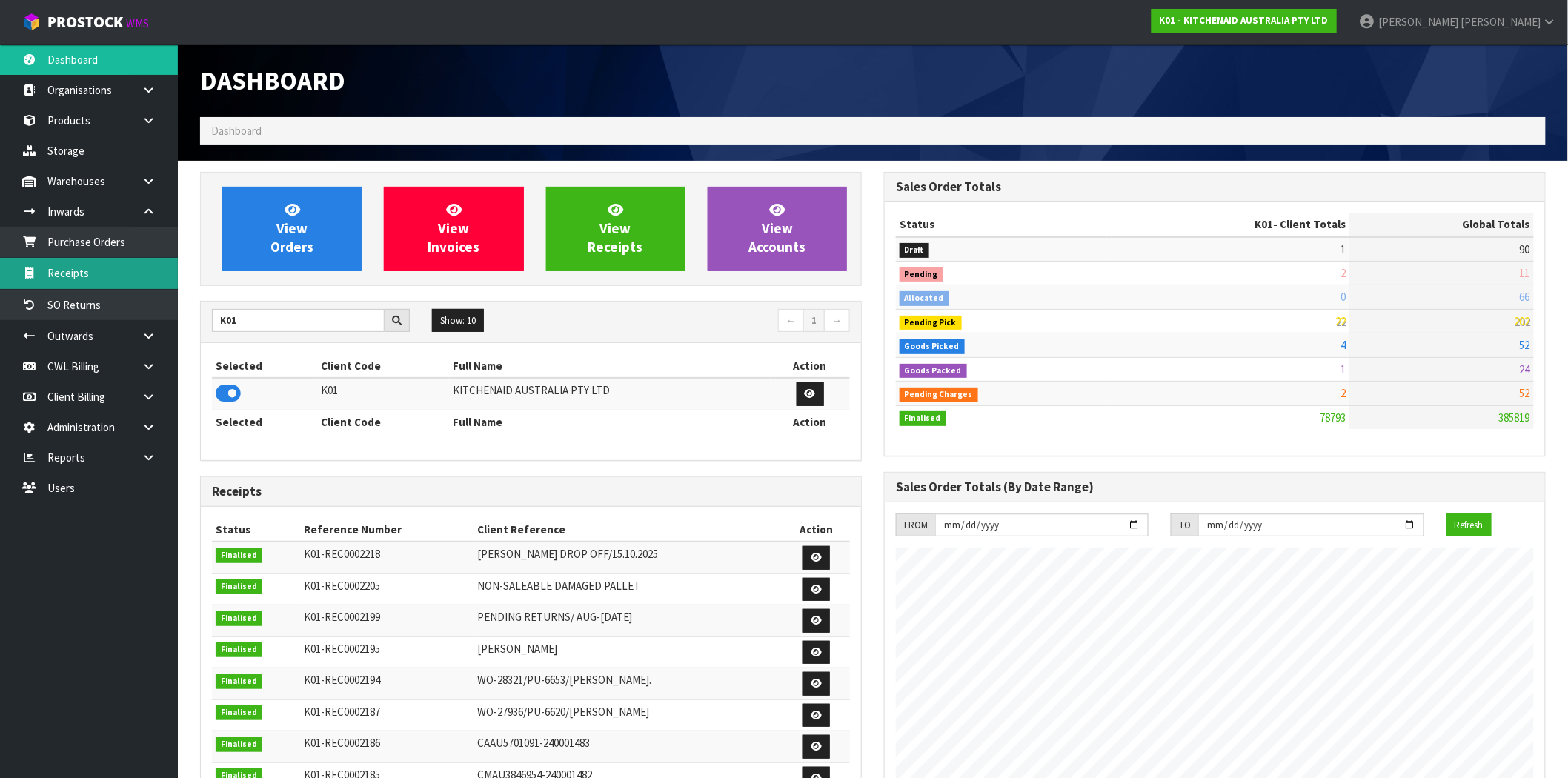
click at [84, 279] on link "Receipts" at bounding box center [89, 272] width 178 height 31
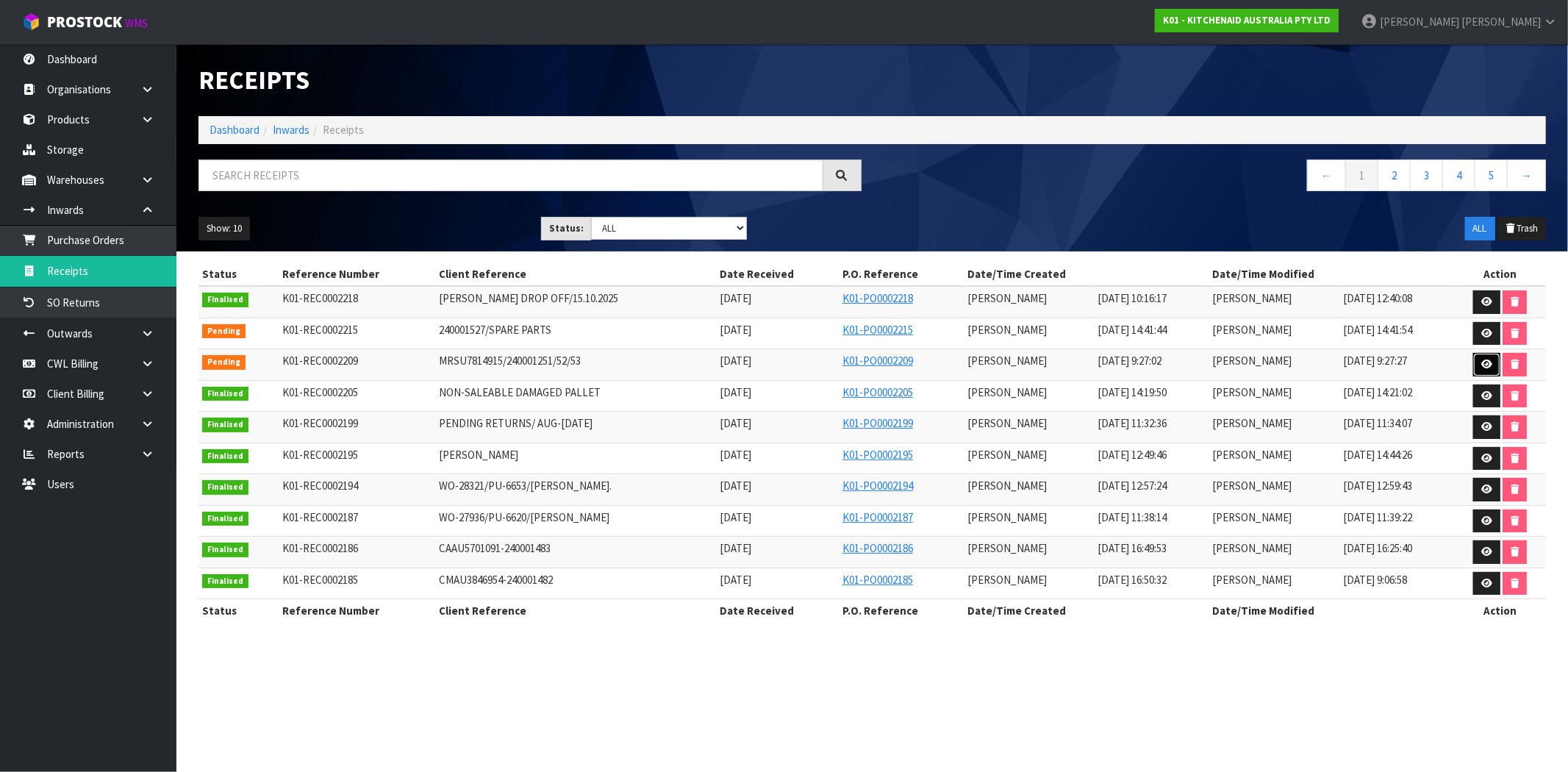
click at [1490, 360] on icon at bounding box center [1487, 364] width 11 height 10
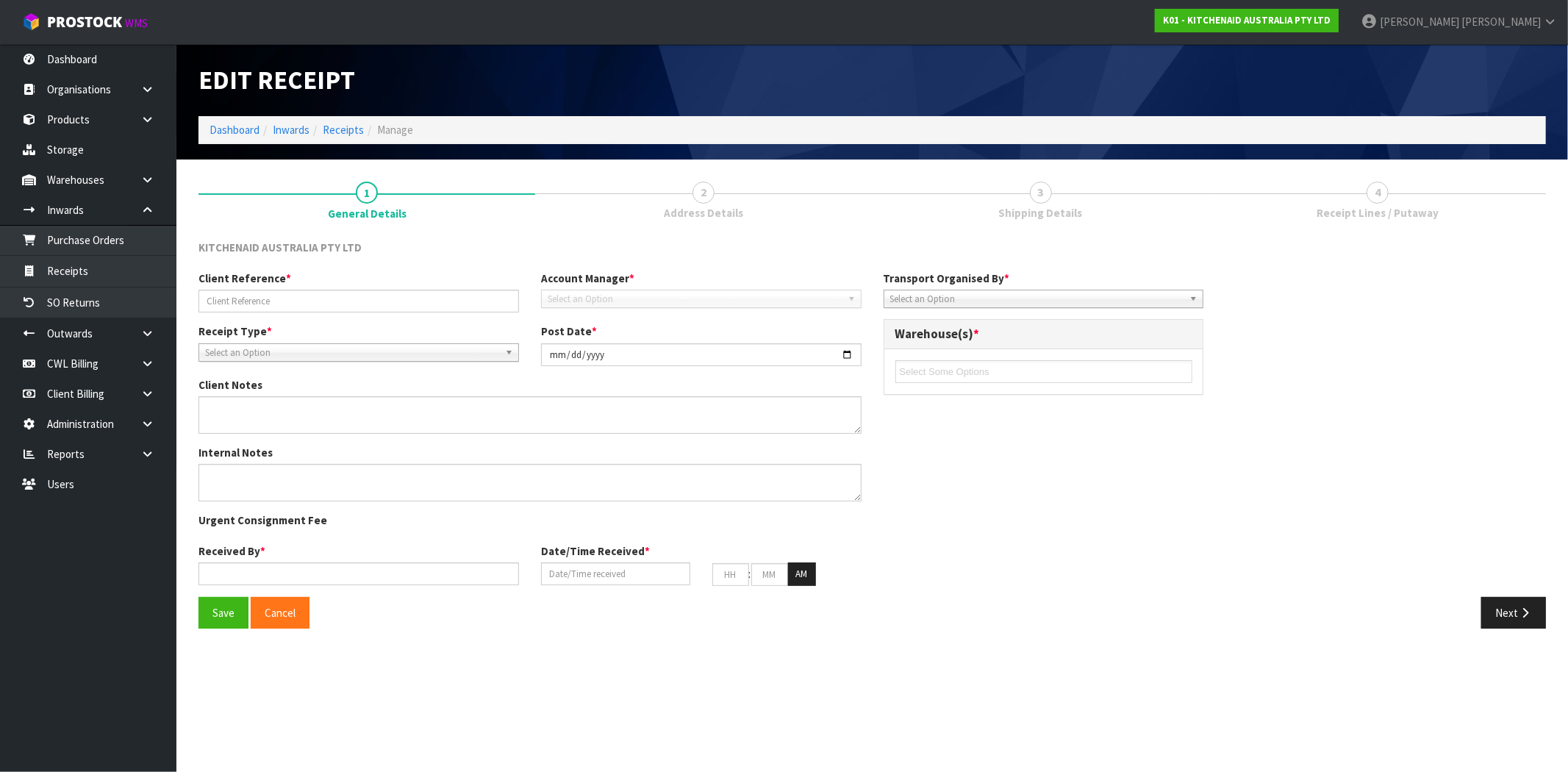
type input "MRSU7814915/240001251/52/53"
type input "[DATE]"
type input "[PERSON_NAME]"
type input "[DATE]"
type input "09"
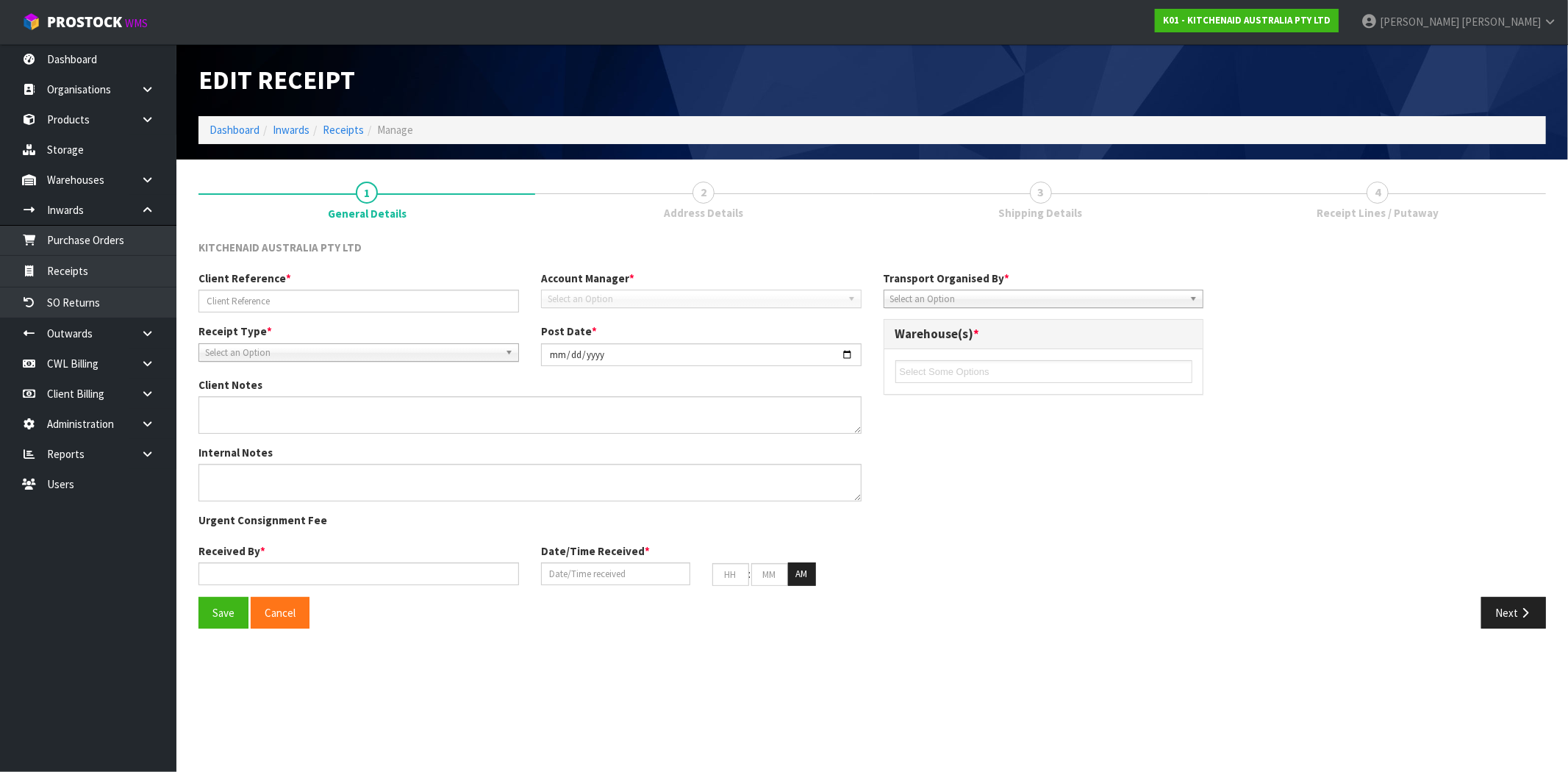
type input "27"
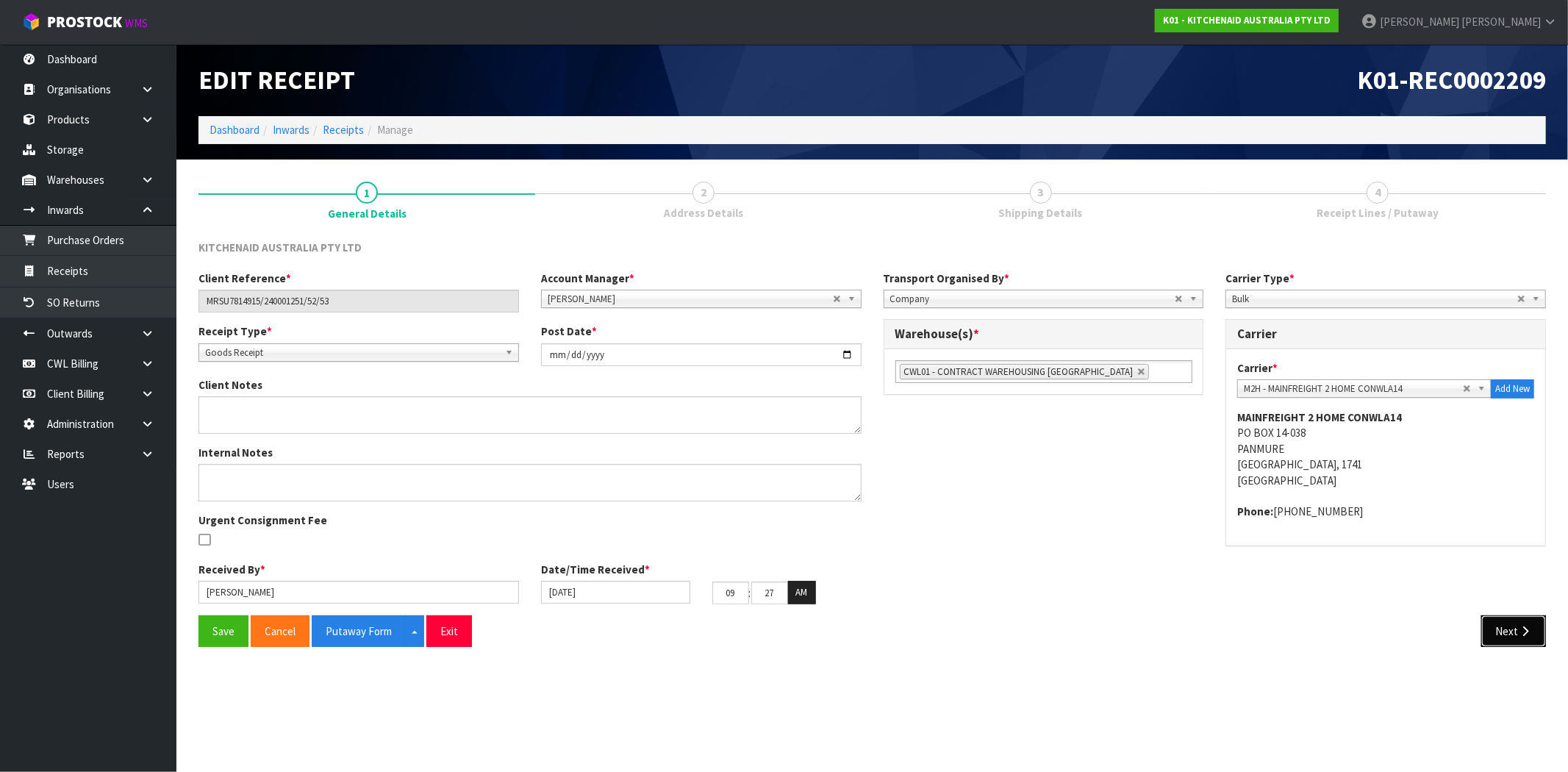
click at [1527, 633] on icon "button" at bounding box center [1526, 631] width 14 height 11
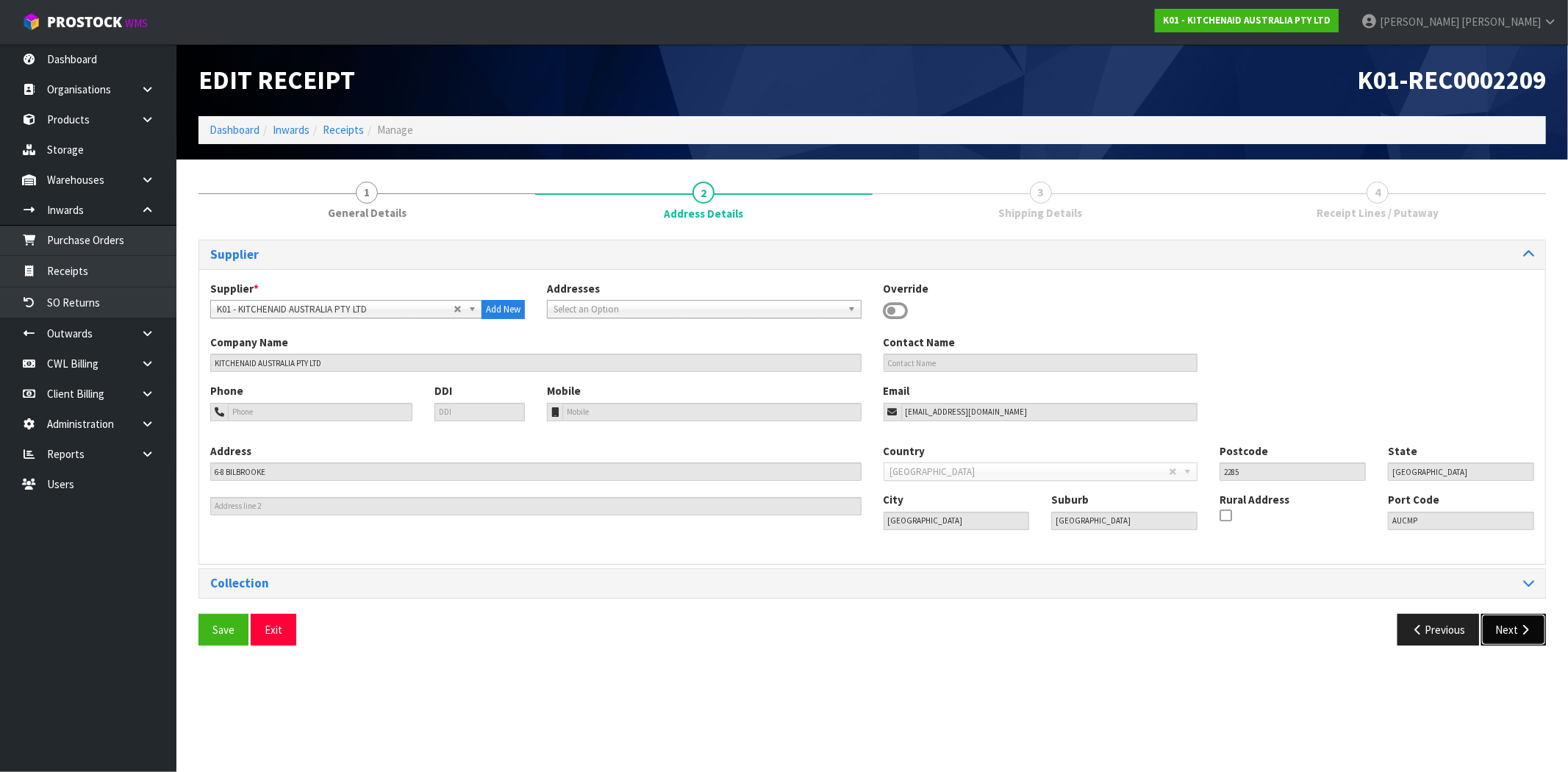
click at [1519, 620] on button "Next" at bounding box center [1513, 630] width 65 height 31
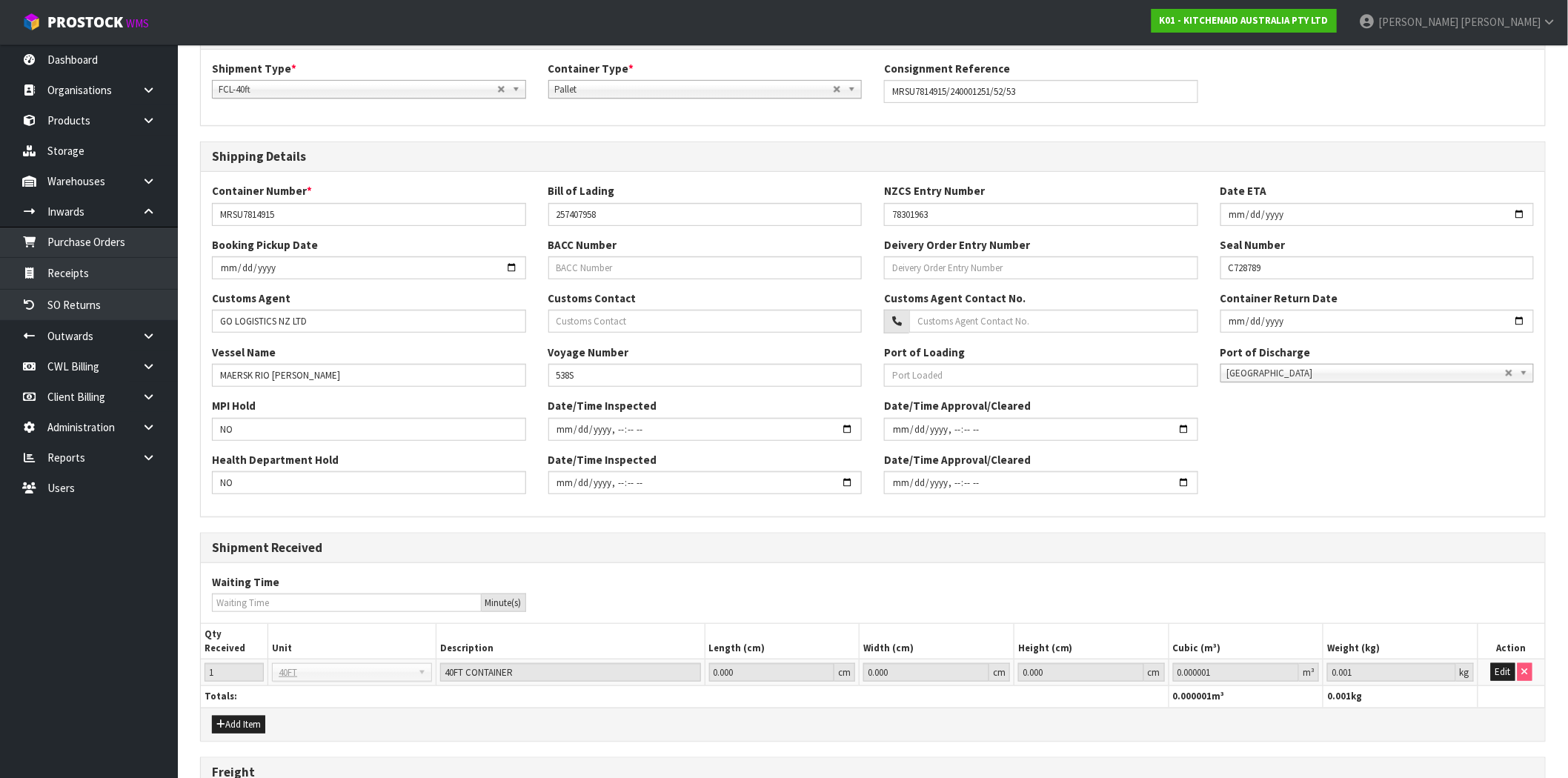
scroll to position [365, 0]
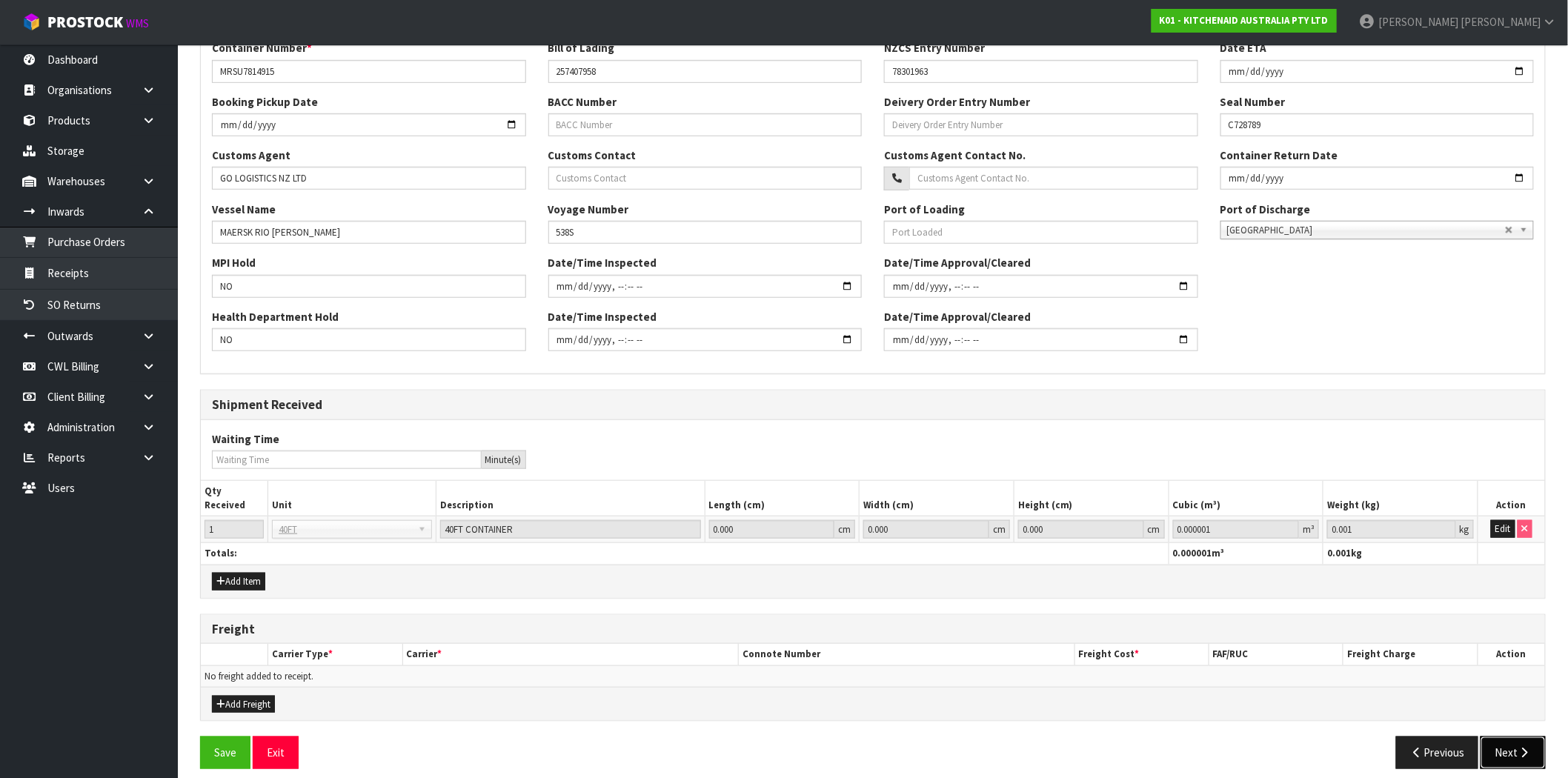
click at [1520, 747] on icon "button" at bounding box center [1524, 753] width 14 height 11
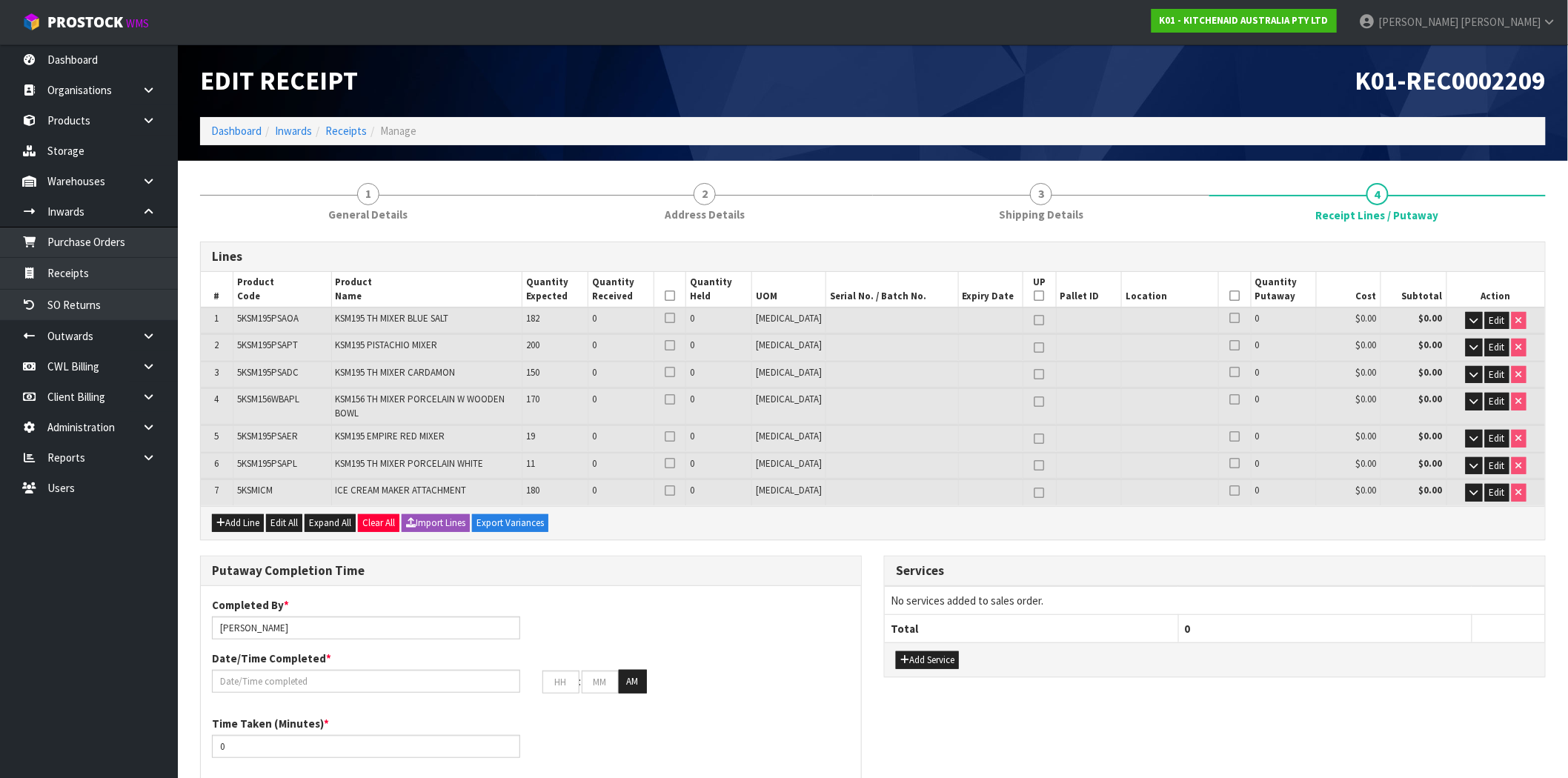
click at [901, 108] on div "K01-REC0002209" at bounding box center [1214, 80] width 684 height 72
click at [661, 82] on h1 "Edit Receipt" at bounding box center [531, 80] width 662 height 28
click at [92, 240] on link "Purchase Orders" at bounding box center [89, 242] width 178 height 31
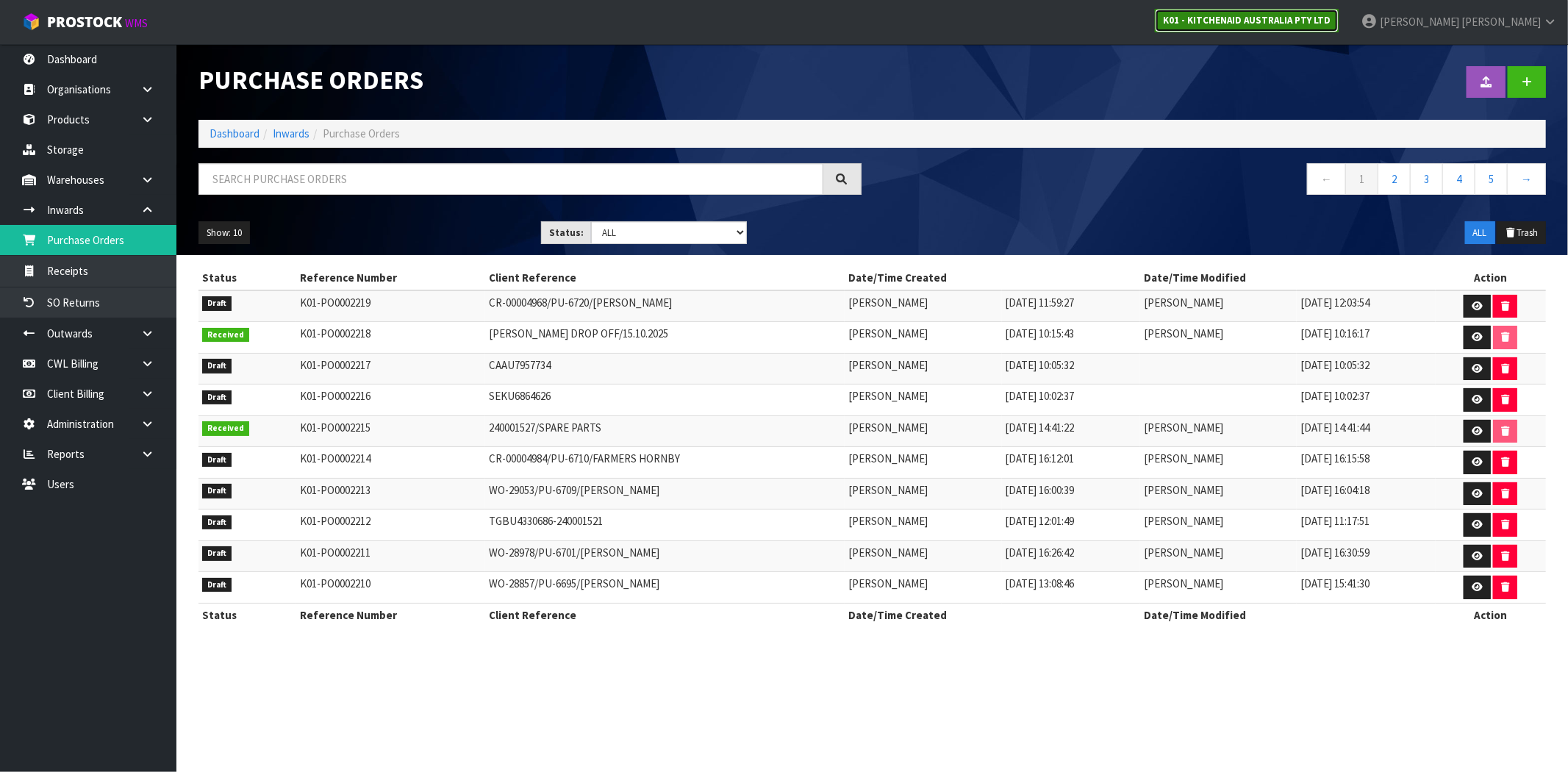
drag, startPoint x: 1343, startPoint y: 20, endPoint x: 1330, endPoint y: 18, distance: 13.2
click at [1331, 19] on strong "K01 - KITCHENAID AUSTRALIA PTY LTD" at bounding box center [1247, 20] width 168 height 12
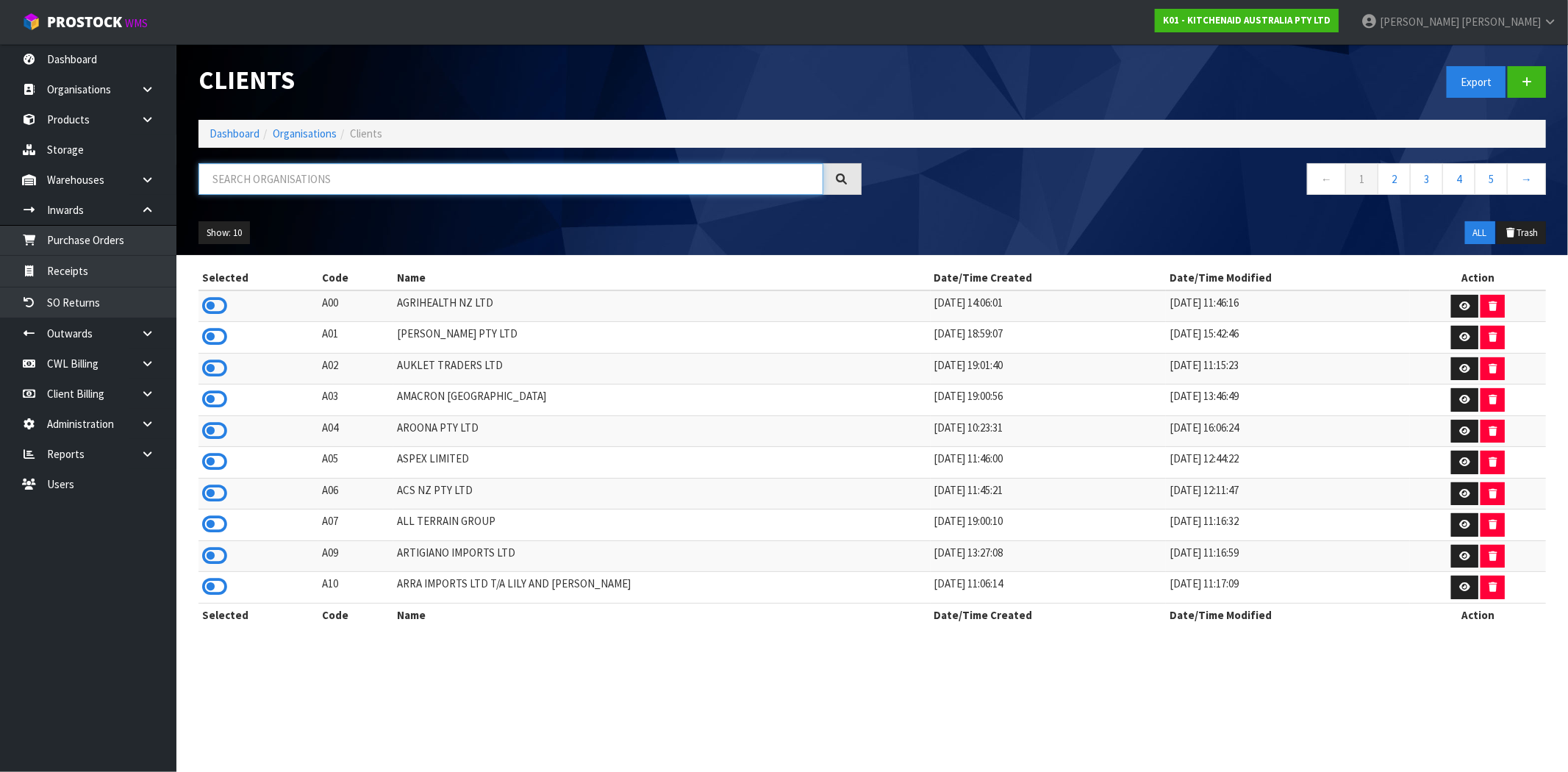
click at [278, 178] on input "text" at bounding box center [510, 178] width 625 height 31
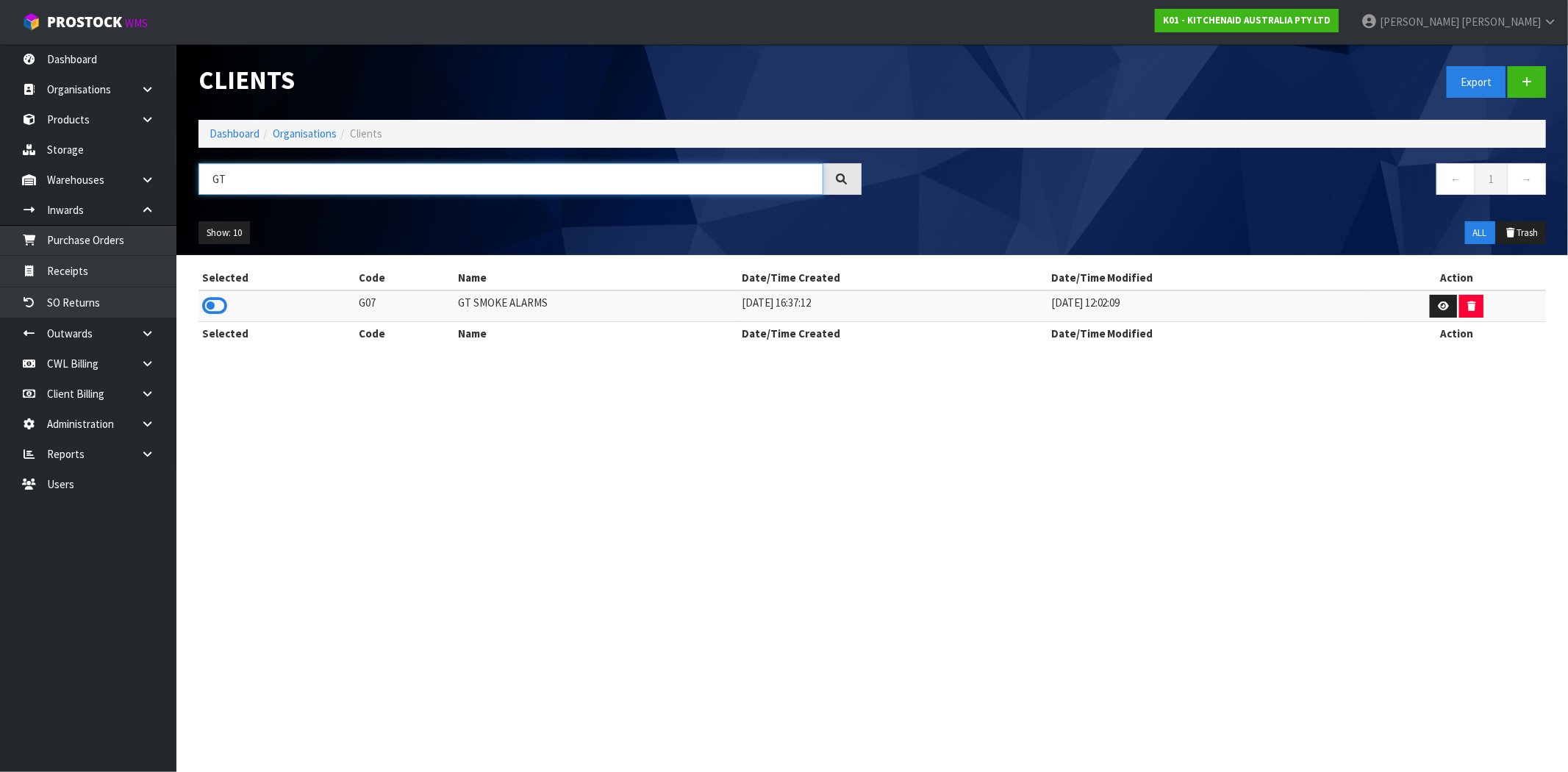
type input "G"
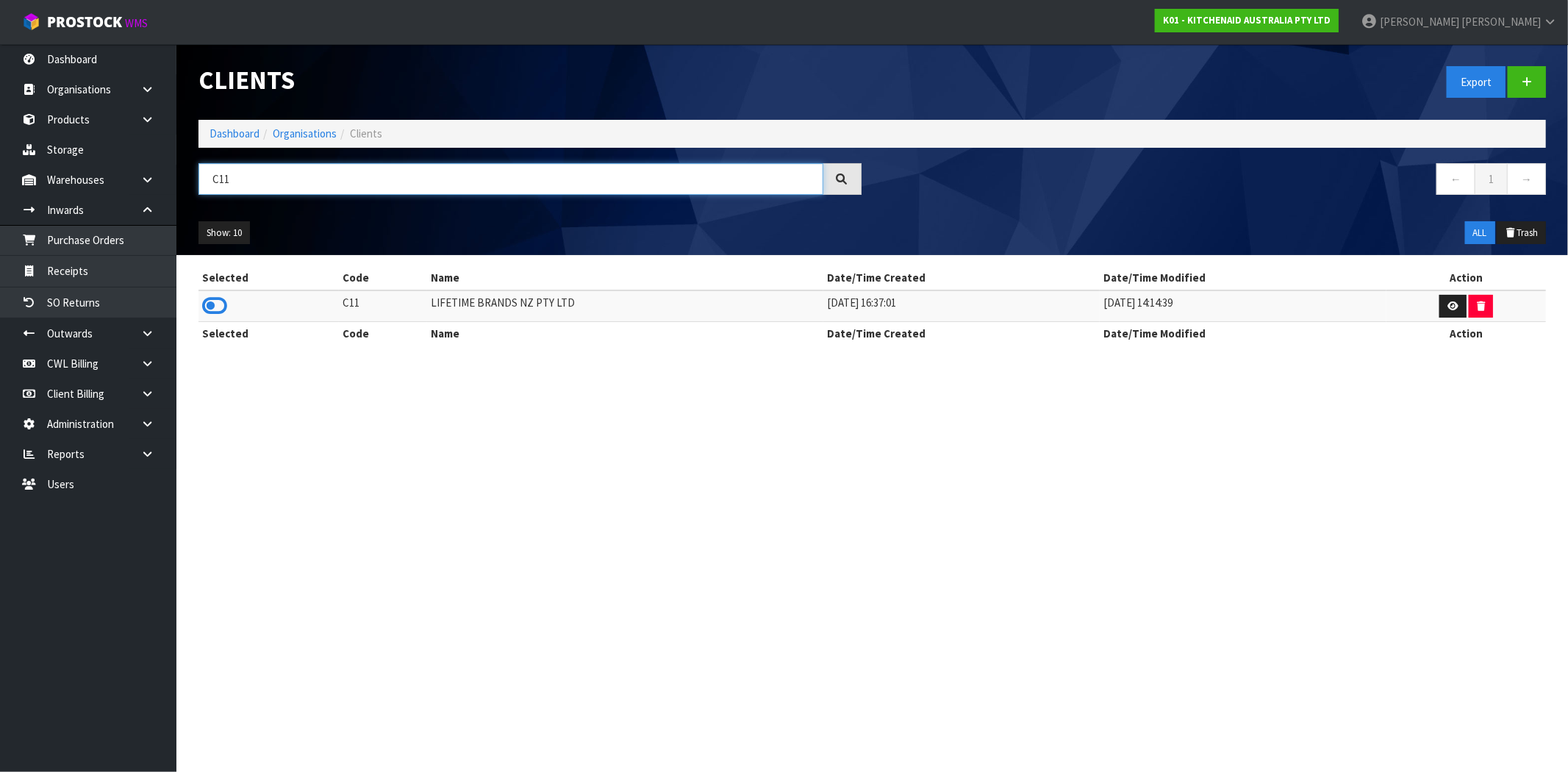
type input "C11"
click at [232, 304] on td at bounding box center [269, 306] width 140 height 31
click at [217, 307] on icon at bounding box center [214, 305] width 25 height 22
click at [129, 248] on link "Purchase Orders" at bounding box center [88, 240] width 177 height 30
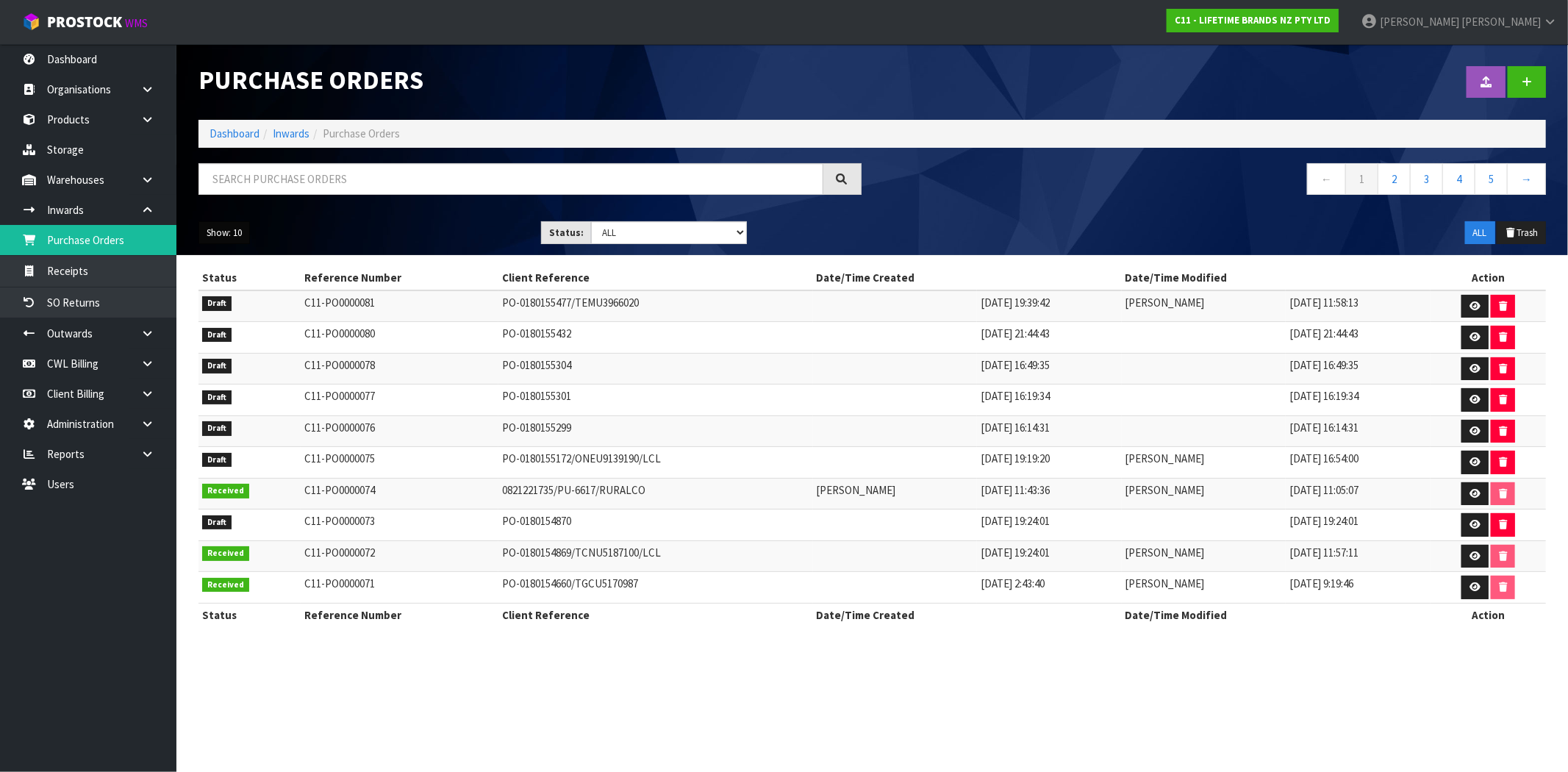
click at [225, 232] on button "Show: 10" at bounding box center [224, 232] width 51 height 23
click at [252, 320] on link "50" at bounding box center [257, 320] width 116 height 20
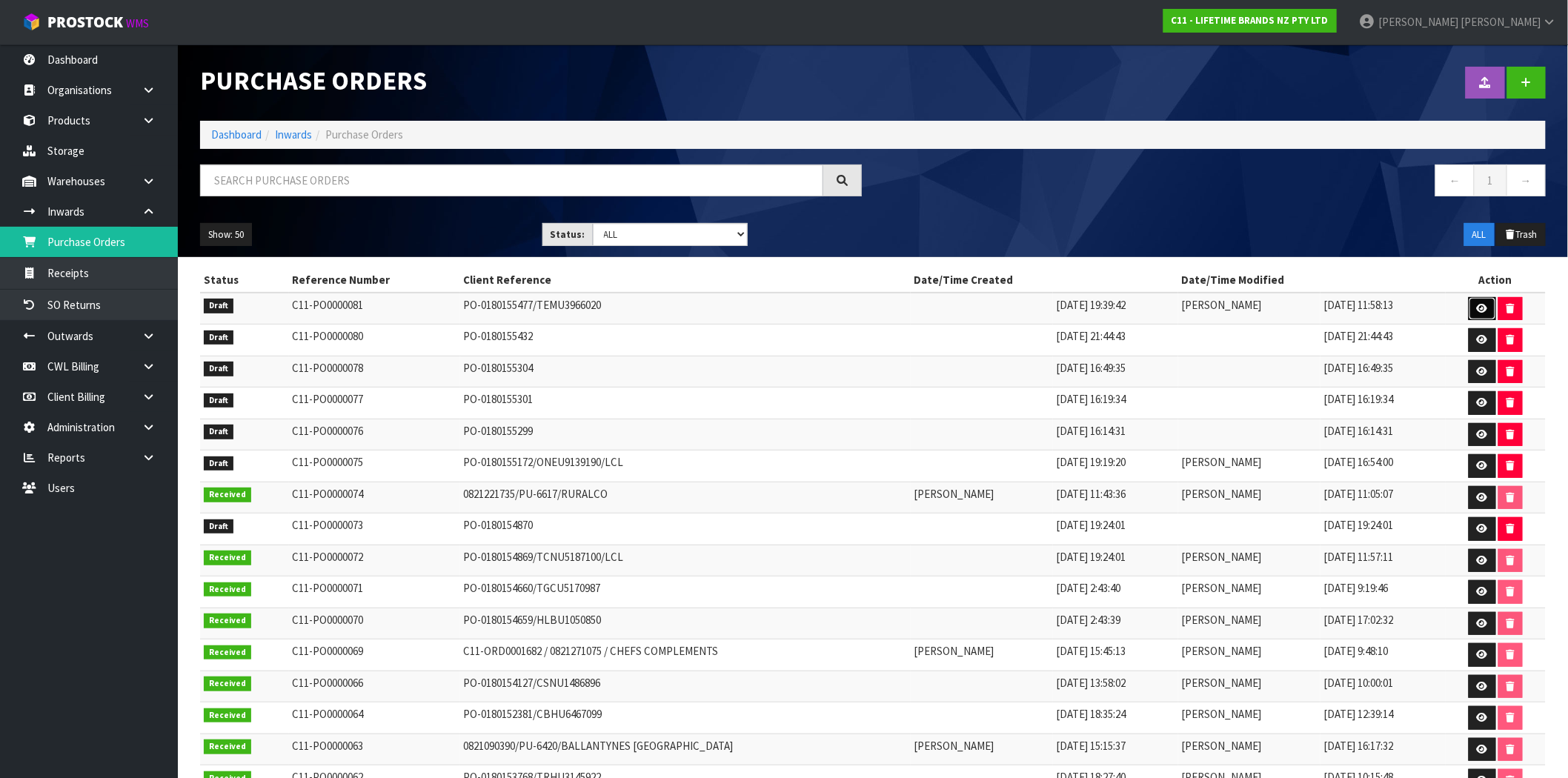
click at [1482, 309] on icon at bounding box center [1482, 308] width 11 height 10
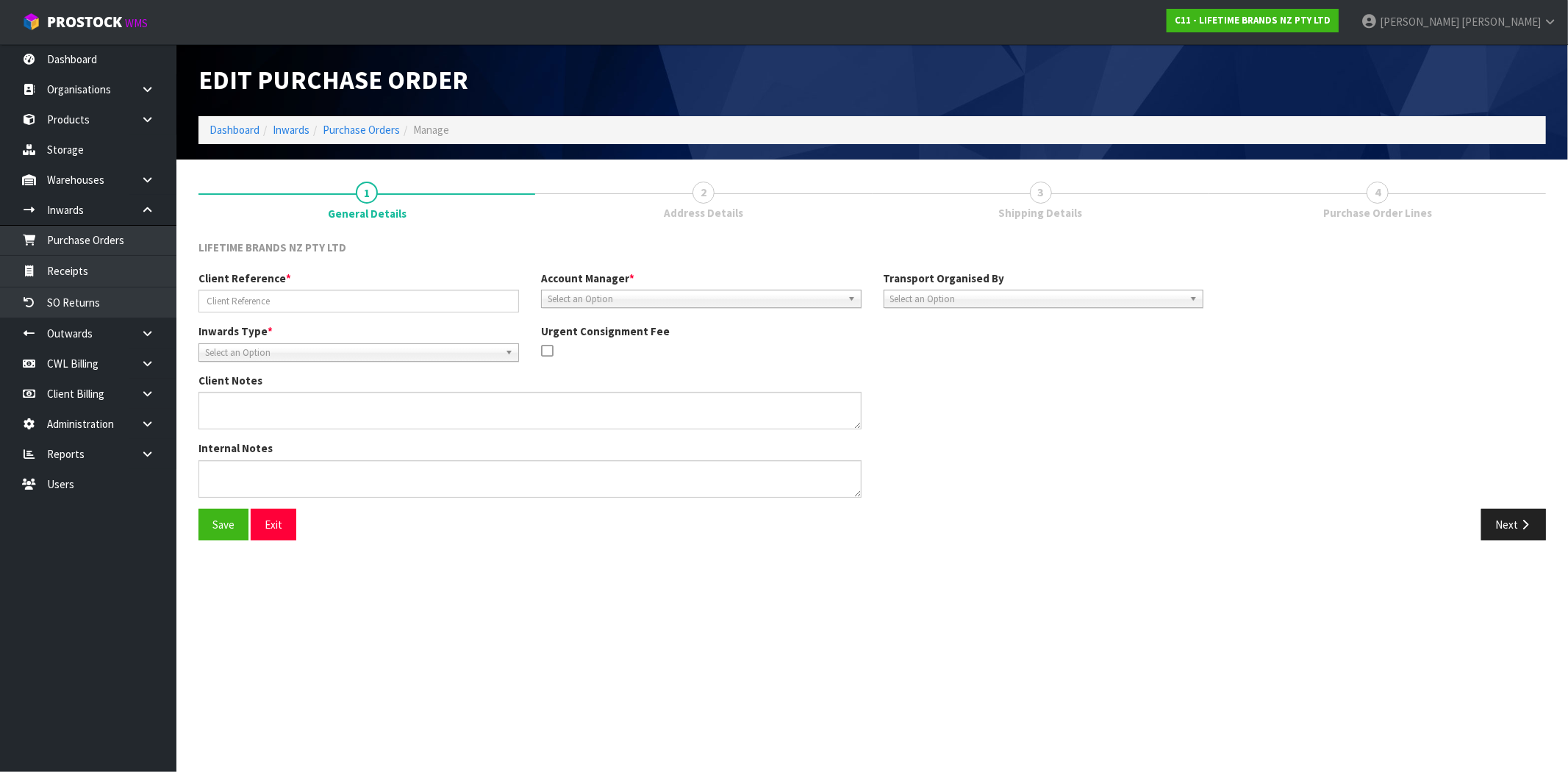
type input "PO-0180155477/TEMU3966020"
type textarea "PURCHASE ORDER: 4500349304-000170"
type textarea "CONTAINER NUMBER-TEMU3966020-1255 CTNS"
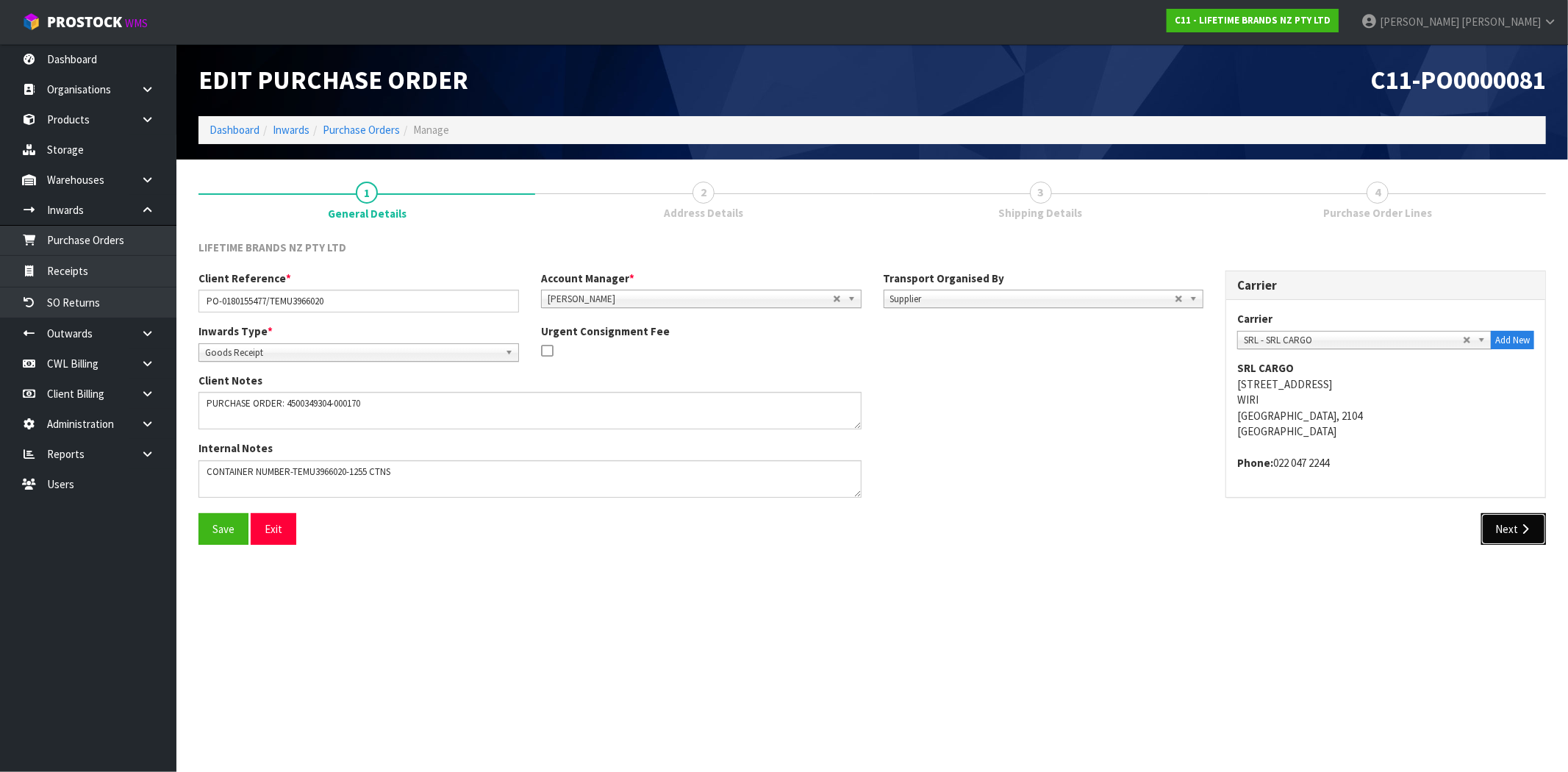
click at [1515, 531] on button "Next" at bounding box center [1513, 529] width 65 height 31
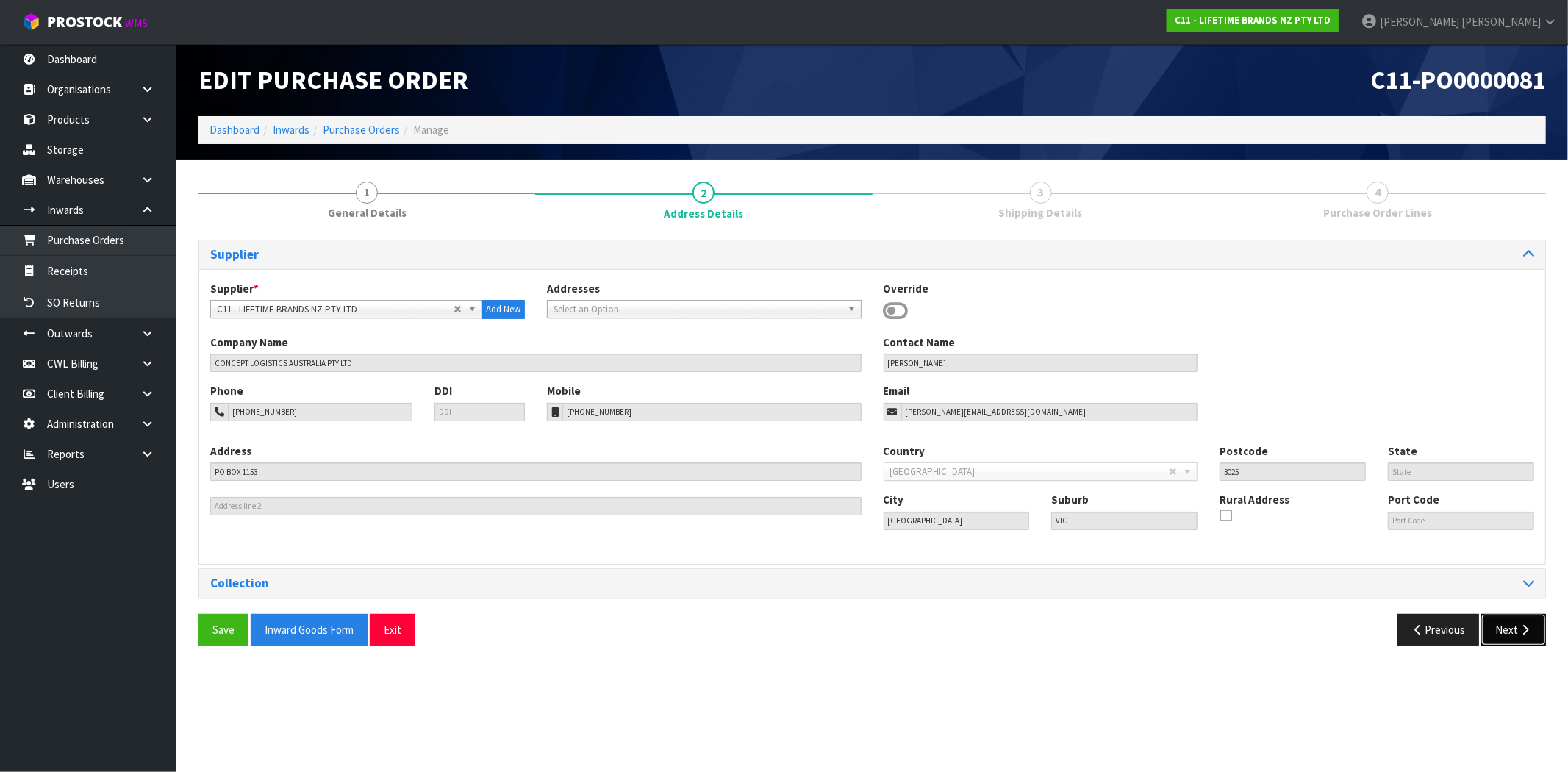
click at [1529, 625] on icon "button" at bounding box center [1526, 630] width 14 height 11
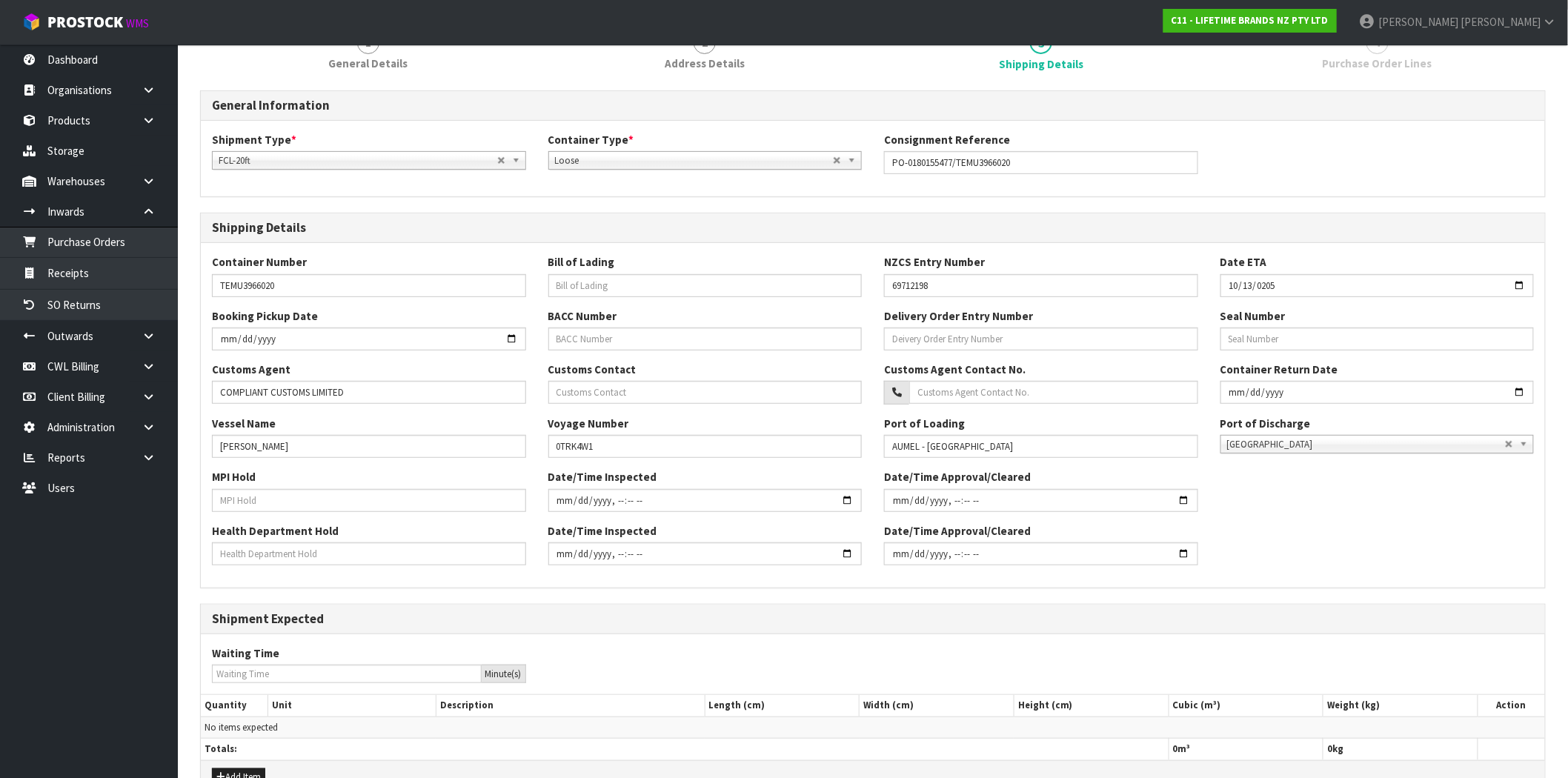
scroll to position [238, 0]
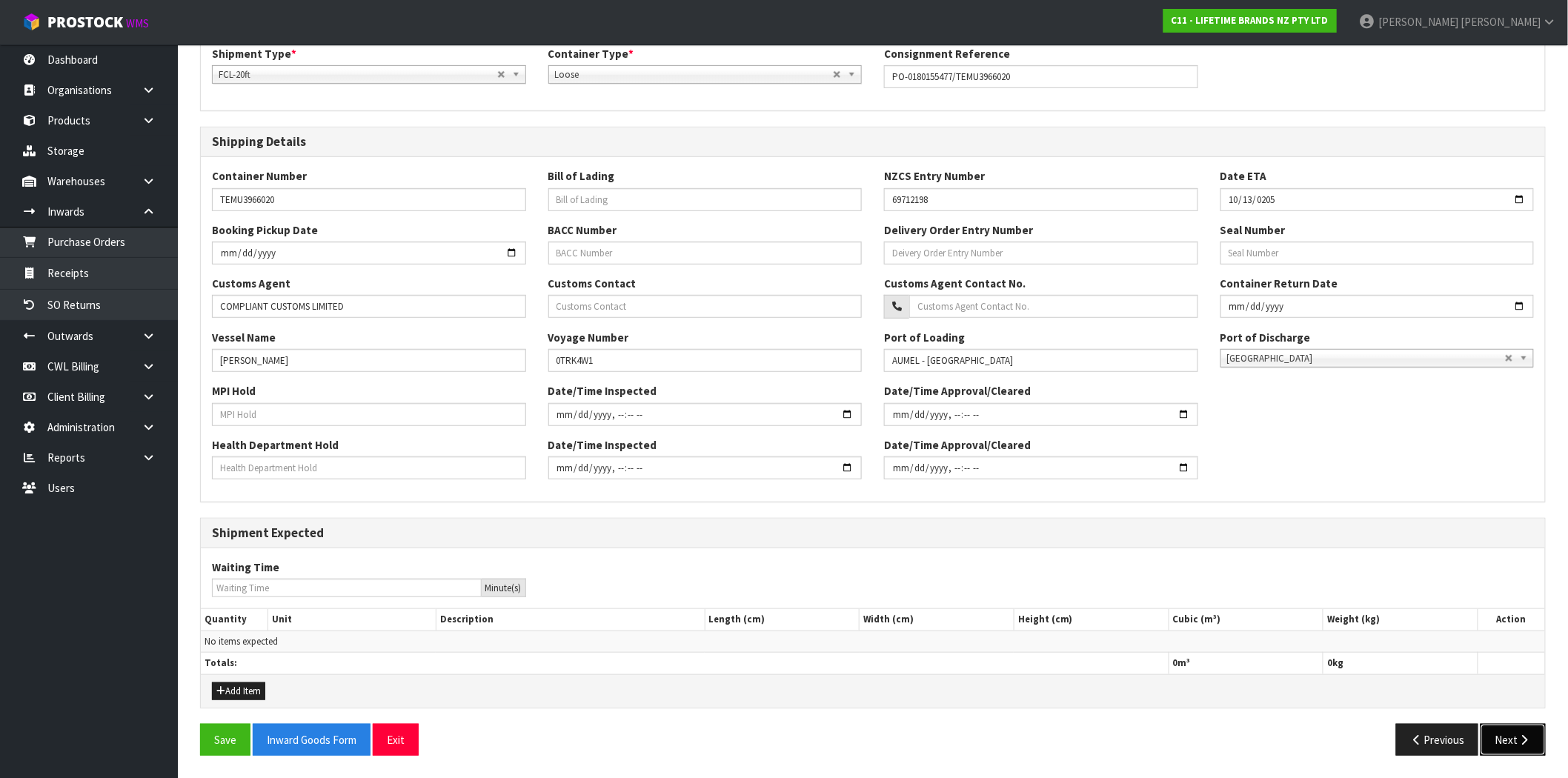
click at [1515, 742] on button "Next" at bounding box center [1513, 740] width 65 height 31
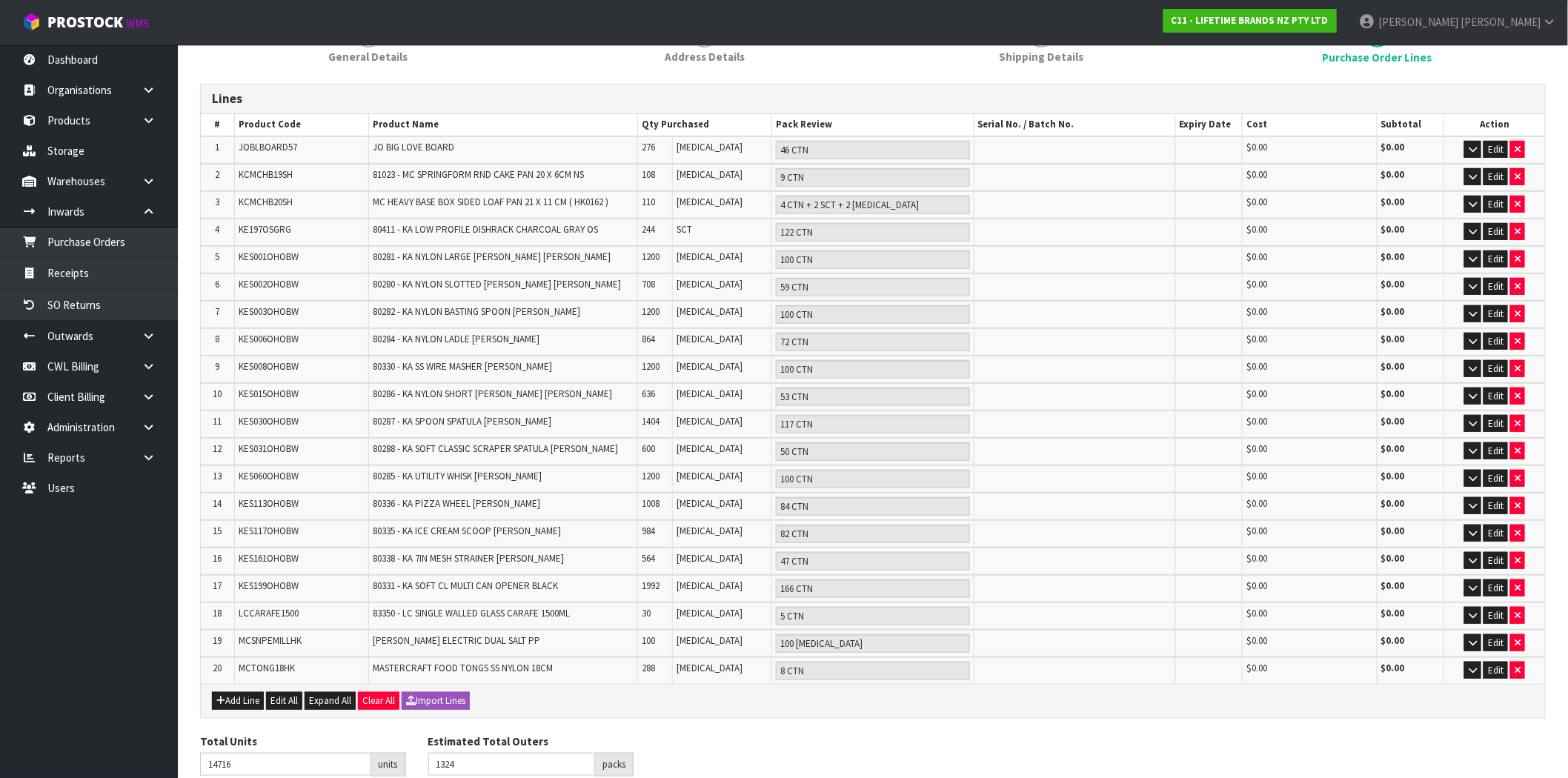
scroll to position [164, 0]
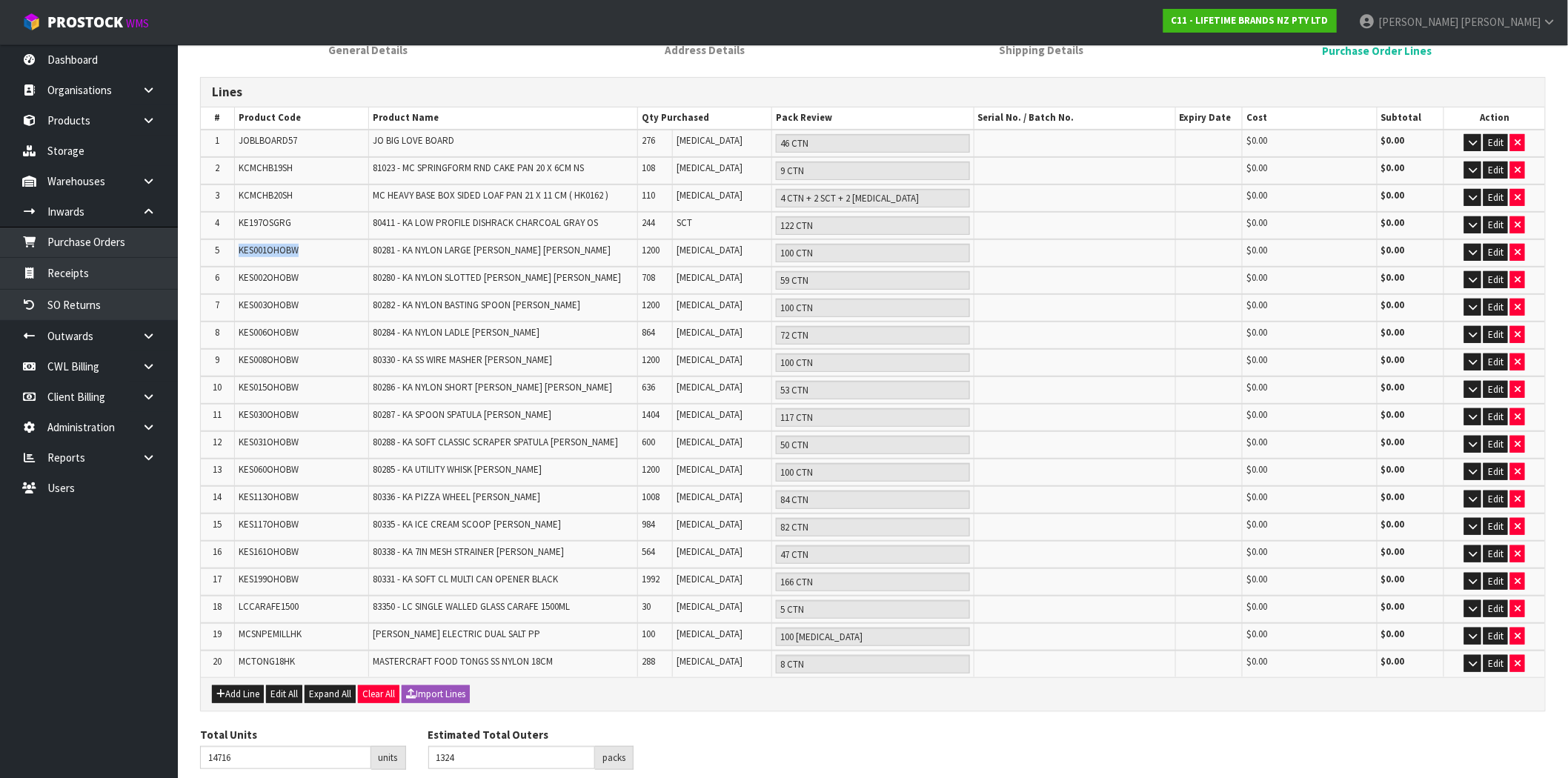
drag, startPoint x: 308, startPoint y: 246, endPoint x: 226, endPoint y: 258, distance: 82.9
click at [226, 258] on tr "5 KES001OHOBW 80281 - KA NYLON LARGE [PERSON_NAME] [PERSON_NAME] 1200 [MEDICAL_…" at bounding box center [873, 252] width 1344 height 27
copy tr "KES001OHOBW"
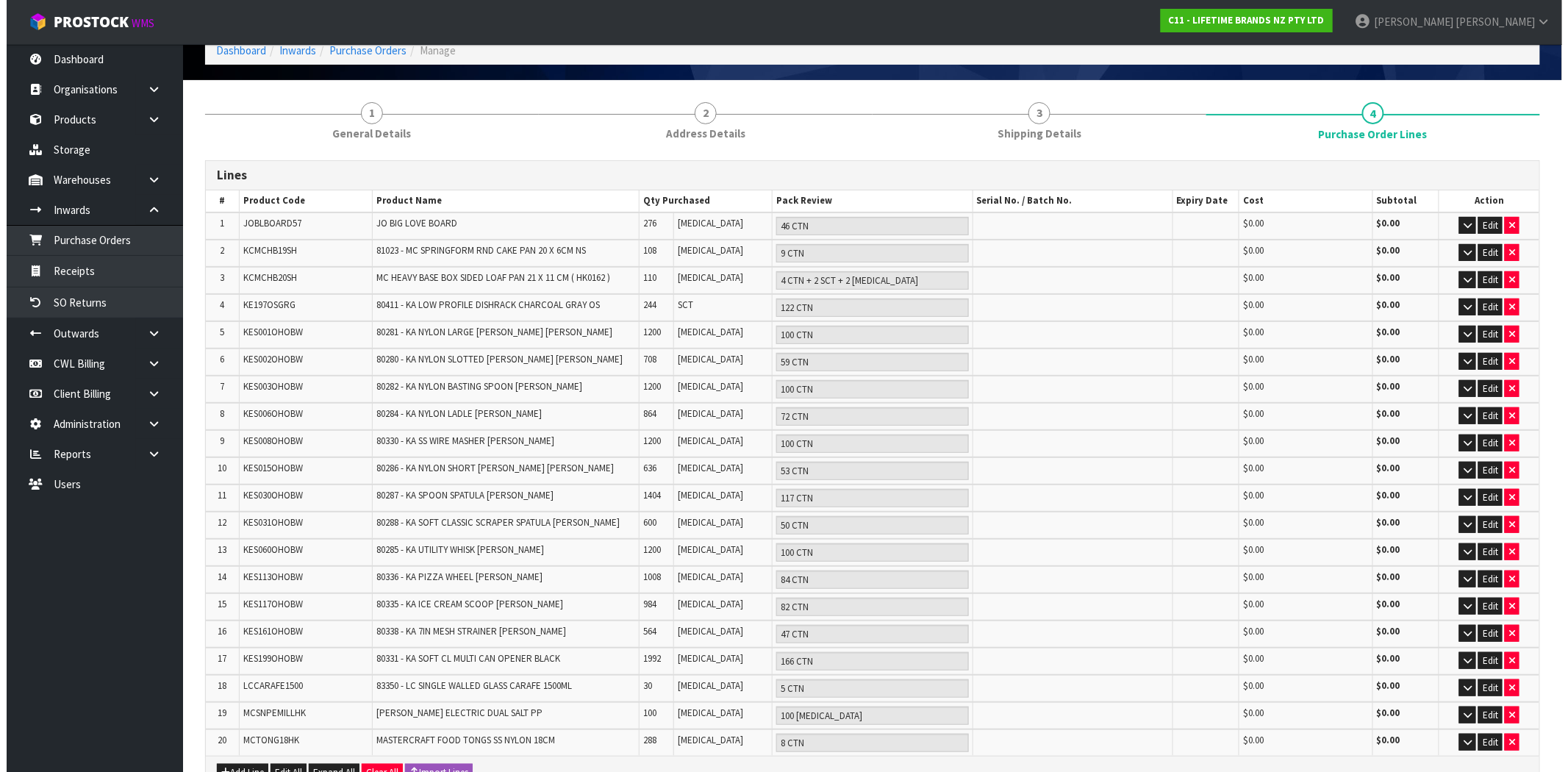
scroll to position [0, 0]
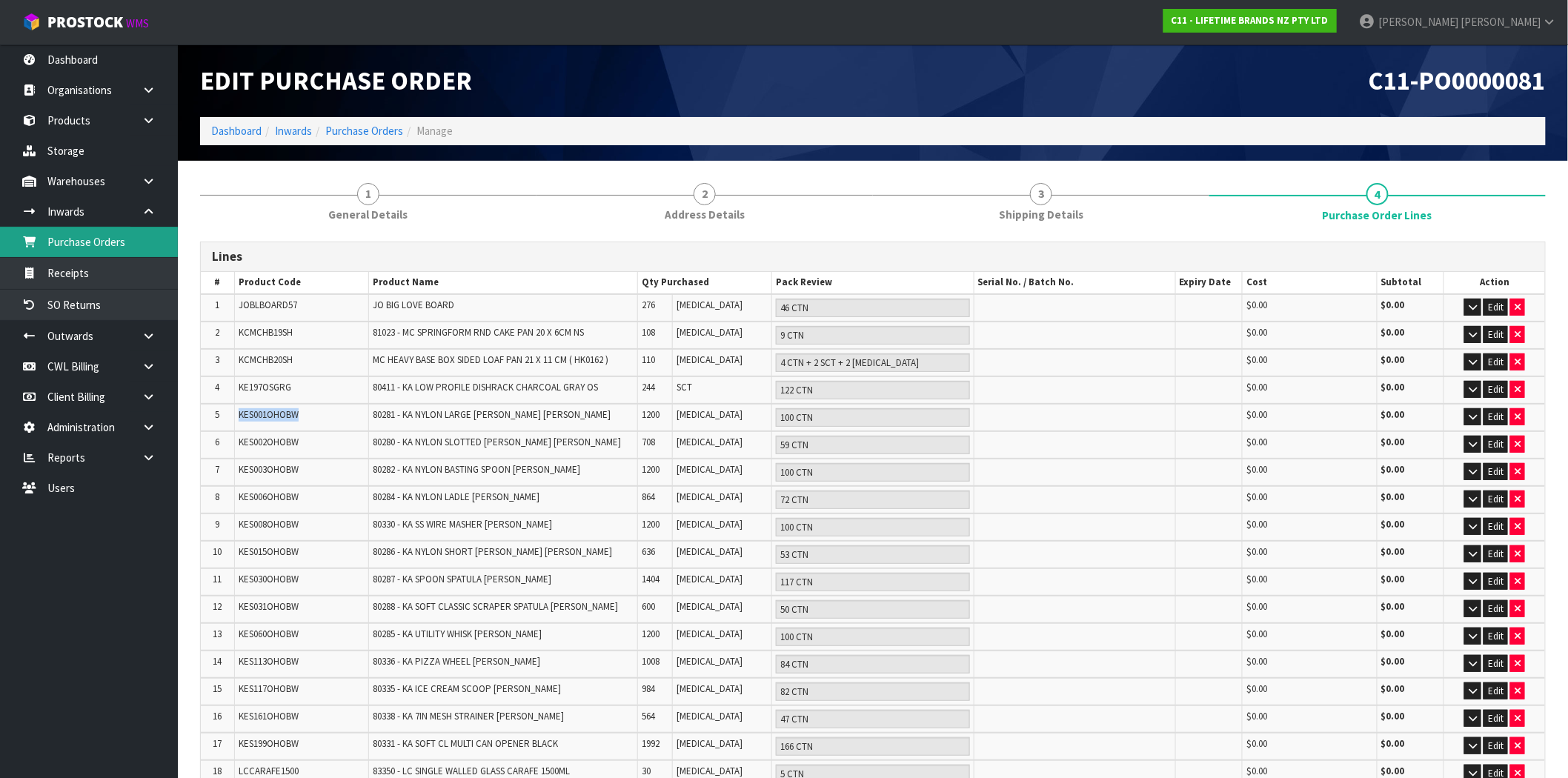
click at [92, 243] on link "Purchase Orders" at bounding box center [89, 242] width 178 height 31
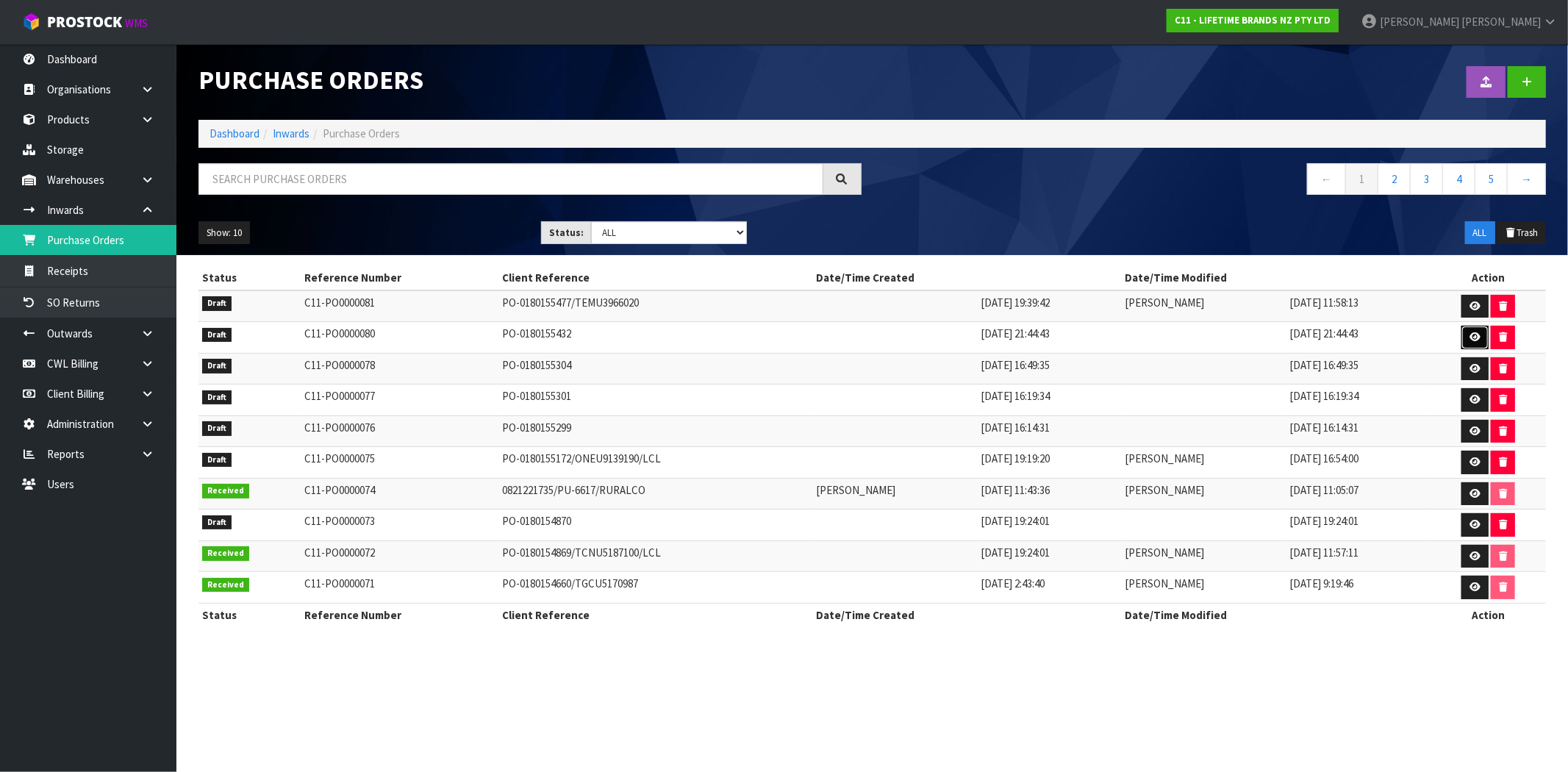
click at [1481, 342] on icon at bounding box center [1475, 337] width 11 height 10
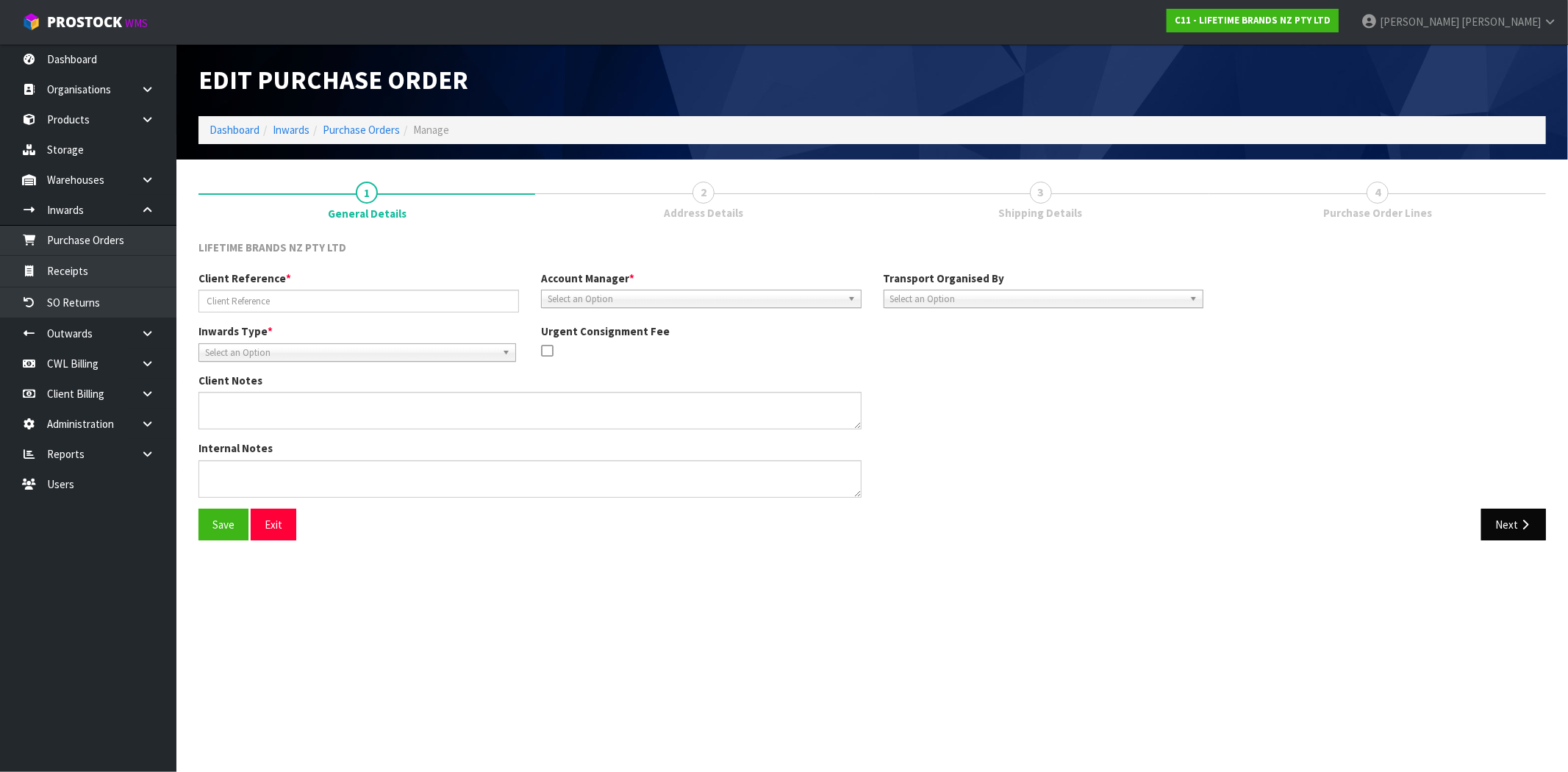
type input "PO-0180155432"
type textarea "PURCHASE ORDER: 4500349799-000010"
click at [1530, 522] on icon "button" at bounding box center [1526, 524] width 14 height 11
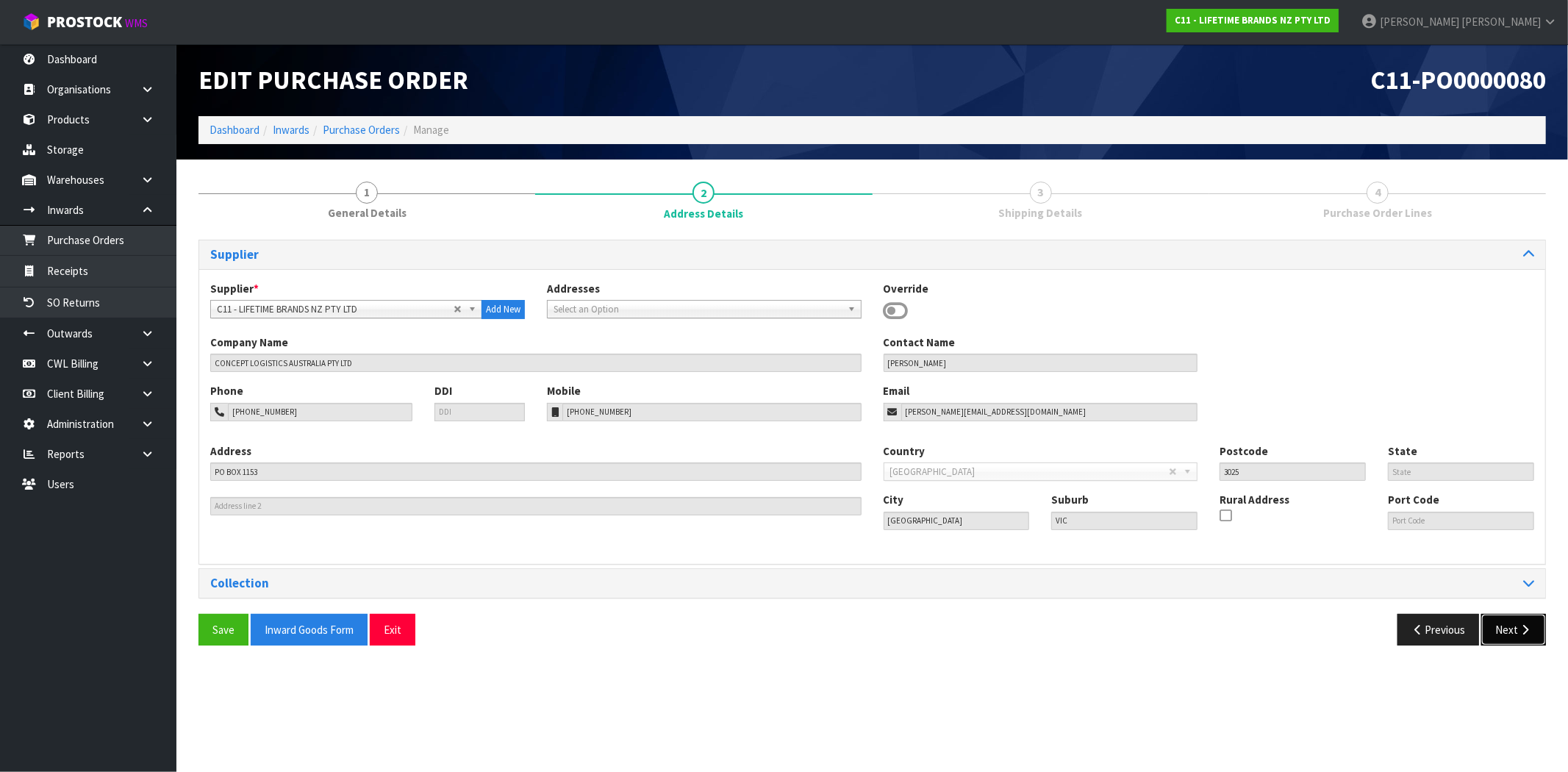
click at [1523, 633] on icon "button" at bounding box center [1526, 630] width 14 height 11
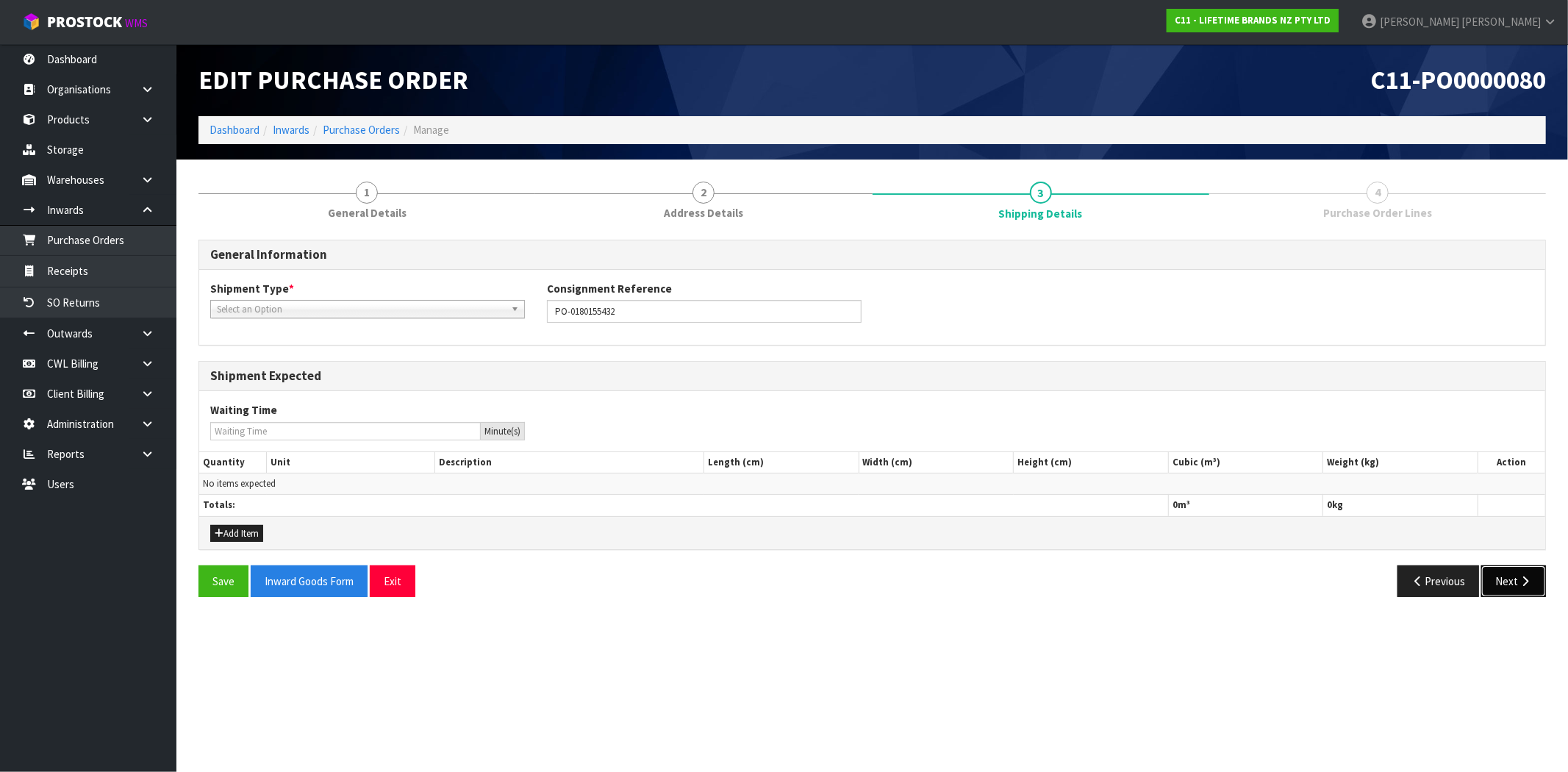
click at [1510, 581] on button "Next" at bounding box center [1513, 581] width 65 height 31
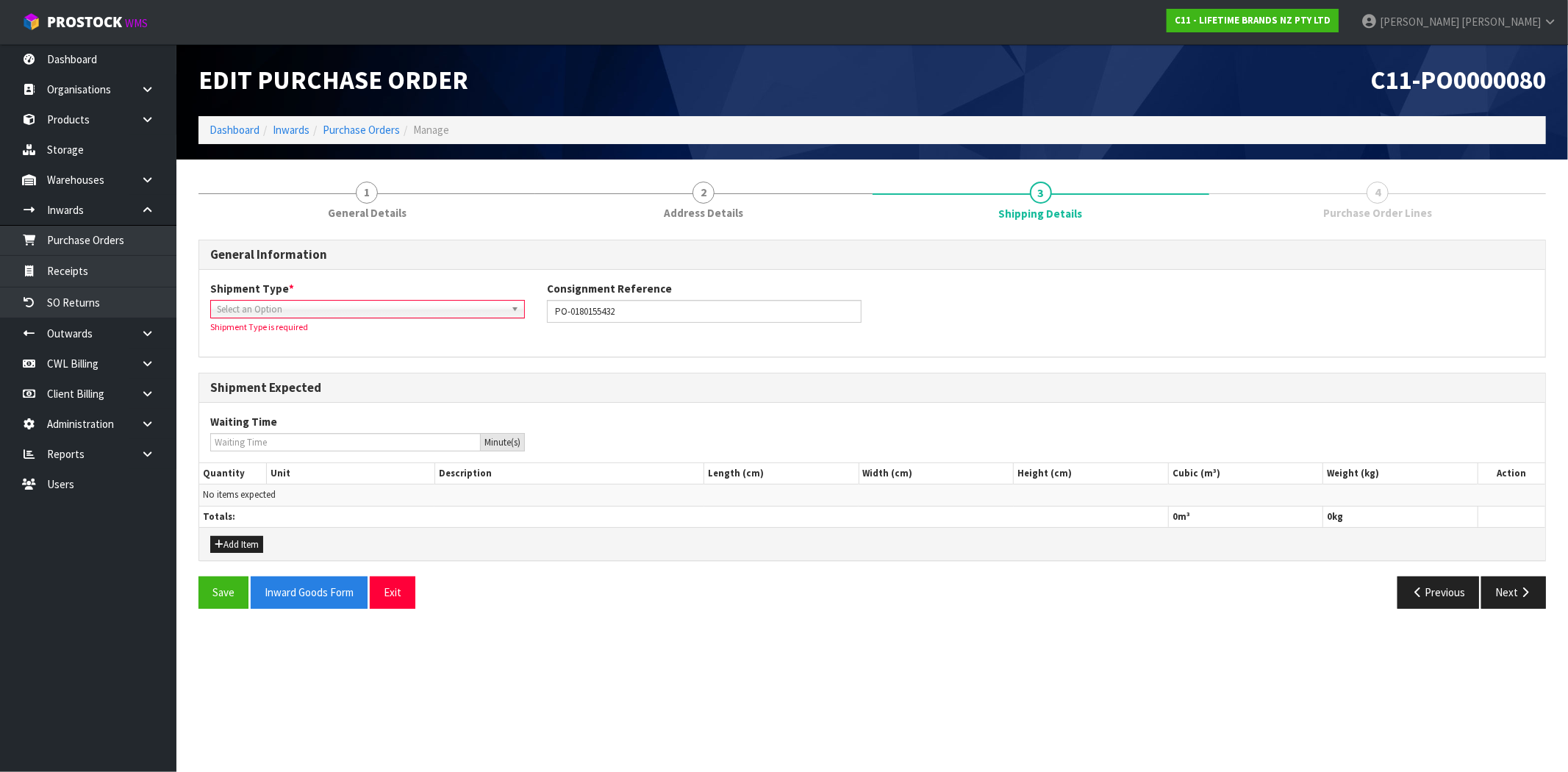
click at [299, 313] on span "Select an Option" at bounding box center [360, 309] width 288 height 17
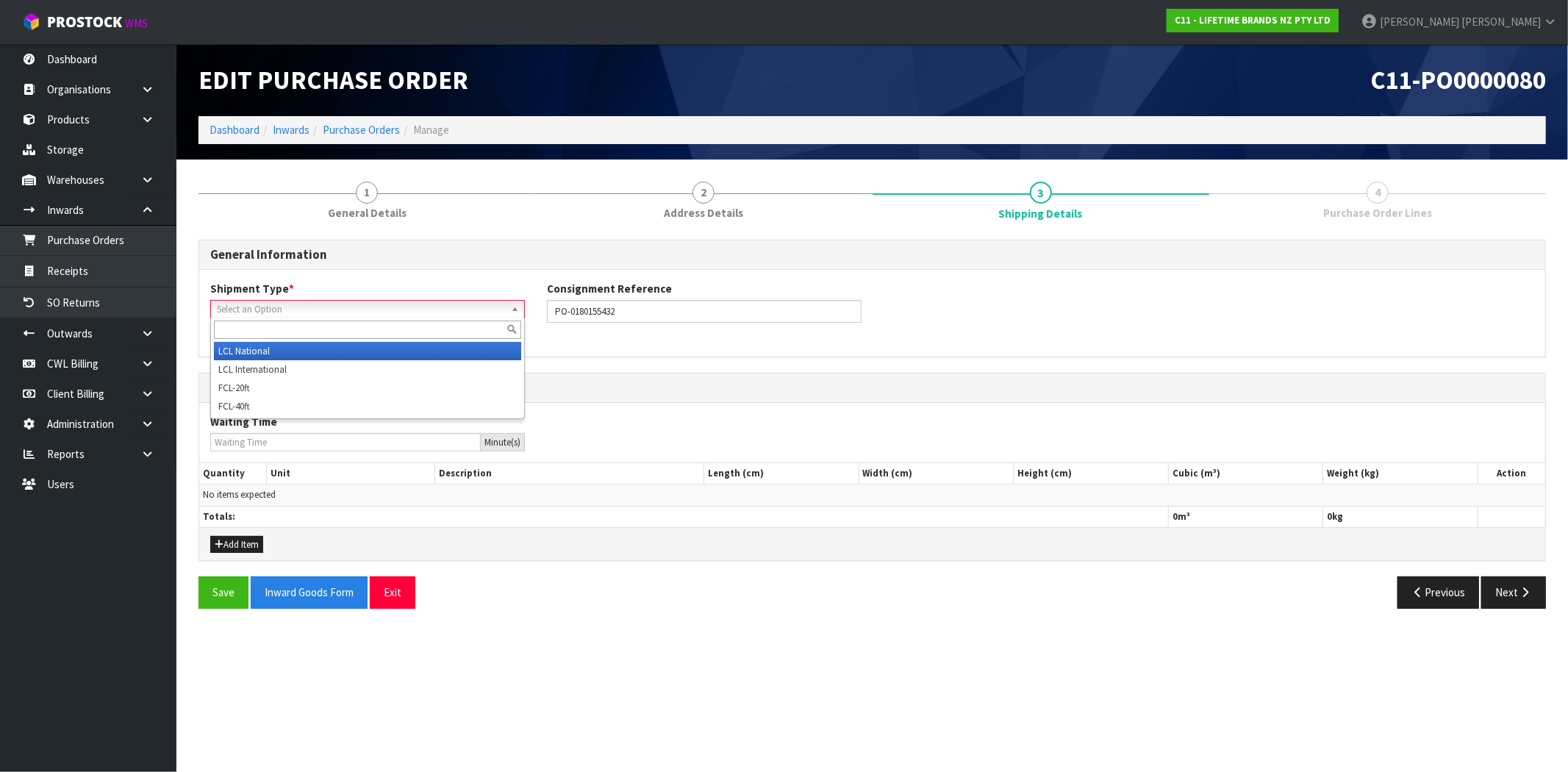
click at [285, 346] on li "LCL National" at bounding box center [367, 351] width 308 height 18
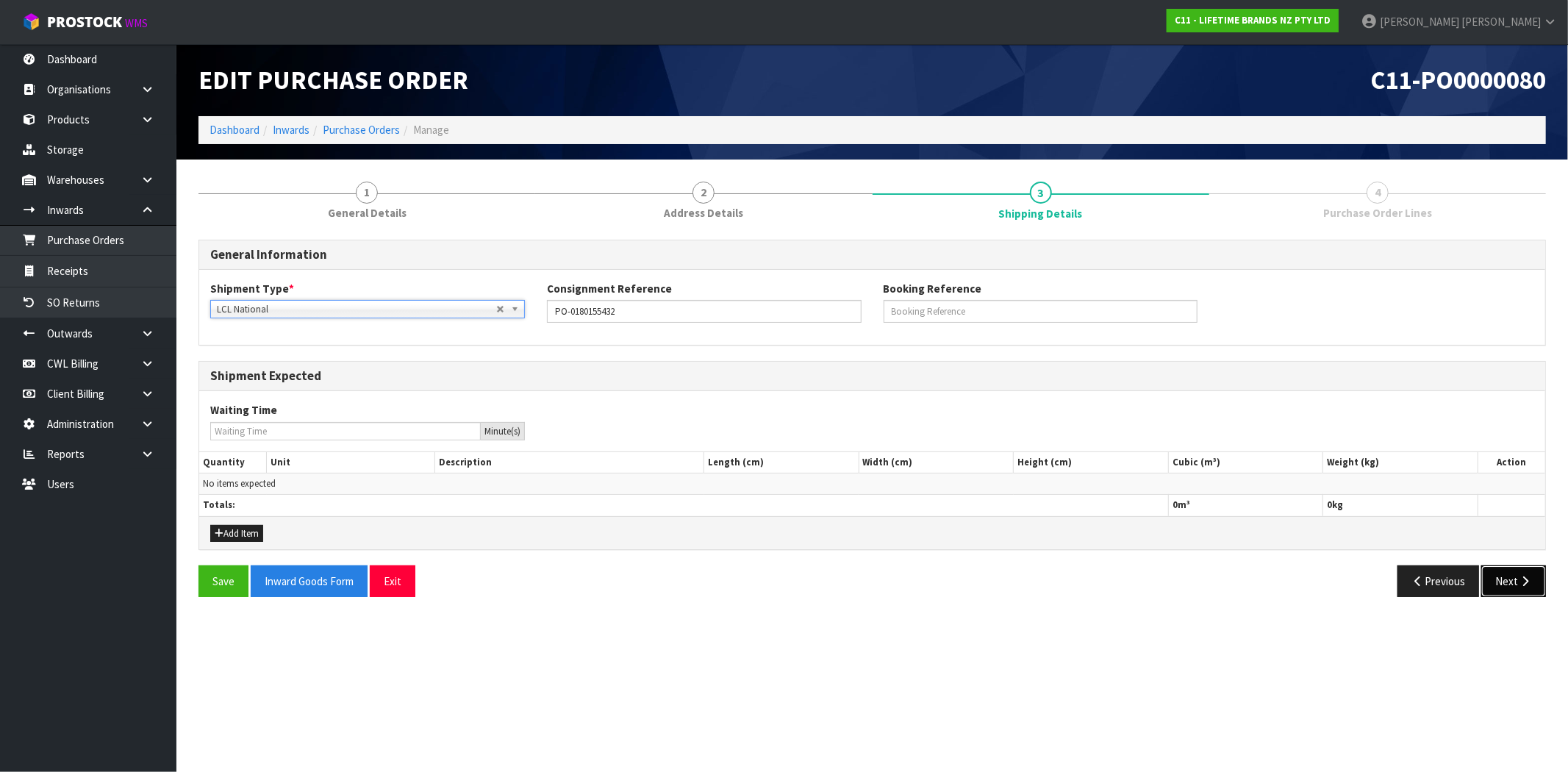
click at [1510, 586] on button "Next" at bounding box center [1513, 581] width 65 height 31
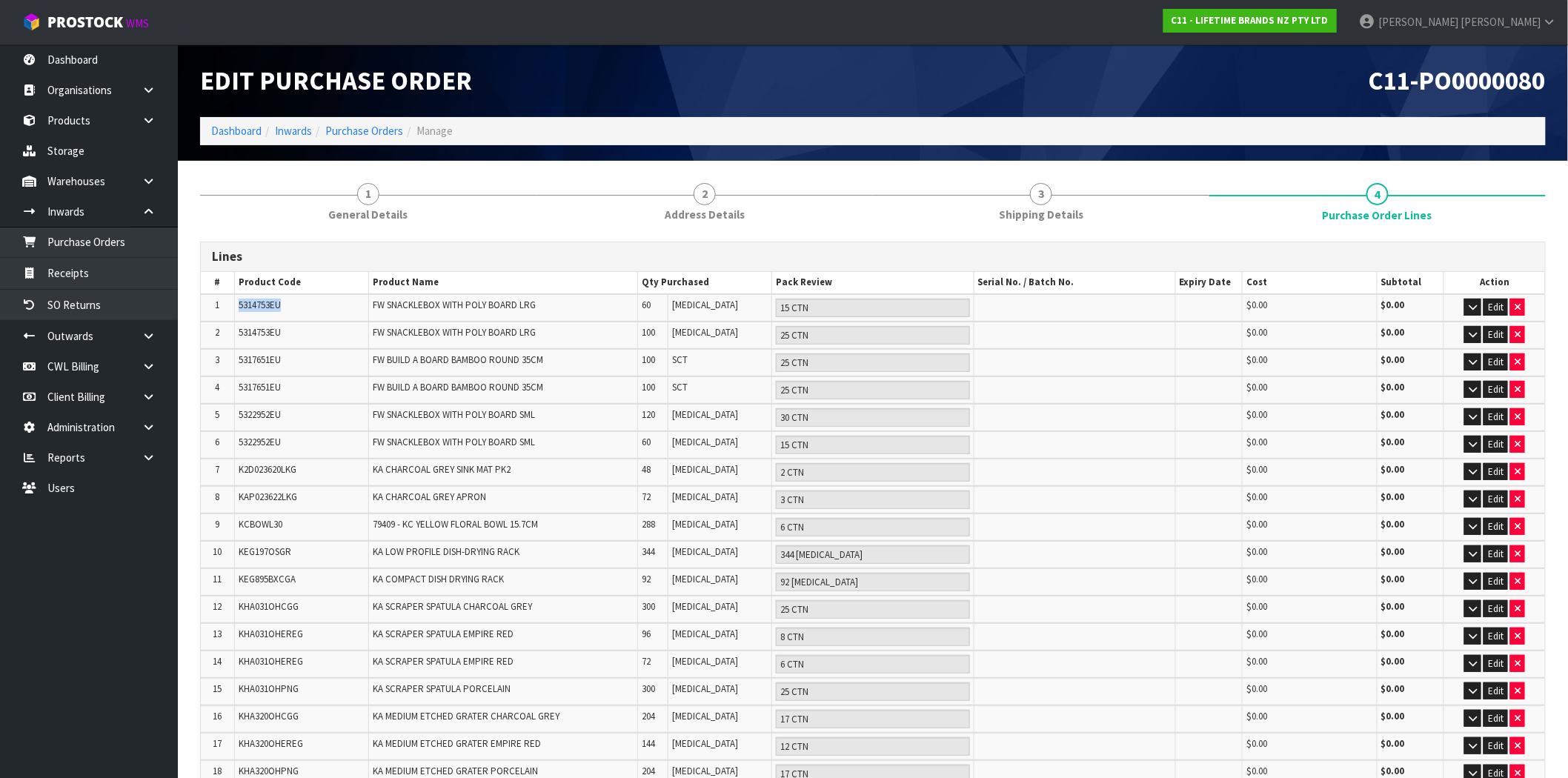
drag, startPoint x: 287, startPoint y: 310, endPoint x: 232, endPoint y: 310, distance: 55.0
click at [232, 310] on tr "1 5314753EU FW SNACKLEBOX WITH POLY BOARD LRG 60 [MEDICAL_DATA] 15 CTN $0.00 $0…" at bounding box center [873, 307] width 1344 height 27
copy tr "5314753EU"
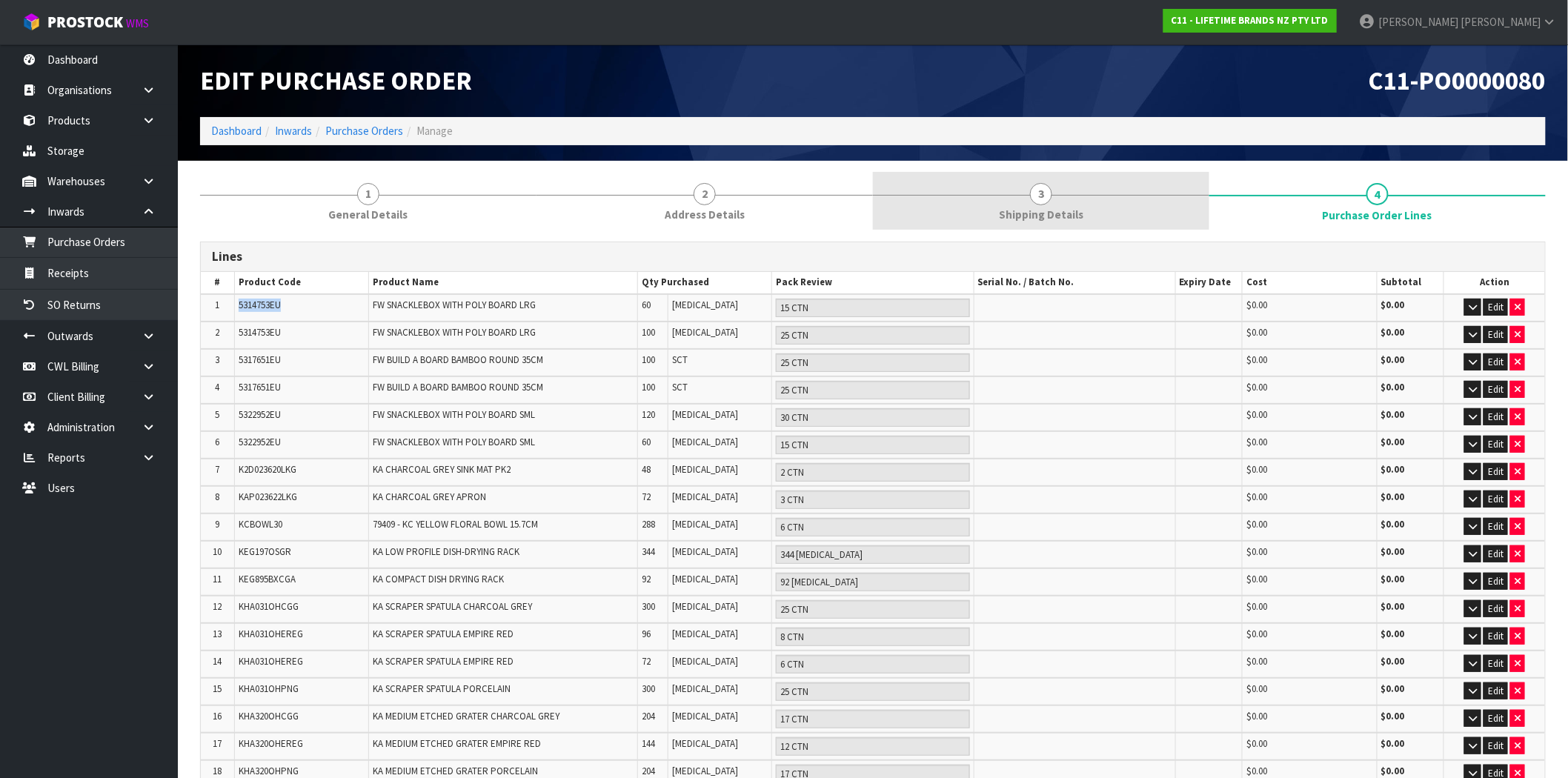
click at [1053, 209] on span "Shipping Details" at bounding box center [1041, 215] width 85 height 16
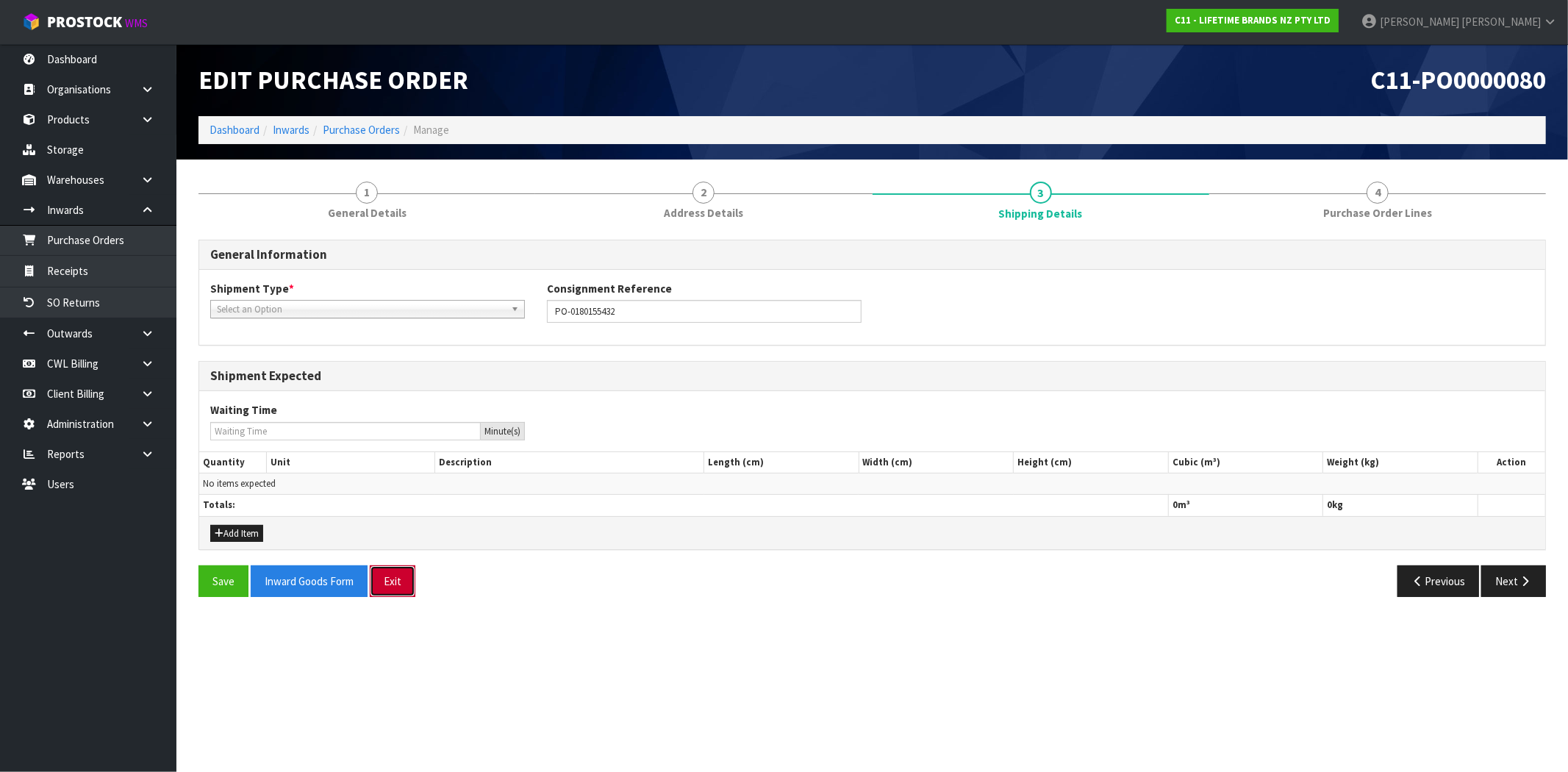
click at [401, 576] on button "Exit" at bounding box center [392, 581] width 46 height 31
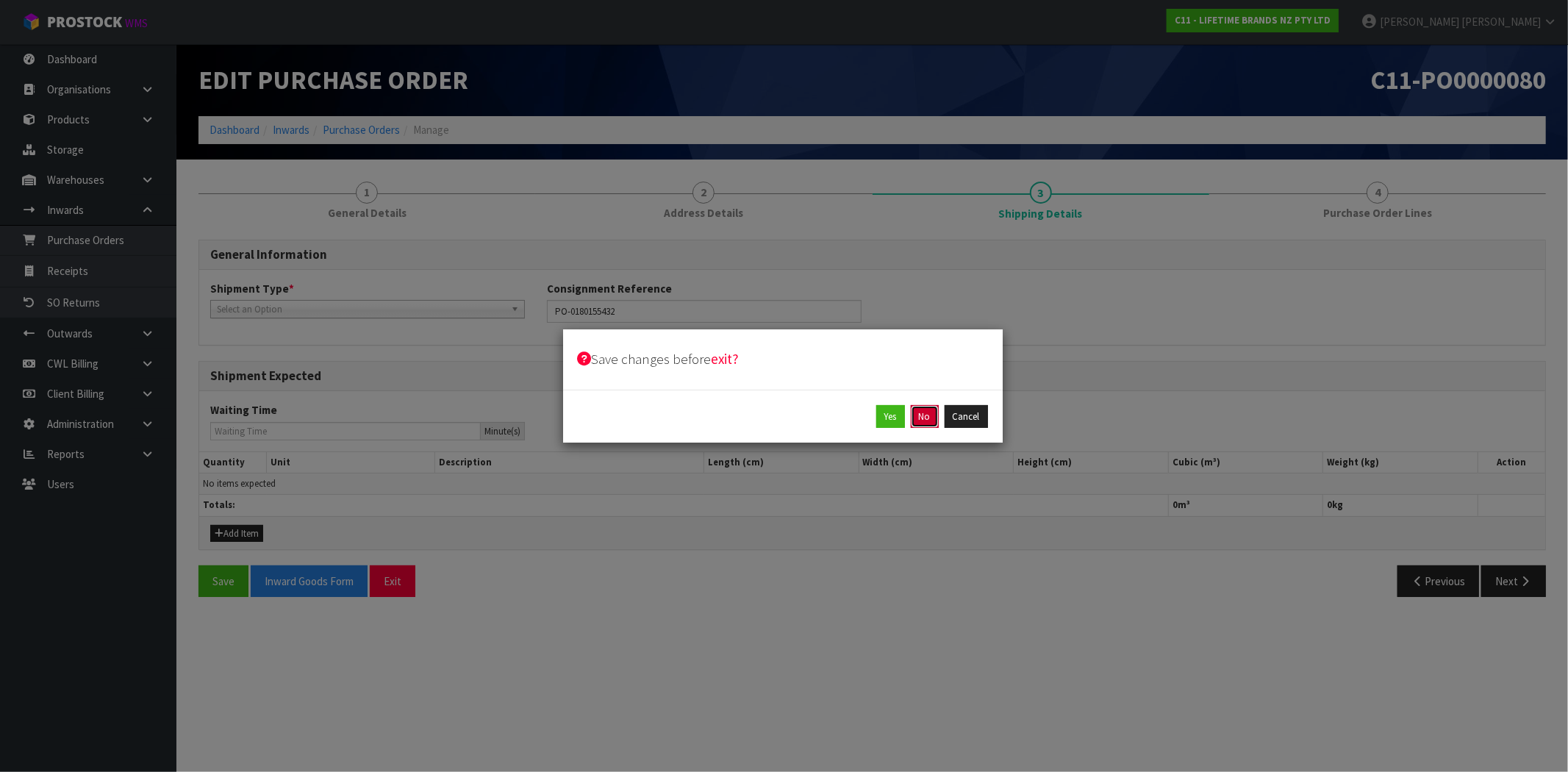
click at [927, 419] on button "No" at bounding box center [925, 417] width 28 height 23
